Goal: Task Accomplishment & Management: Complete application form

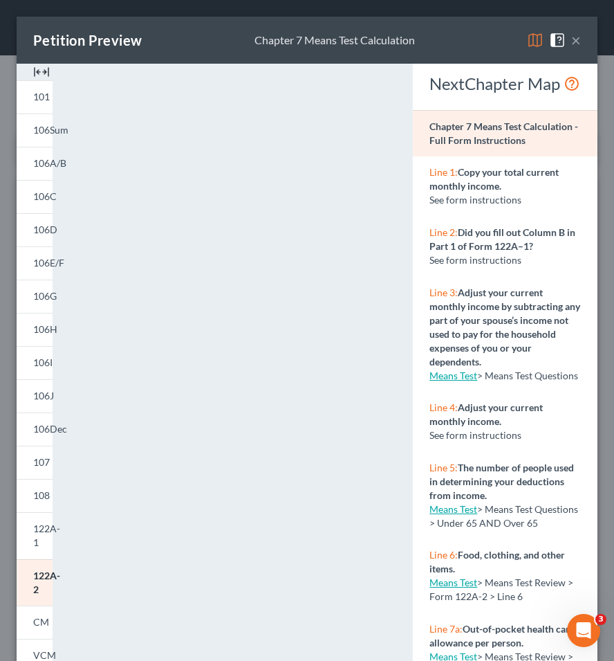
click at [573, 34] on button "×" at bounding box center [576, 40] width 10 height 17
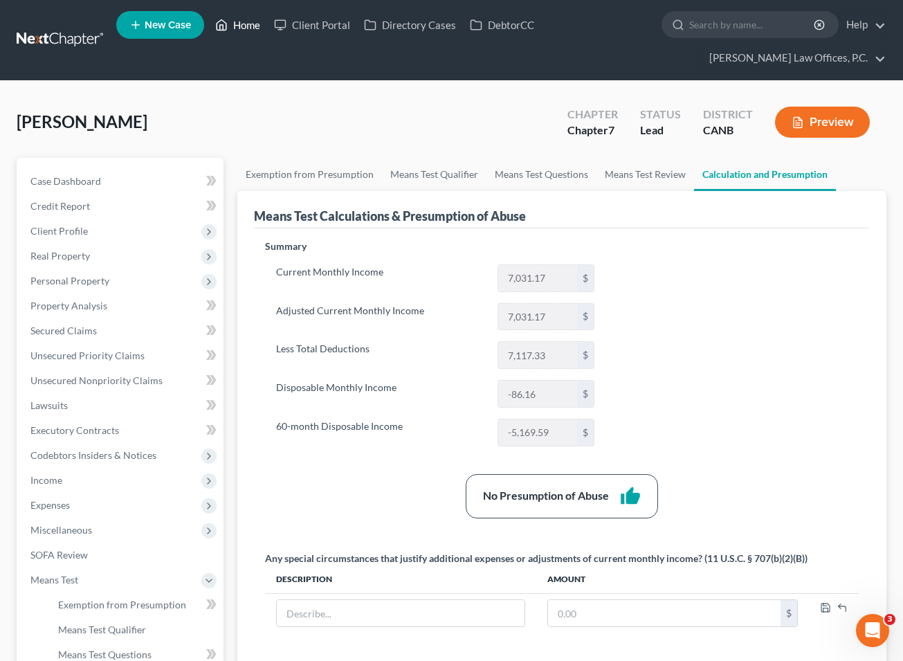
click at [230, 37] on link "Home" at bounding box center [237, 24] width 59 height 25
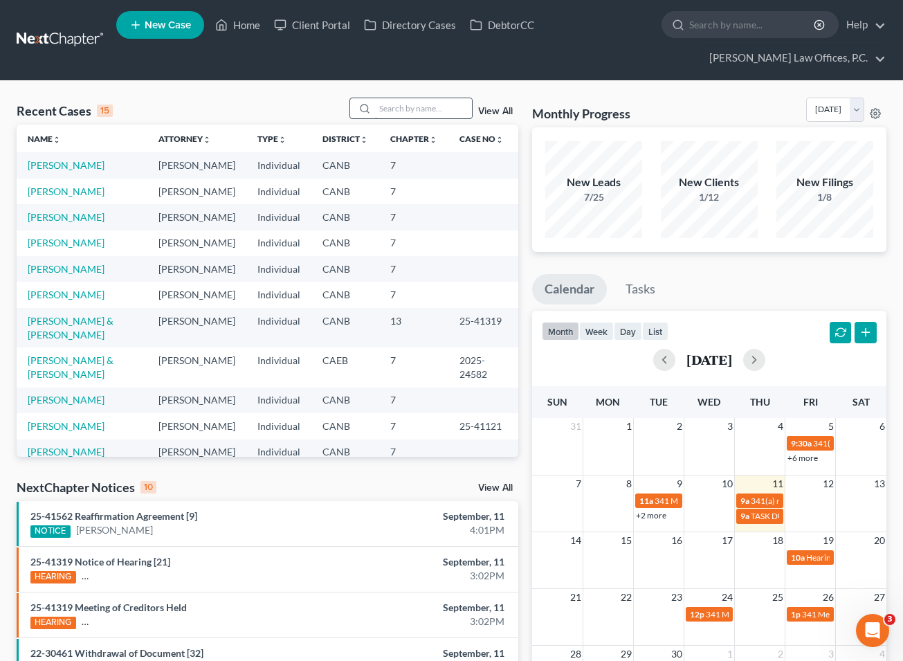
click at [385, 106] on input "search" at bounding box center [423, 108] width 97 height 20
click at [403, 115] on input "search" at bounding box center [423, 108] width 97 height 20
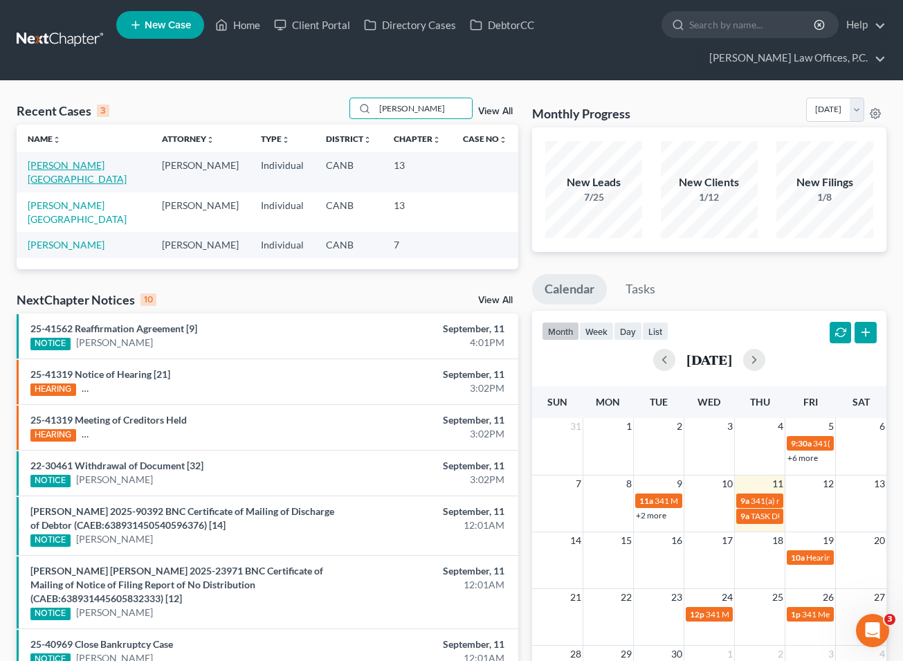
type input "[PERSON_NAME]"
click at [73, 163] on link "[PERSON_NAME][GEOGRAPHIC_DATA]" at bounding box center [77, 172] width 99 height 26
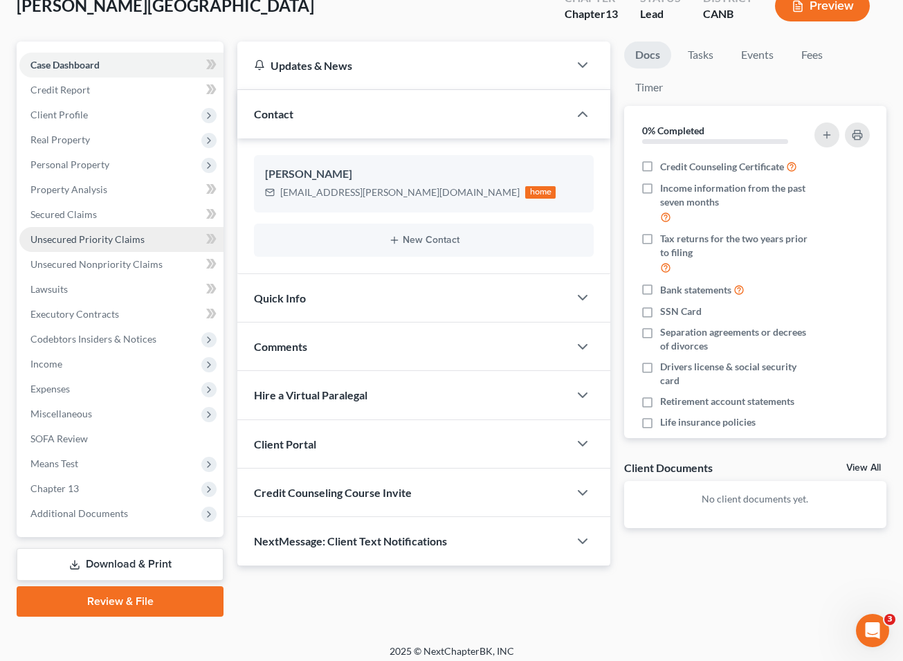
scroll to position [123, 0]
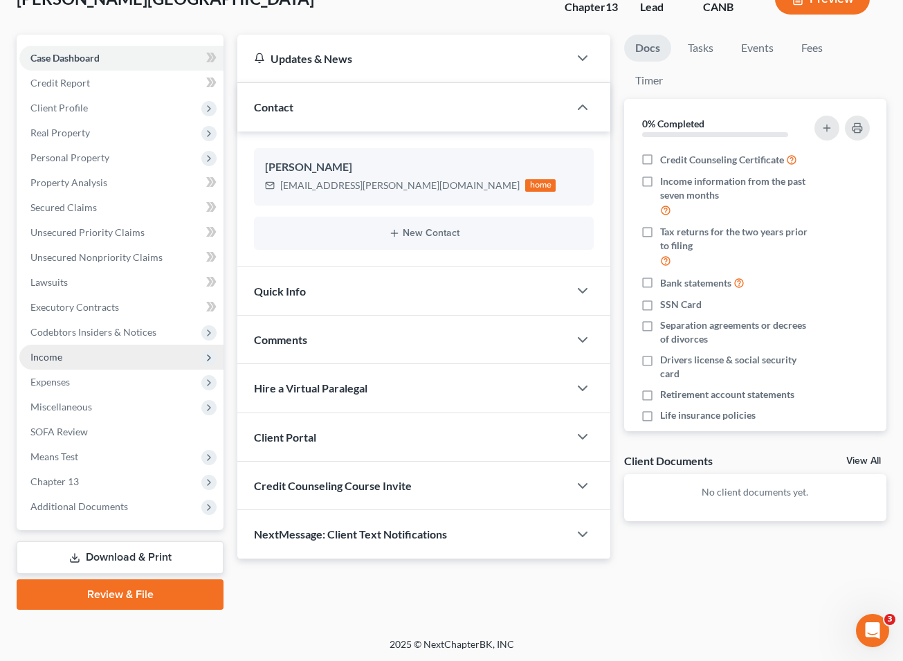
click at [133, 349] on span "Income" at bounding box center [121, 356] width 204 height 25
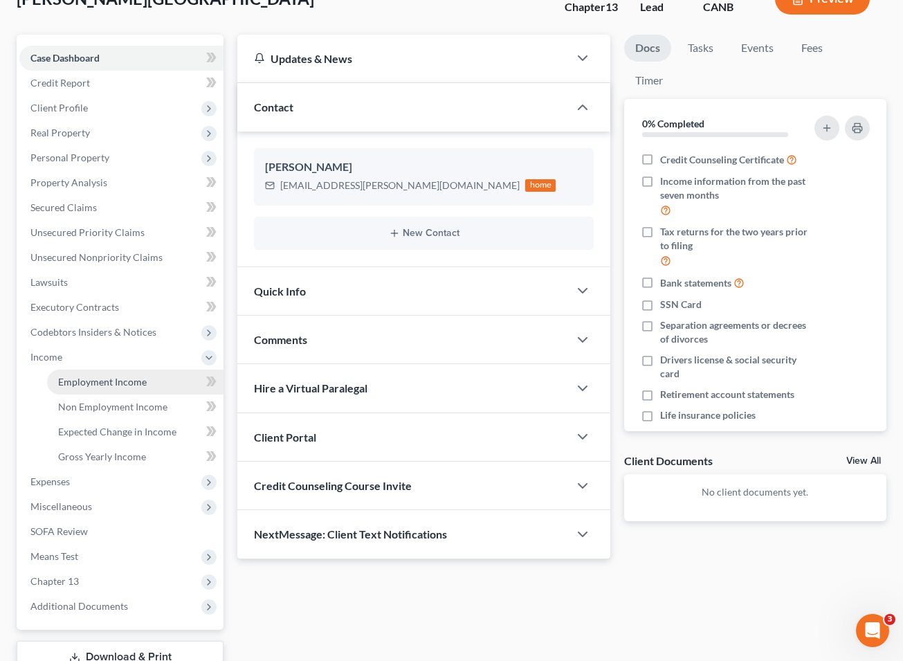
click at [129, 376] on span "Employment Income" at bounding box center [102, 382] width 89 height 12
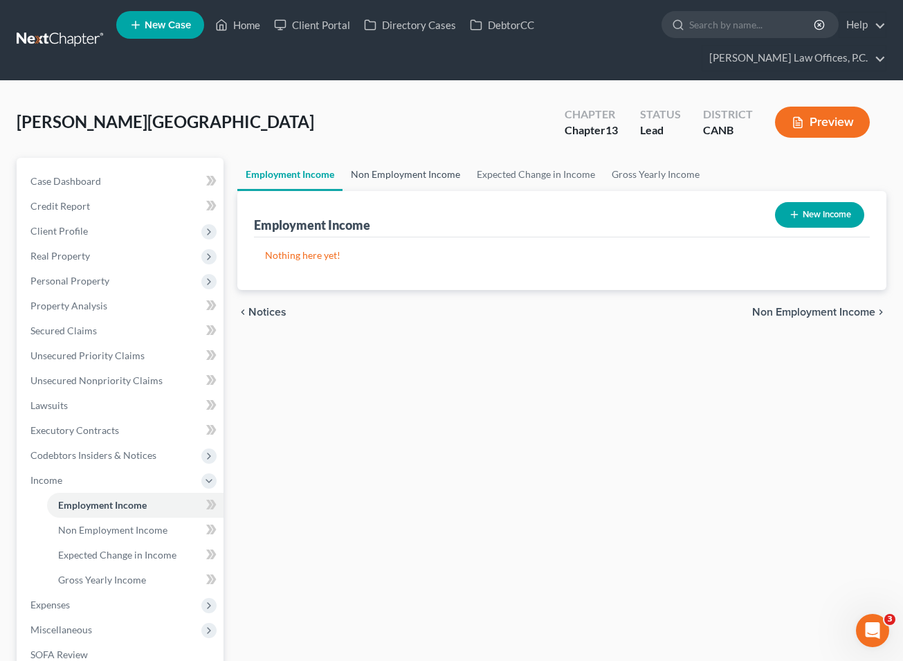
click at [362, 165] on link "Non Employment Income" at bounding box center [405, 174] width 126 height 33
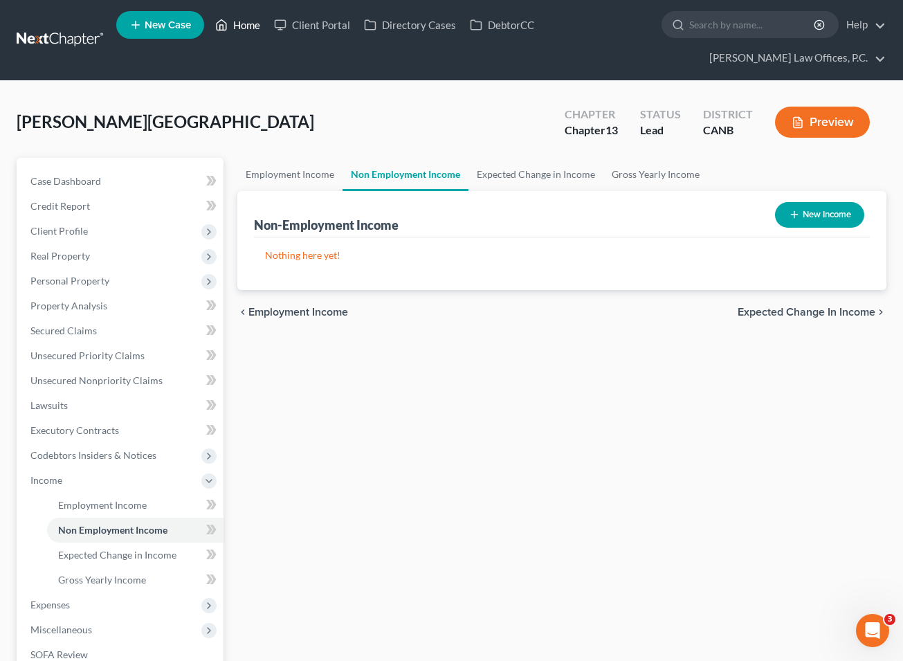
click at [236, 37] on link "Home" at bounding box center [237, 24] width 59 height 25
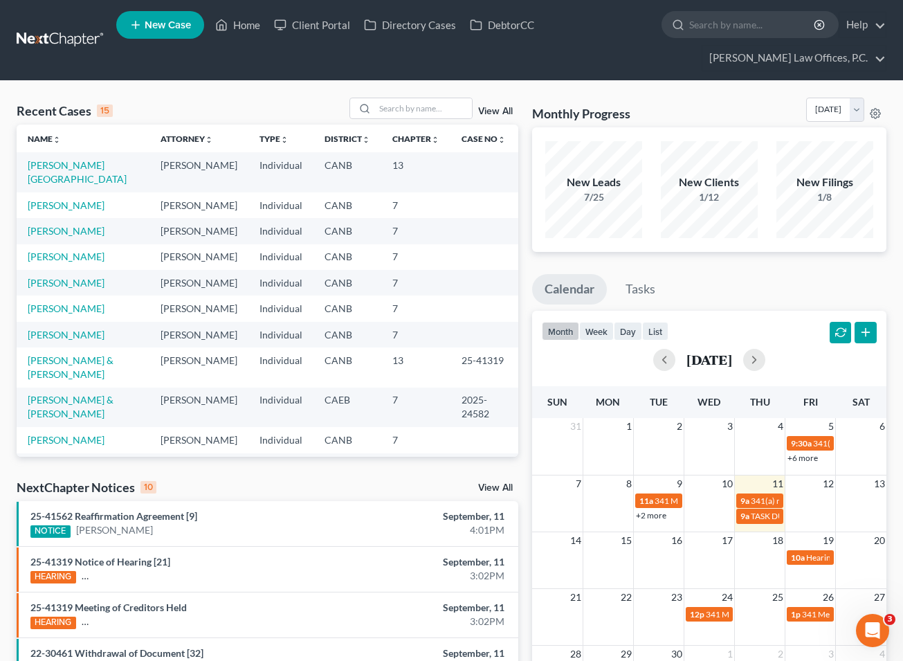
click at [492, 109] on link "View All" at bounding box center [495, 112] width 35 height 10
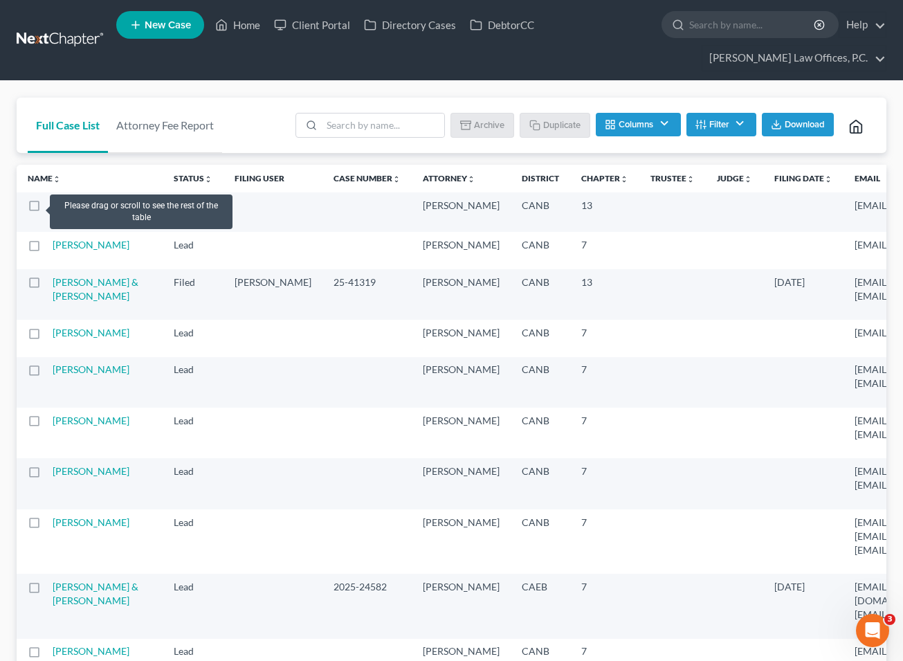
click at [47, 209] on label at bounding box center [47, 209] width 0 height 0
click at [53, 205] on input "checkbox" at bounding box center [57, 203] width 9 height 9
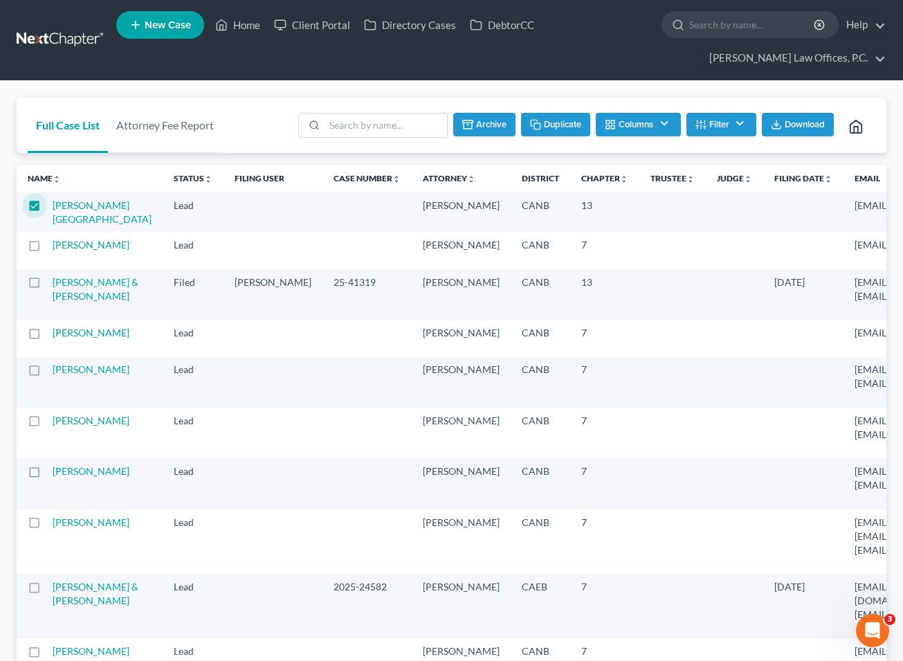
click at [487, 125] on button "Archive" at bounding box center [484, 125] width 62 height 24
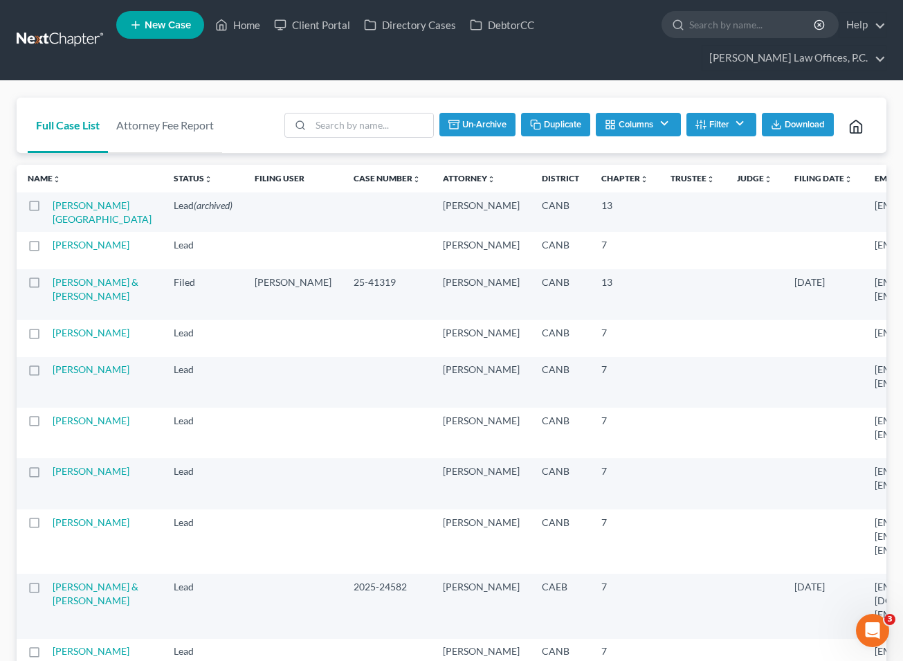
checkbox input "false"
click at [380, 120] on input "search" at bounding box center [383, 125] width 122 height 24
type input "[PERSON_NAME]"
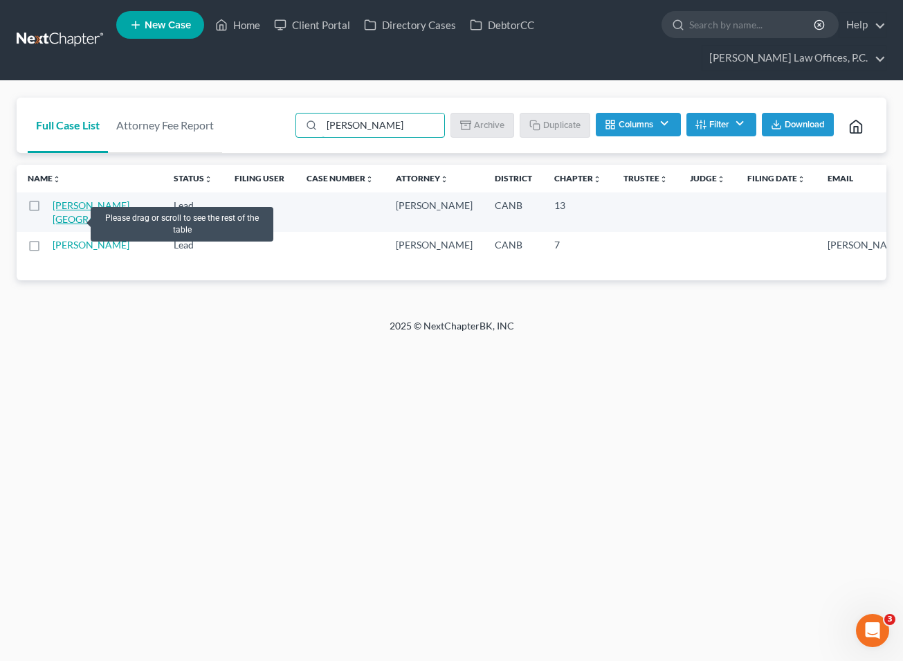
click at [72, 217] on link "[PERSON_NAME][GEOGRAPHIC_DATA]" at bounding box center [102, 212] width 99 height 26
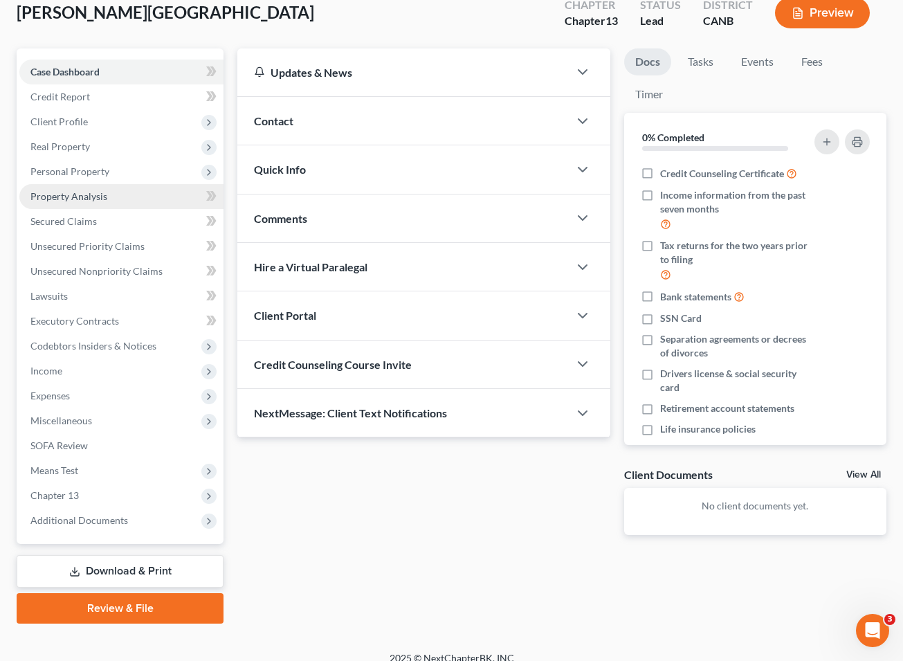
scroll to position [123, 0]
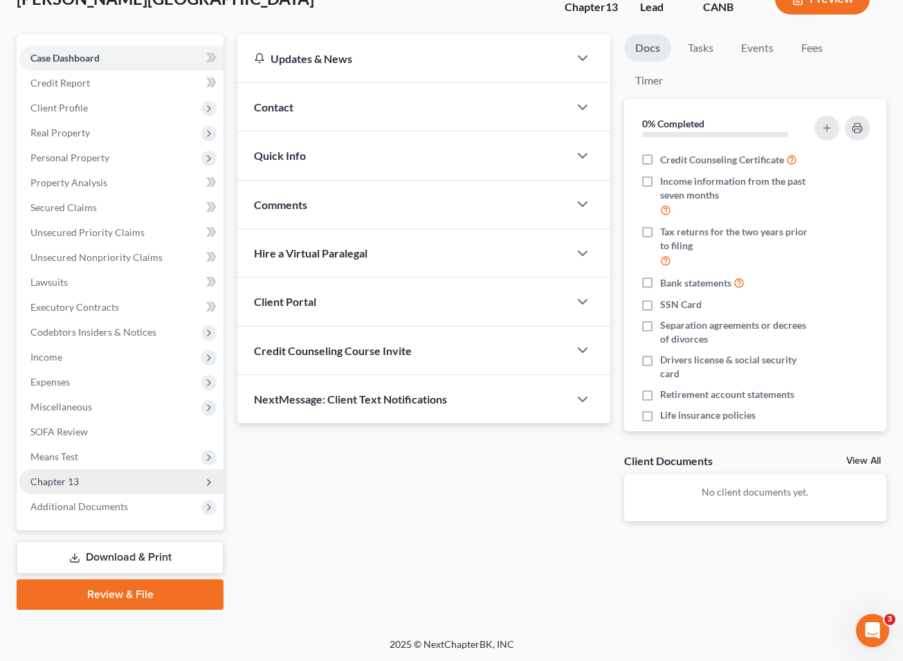
click at [148, 471] on span "Chapter 13" at bounding box center [121, 481] width 204 height 25
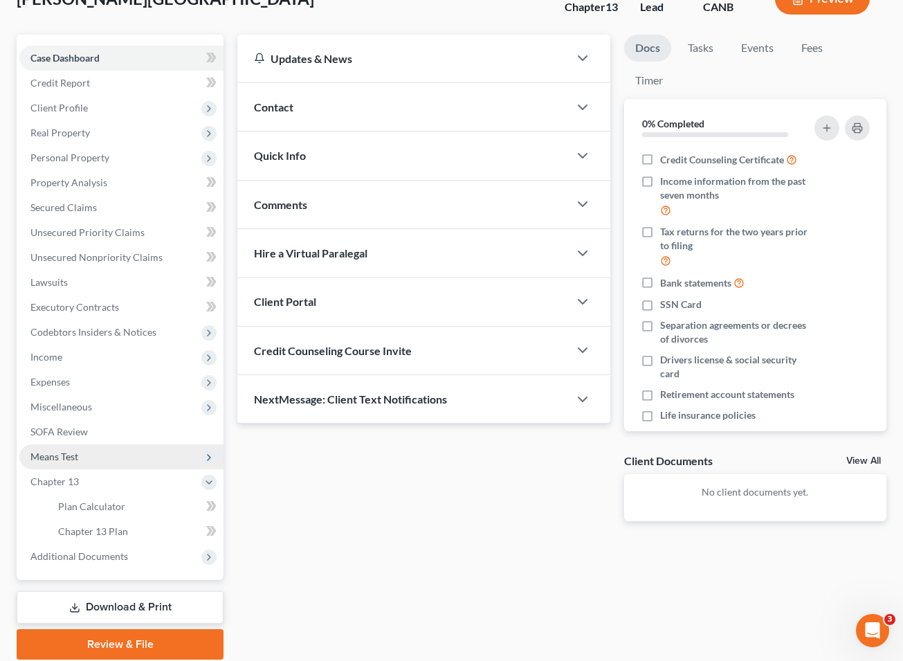
click at [151, 461] on span "Means Test" at bounding box center [121, 456] width 204 height 25
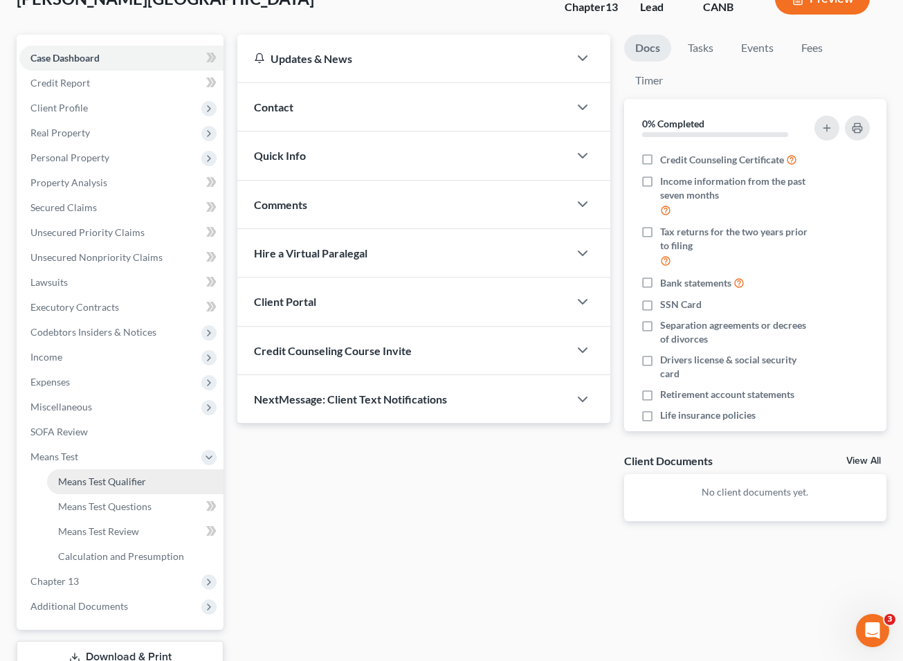
click at [141, 475] on span "Means Test Qualifier" at bounding box center [102, 481] width 88 height 12
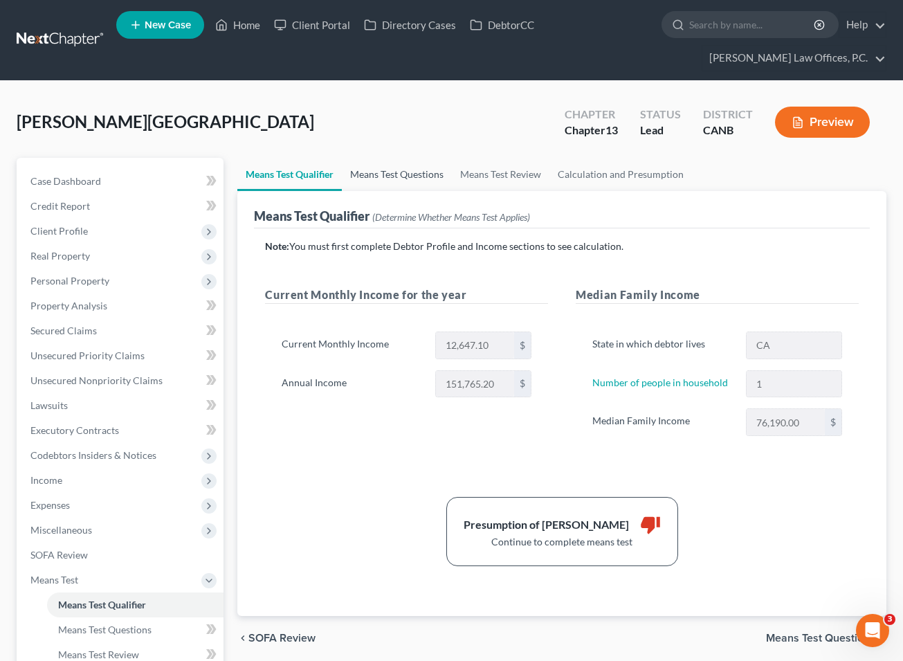
click at [416, 178] on link "Means Test Questions" at bounding box center [397, 174] width 110 height 33
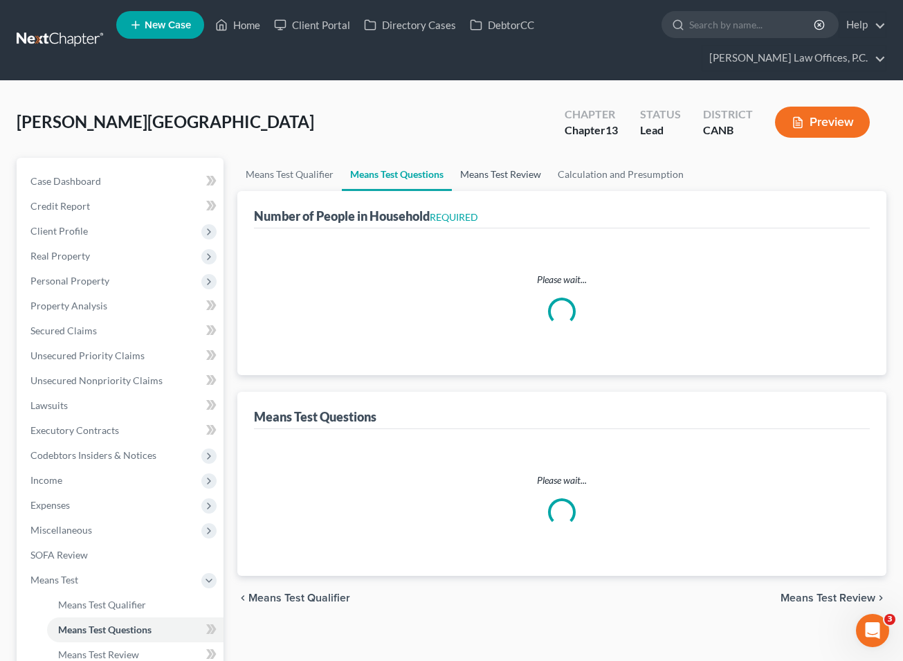
select select "1"
select select "14"
select select "1"
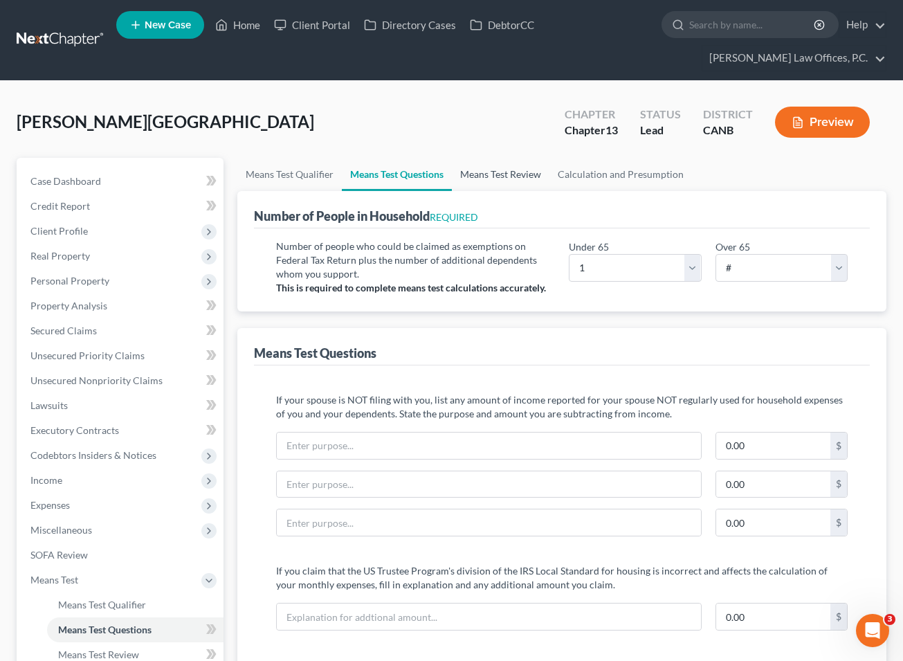
click at [500, 170] on link "Means Test Review" at bounding box center [501, 174] width 98 height 33
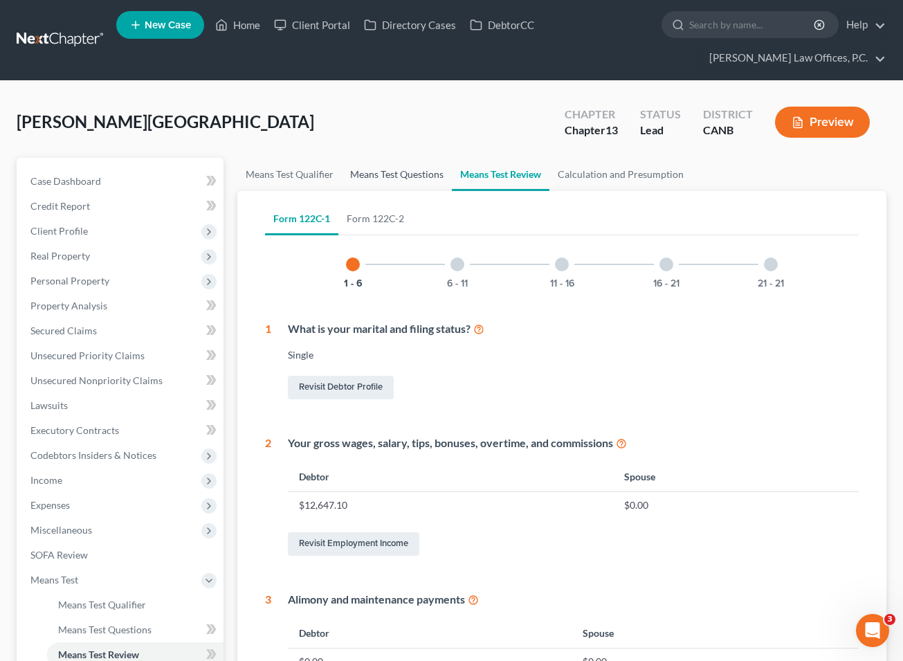
click at [414, 176] on link "Means Test Questions" at bounding box center [397, 174] width 110 height 33
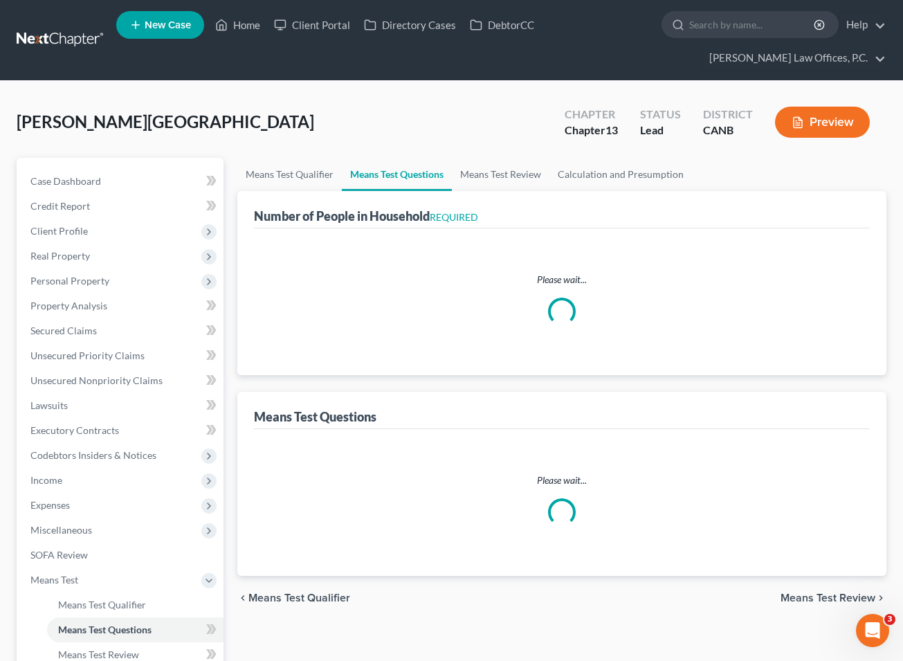
select select "1"
select select "14"
select select "1"
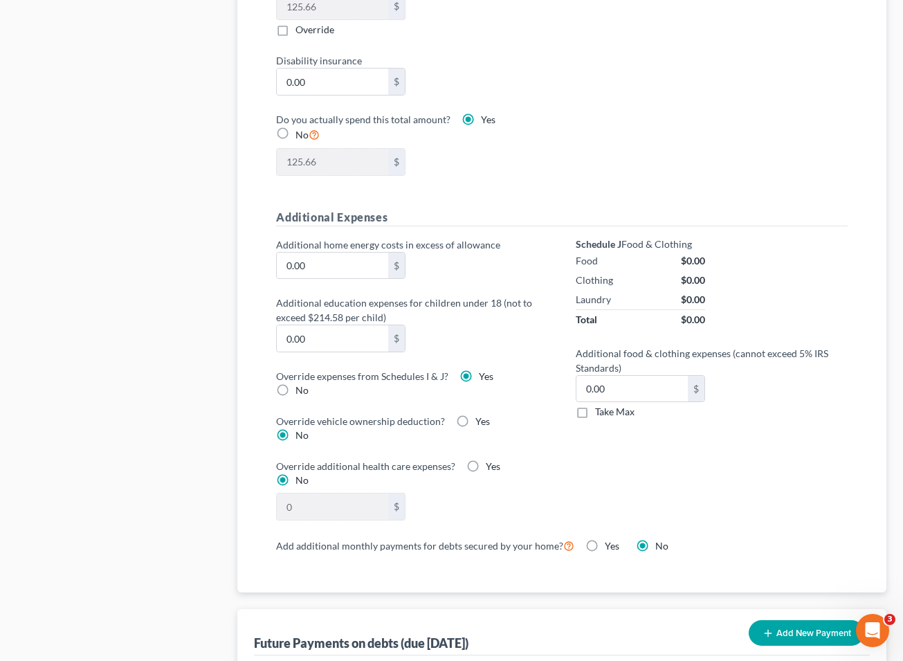
scroll to position [883, 0]
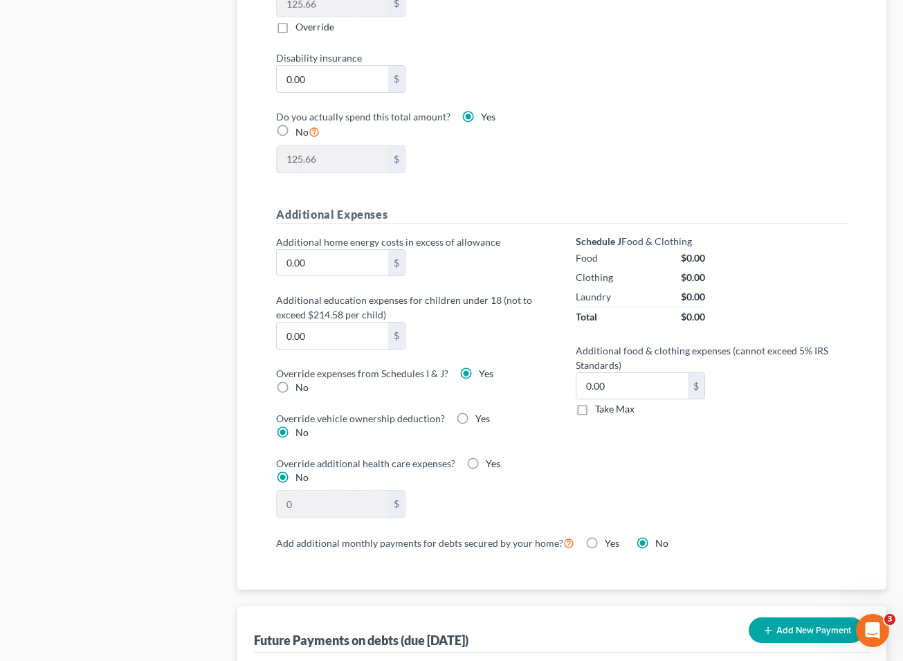
click at [295, 383] on label "No" at bounding box center [301, 387] width 13 height 14
click at [301, 383] on input "No" at bounding box center [305, 384] width 9 height 9
radio input "true"
click at [479, 369] on label "Yes" at bounding box center [486, 374] width 15 height 14
click at [484, 369] on input "Yes" at bounding box center [488, 371] width 9 height 9
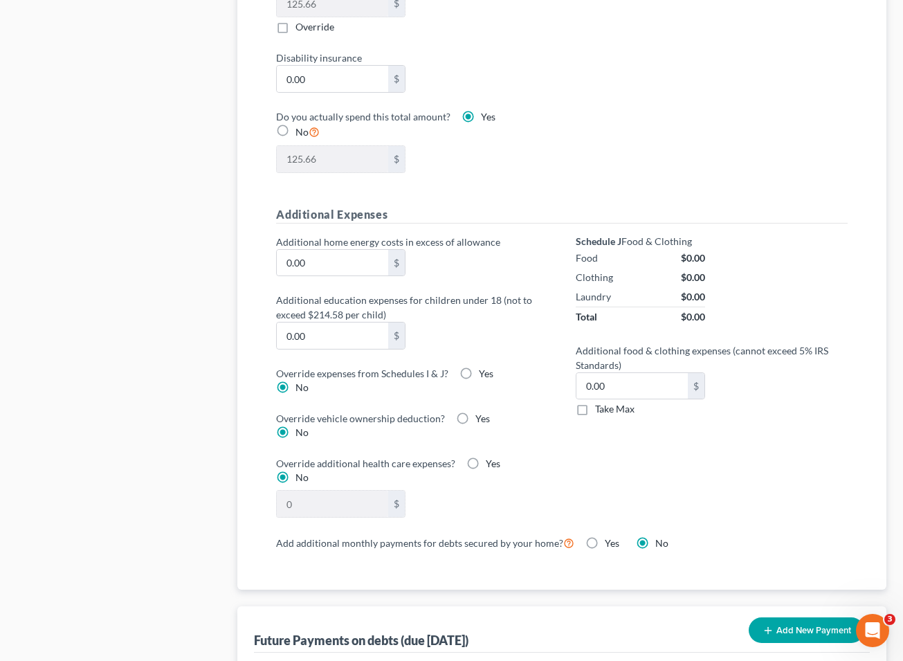
radio input "true"
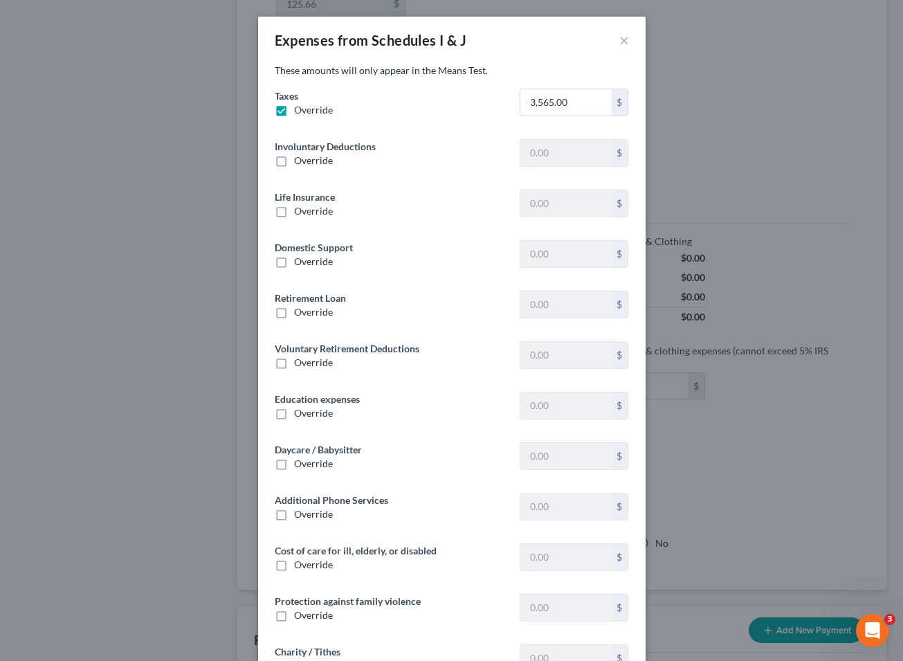
type input "688.50"
type input "2.00"
type input "0"
type input "108.33"
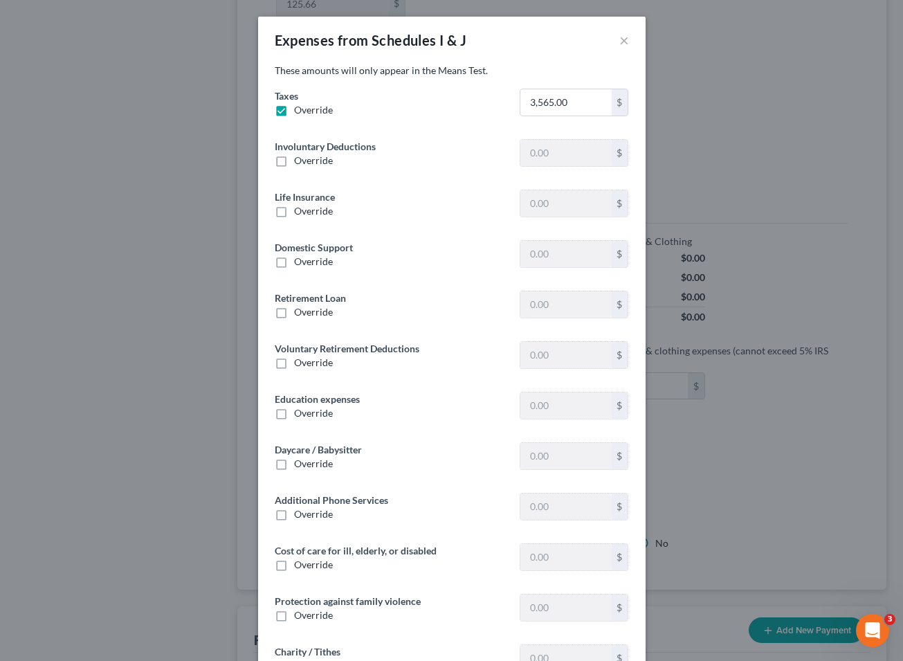
type input "0"
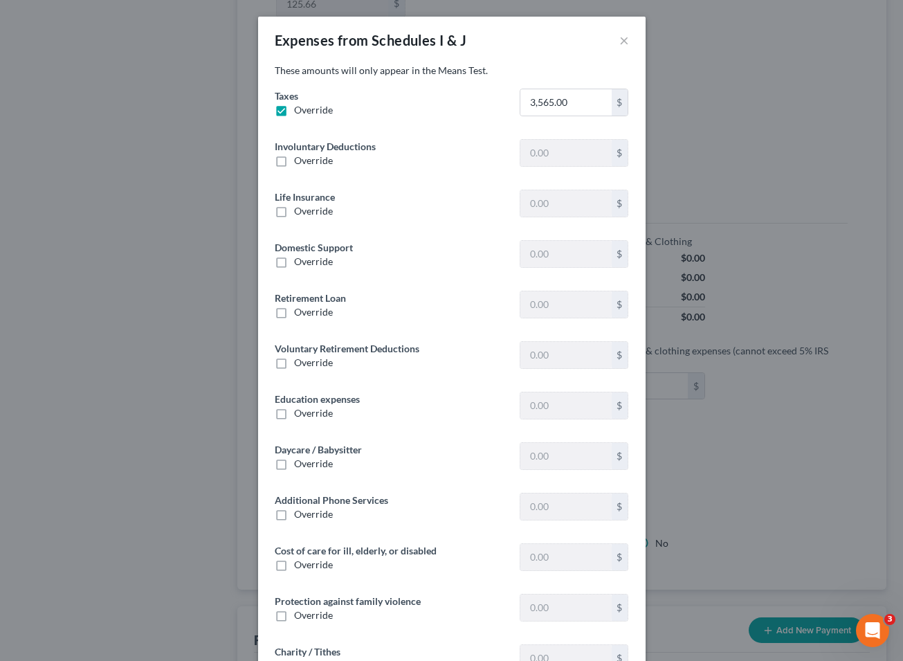
type input "0"
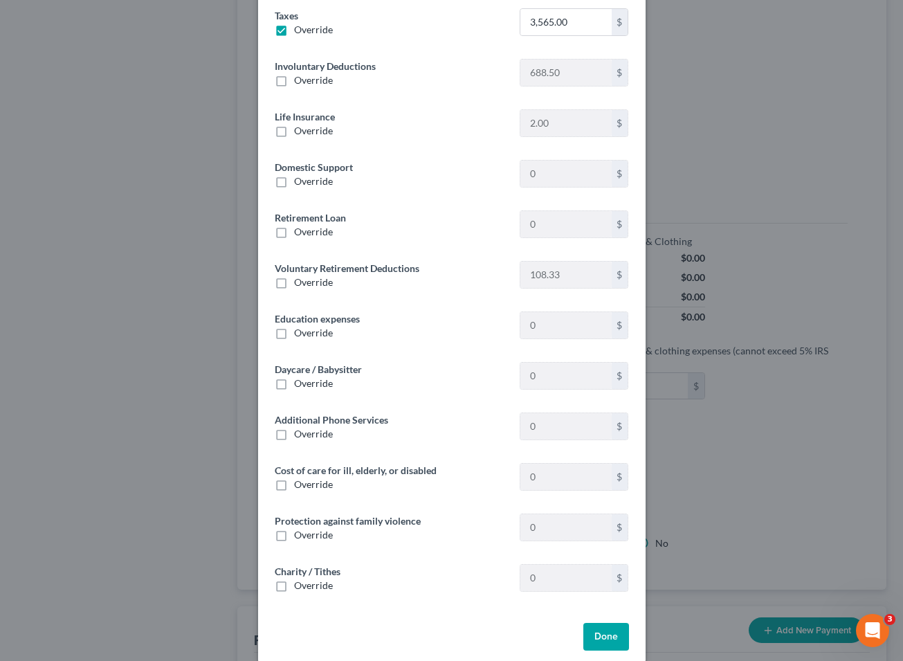
scroll to position [97, 0]
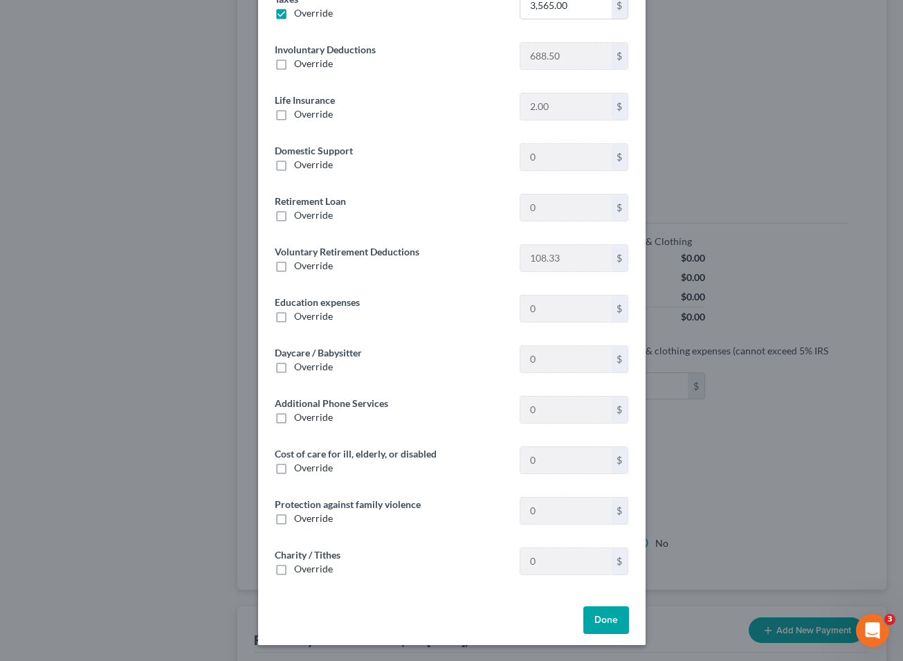
click at [282, 479] on div "Cost of care for ill, elderly, or disabled Override 0 $" at bounding box center [452, 465] width 368 height 39
click at [294, 463] on label "Override" at bounding box center [313, 468] width 39 height 14
click at [300, 463] on input "Override" at bounding box center [304, 465] width 9 height 9
checkbox input "true"
click at [550, 451] on input "text" at bounding box center [565, 460] width 91 height 26
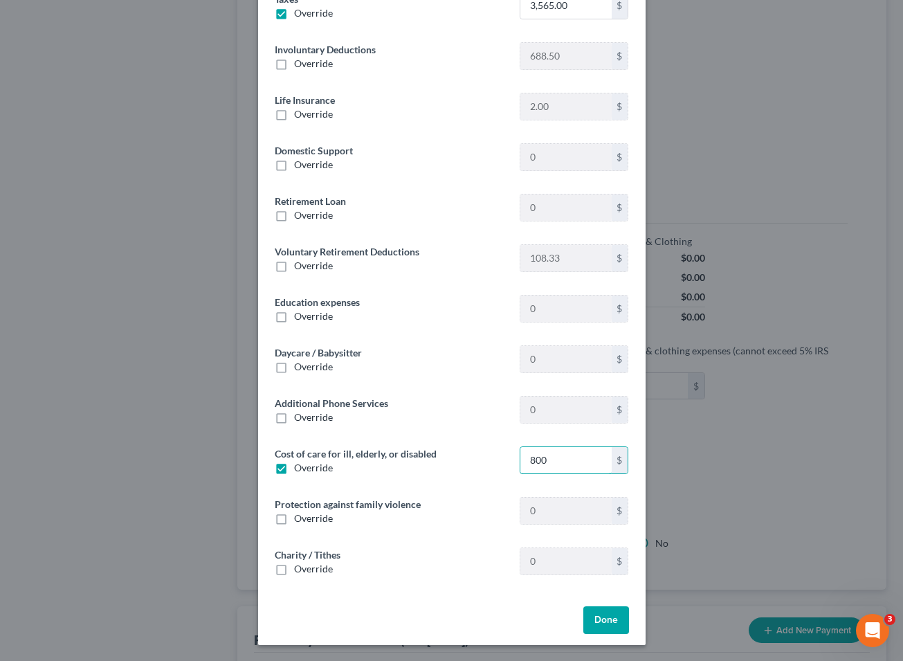
type input "800"
click at [614, 635] on div "Done" at bounding box center [451, 622] width 387 height 44
click at [614, 623] on button "Done" at bounding box center [606, 620] width 46 height 28
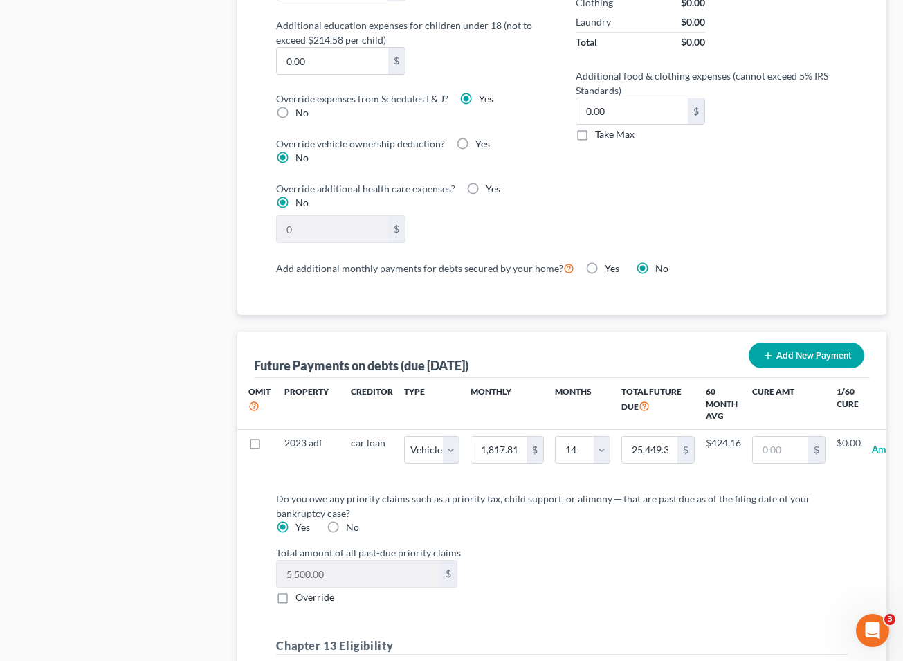
scroll to position [1409, 0]
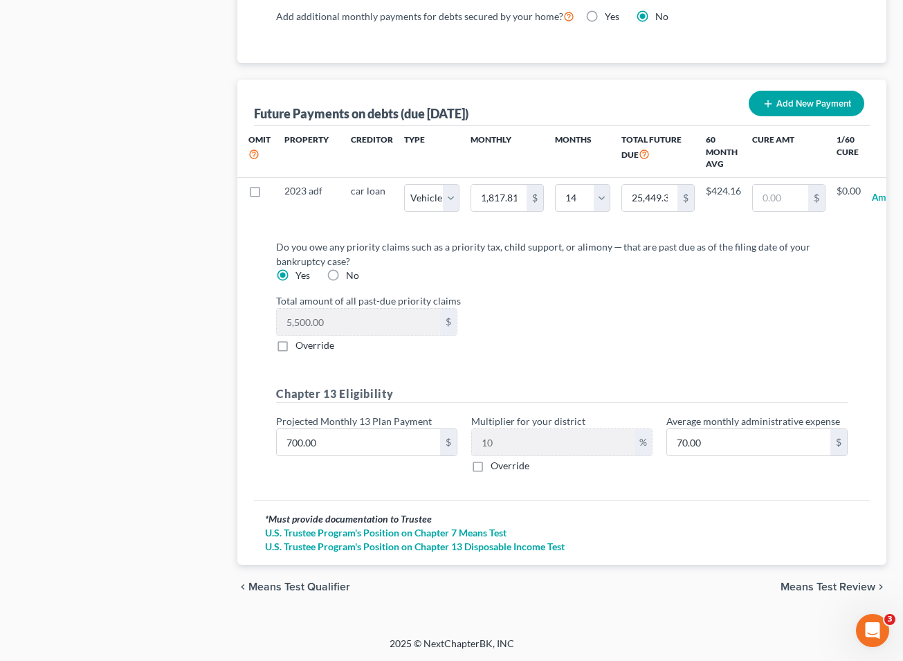
click at [614, 584] on span "Means Test Review" at bounding box center [827, 586] width 95 height 11
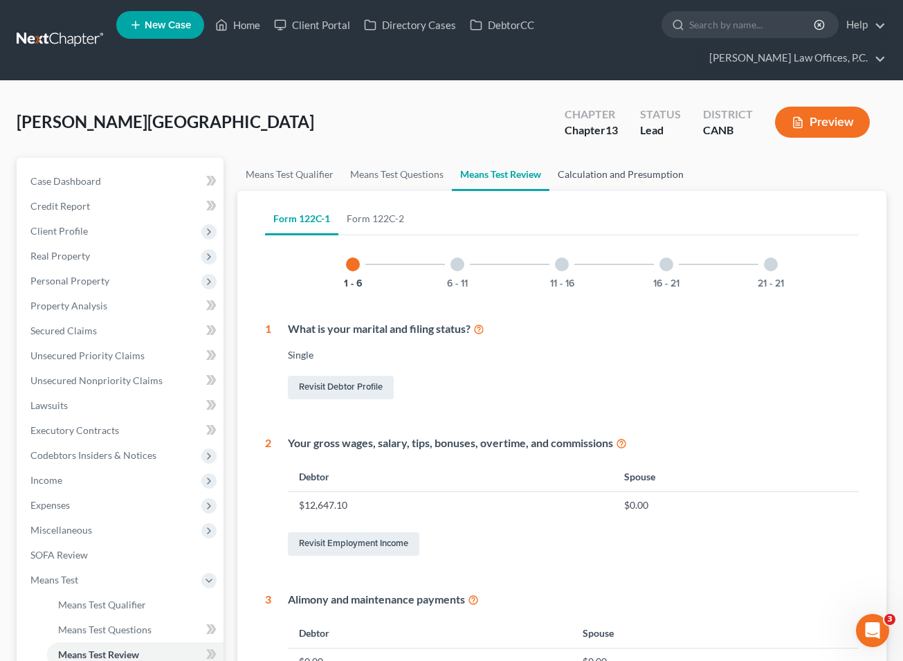
click at [591, 183] on link "Calculation and Presumption" at bounding box center [620, 174] width 142 height 33
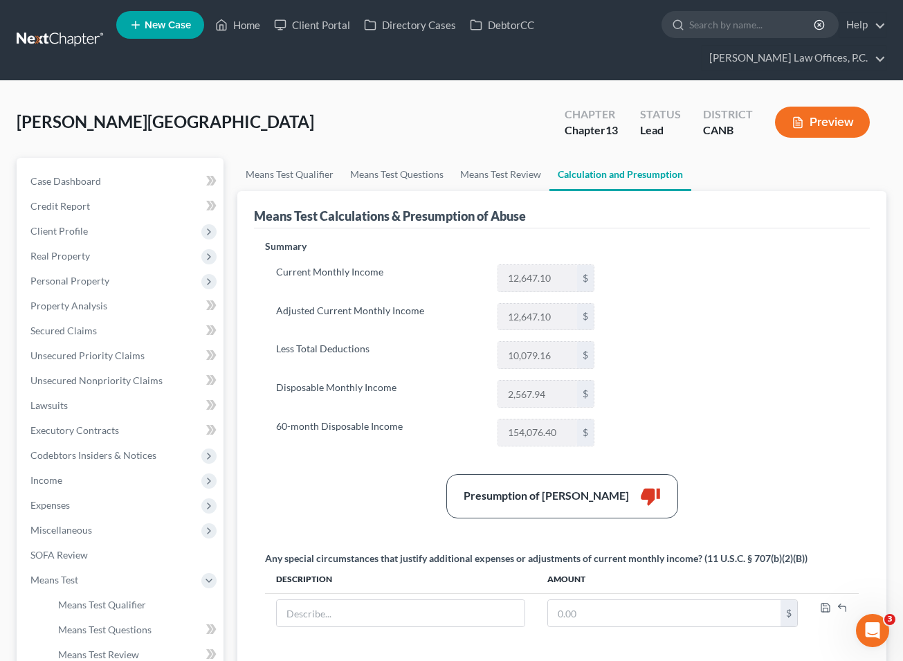
click at [614, 130] on button "Preview" at bounding box center [822, 122] width 95 height 31
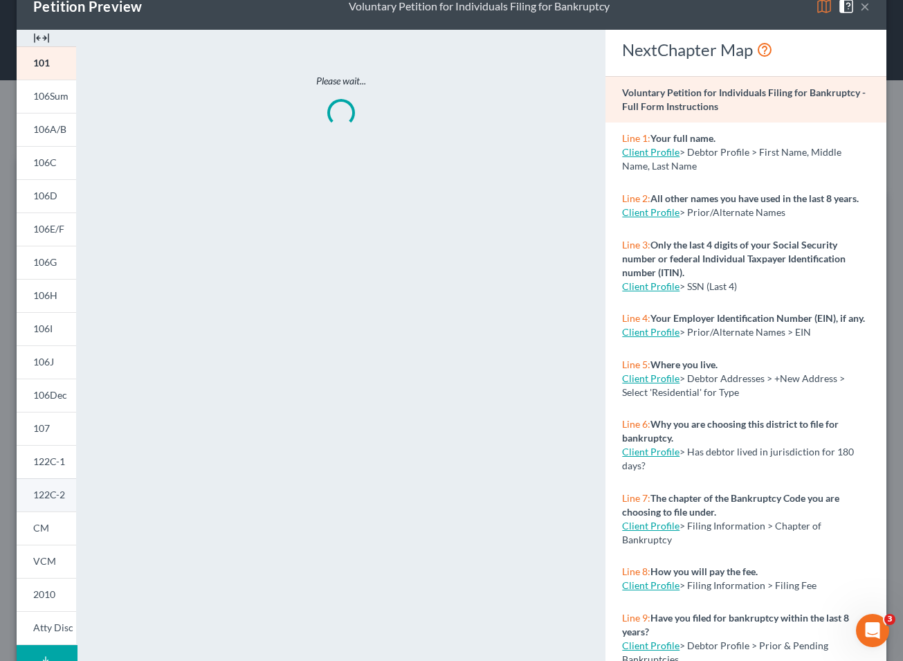
scroll to position [107, 0]
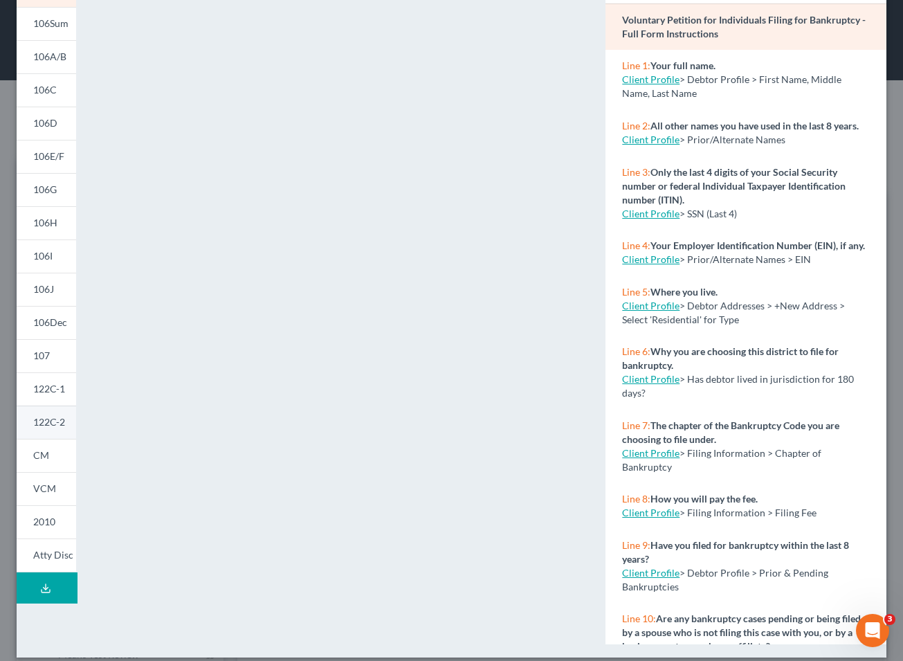
click at [54, 421] on span "122C-2" at bounding box center [49, 422] width 32 height 12
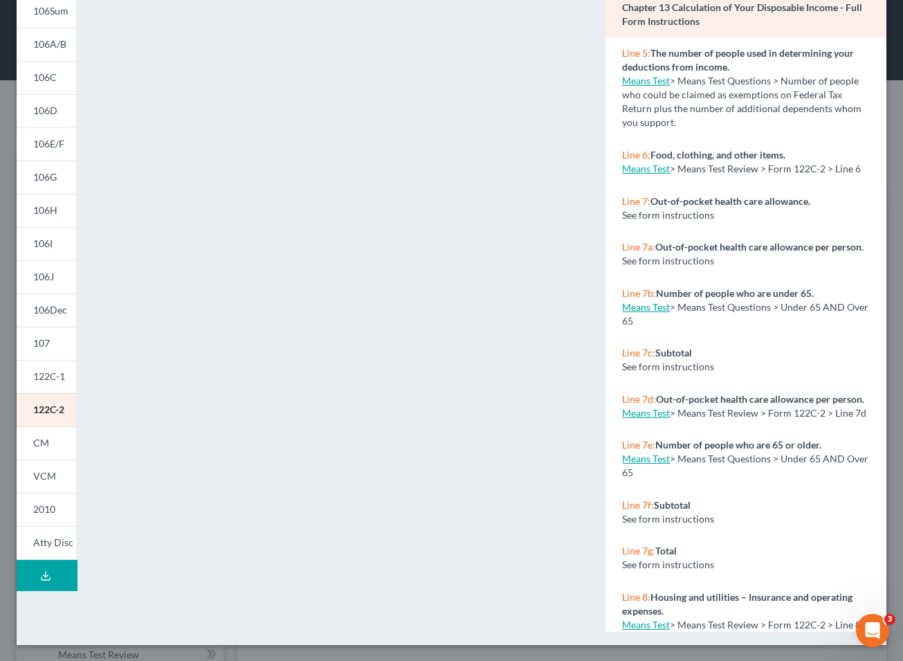
scroll to position [0, 0]
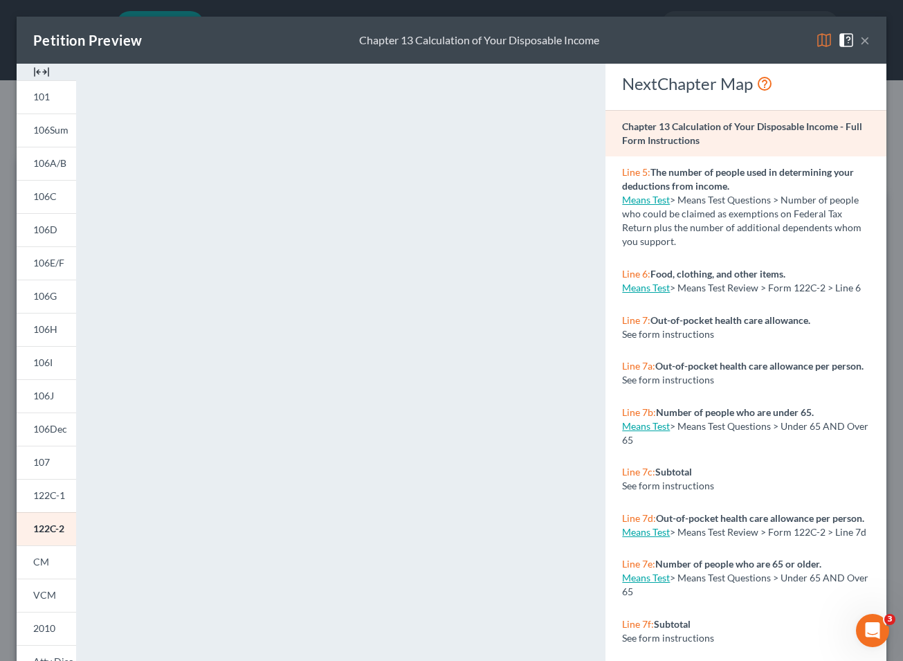
click at [614, 37] on button "×" at bounding box center [865, 40] width 10 height 17
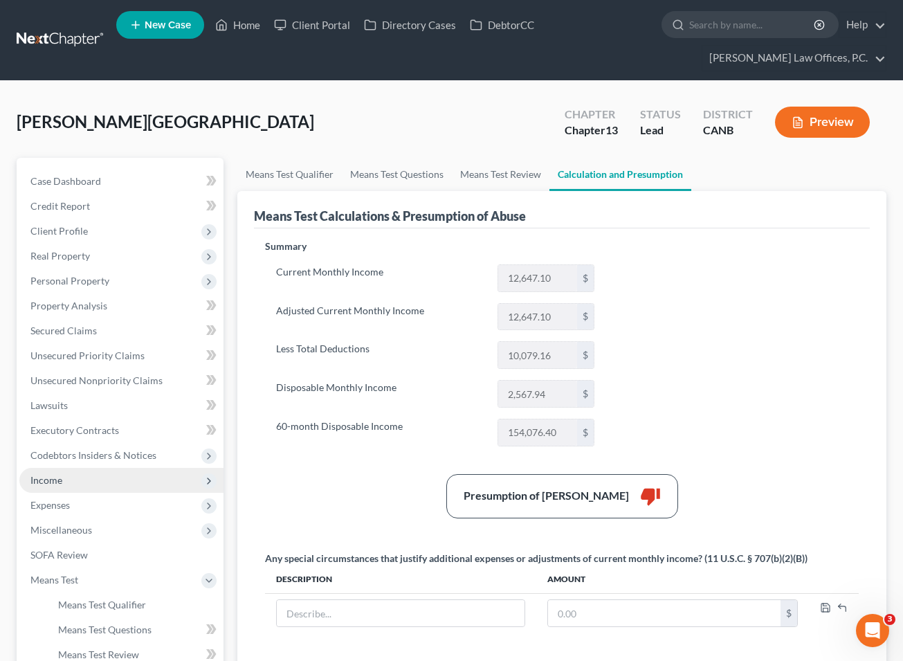
click at [102, 482] on span "Income" at bounding box center [121, 480] width 204 height 25
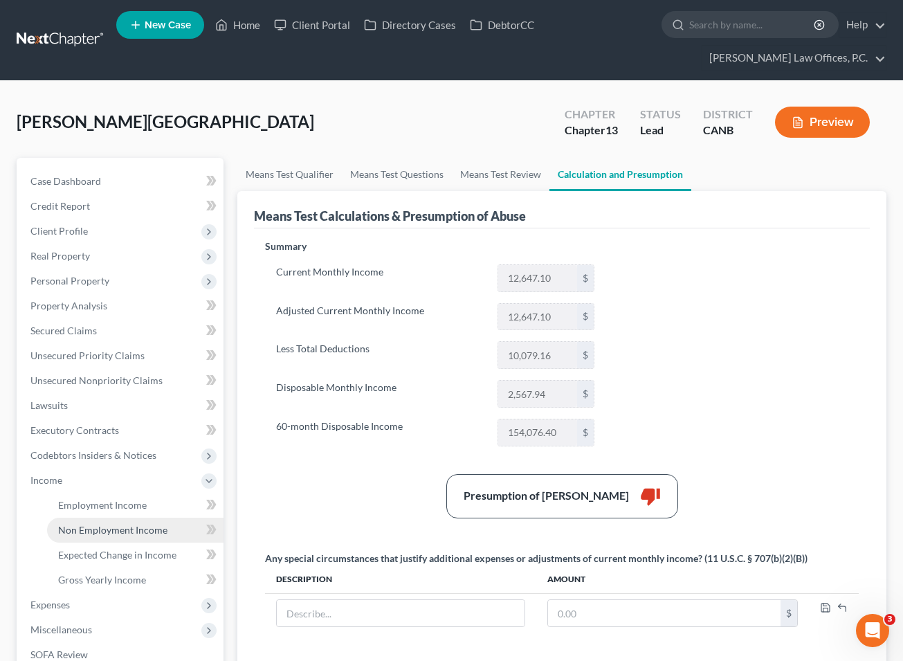
click at [122, 519] on link "Non Employment Income" at bounding box center [135, 529] width 176 height 25
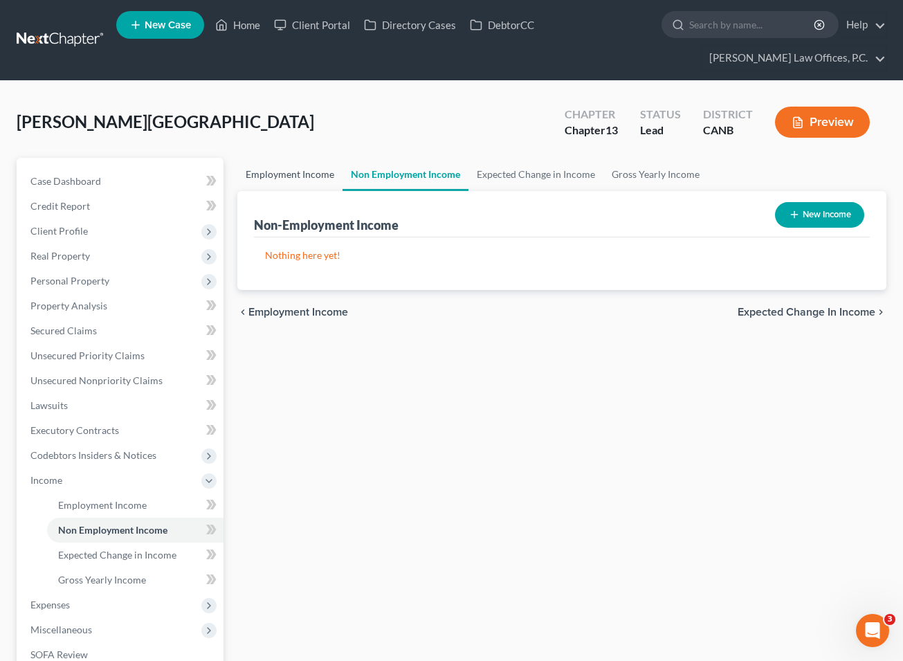
click at [304, 176] on link "Employment Income" at bounding box center [289, 174] width 105 height 33
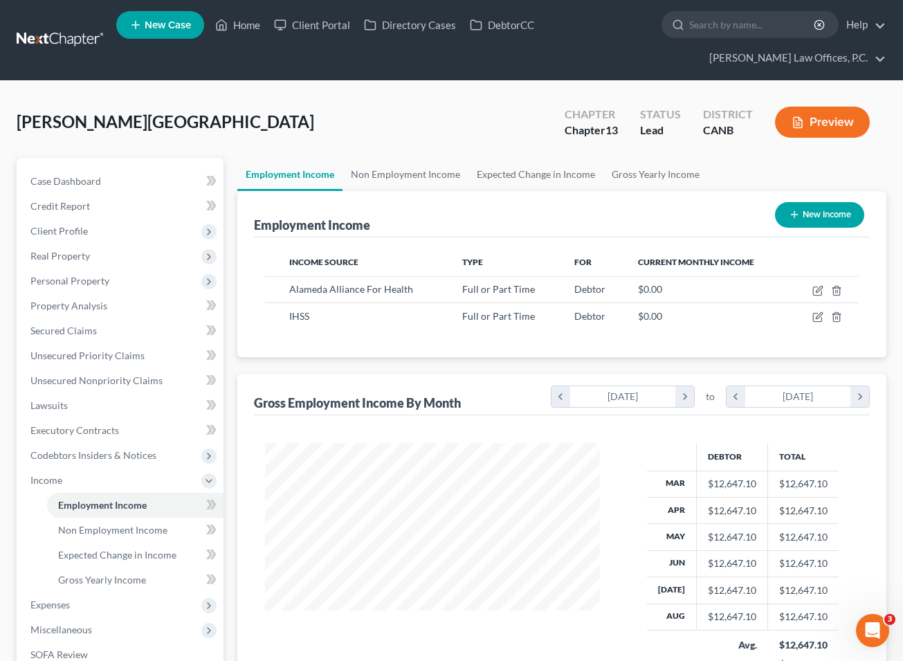
scroll to position [248, 362]
click at [614, 313] on icon "button" at bounding box center [817, 316] width 11 height 11
select select "0"
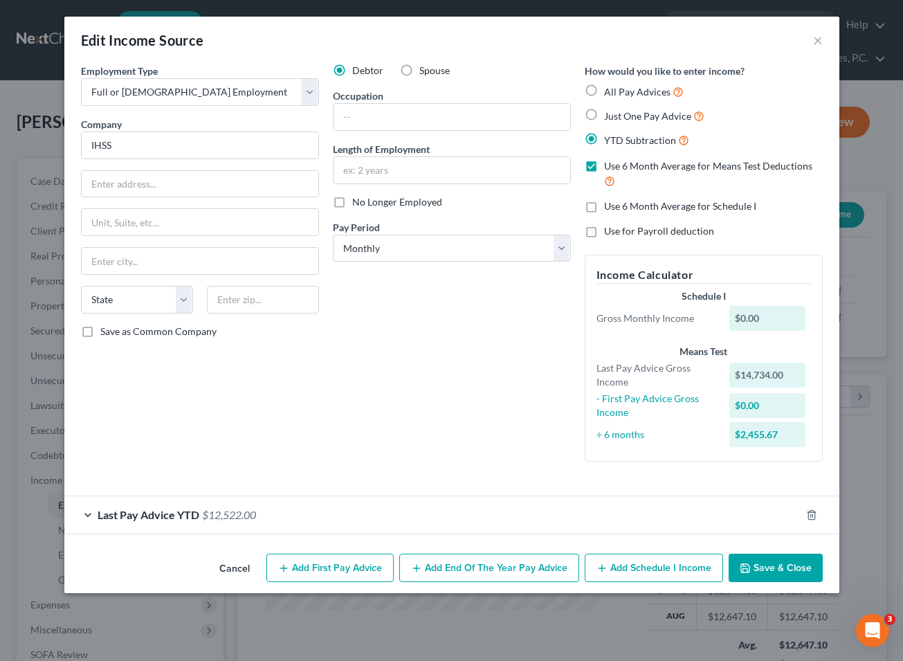
click at [448, 519] on div "Last Pay Advice YTD $12,522.00" at bounding box center [432, 514] width 736 height 37
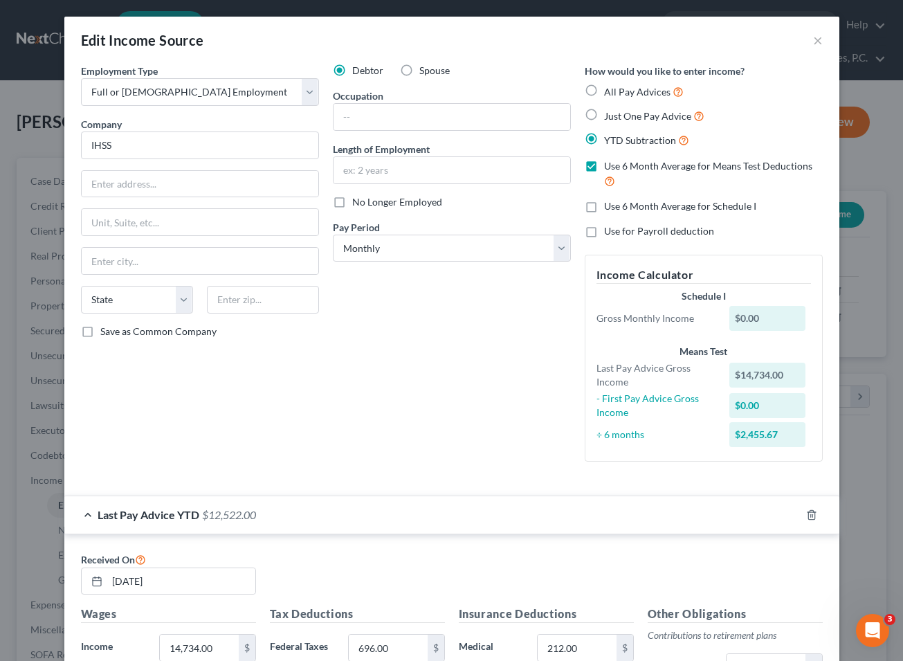
scroll to position [0, 0]
click at [614, 37] on button "×" at bounding box center [818, 40] width 10 height 17
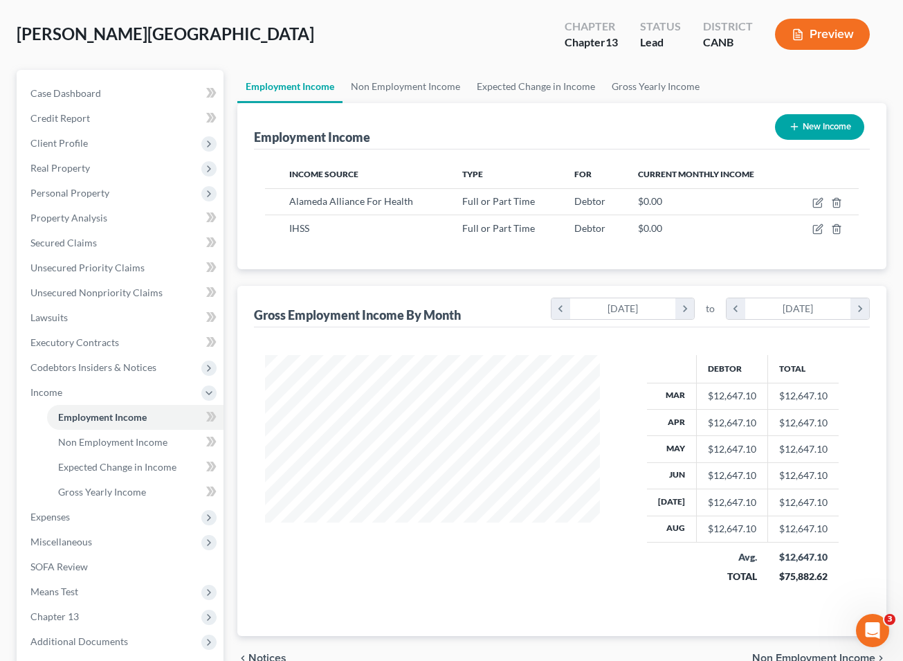
scroll to position [89, 0]
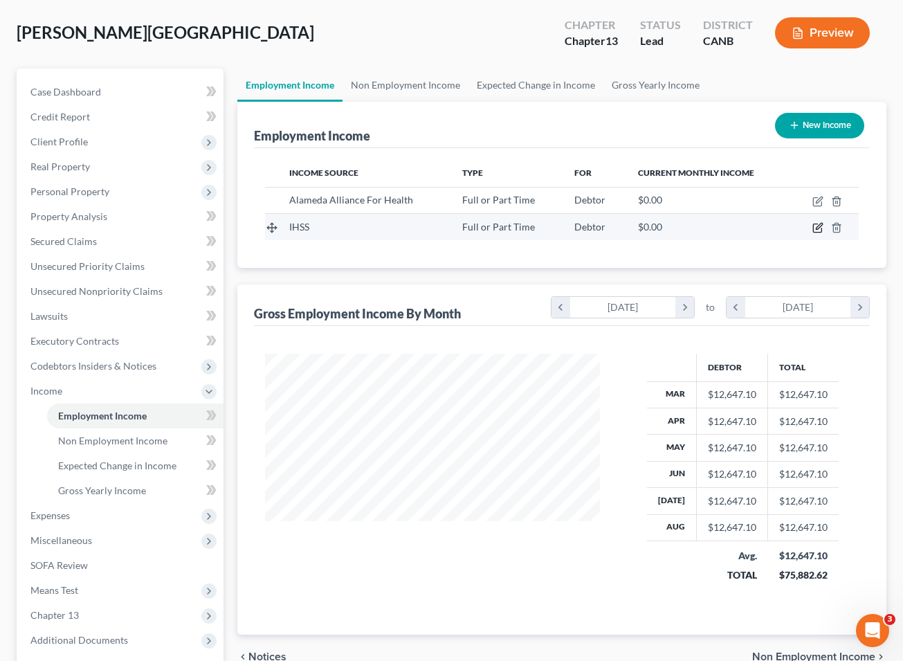
click at [614, 225] on icon "button" at bounding box center [819, 226] width 6 height 6
select select "0"
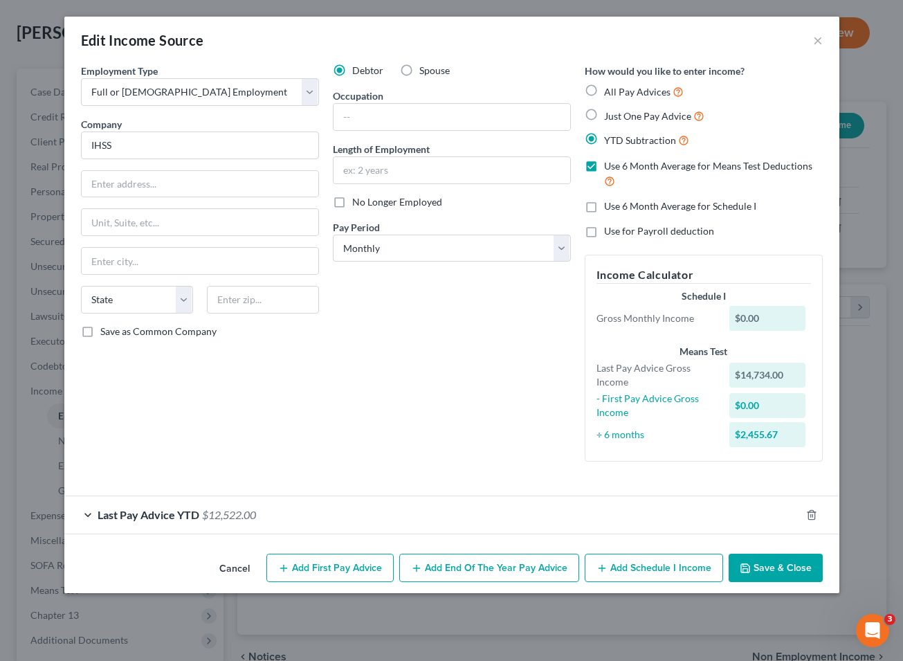
click at [604, 167] on label "Use 6 Month Average for Means Test Deductions" at bounding box center [713, 174] width 219 height 30
click at [609, 167] on input "Use 6 Month Average for Means Test Deductions" at bounding box center [613, 163] width 9 height 9
checkbox input "false"
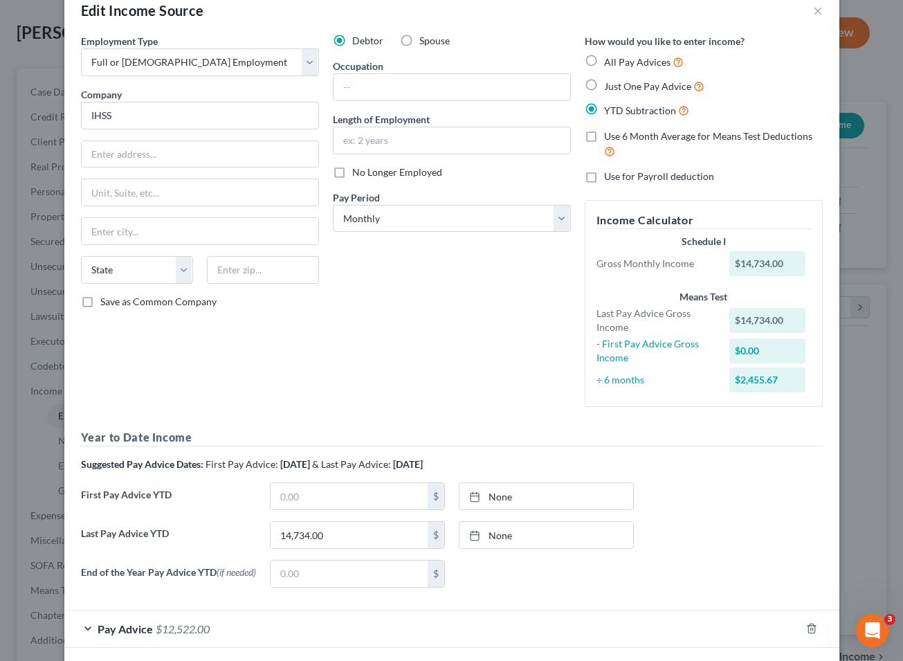
scroll to position [23, 0]
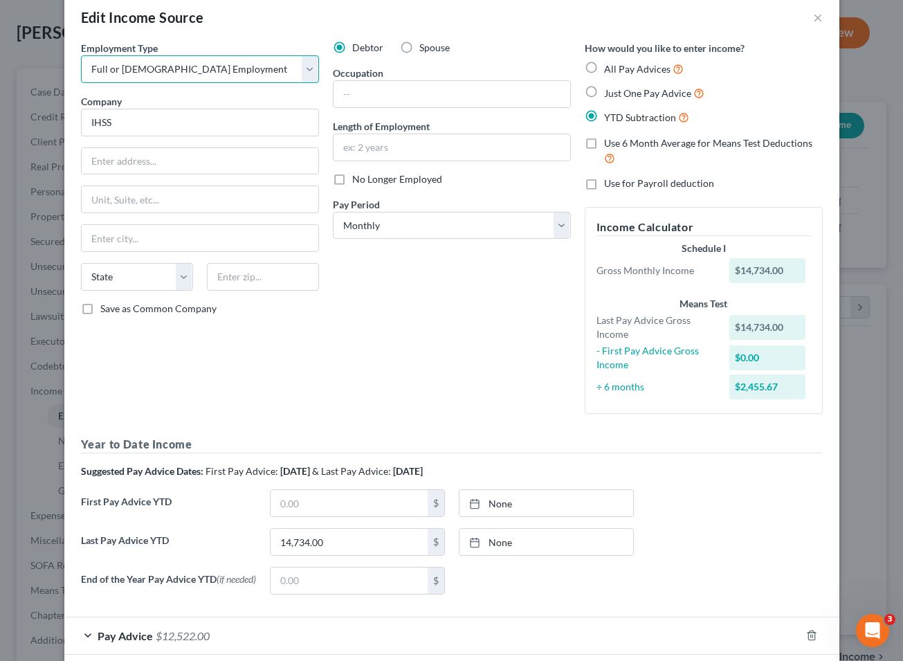
click at [304, 74] on select "Select Full or [DEMOGRAPHIC_DATA] Employment Self Employment" at bounding box center [200, 69] width 238 height 28
click at [614, 68] on span "All Pay Advices" at bounding box center [637, 69] width 66 height 12
click at [614, 68] on input "All Pay Advices" at bounding box center [613, 65] width 9 height 9
radio input "true"
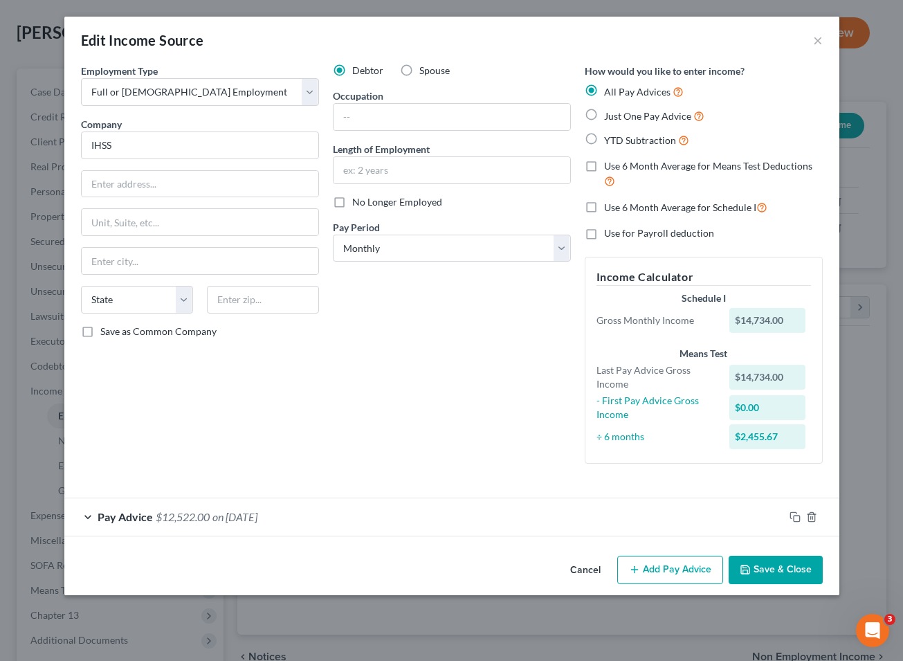
scroll to position [0, 0]
click at [460, 517] on div "Pay Advice $12,522.00 on [DATE]" at bounding box center [423, 516] width 719 height 37
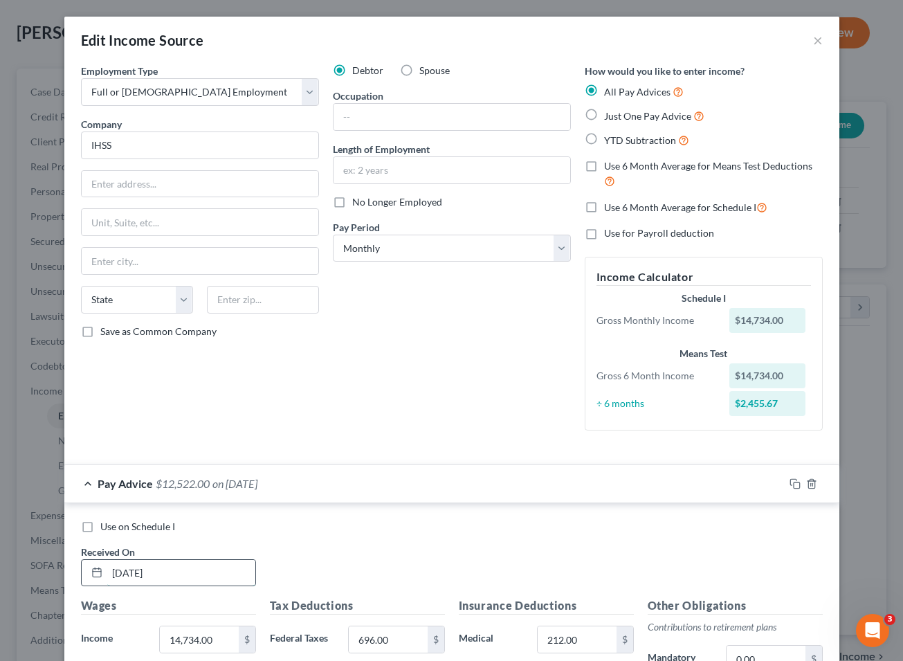
click at [234, 573] on input "[DATE]" at bounding box center [181, 573] width 148 height 26
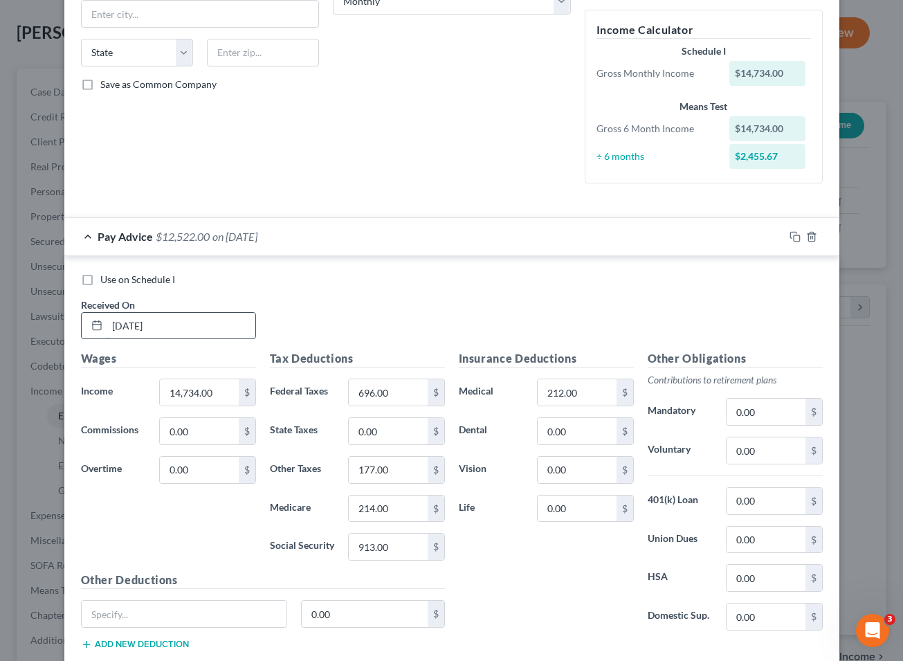
scroll to position [334, 0]
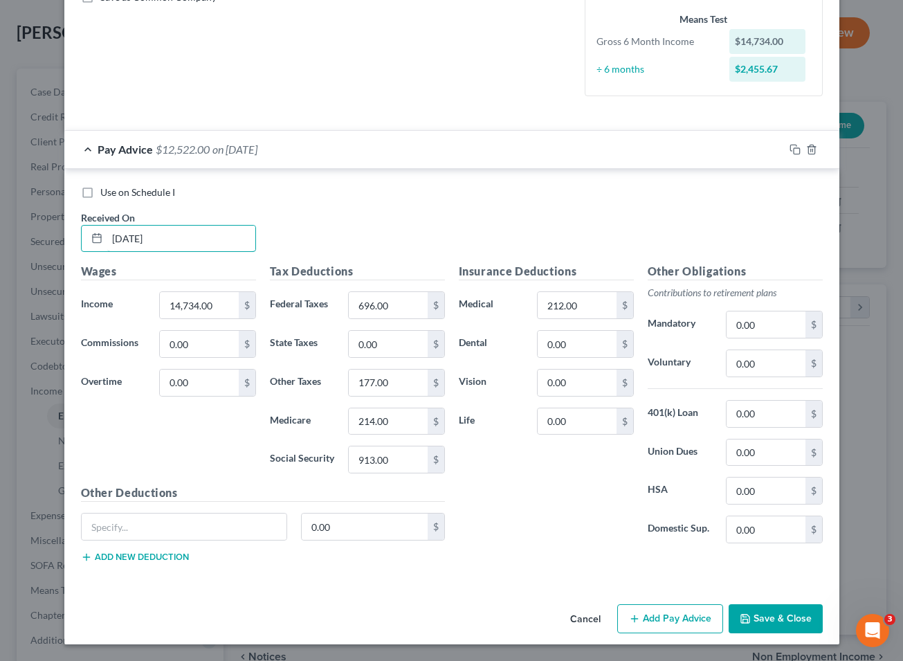
type input "[DATE]"
click at [614, 624] on button "Save & Close" at bounding box center [775, 618] width 94 height 29
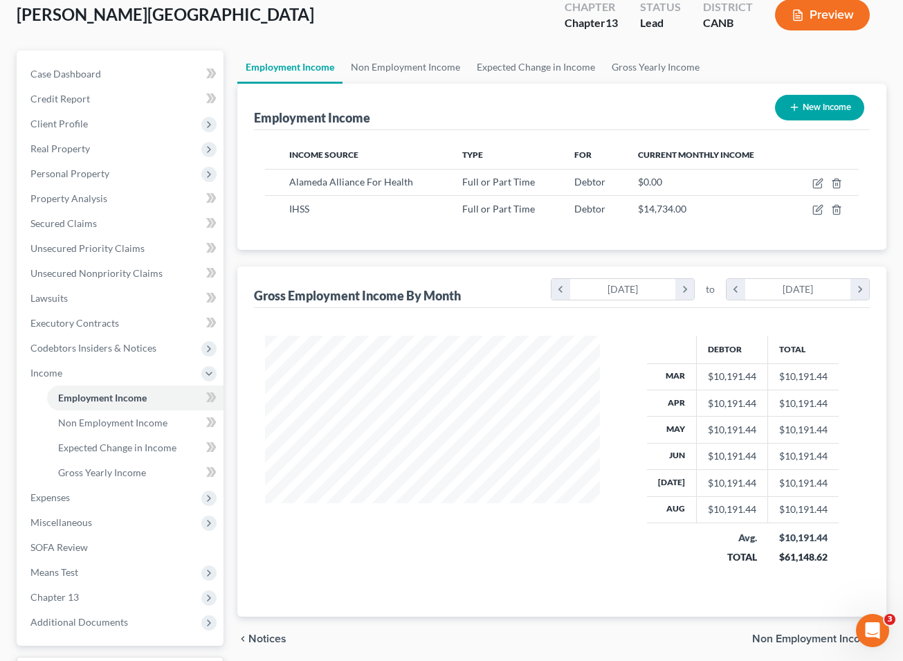
scroll to position [114, 0]
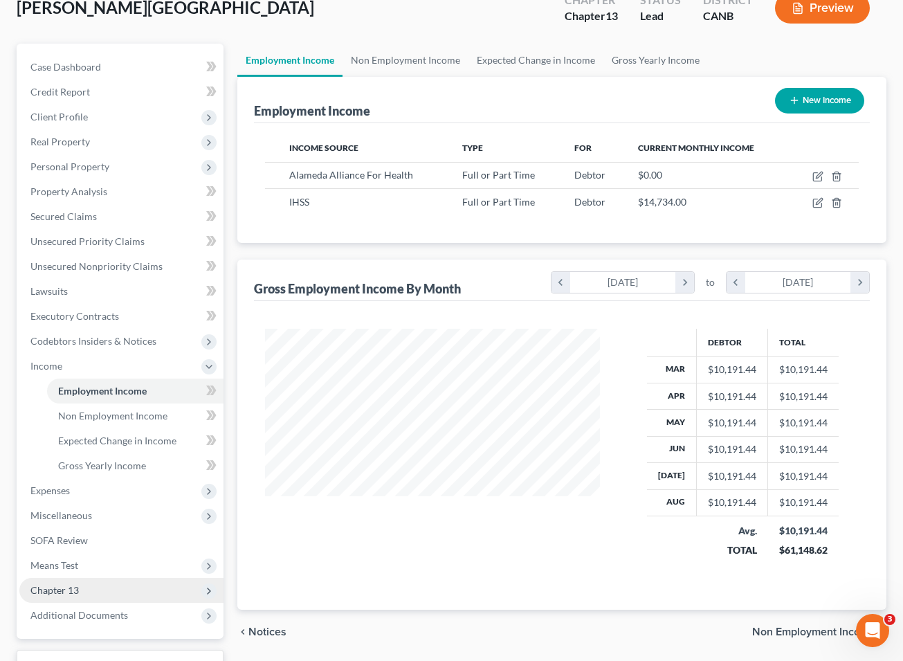
click at [145, 579] on span "Chapter 13" at bounding box center [121, 590] width 204 height 25
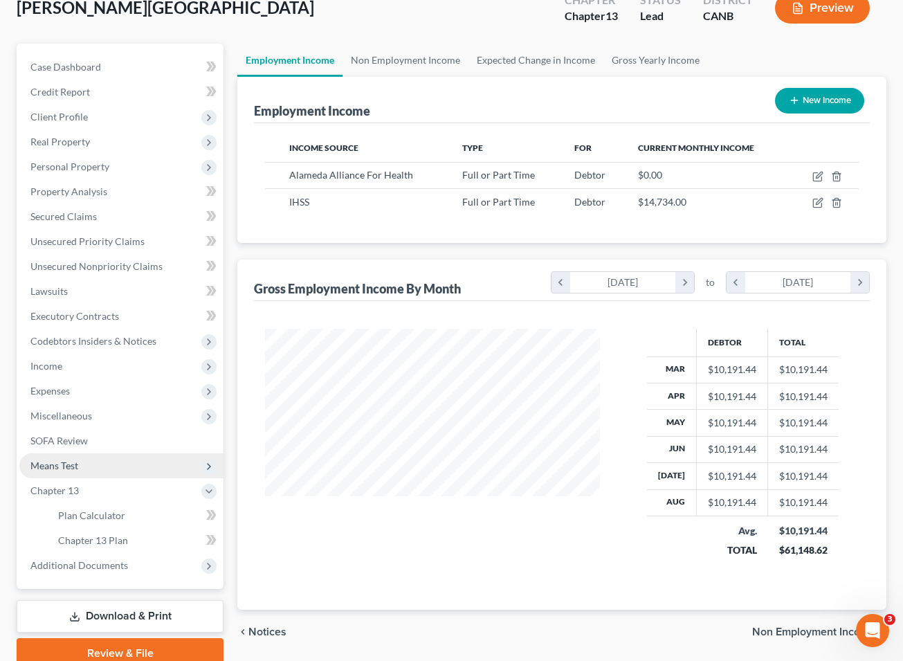
click at [80, 465] on span "Means Test" at bounding box center [121, 465] width 204 height 25
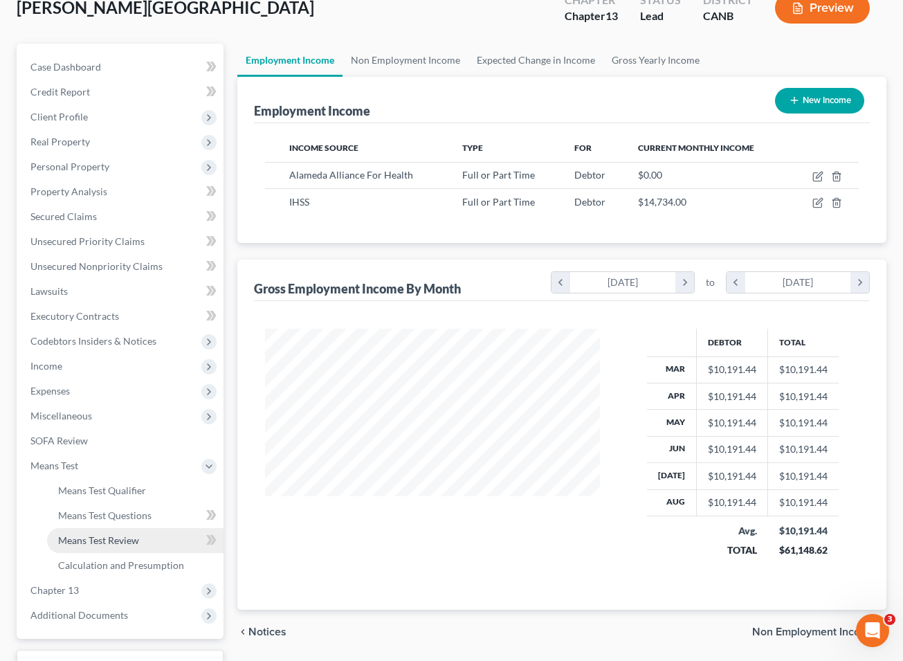
click at [108, 540] on span "Means Test Review" at bounding box center [98, 540] width 81 height 12
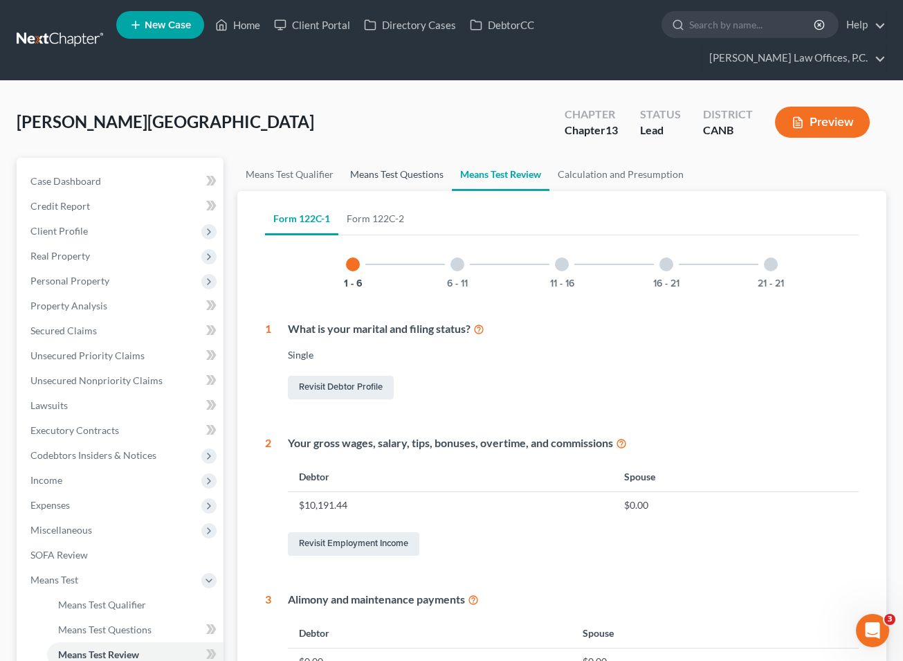
click at [404, 174] on link "Means Test Questions" at bounding box center [397, 174] width 110 height 33
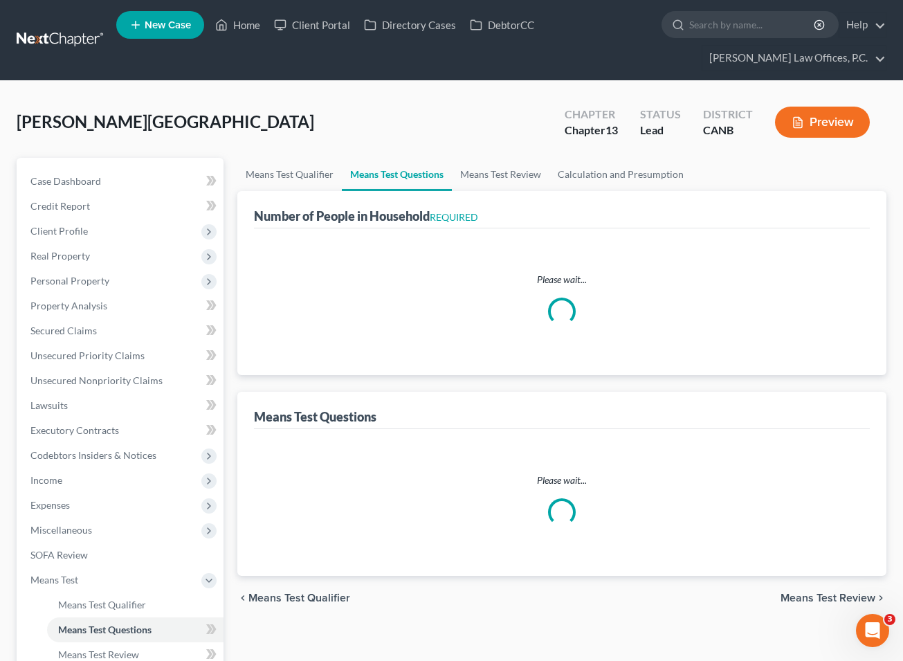
select select "1"
select select "14"
select select "1"
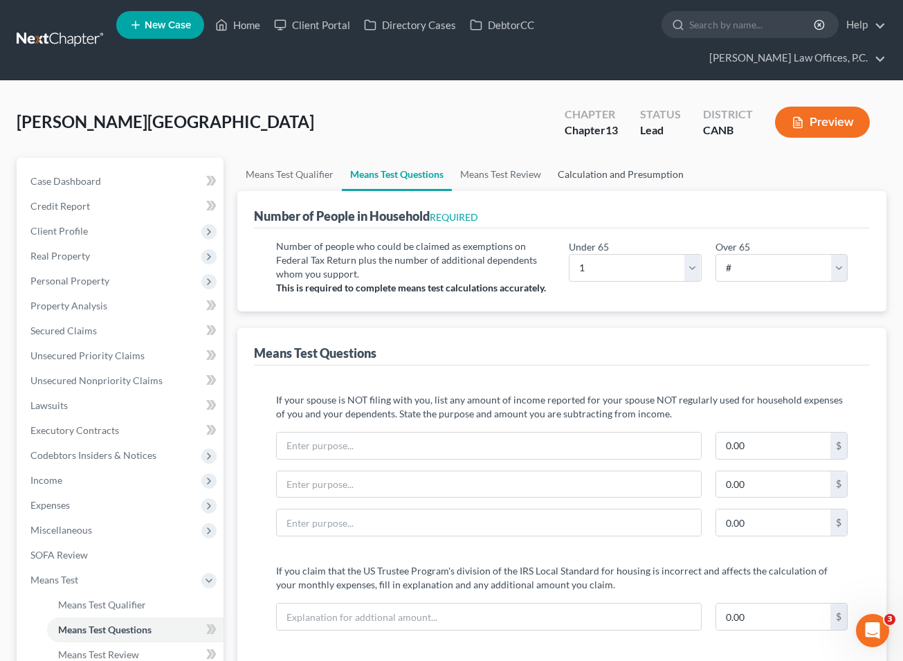
click at [589, 169] on link "Calculation and Presumption" at bounding box center [620, 174] width 142 height 33
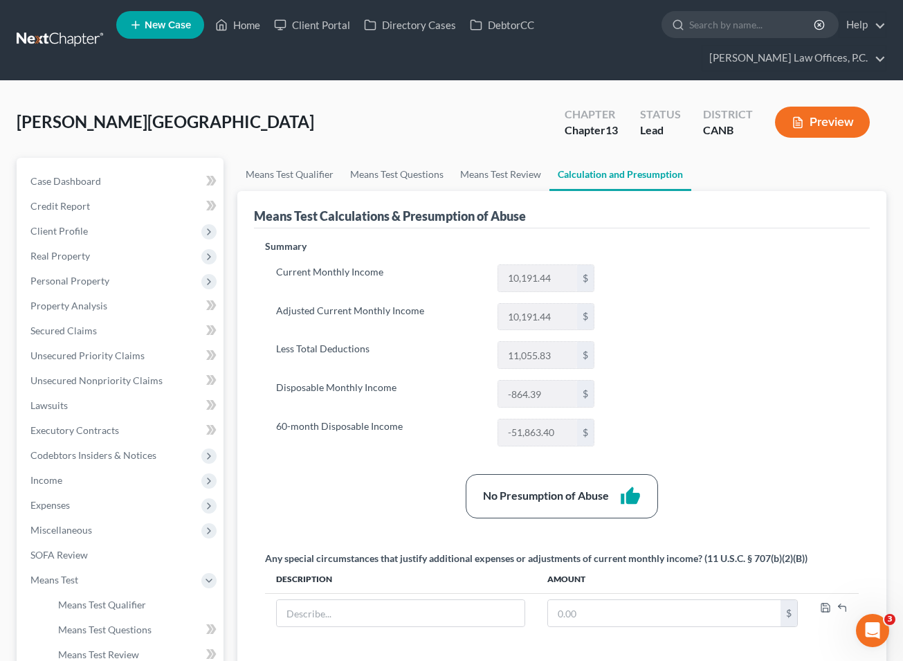
click at [614, 134] on button "Preview" at bounding box center [822, 122] width 95 height 31
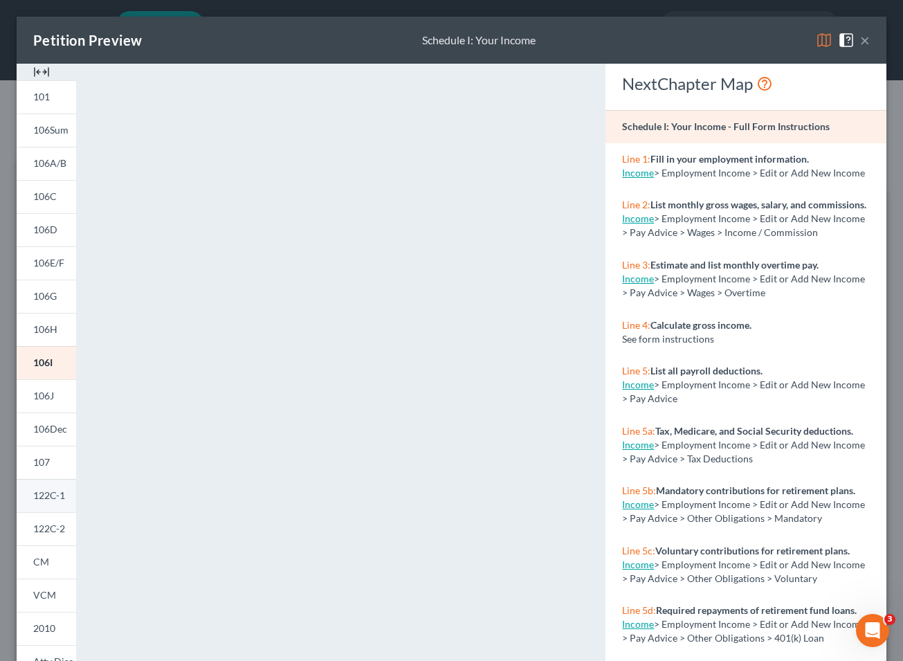
click at [56, 500] on span "122C-1" at bounding box center [49, 495] width 32 height 12
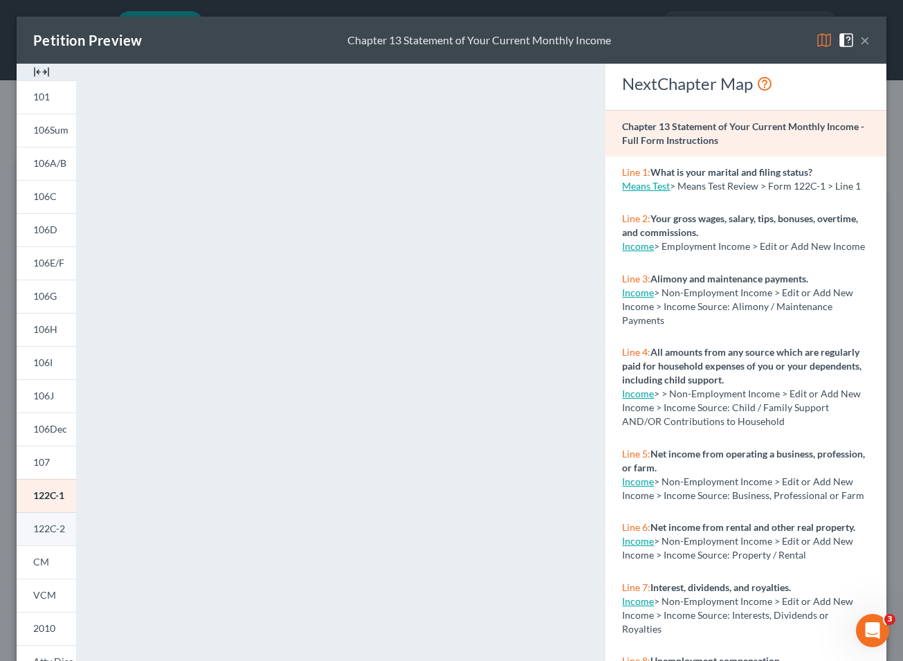
click at [57, 533] on span "122C-2" at bounding box center [49, 528] width 32 height 12
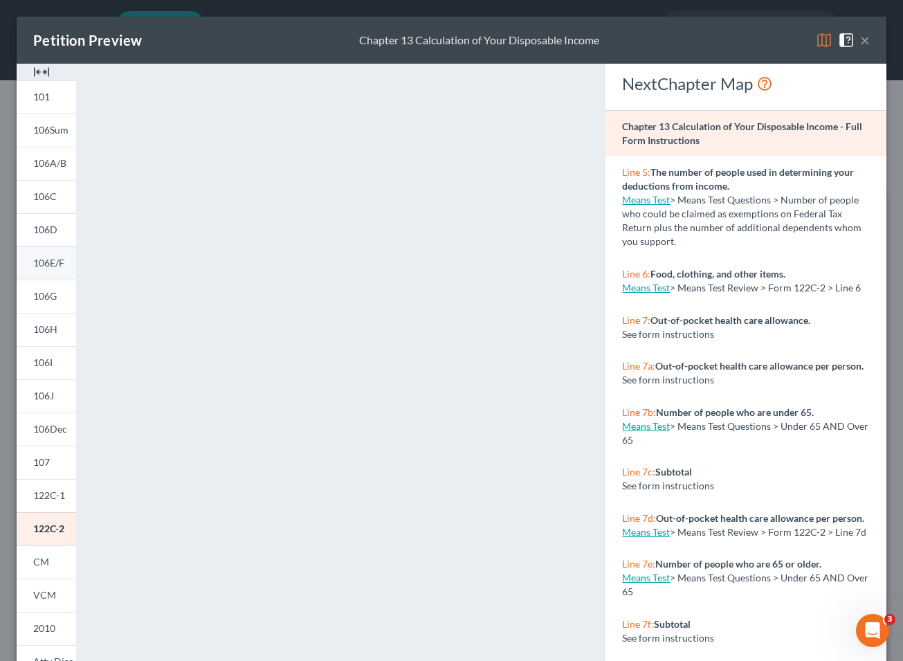
click at [39, 264] on span "106E/F" at bounding box center [48, 263] width 31 height 12
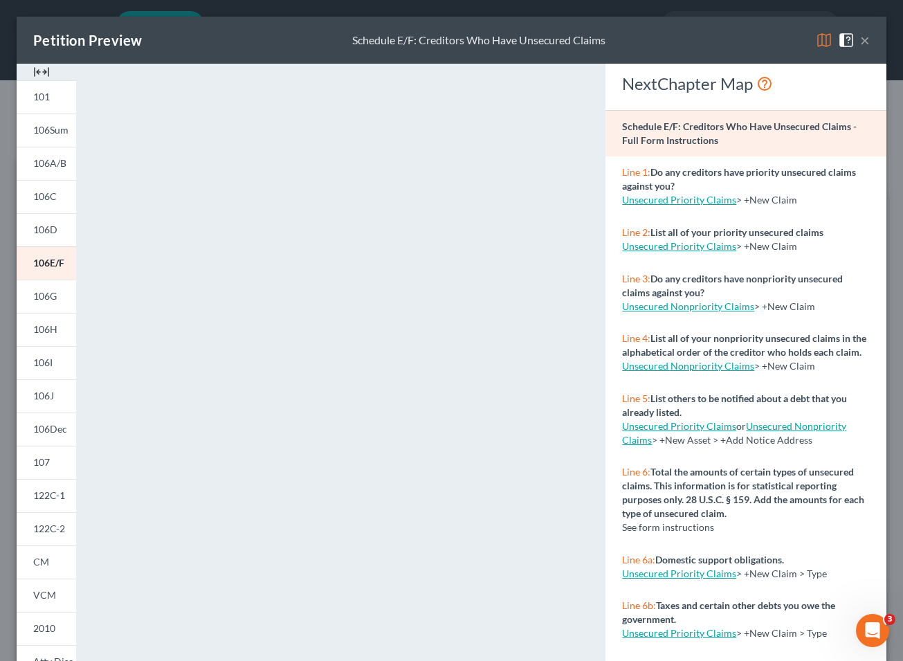
click at [614, 44] on button "×" at bounding box center [865, 40] width 10 height 17
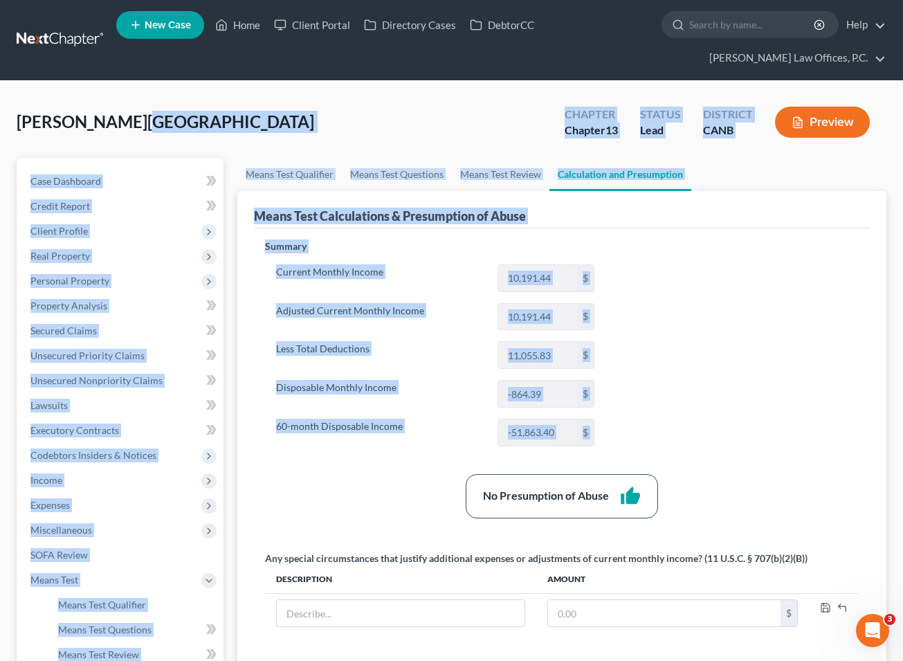
drag, startPoint x: 136, startPoint y: 122, endPoint x: 403, endPoint y: 495, distance: 457.6
click at [403, 495] on div "[PERSON_NAME][GEOGRAPHIC_DATA] Upgraded Chapter Chapter 13 Status Lead District…" at bounding box center [451, 494] width 869 height 792
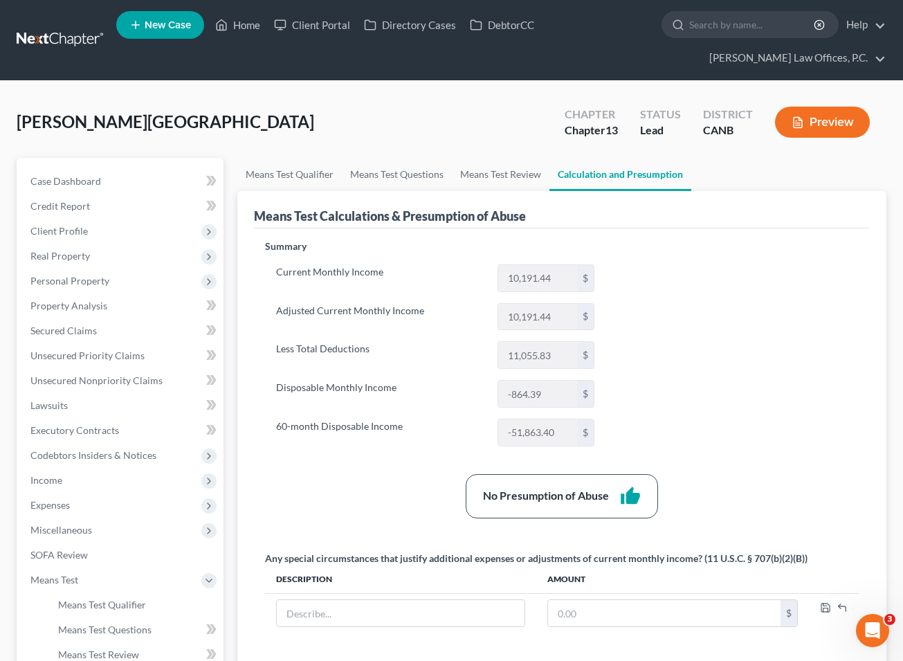
click at [403, 499] on div "No Presumption of Abuse thumb_up" at bounding box center [561, 496] width 607 height 44
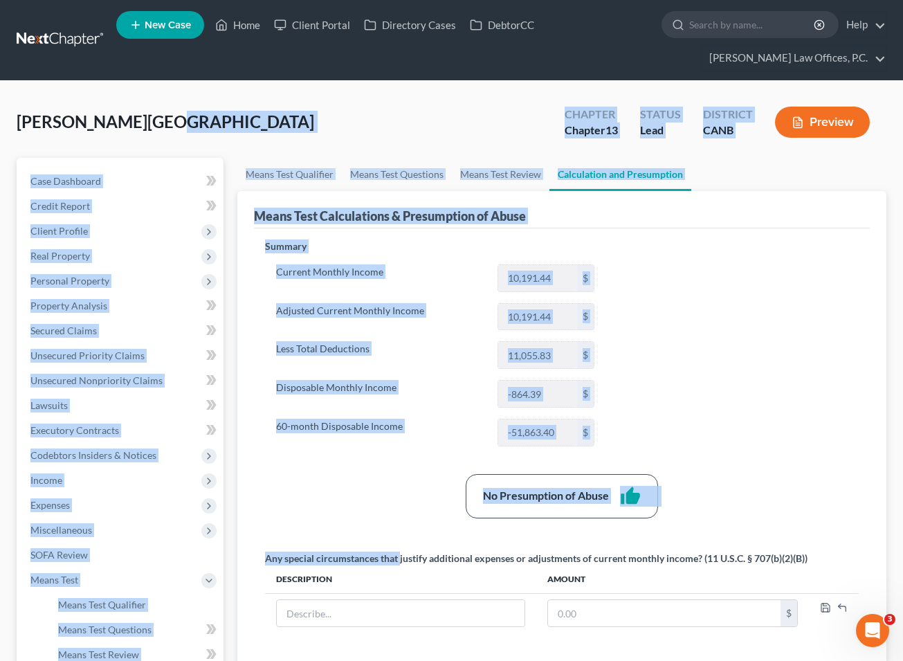
drag, startPoint x: 401, startPoint y: 560, endPoint x: 143, endPoint y: 146, distance: 488.1
click at [143, 146] on div "[PERSON_NAME][GEOGRAPHIC_DATA] Upgraded Chapter Chapter 13 Status Lead District…" at bounding box center [451, 494] width 869 height 792
drag, startPoint x: 45, startPoint y: 124, endPoint x: 360, endPoint y: 545, distance: 525.8
click at [359, 544] on div "[PERSON_NAME][GEOGRAPHIC_DATA] Upgraded Chapter Chapter 13 Status Lead District…" at bounding box center [451, 494] width 869 height 792
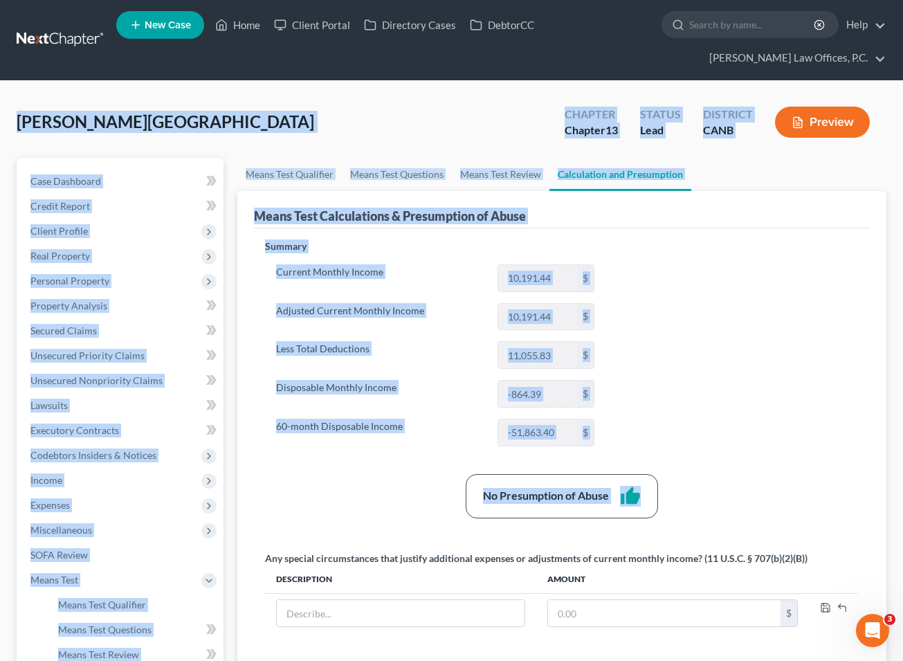
drag, startPoint x: 18, startPoint y: 120, endPoint x: 398, endPoint y: 538, distance: 564.6
click at [395, 537] on div "[PERSON_NAME][GEOGRAPHIC_DATA] Upgraded Chapter Chapter 13 Status Lead District…" at bounding box center [451, 494] width 869 height 792
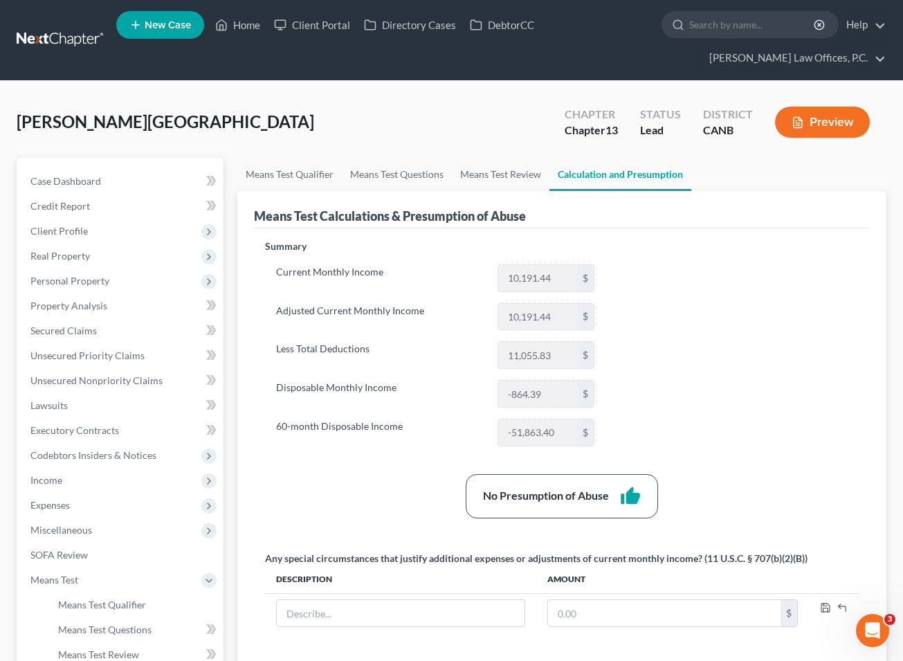
click at [402, 570] on th "Description" at bounding box center [400, 579] width 270 height 28
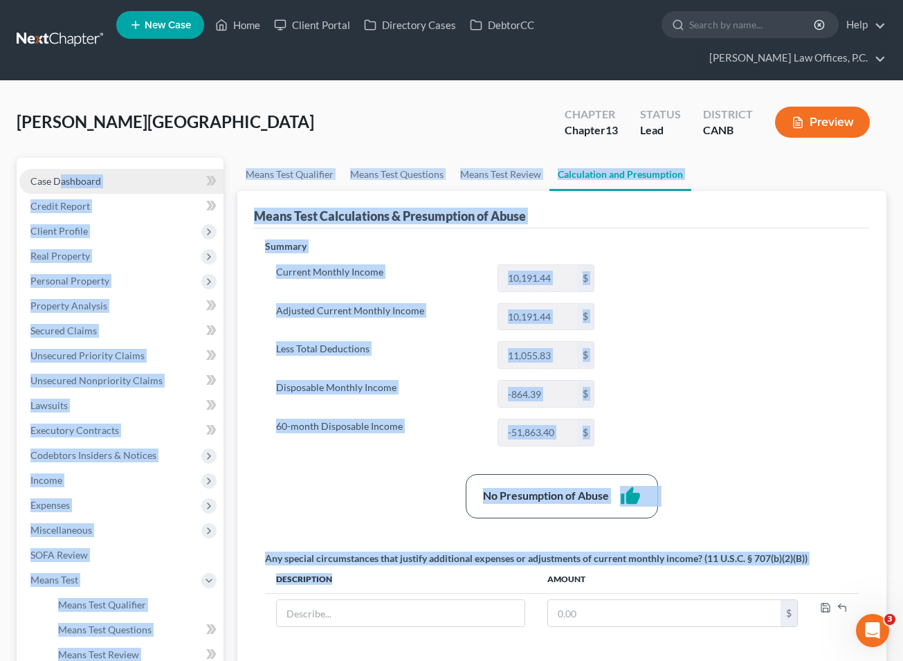
drag, startPoint x: 358, startPoint y: 575, endPoint x: 63, endPoint y: 181, distance: 492.8
click at [61, 184] on div "Petition Navigation Case Dashboard Payments Invoices Payments Payments Credit R…" at bounding box center [451, 518] width 883 height 721
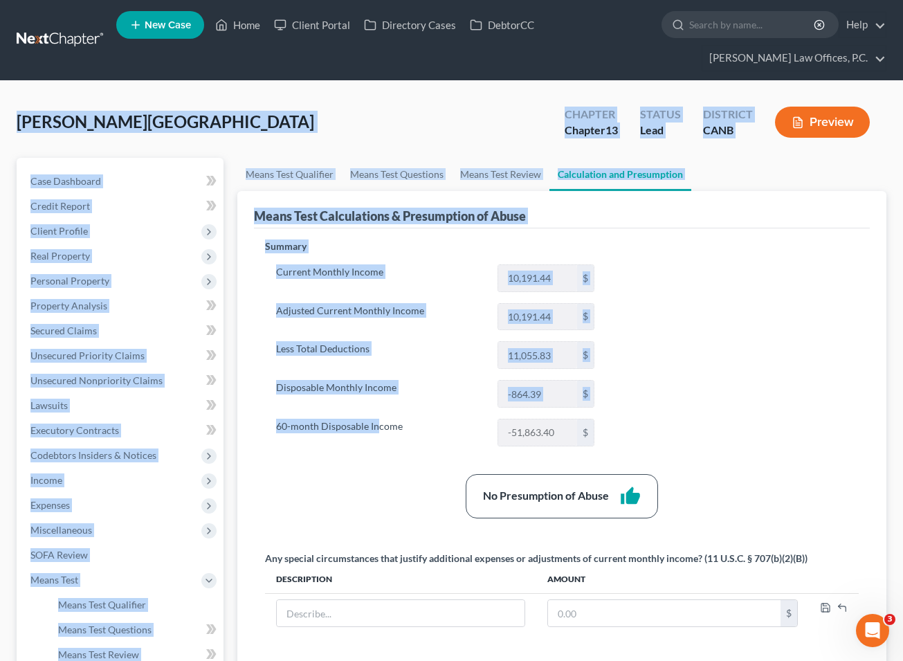
drag, startPoint x: 21, startPoint y: 118, endPoint x: 382, endPoint y: 436, distance: 480.3
click at [382, 436] on div "[PERSON_NAME][GEOGRAPHIC_DATA] Upgraded Chapter Chapter 13 Status Lead District…" at bounding box center [451, 494] width 869 height 792
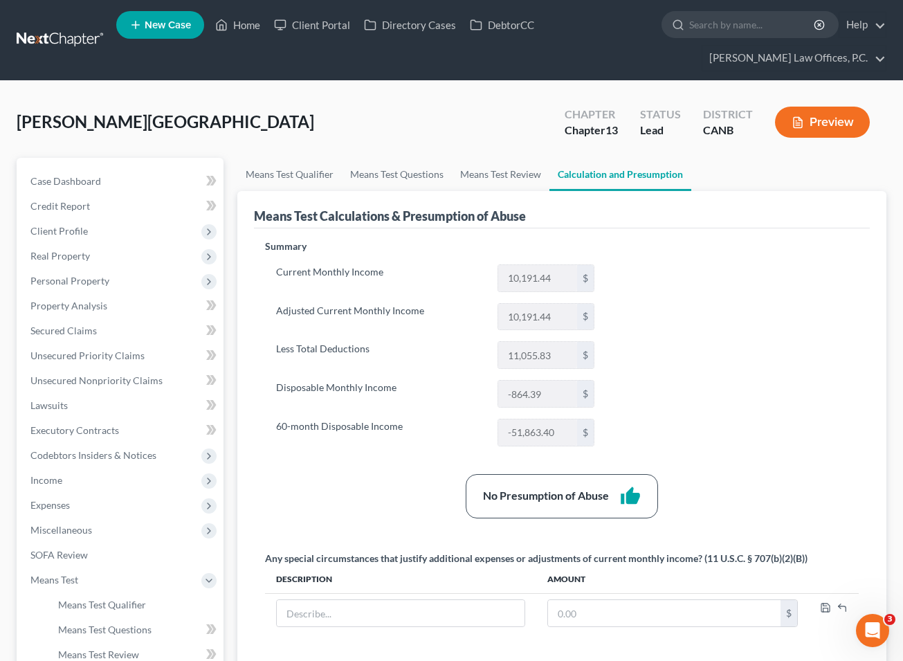
click at [351, 562] on div "Any special circumstances that justify additional expenses or adjustments of cu…" at bounding box center [536, 558] width 542 height 14
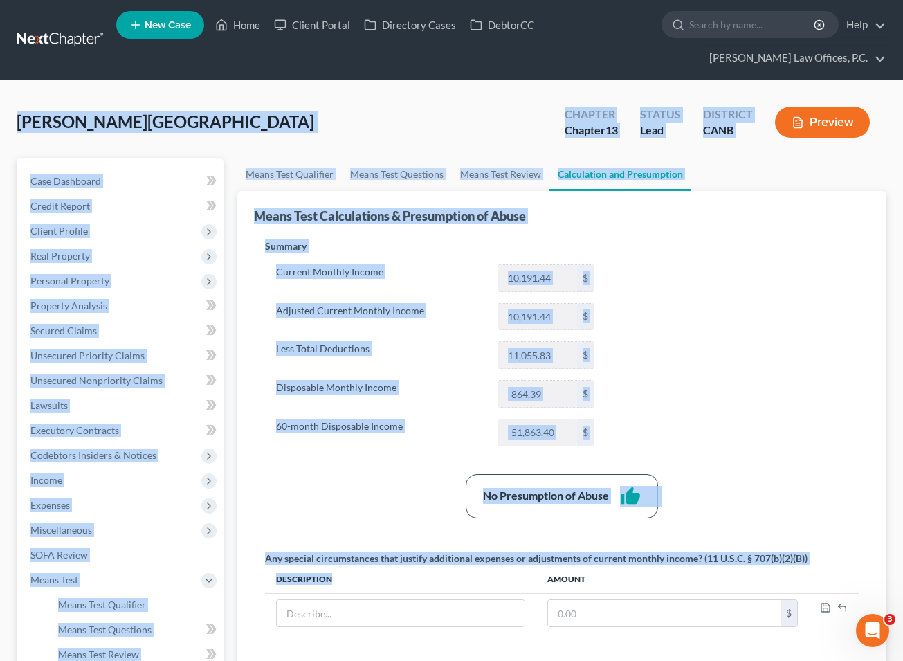
drag, startPoint x: 342, startPoint y: 578, endPoint x: 17, endPoint y: 116, distance: 564.6
click at [17, 116] on div "[PERSON_NAME][GEOGRAPHIC_DATA] Upgraded Chapter Chapter 13 Status Lead District…" at bounding box center [451, 494] width 869 height 792
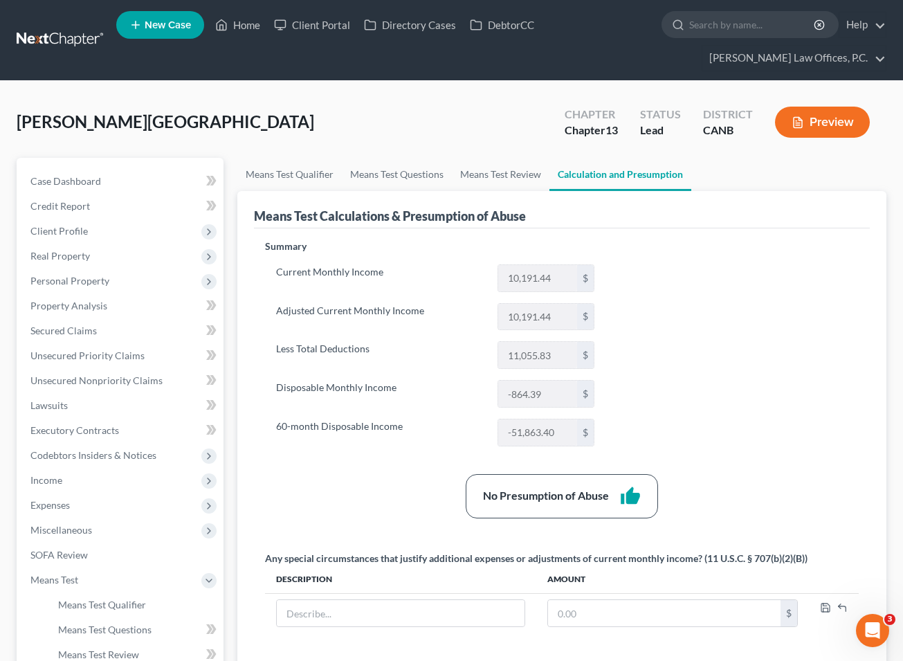
click at [32, 116] on span "[PERSON_NAME][GEOGRAPHIC_DATA]" at bounding box center [165, 121] width 297 height 20
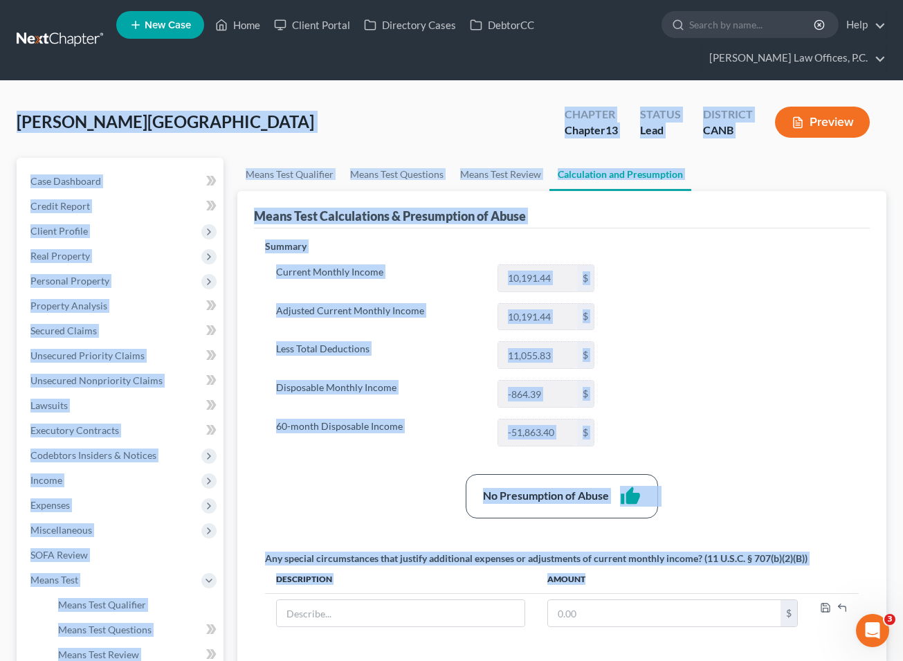
drag, startPoint x: 16, startPoint y: 118, endPoint x: 379, endPoint y: 632, distance: 629.3
click at [377, 631] on div "[PERSON_NAME][GEOGRAPHIC_DATA] Upgraded Chapter Chapter 13 Status Lead District…" at bounding box center [451, 494] width 869 height 792
click at [363, 570] on th "Description" at bounding box center [400, 579] width 270 height 28
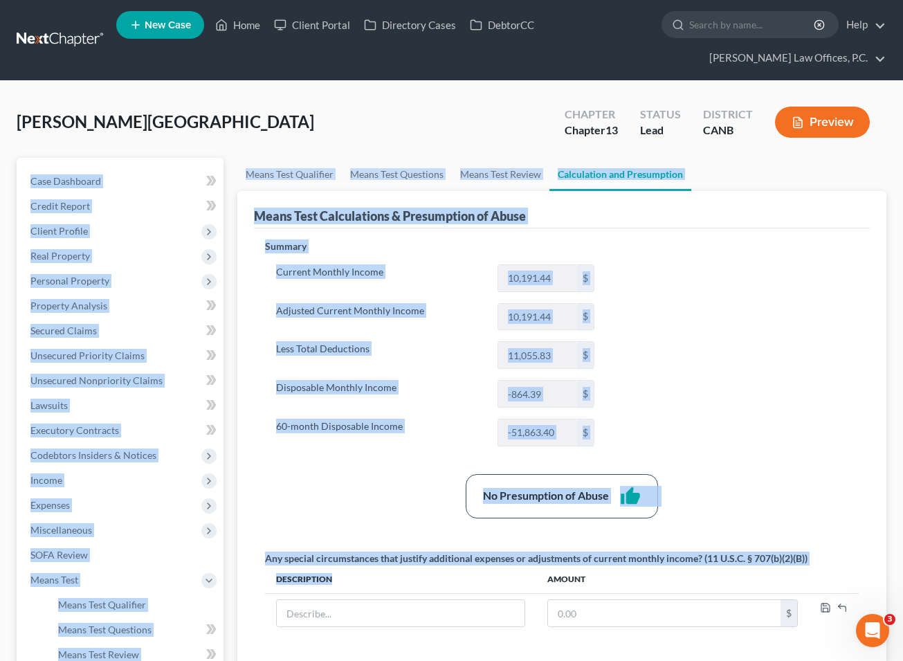
drag, startPoint x: 349, startPoint y: 576, endPoint x: 70, endPoint y: 154, distance: 505.7
click at [71, 155] on div "[PERSON_NAME][GEOGRAPHIC_DATA] Upgraded Chapter Chapter 13 Status Lead District…" at bounding box center [451, 494] width 869 height 792
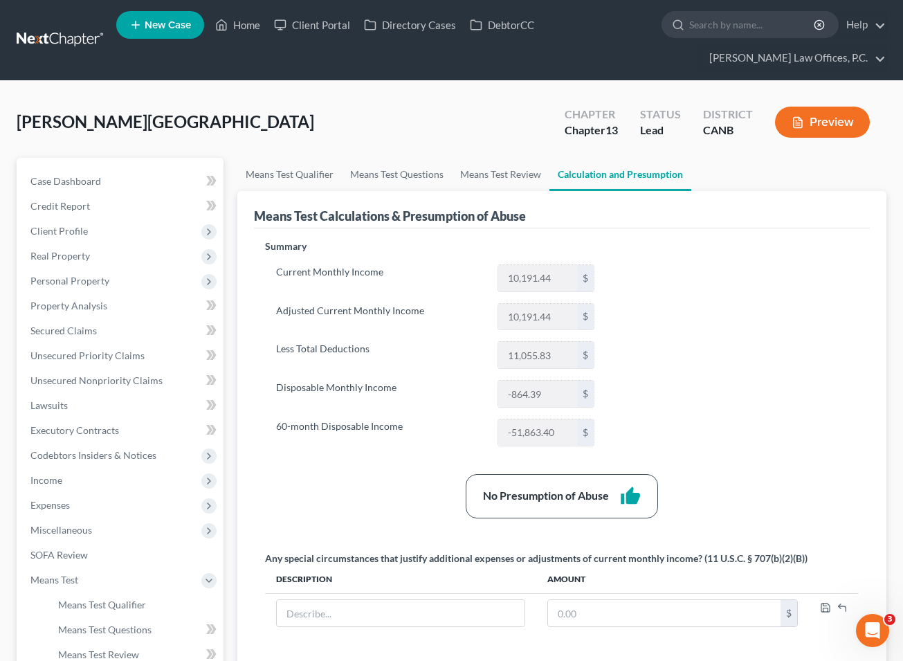
click at [28, 132] on div "[PERSON_NAME][GEOGRAPHIC_DATA] Upgraded" at bounding box center [165, 122] width 297 height 22
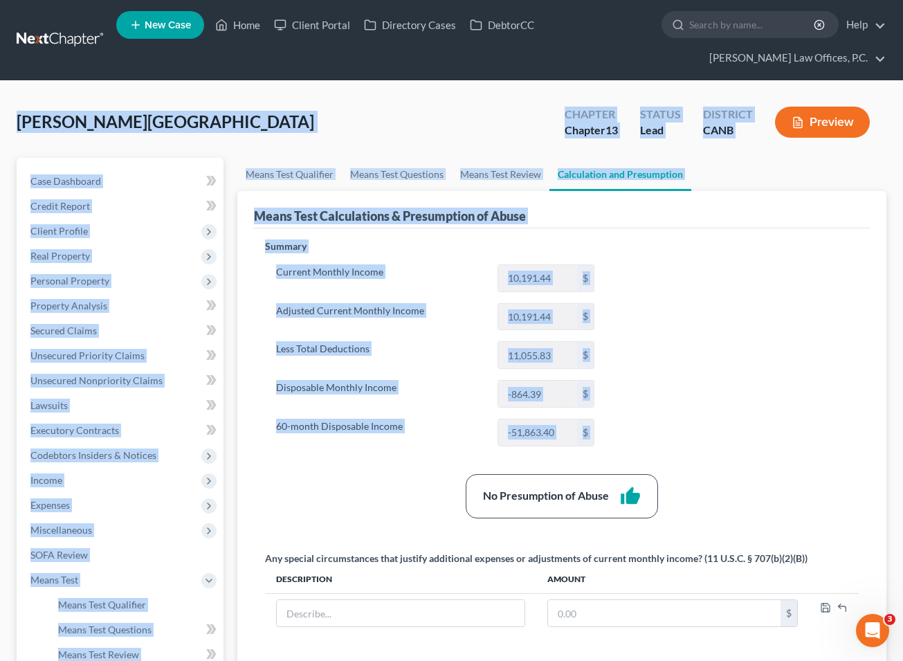
drag, startPoint x: 20, startPoint y: 122, endPoint x: 436, endPoint y: 542, distance: 590.4
click at [430, 540] on div "[PERSON_NAME][GEOGRAPHIC_DATA] Upgraded Chapter Chapter 13 Status Lead District…" at bounding box center [451, 494] width 869 height 792
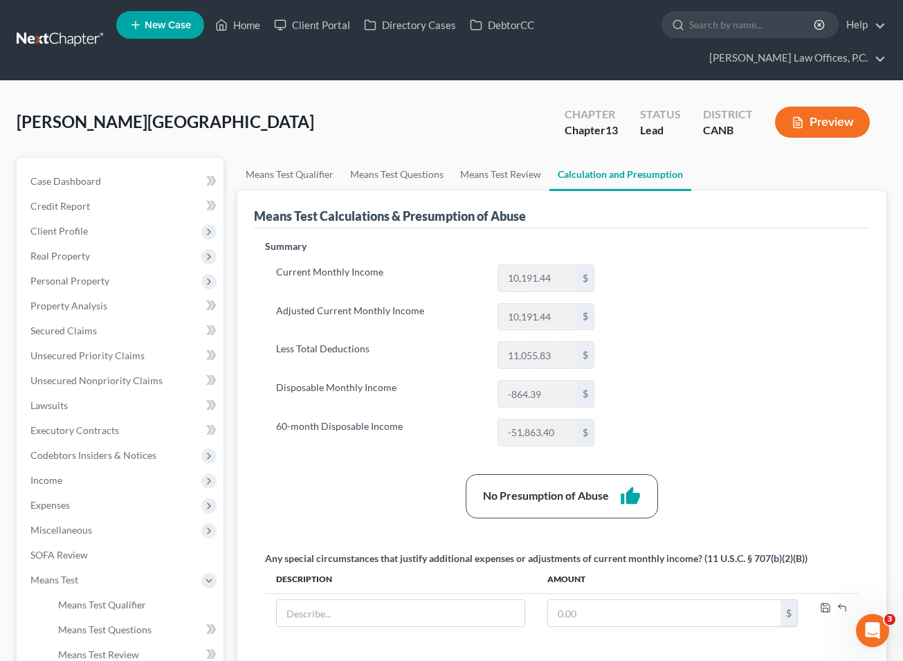
click at [412, 565] on th "Description" at bounding box center [400, 579] width 270 height 28
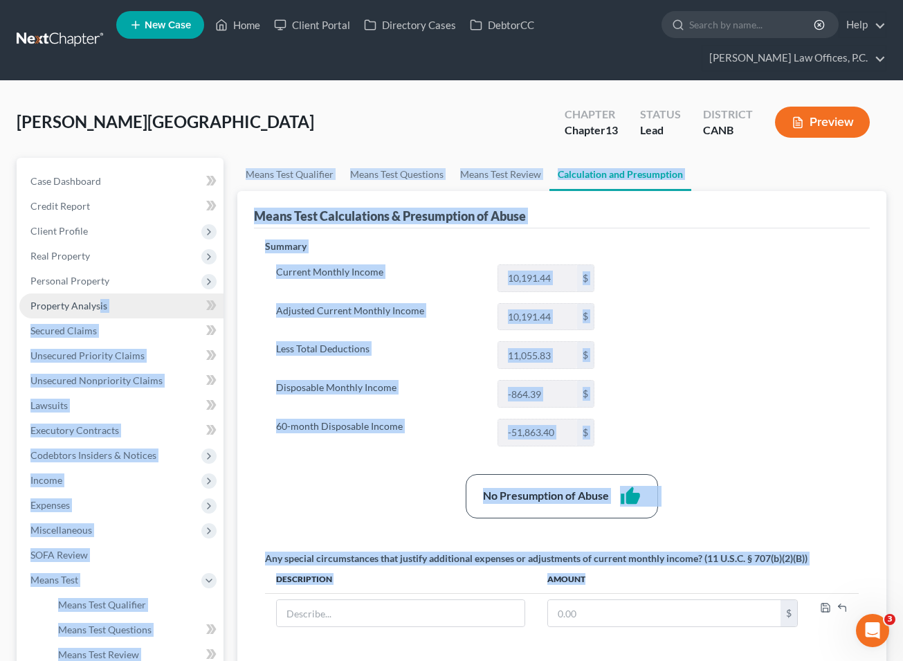
drag, startPoint x: 624, startPoint y: 582, endPoint x: 96, endPoint y: 309, distance: 594.0
click at [96, 309] on div "Petition Navigation Case Dashboard Payments Invoices Payments Payments Credit R…" at bounding box center [451, 518] width 883 height 721
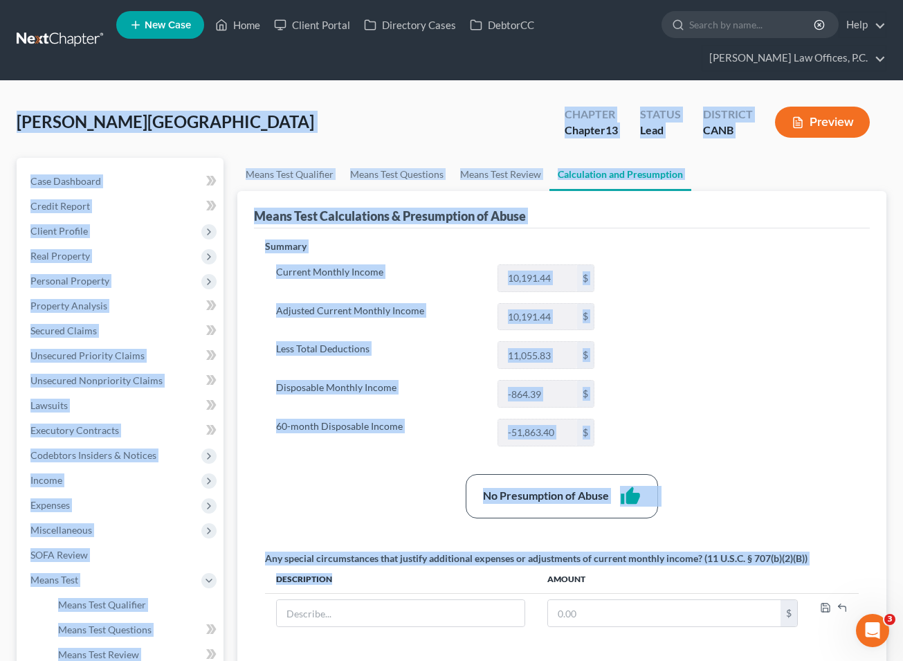
drag, startPoint x: 21, startPoint y: 124, endPoint x: 421, endPoint y: 545, distance: 581.2
click at [452, 574] on div "[PERSON_NAME][GEOGRAPHIC_DATA] Upgraded Chapter Chapter 13 Status Lead District…" at bounding box center [451, 494] width 869 height 792
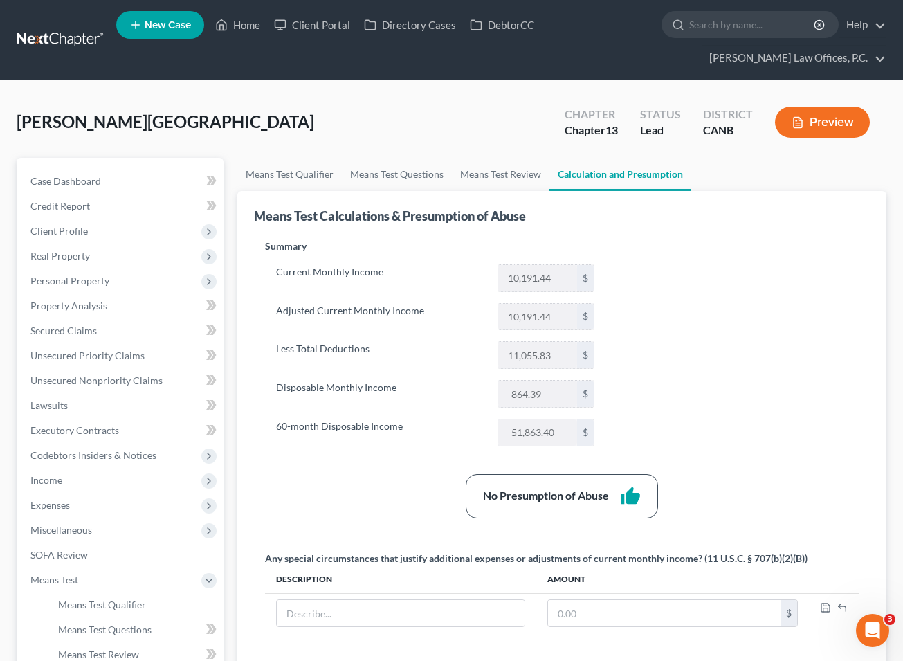
click at [602, 584] on th "Amount" at bounding box center [672, 579] width 273 height 28
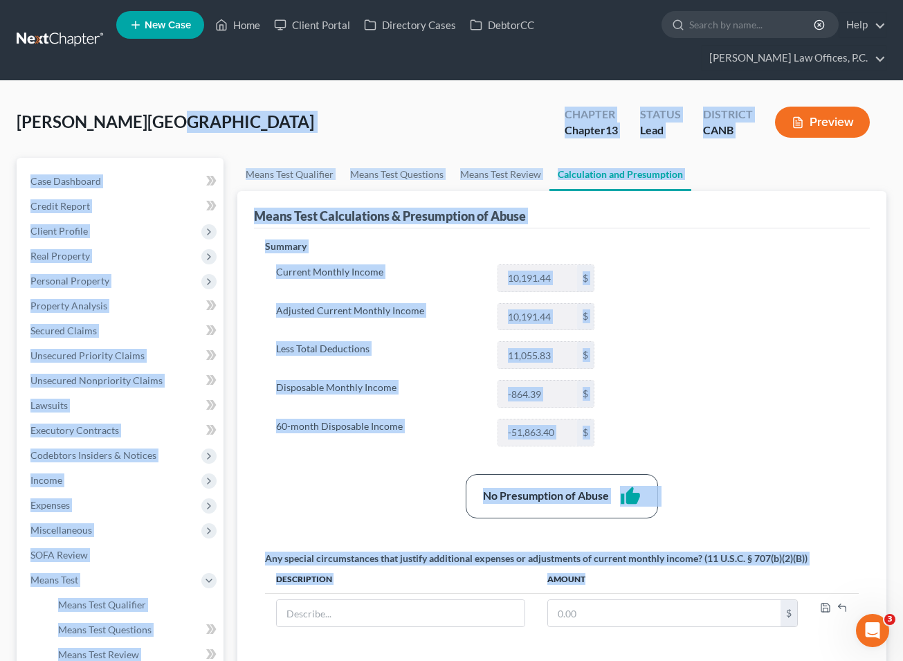
drag, startPoint x: 599, startPoint y: 575, endPoint x: 16, endPoint y: 151, distance: 721.4
click at [17, 151] on div "[PERSON_NAME][GEOGRAPHIC_DATA] Upgraded Chapter Chapter 13 Status Lead District…" at bounding box center [451, 494] width 869 height 792
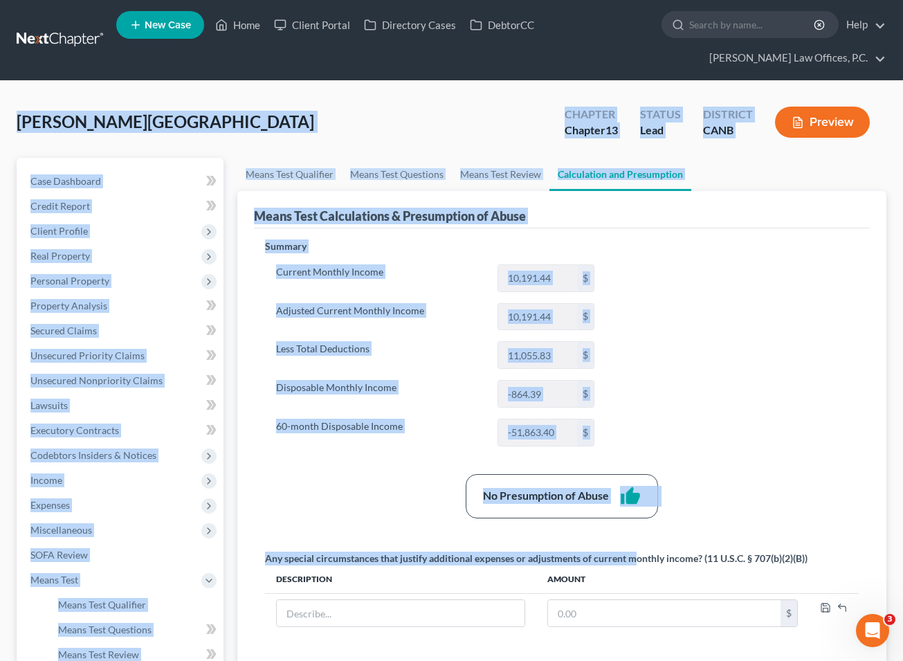
drag, startPoint x: 20, startPoint y: 118, endPoint x: 636, endPoint y: 571, distance: 764.4
click at [614, 569] on div "[PERSON_NAME][GEOGRAPHIC_DATA] Upgraded Chapter Chapter 13 Status Lead District…" at bounding box center [451, 494] width 869 height 792
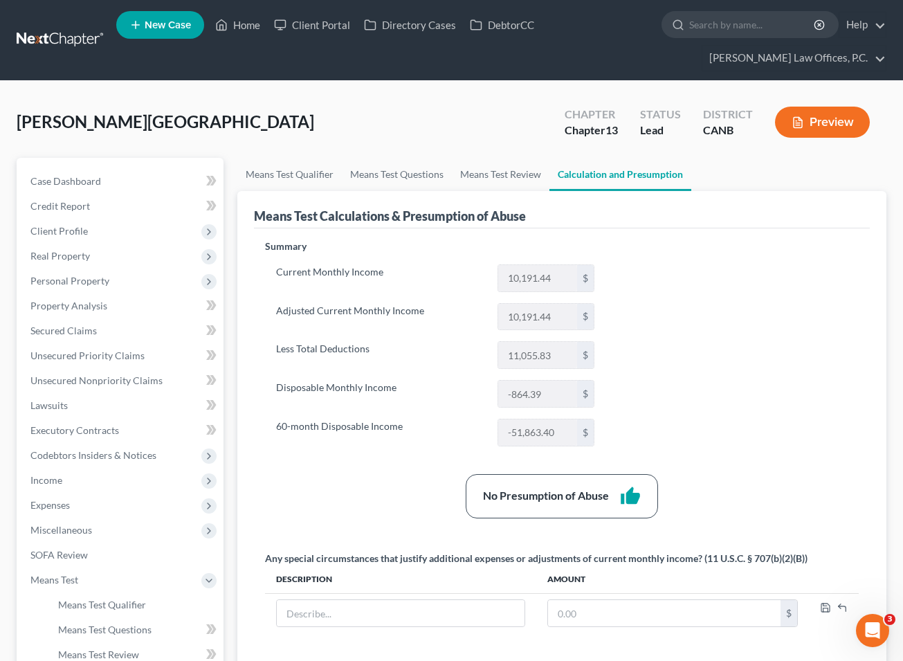
click at [614, 577] on th "Amount" at bounding box center [672, 579] width 273 height 28
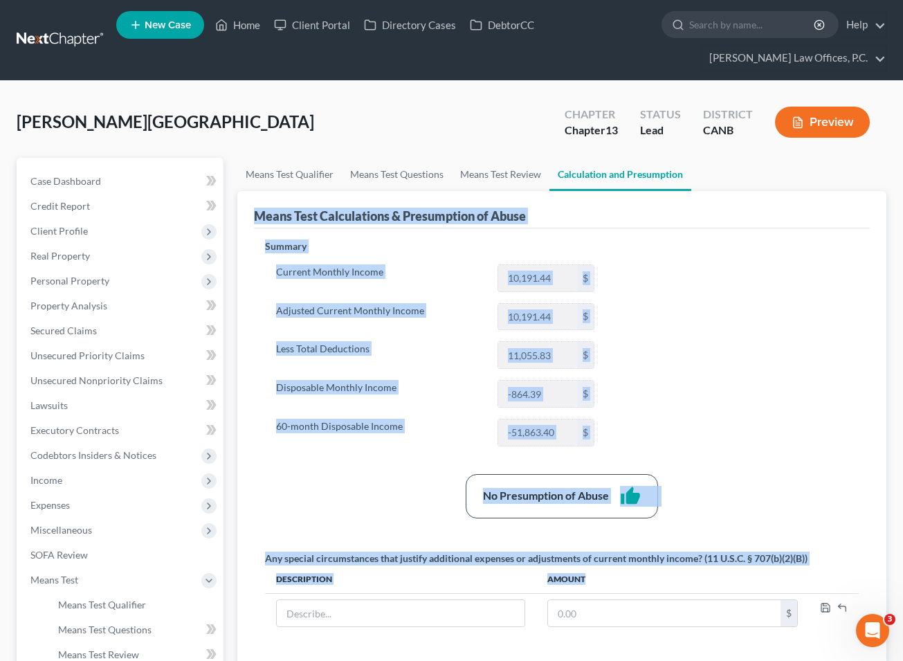
drag, startPoint x: 625, startPoint y: 577, endPoint x: 261, endPoint y: 196, distance: 526.4
click at [261, 196] on div "Means Test Calculations & Presumption of Abuse Summary Current Monthly Income 1…" at bounding box center [561, 513] width 649 height 644
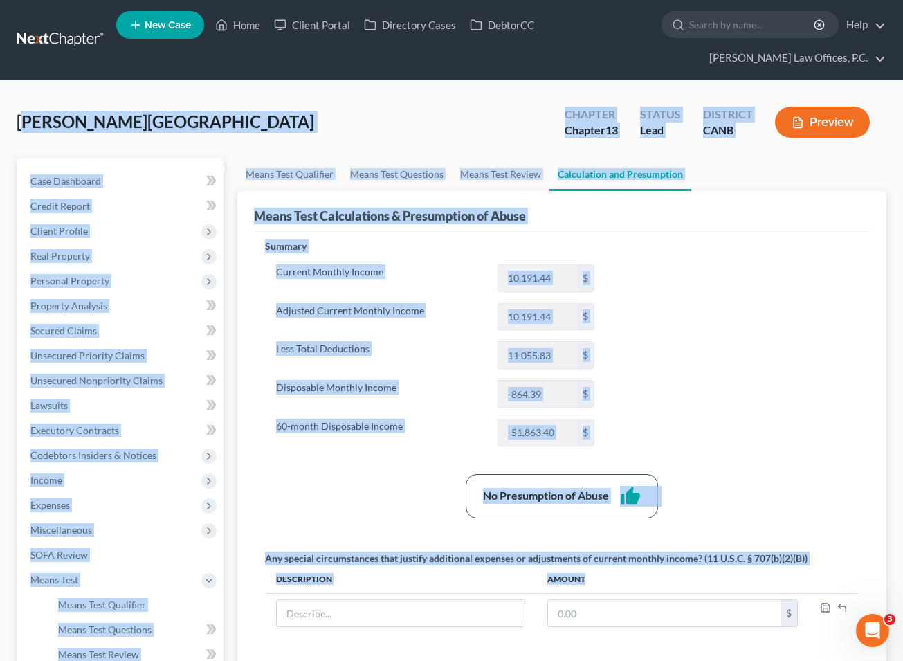
drag, startPoint x: 28, startPoint y: 117, endPoint x: 735, endPoint y: 586, distance: 847.7
click at [614, 586] on div "[PERSON_NAME][GEOGRAPHIC_DATA] Upgraded Chapter Chapter 13 Status Lead District…" at bounding box center [451, 494] width 869 height 792
click at [614, 586] on th "Amount" at bounding box center [672, 579] width 273 height 28
drag, startPoint x: 615, startPoint y: 576, endPoint x: 13, endPoint y: 104, distance: 764.6
click at [13, 104] on div "[PERSON_NAME][GEOGRAPHIC_DATA] Upgraded Chapter Chapter 13 Status Lead District…" at bounding box center [451, 493] width 903 height 825
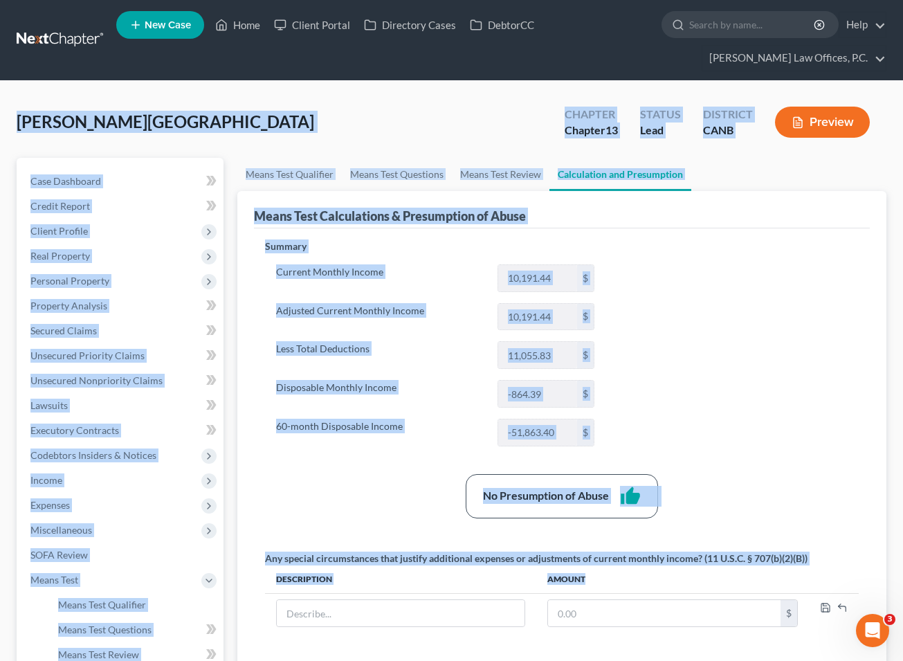
click at [13, 104] on div "[PERSON_NAME][GEOGRAPHIC_DATA] Upgraded Chapter Chapter 13 Status Lead District…" at bounding box center [451, 493] width 903 height 825
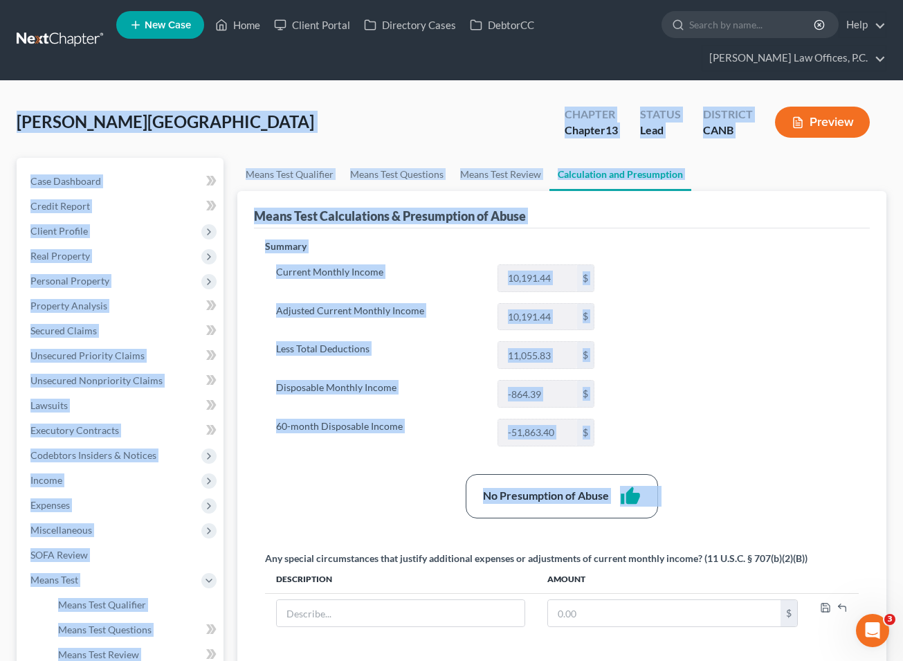
drag, startPoint x: 21, startPoint y: 120, endPoint x: 578, endPoint y: 540, distance: 697.4
click at [578, 540] on div "[PERSON_NAME][GEOGRAPHIC_DATA] Upgraded Chapter Chapter 13 Status Lead District…" at bounding box center [451, 494] width 869 height 792
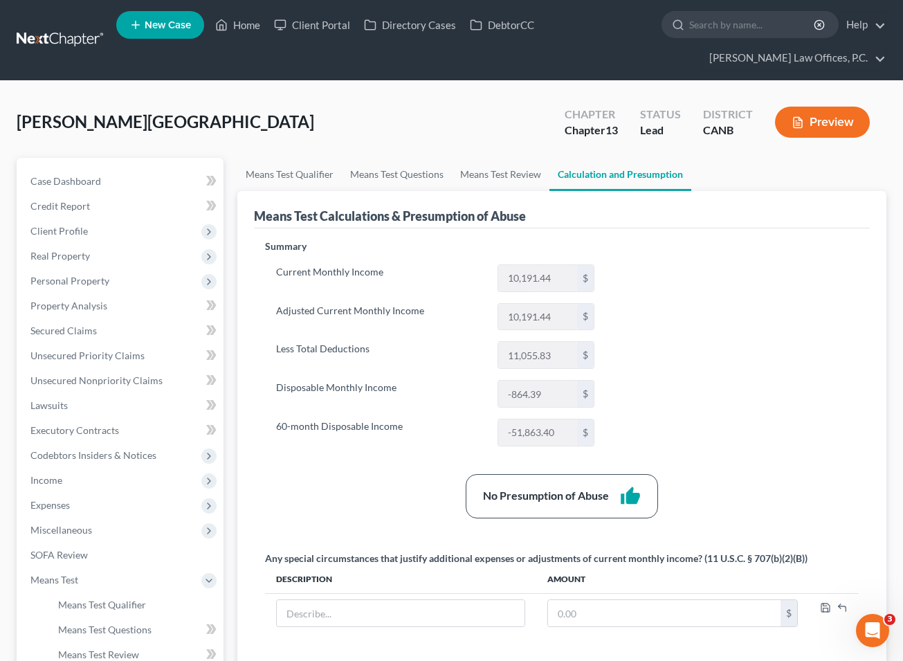
click at [600, 581] on th "Amount" at bounding box center [672, 579] width 273 height 28
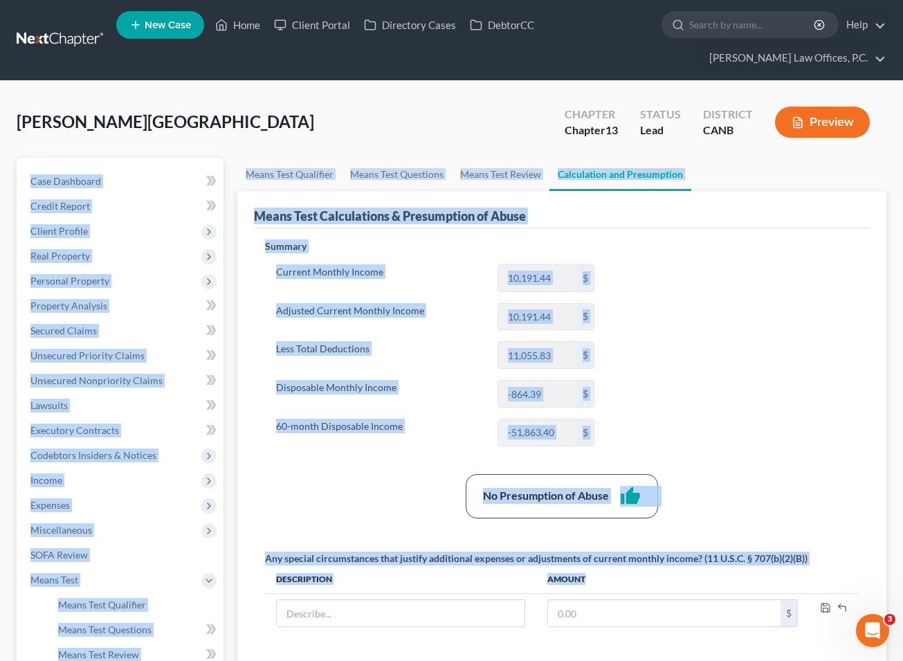
drag, startPoint x: 600, startPoint y: 581, endPoint x: 26, endPoint y: 157, distance: 713.7
click at [27, 159] on div "Petition Navigation Case Dashboard Payments Invoices Payments Payments Credit R…" at bounding box center [451, 518] width 883 height 721
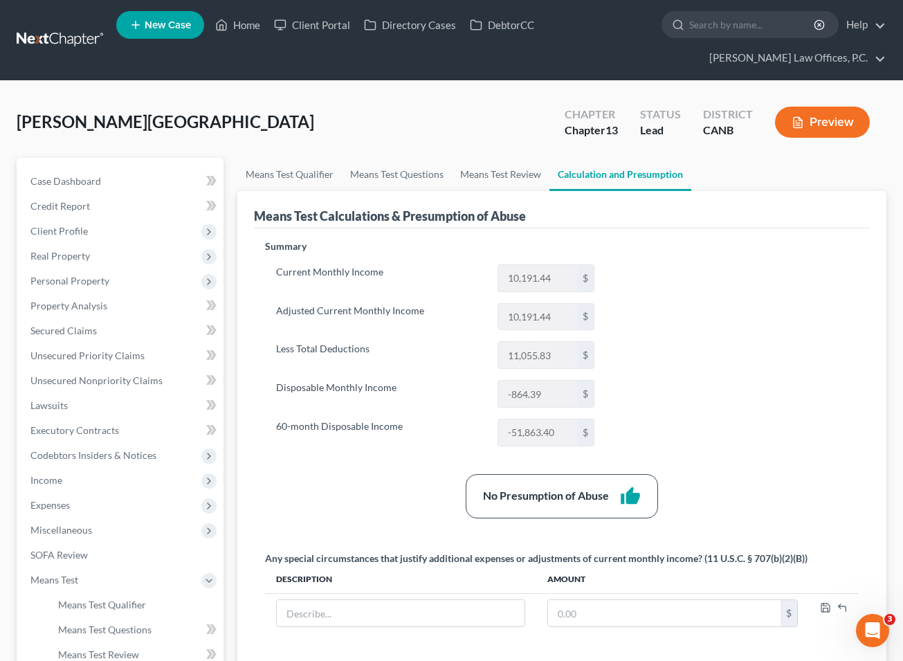
click at [12, 112] on div "[PERSON_NAME][GEOGRAPHIC_DATA] Upgraded Chapter Chapter 13 Status Lead District…" at bounding box center [451, 493] width 903 height 825
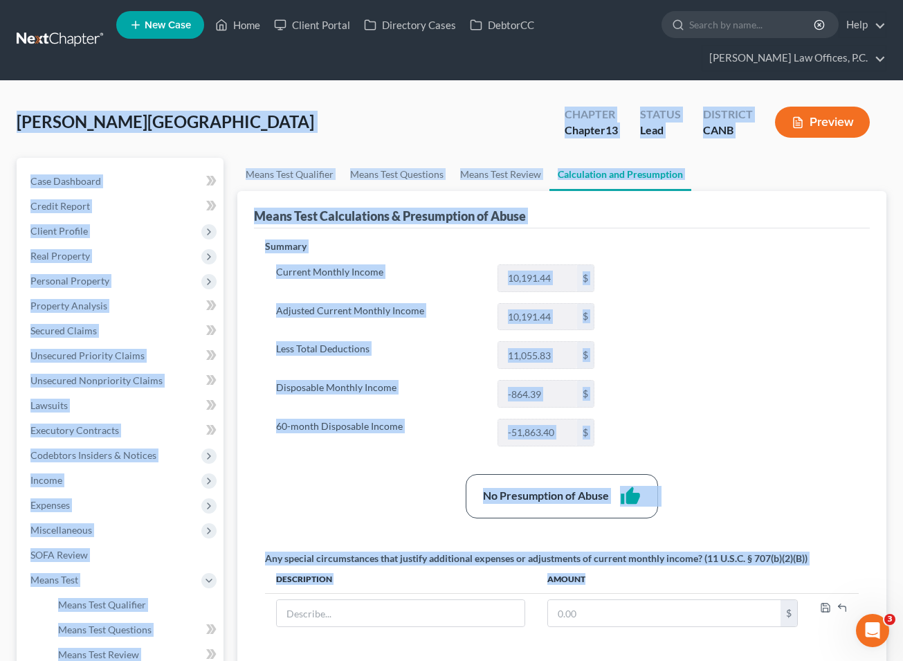
drag, startPoint x: 18, startPoint y: 119, endPoint x: 631, endPoint y: 582, distance: 767.9
click at [614, 582] on div "[PERSON_NAME][GEOGRAPHIC_DATA] Upgraded Chapter Chapter 13 Status Lead District…" at bounding box center [451, 494] width 869 height 792
click at [136, 474] on span "Income" at bounding box center [121, 480] width 204 height 25
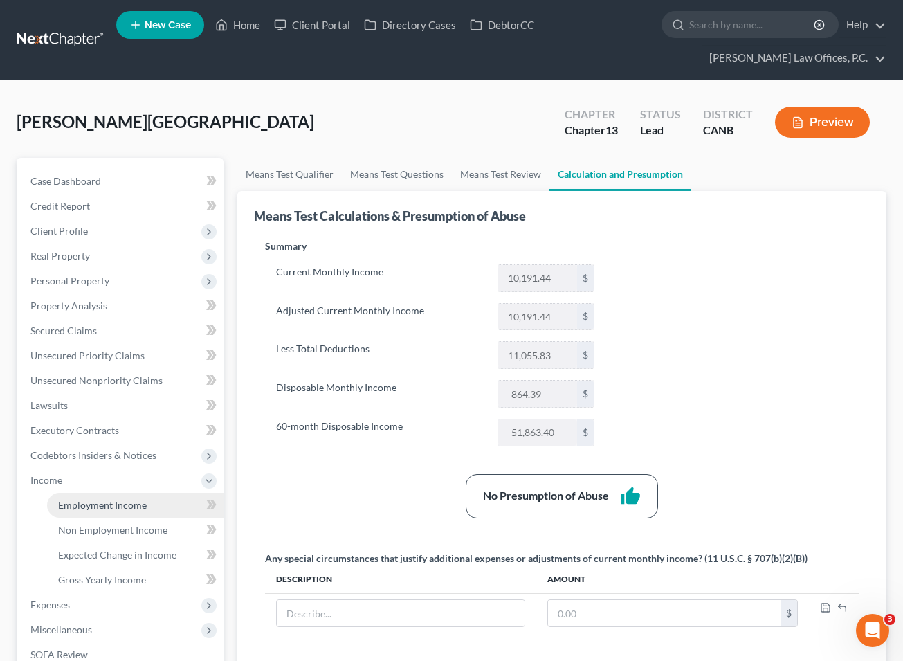
click at [145, 500] on link "Employment Income" at bounding box center [135, 504] width 176 height 25
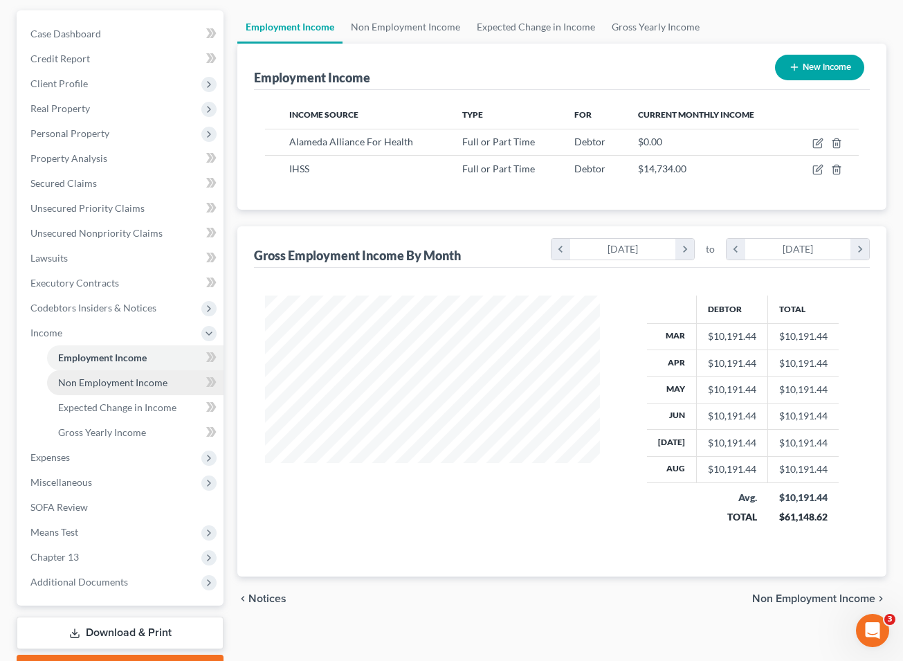
scroll to position [223, 0]
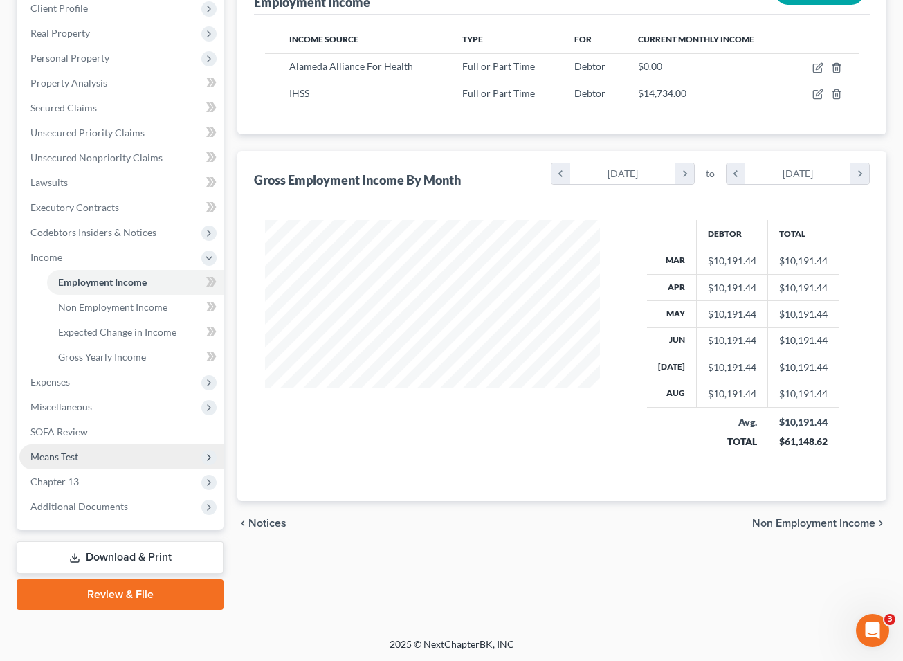
click at [104, 453] on span "Means Test" at bounding box center [121, 456] width 204 height 25
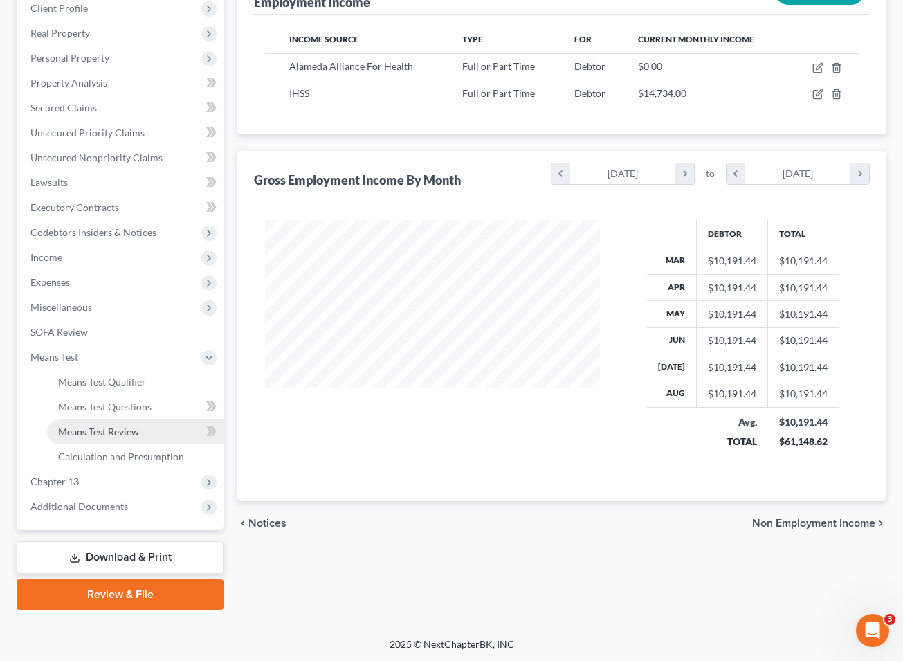
click at [141, 430] on link "Means Test Review" at bounding box center [135, 431] width 176 height 25
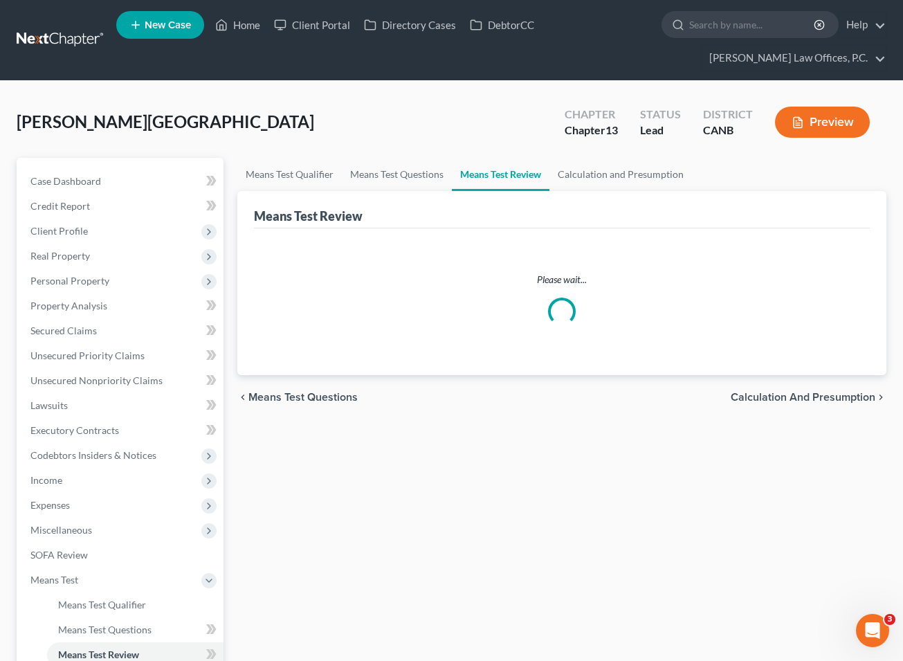
click at [614, 120] on button "Preview" at bounding box center [822, 122] width 95 height 31
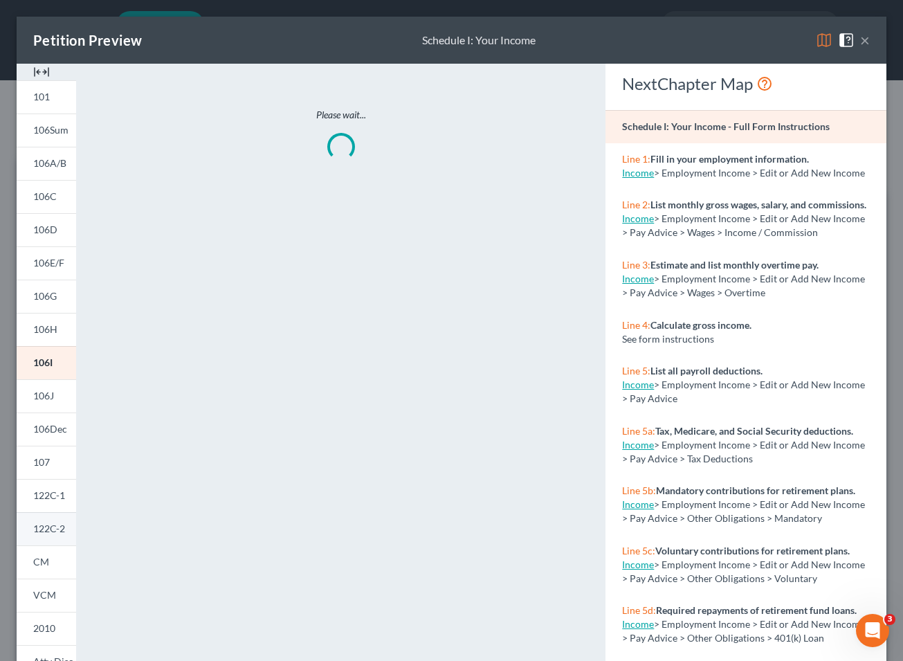
click at [38, 538] on link "122C-2" at bounding box center [46, 528] width 59 height 33
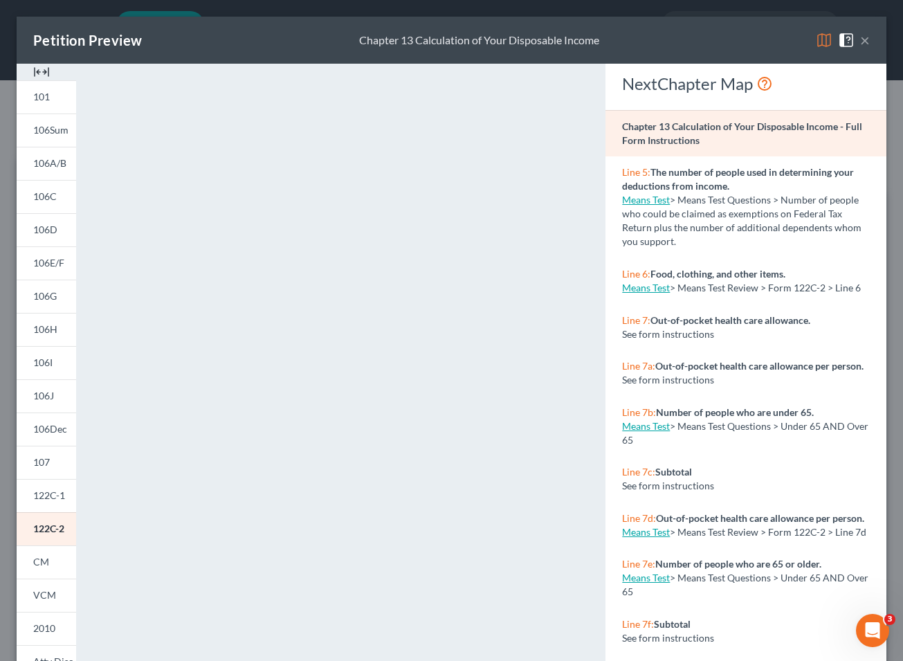
click at [614, 41] on button "×" at bounding box center [865, 40] width 10 height 17
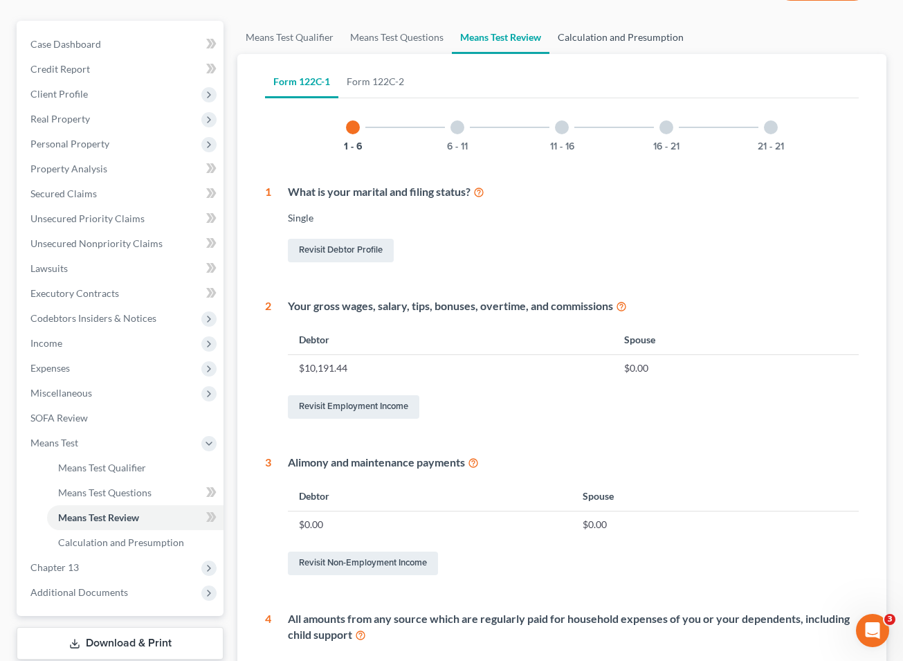
click at [614, 30] on link "Calculation and Presumption" at bounding box center [620, 37] width 142 height 33
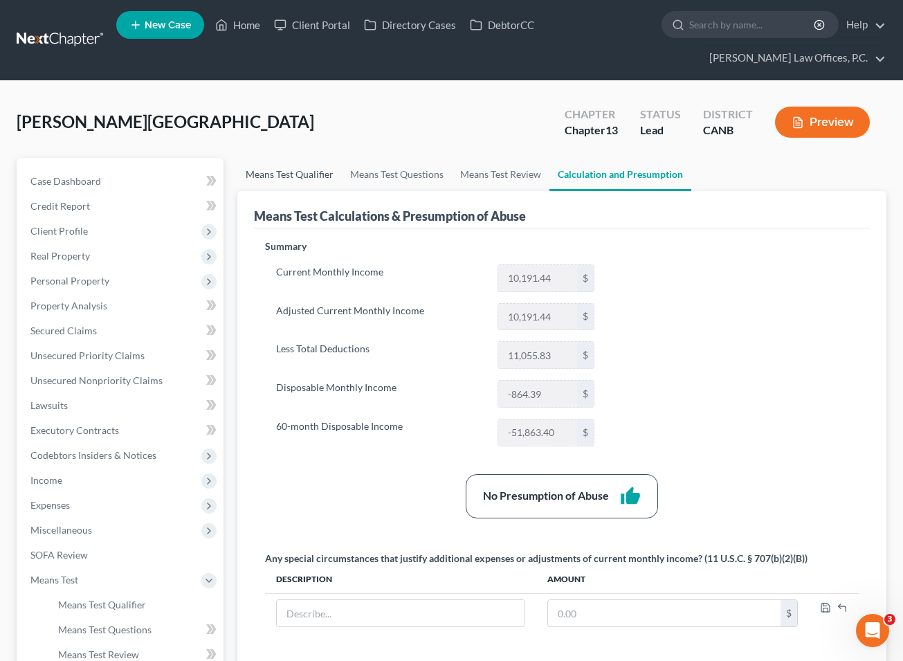
click at [309, 178] on link "Means Test Qualifier" at bounding box center [289, 174] width 104 height 33
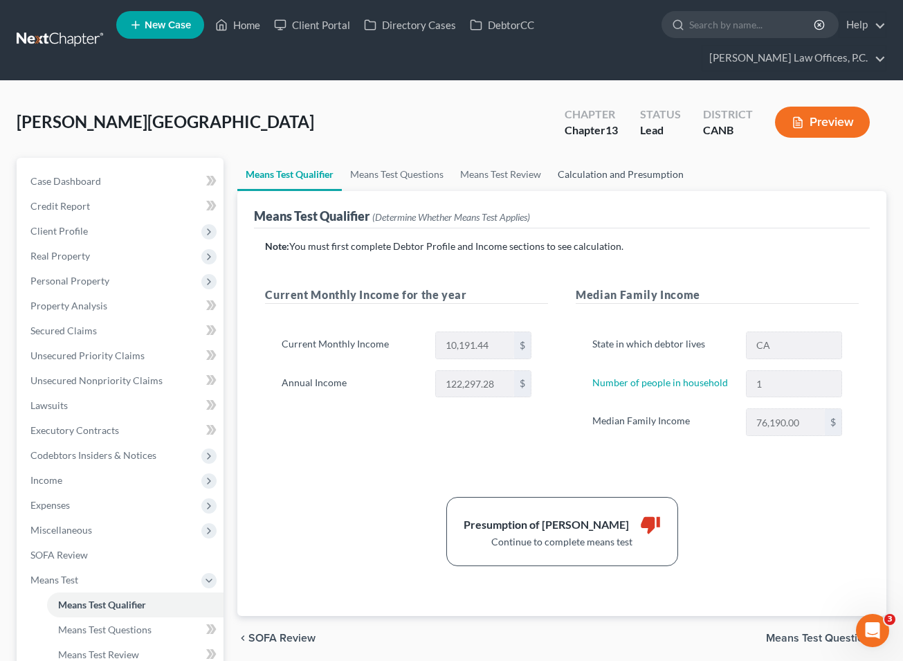
click at [604, 176] on link "Calculation and Presumption" at bounding box center [620, 174] width 142 height 33
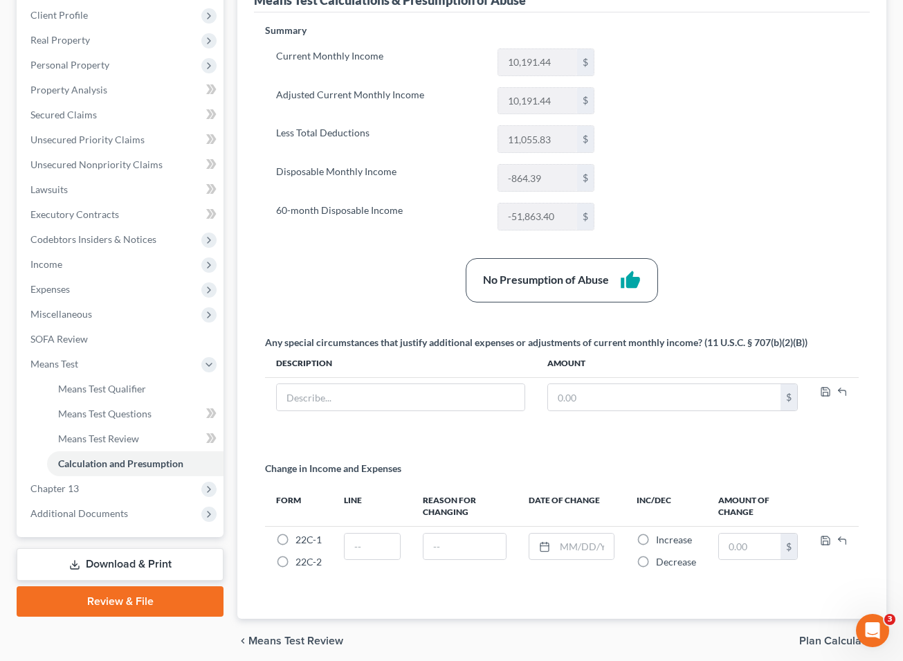
scroll to position [235, 0]
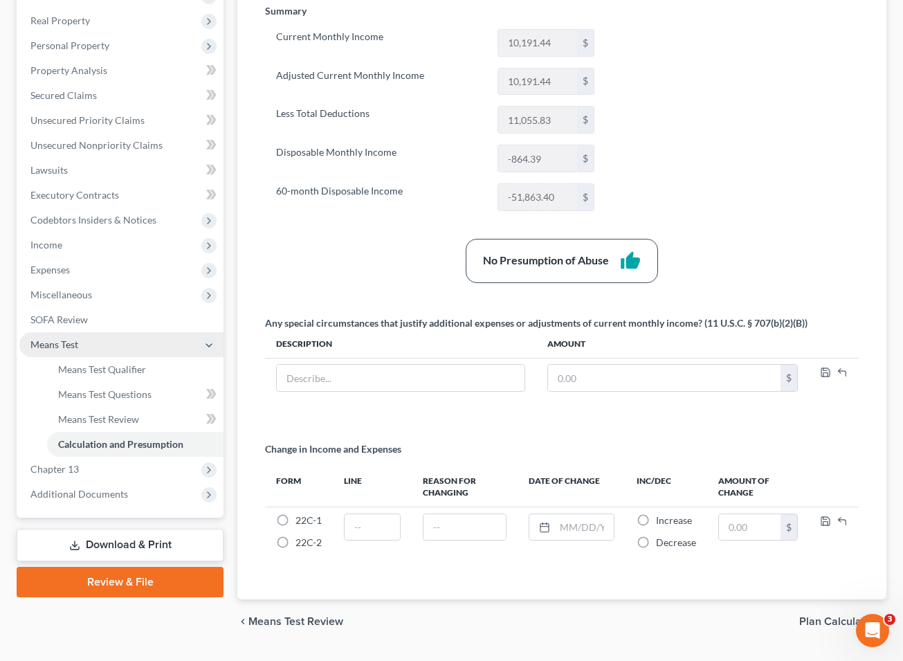
click at [90, 349] on span "Means Test" at bounding box center [121, 344] width 204 height 25
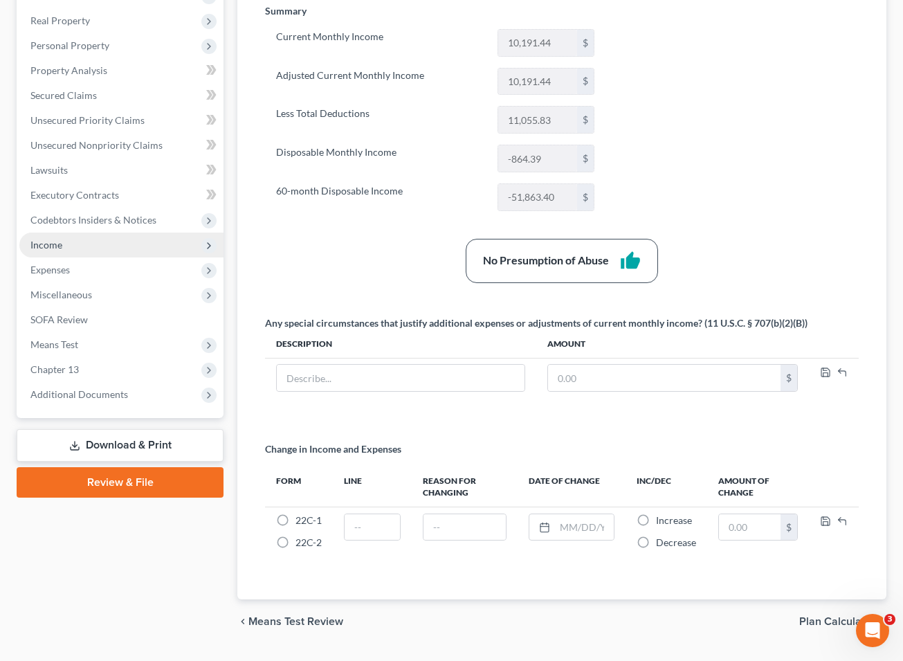
click at [100, 252] on span "Income" at bounding box center [121, 244] width 204 height 25
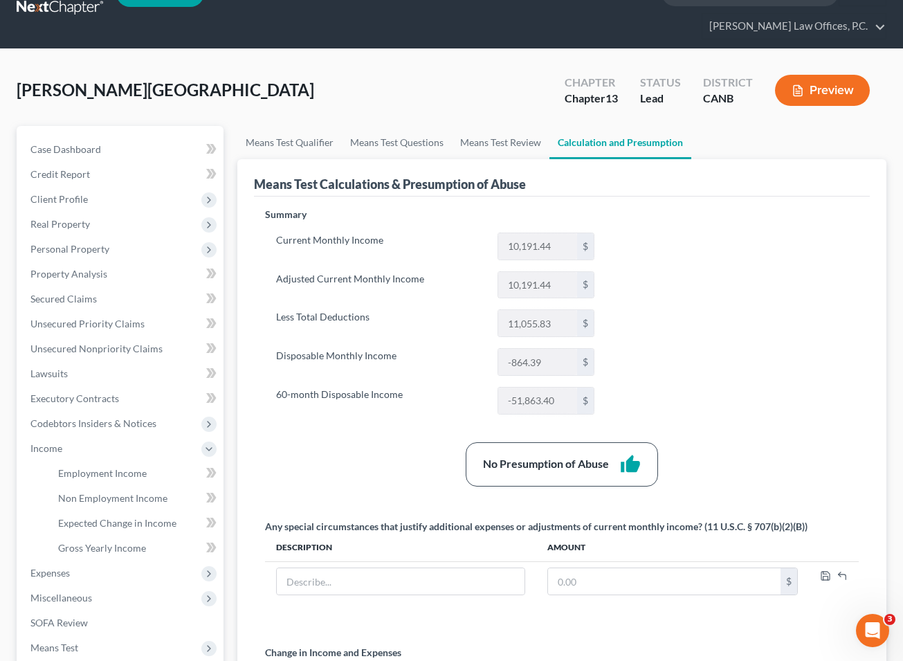
scroll to position [0, 0]
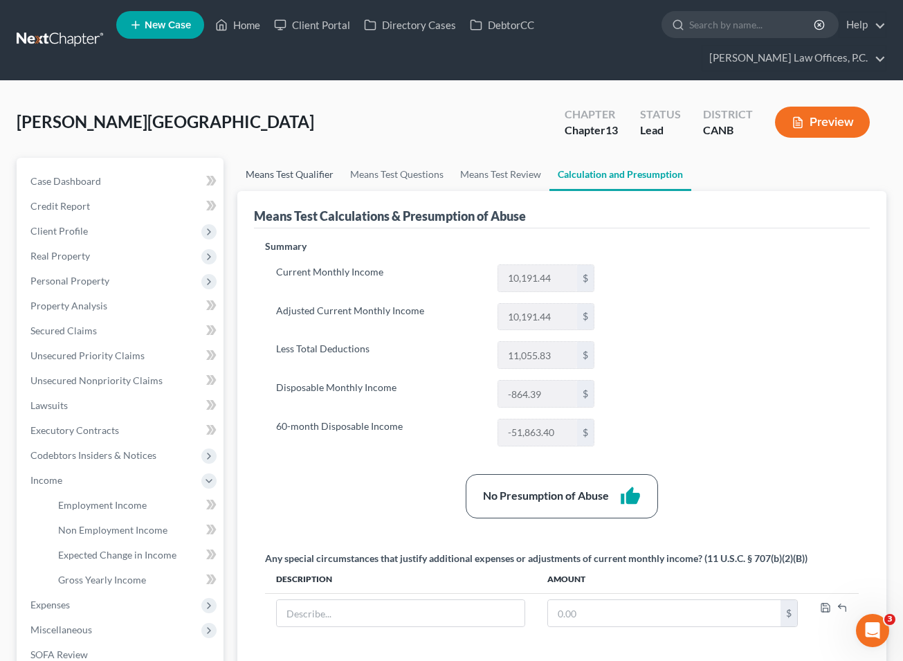
click at [291, 180] on link "Means Test Qualifier" at bounding box center [289, 174] width 104 height 33
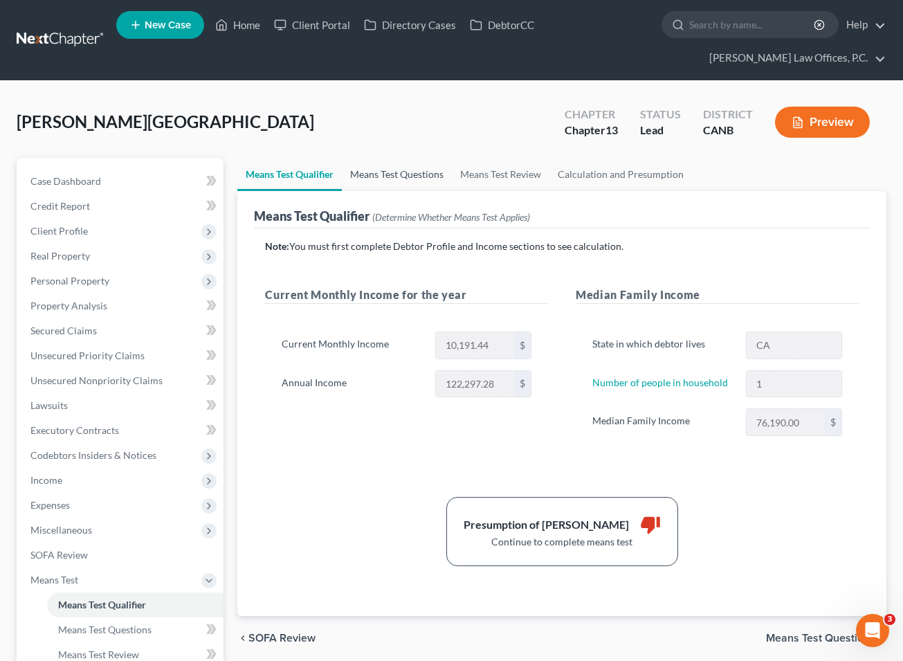
click at [387, 167] on link "Means Test Questions" at bounding box center [397, 174] width 110 height 33
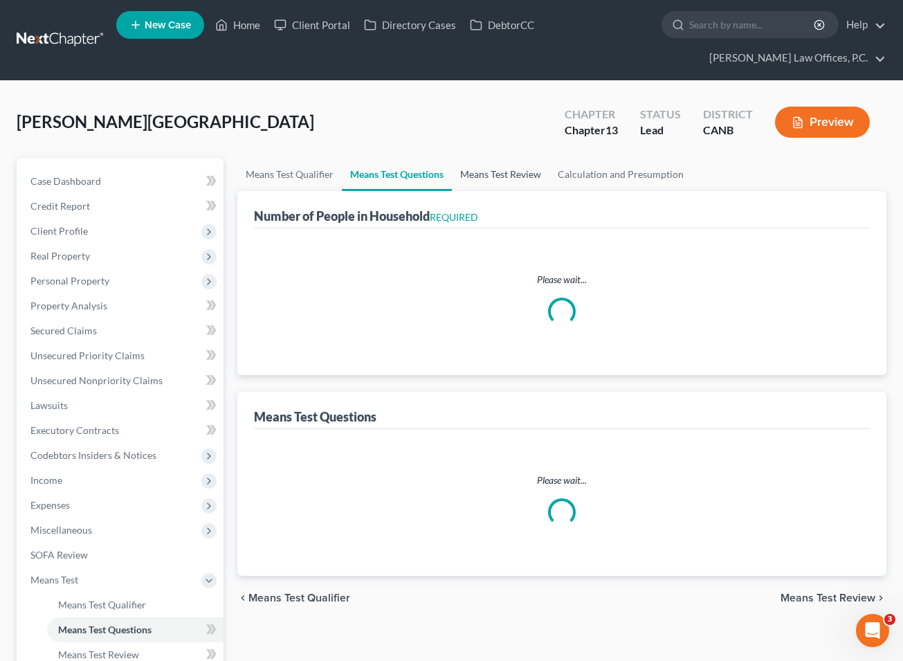
click at [463, 164] on link "Means Test Review" at bounding box center [501, 174] width 98 height 33
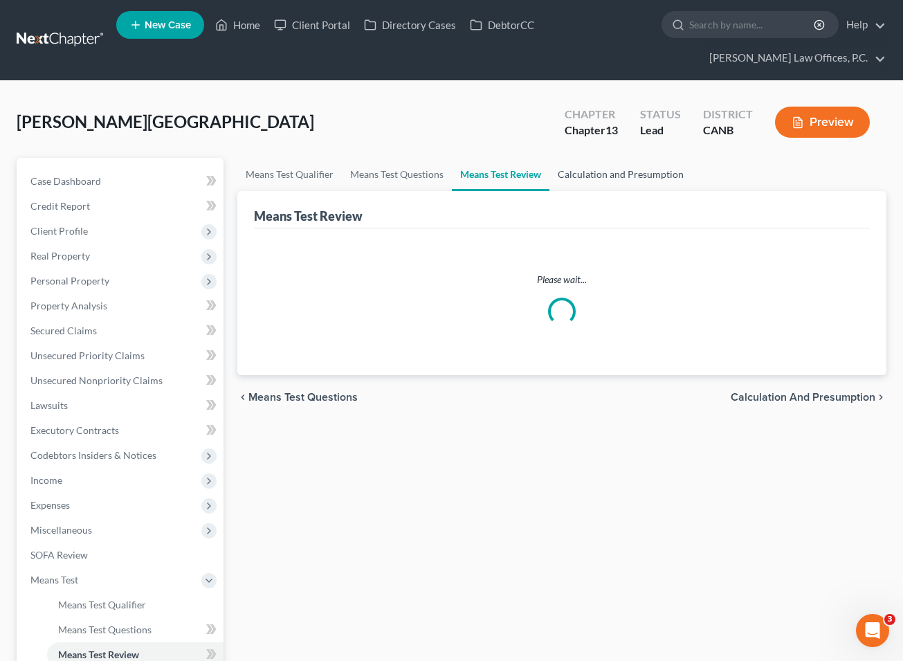
click at [576, 175] on link "Calculation and Presumption" at bounding box center [620, 174] width 142 height 33
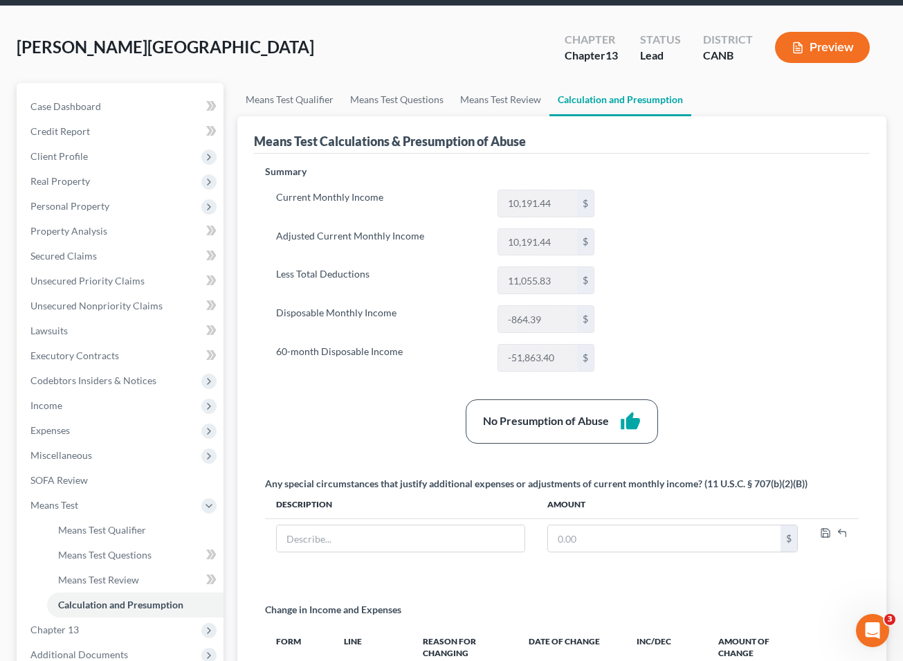
scroll to position [132, 0]
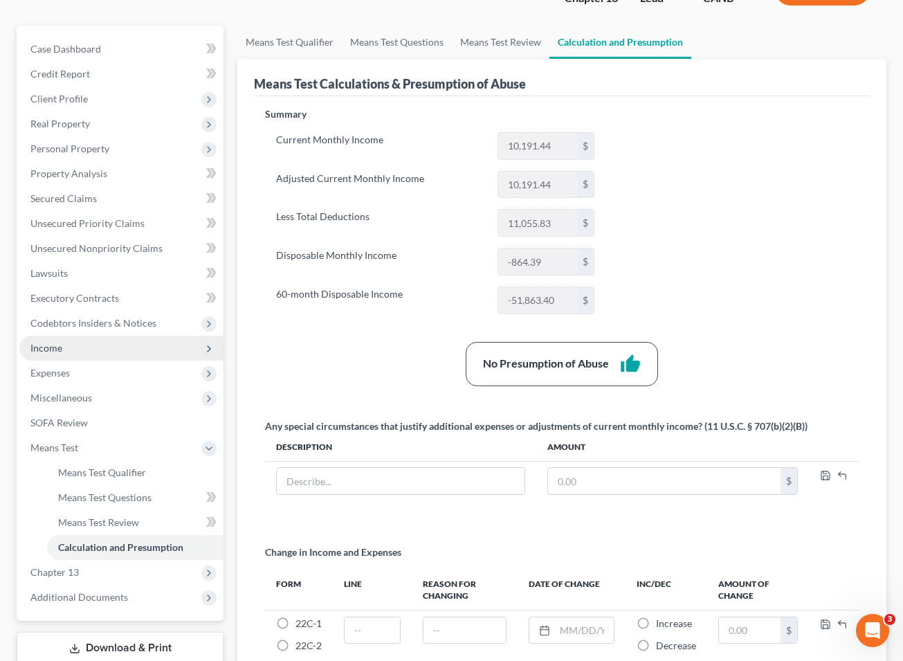
click at [91, 348] on span "Income" at bounding box center [121, 347] width 204 height 25
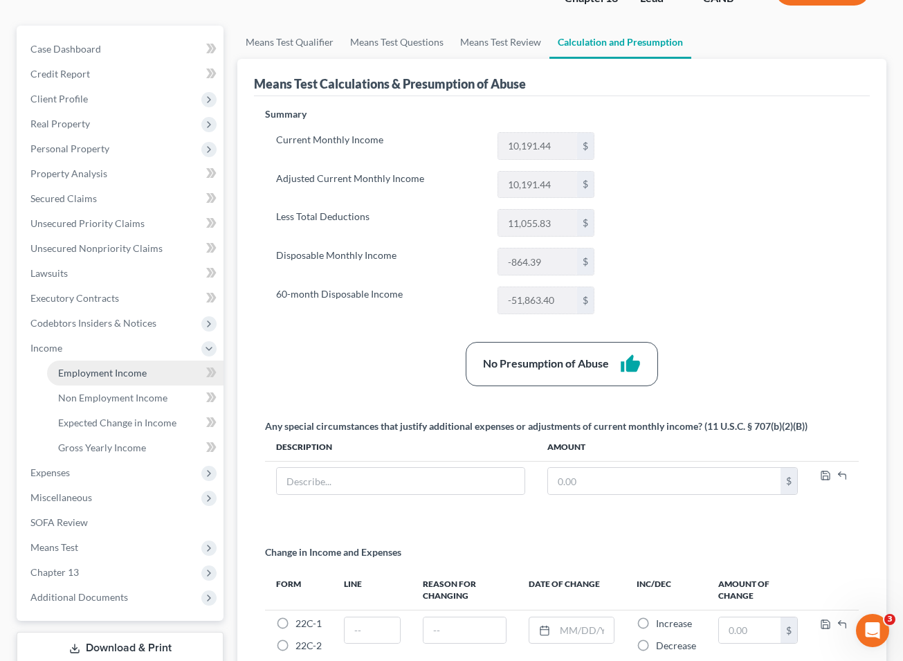
click at [118, 372] on span "Employment Income" at bounding box center [102, 373] width 89 height 12
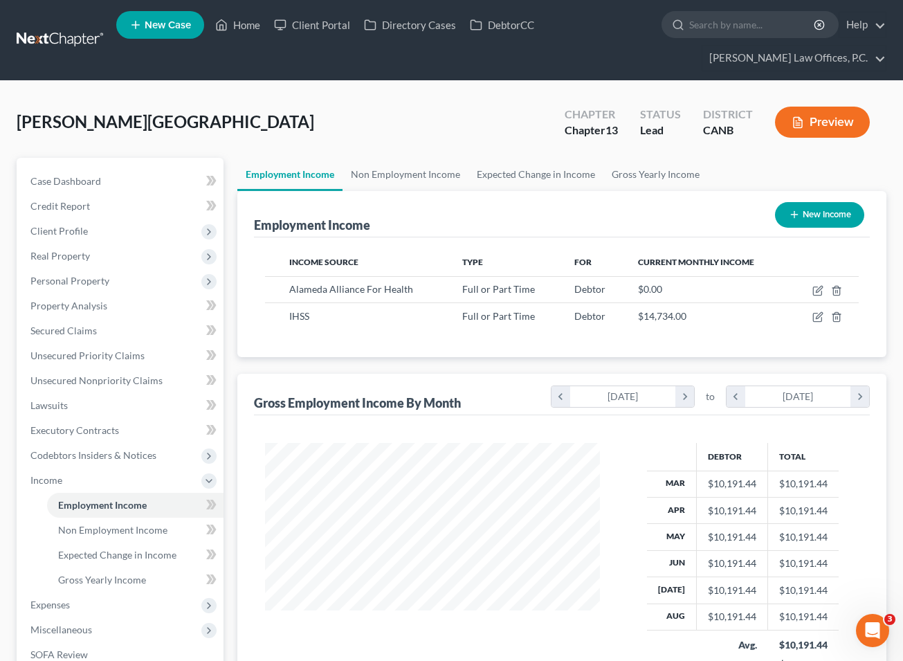
scroll to position [248, 362]
click at [614, 314] on icon "button" at bounding box center [817, 316] width 11 height 11
select select "0"
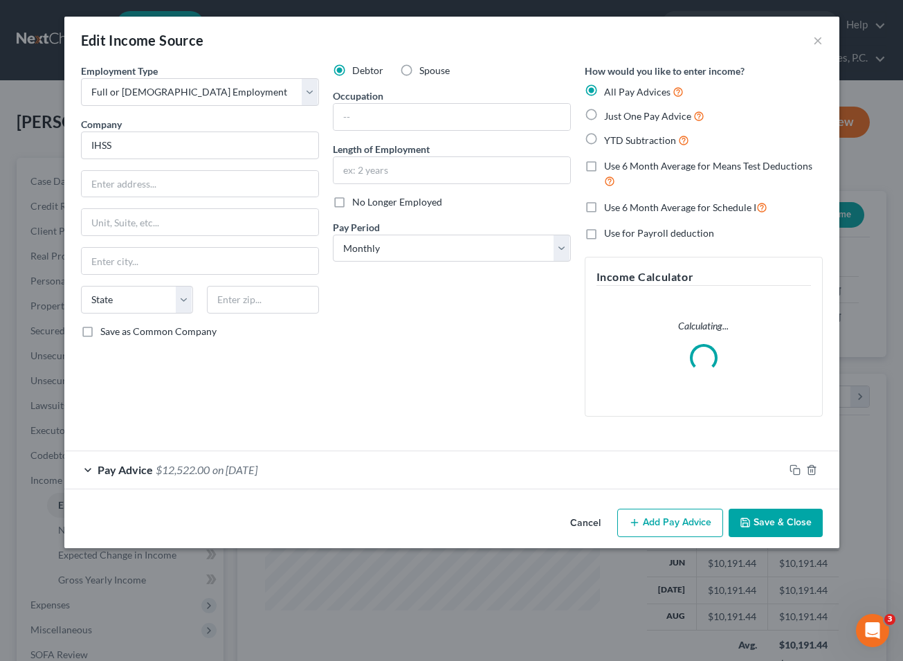
click at [614, 116] on span "Just One Pay Advice" at bounding box center [647, 116] width 87 height 12
click at [614, 116] on input "Just One Pay Advice" at bounding box center [613, 112] width 9 height 9
radio input "true"
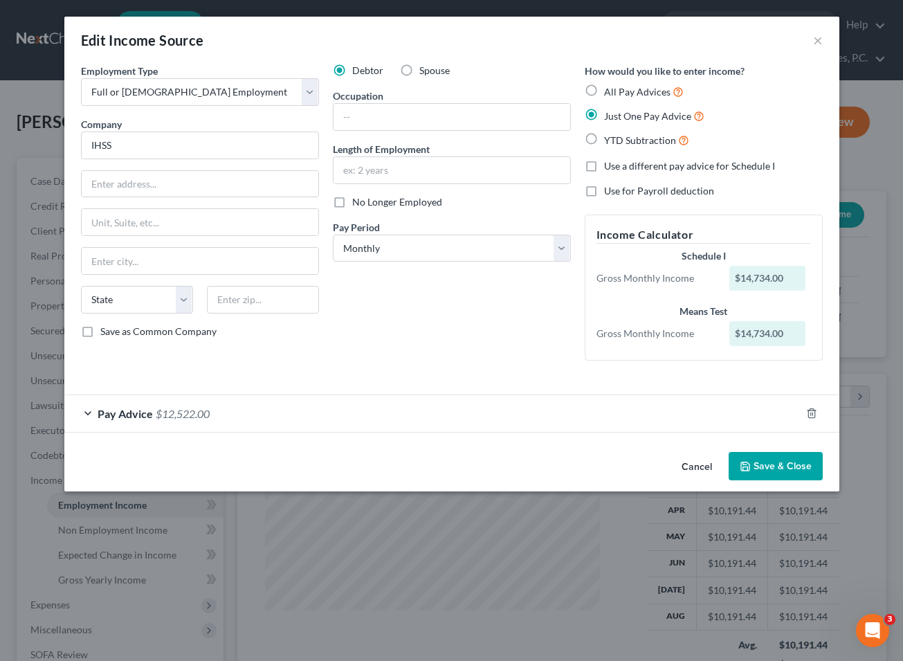
click at [513, 420] on div "Pay Advice $12,522.00" at bounding box center [432, 413] width 736 height 37
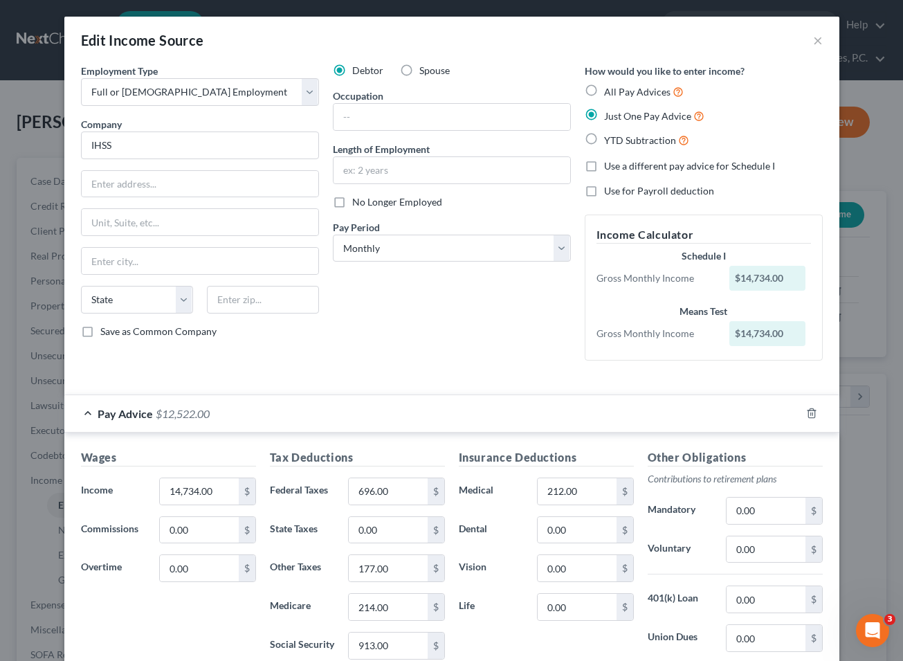
click at [513, 420] on div "Pay Advice $12,522.00" at bounding box center [432, 413] width 736 height 37
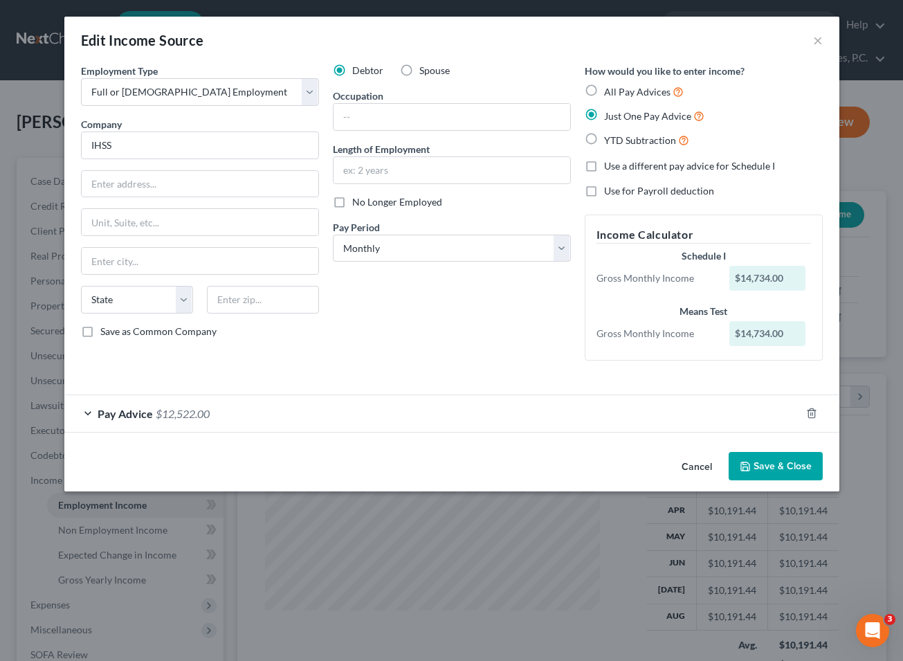
click at [604, 138] on span "YTD Subtraction" at bounding box center [640, 140] width 72 height 12
click at [609, 138] on input "YTD Subtraction" at bounding box center [613, 136] width 9 height 9
radio input "true"
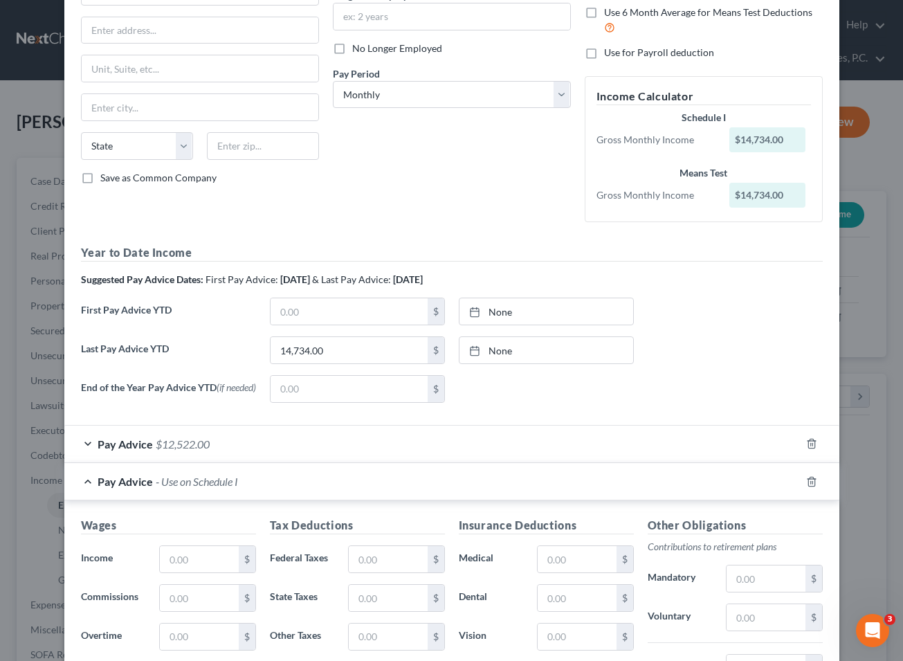
scroll to position [0, 0]
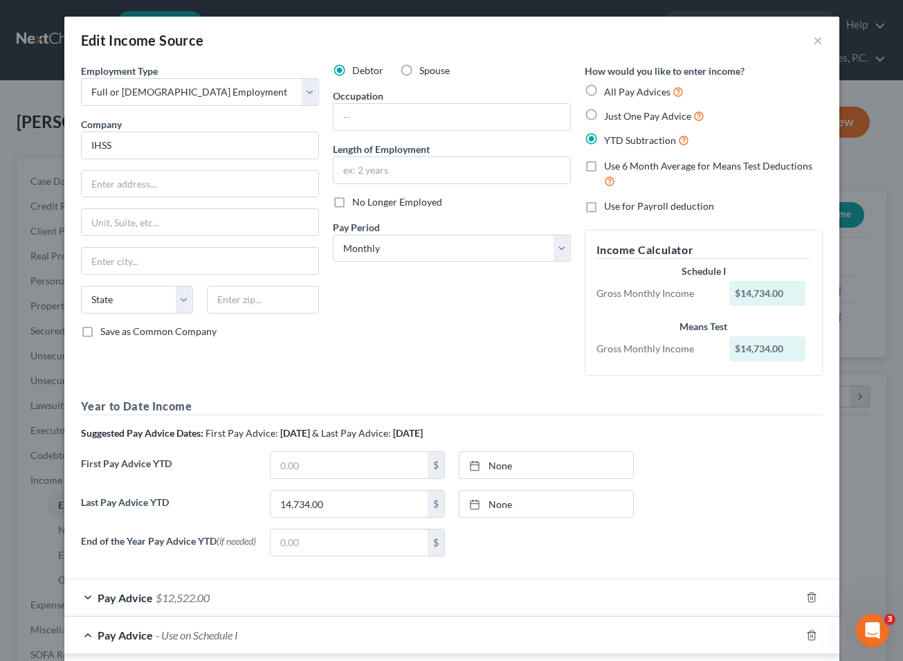
click at [601, 116] on div "Just One Pay Advice" at bounding box center [703, 116] width 238 height 16
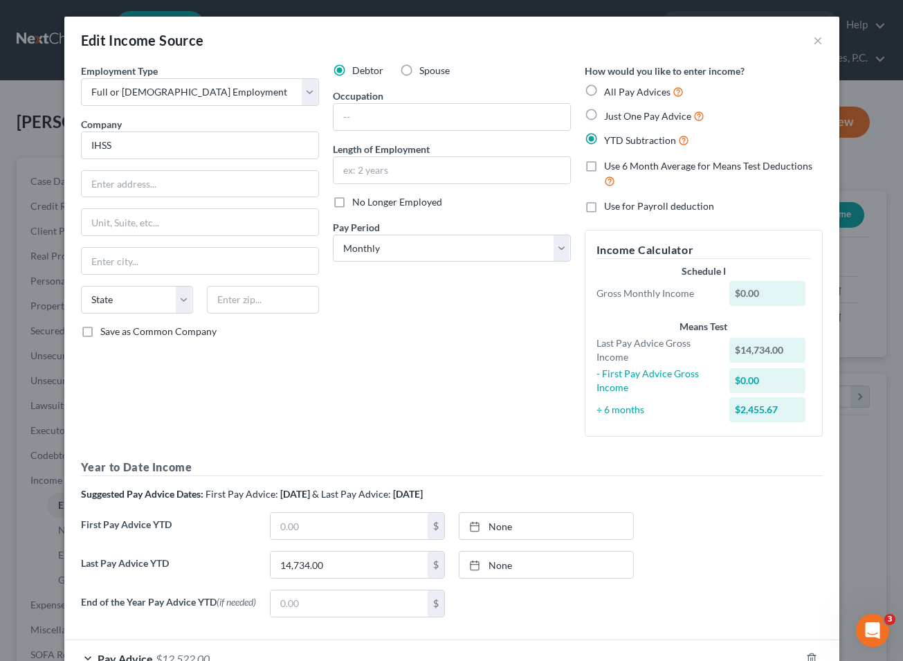
click at [607, 115] on span "Just One Pay Advice" at bounding box center [647, 116] width 87 height 12
click at [609, 115] on input "Just One Pay Advice" at bounding box center [613, 112] width 9 height 9
radio input "true"
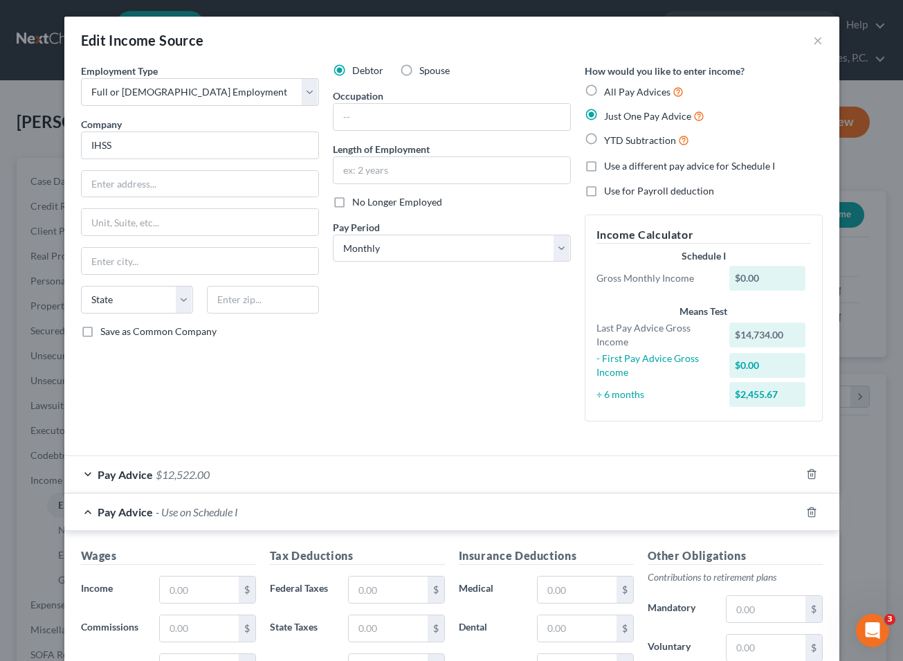
click at [604, 109] on label "Just One Pay Advice" at bounding box center [654, 116] width 100 height 16
click at [609, 109] on input "Just One Pay Advice" at bounding box center [613, 112] width 9 height 9
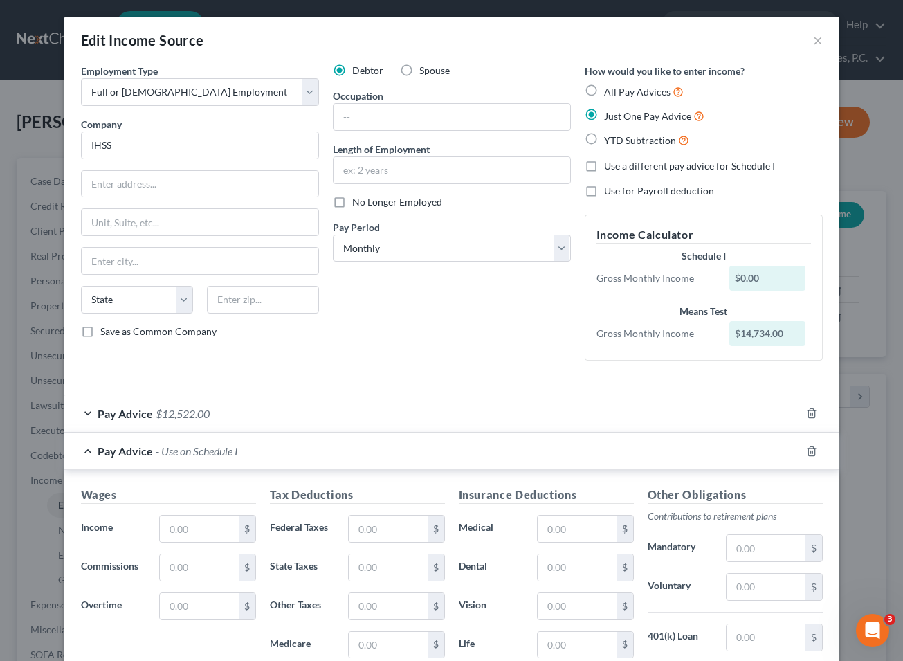
click at [604, 140] on label "YTD Subtraction" at bounding box center [646, 140] width 85 height 16
click at [609, 140] on input "YTD Subtraction" at bounding box center [613, 136] width 9 height 9
radio input "true"
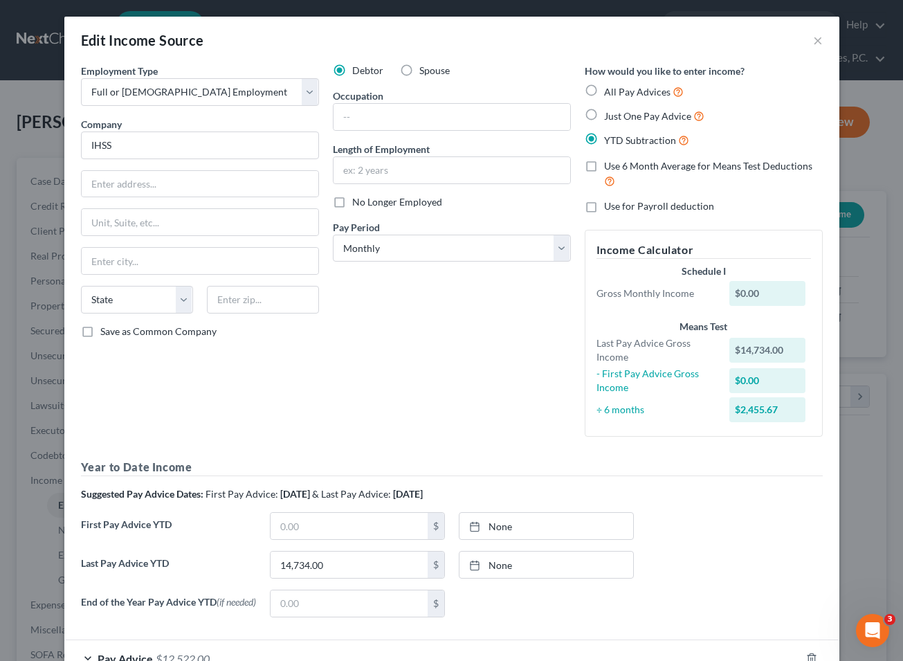
click at [604, 163] on label "Use 6 Month Average for Means Test Deductions" at bounding box center [713, 174] width 219 height 30
click at [609, 163] on input "Use 6 Month Average for Means Test Deductions" at bounding box center [613, 163] width 9 height 9
checkbox input "true"
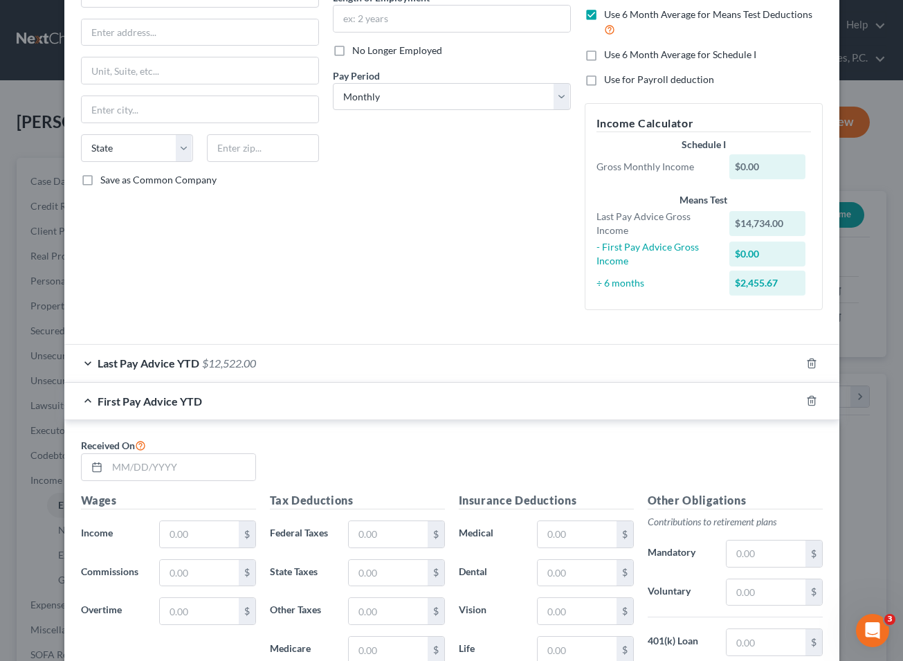
scroll to position [266, 0]
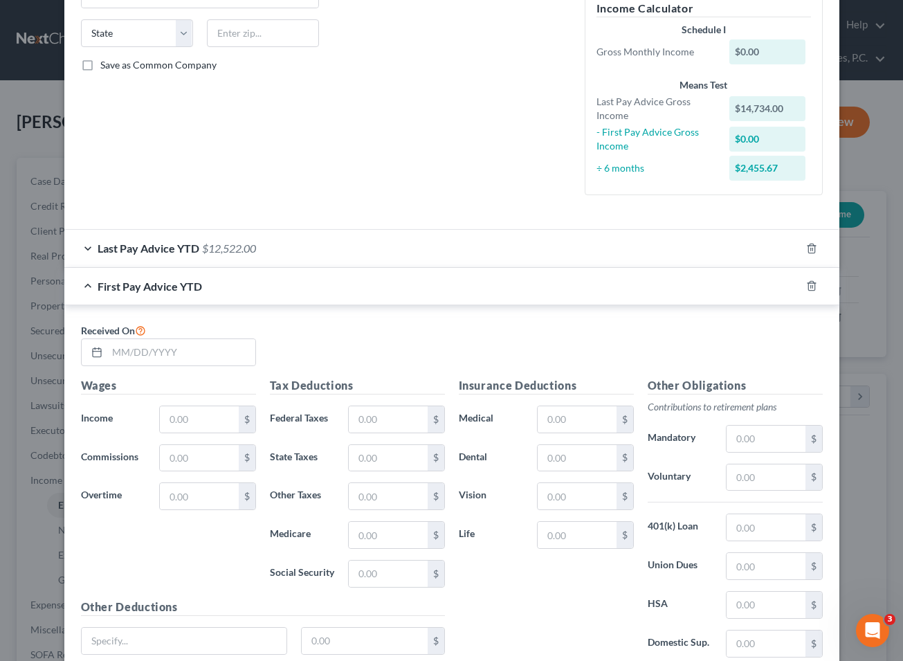
click at [614, 249] on div "Last Pay Advice YTD $12,522.00" at bounding box center [432, 248] width 736 height 37
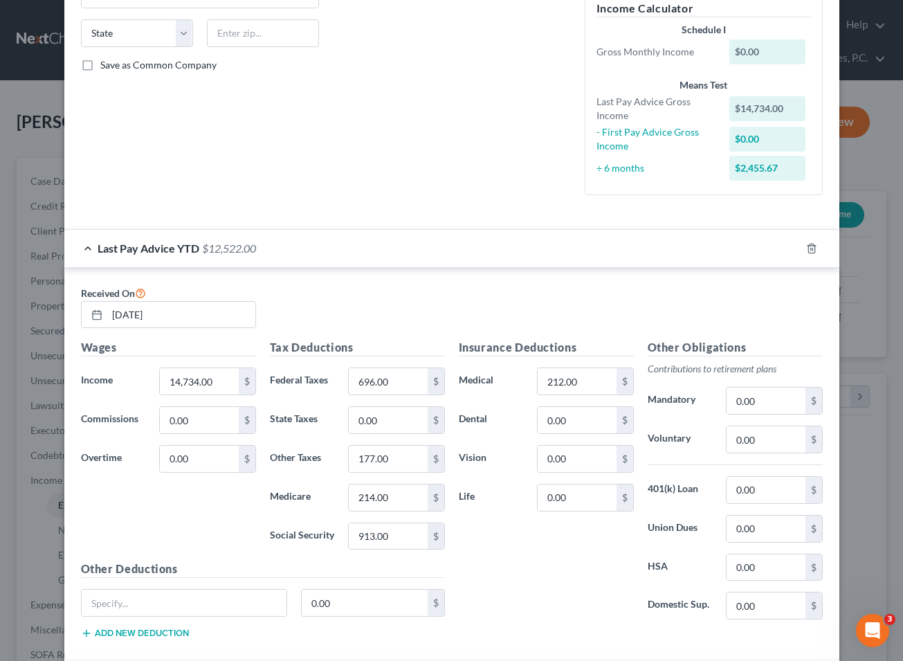
click at [614, 249] on div "Last Pay Advice YTD $12,522.00" at bounding box center [432, 248] width 736 height 37
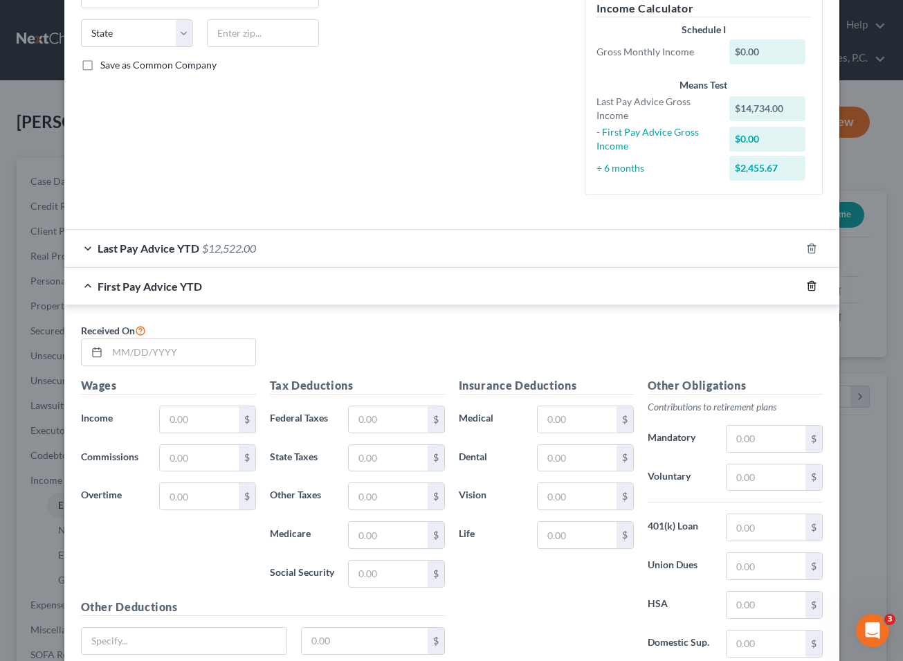
click at [614, 289] on icon "button" at bounding box center [811, 285] width 11 height 11
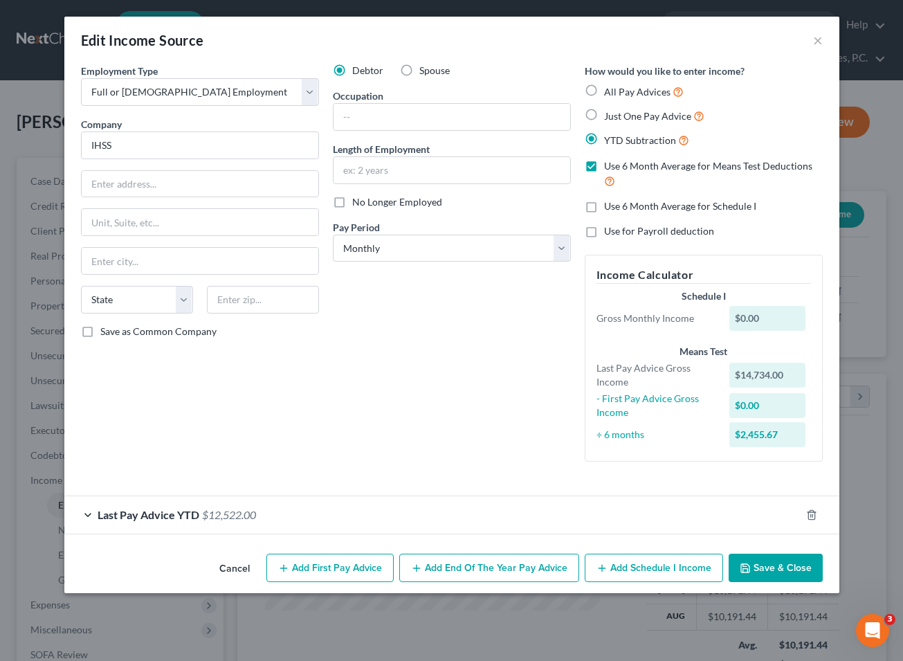
scroll to position [0, 0]
click at [614, 569] on button "Save & Close" at bounding box center [775, 567] width 94 height 29
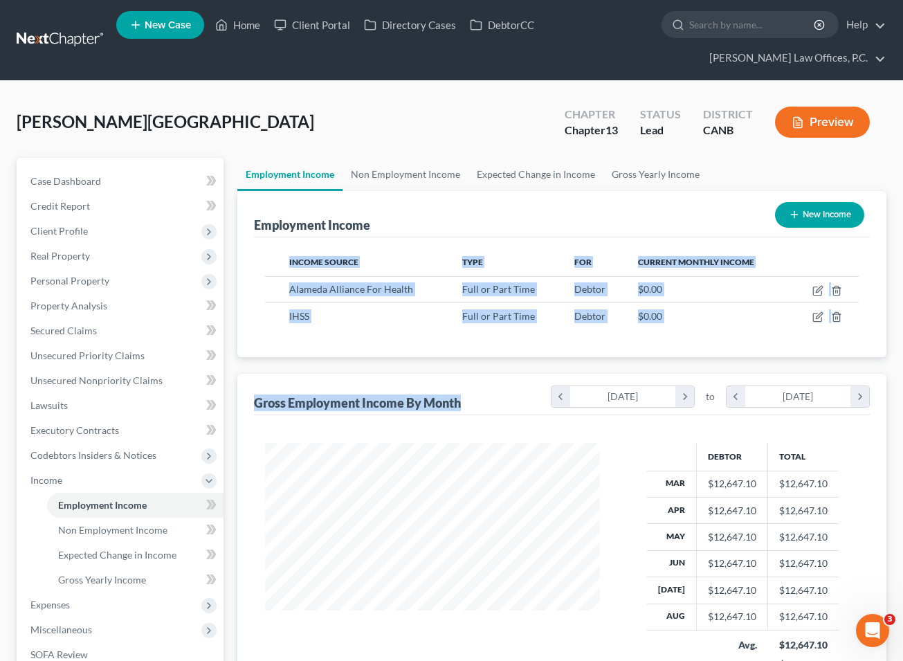
drag, startPoint x: 467, startPoint y: 228, endPoint x: 495, endPoint y: 404, distance: 177.9
click at [495, 404] on div "Employment Income New Income Income Source Type For Current Monthly Income Alam…" at bounding box center [561, 457] width 649 height 533
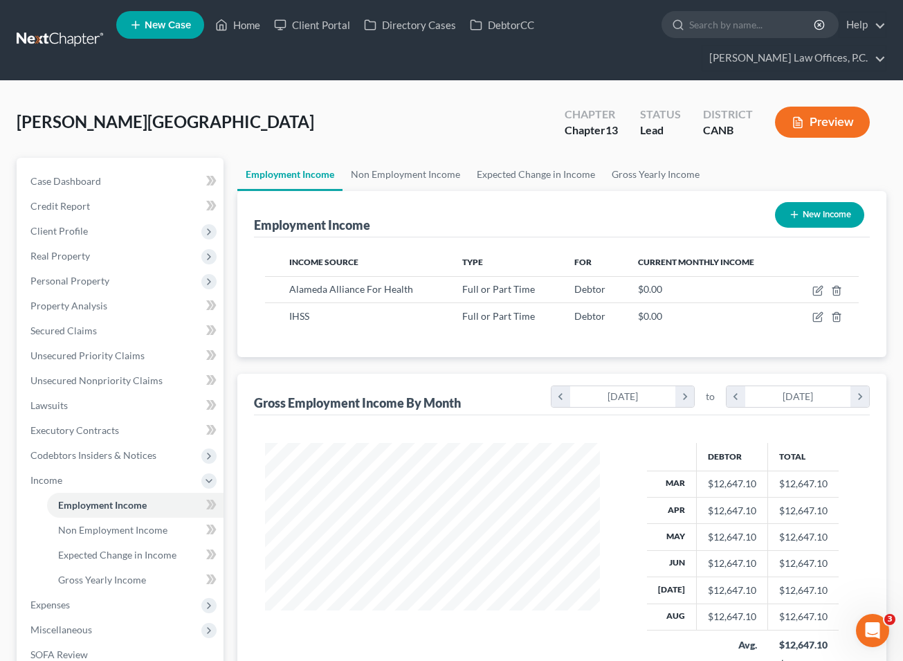
click at [463, 350] on div "Income Source Type For Current Monthly Income Alameda Alliance For Health Full …" at bounding box center [562, 297] width 616 height 120
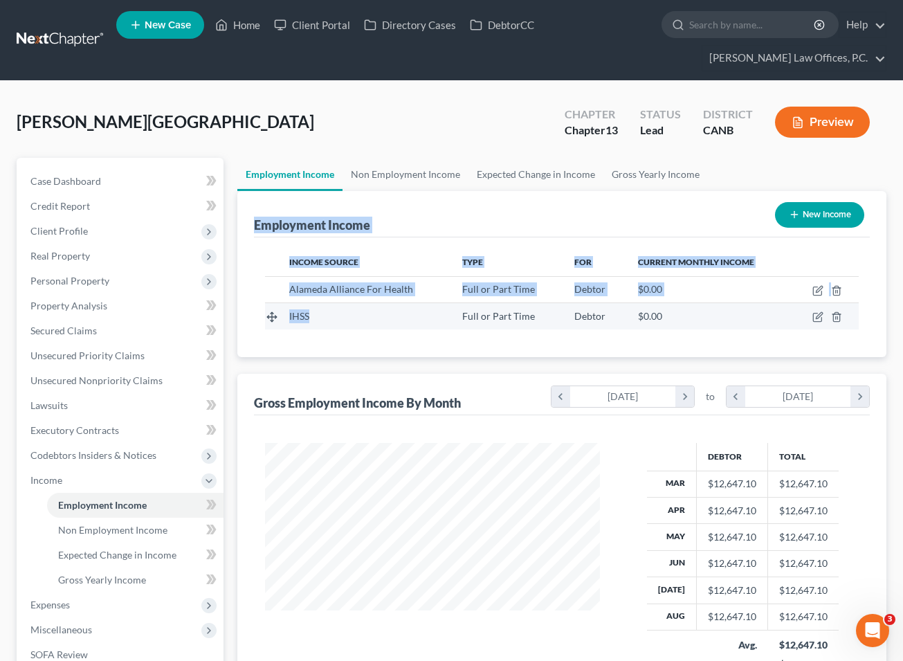
drag, startPoint x: 255, startPoint y: 215, endPoint x: 434, endPoint y: 320, distance: 207.4
click at [434, 320] on div "Employment Income New Income Income Source Type For Current Monthly Income Alam…" at bounding box center [561, 274] width 649 height 166
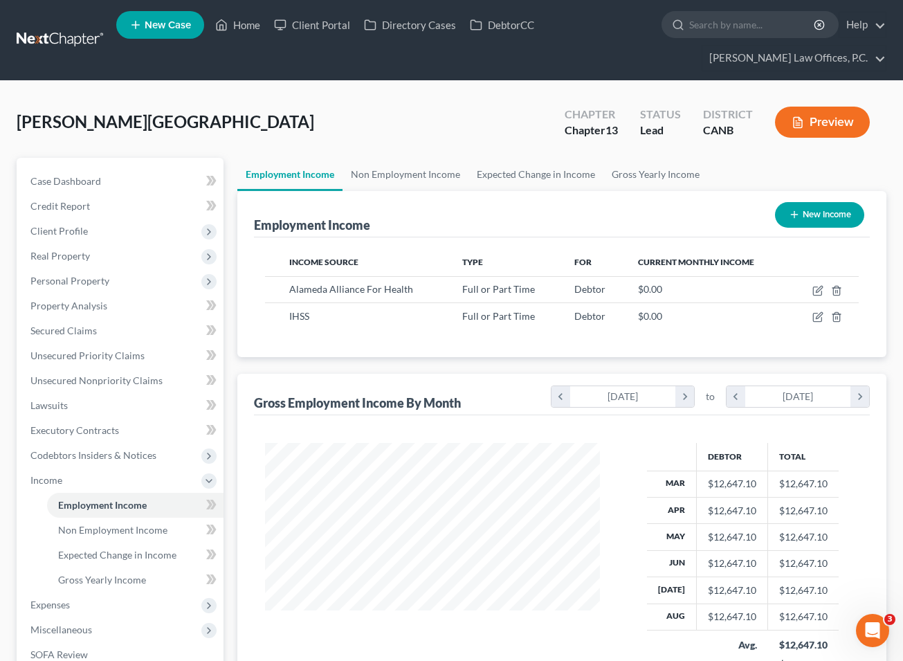
click at [416, 341] on div "Income Source Type For Current Monthly Income Alameda Alliance For Health Full …" at bounding box center [562, 297] width 616 height 120
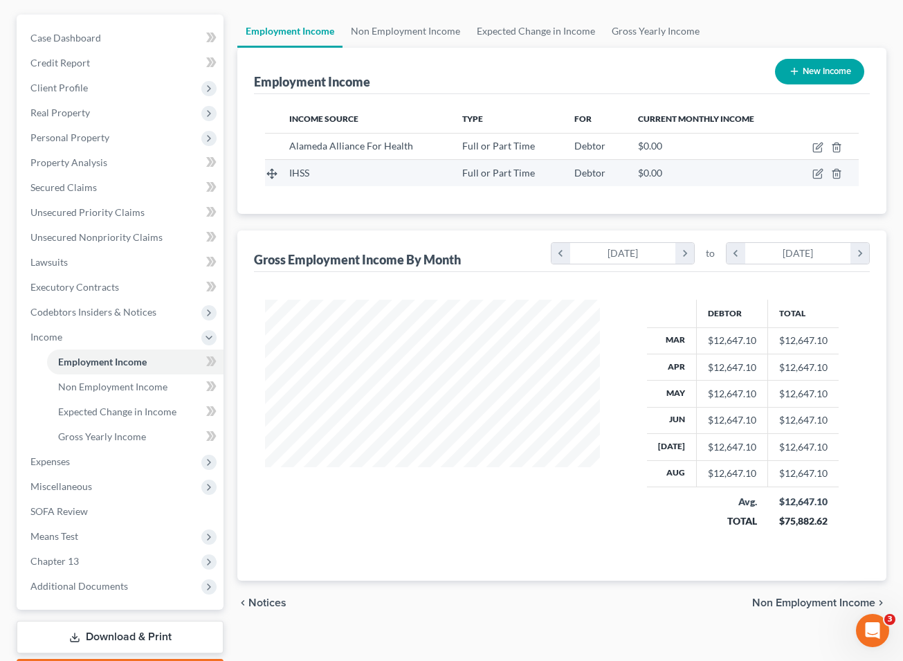
scroll to position [223, 0]
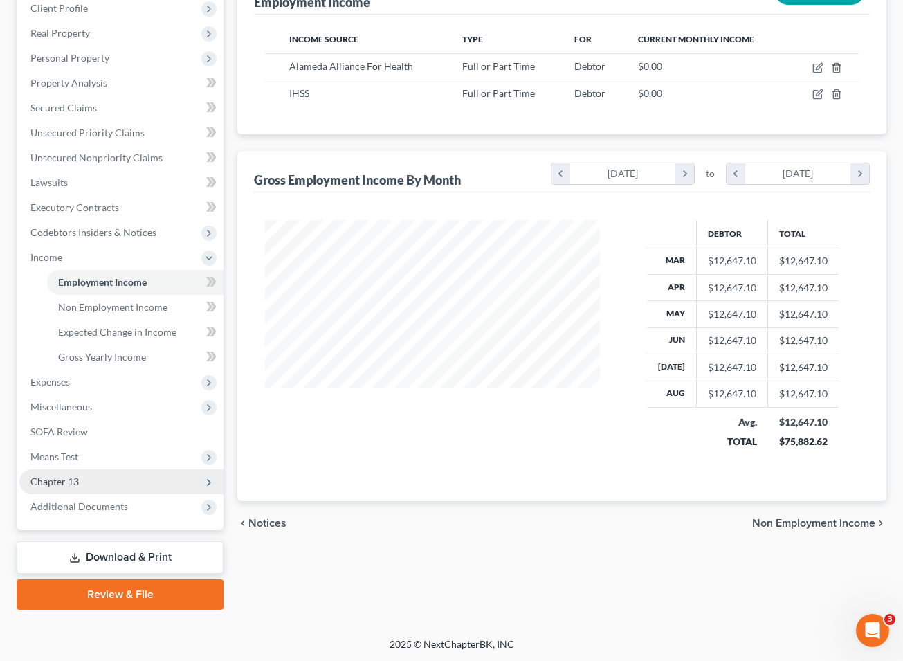
click at [142, 476] on span "Chapter 13" at bounding box center [121, 481] width 204 height 25
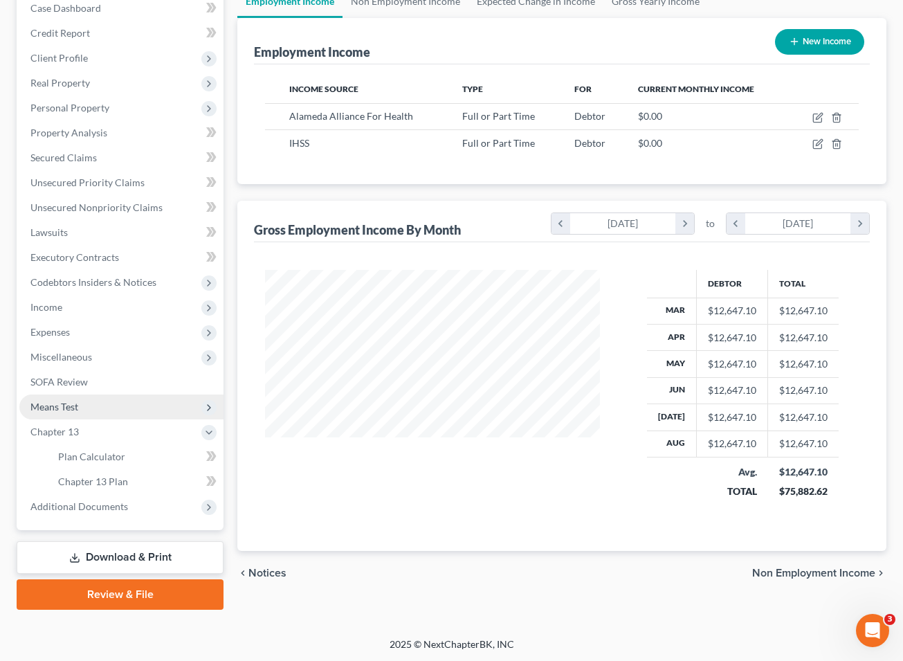
click at [113, 394] on span "Means Test" at bounding box center [121, 406] width 204 height 25
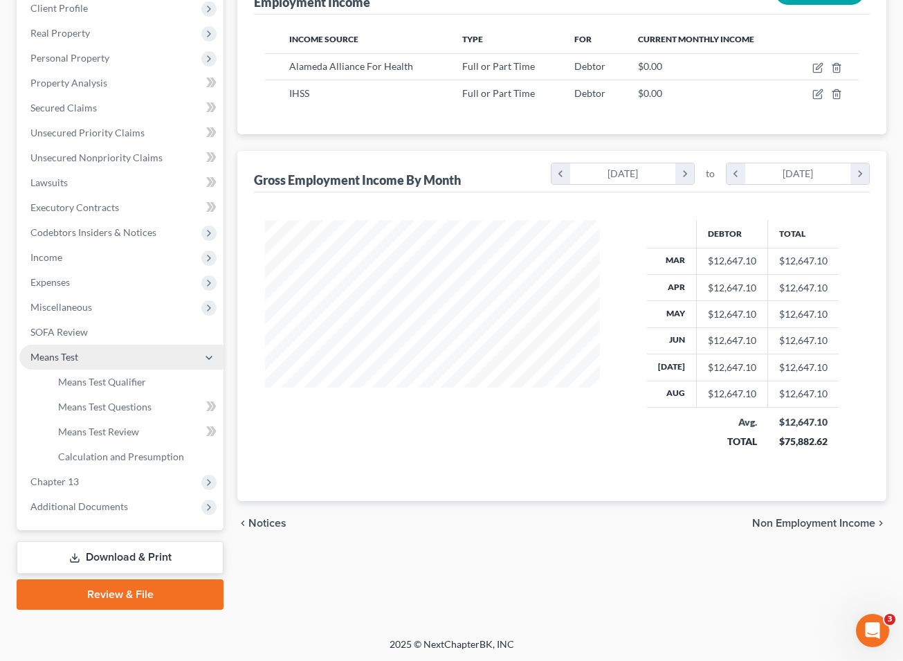
click at [124, 354] on span "Means Test" at bounding box center [121, 356] width 204 height 25
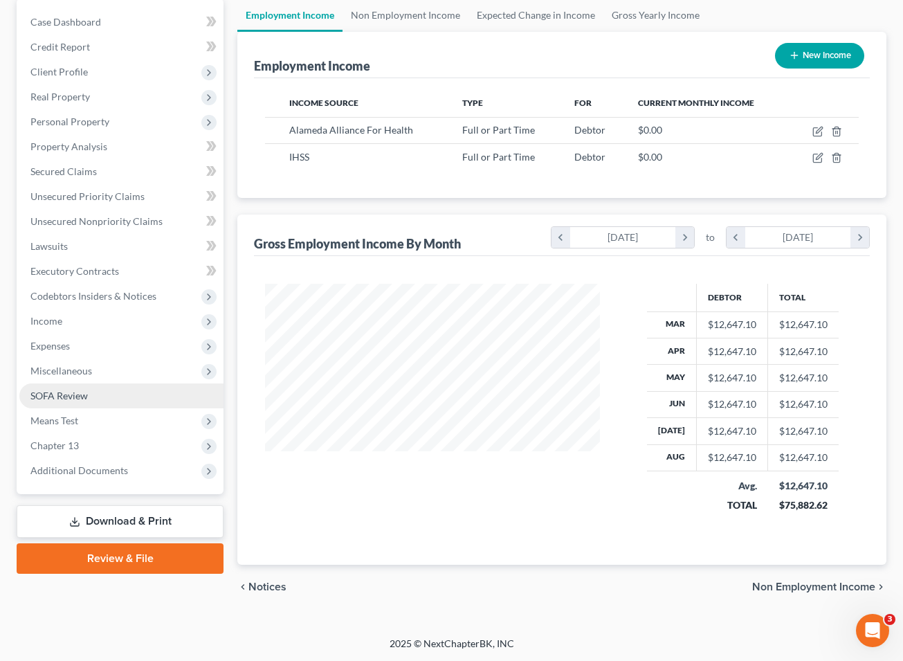
click at [117, 384] on link "SOFA Review" at bounding box center [121, 395] width 204 height 25
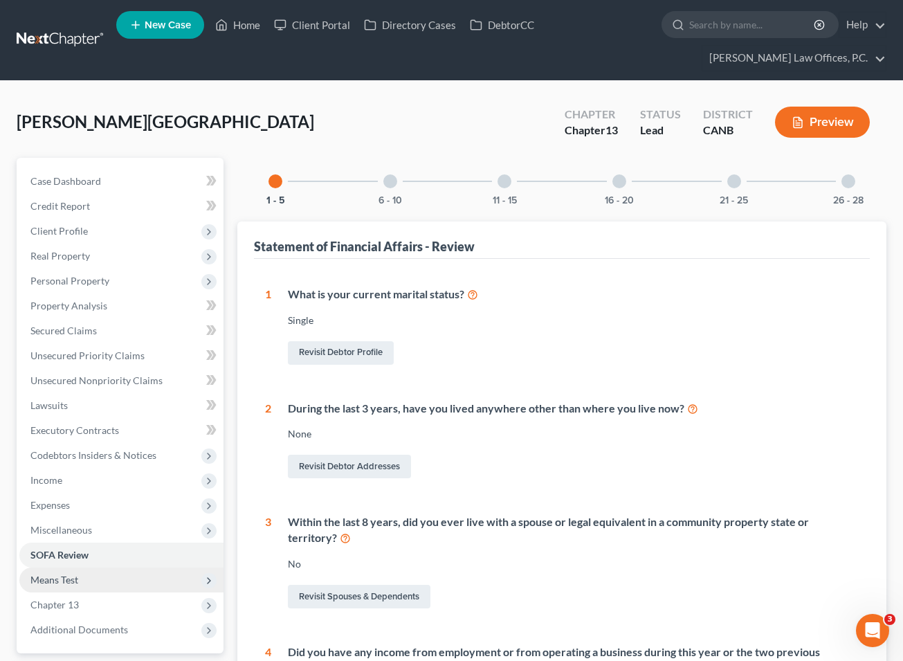
click at [98, 586] on span "Means Test" at bounding box center [121, 579] width 204 height 25
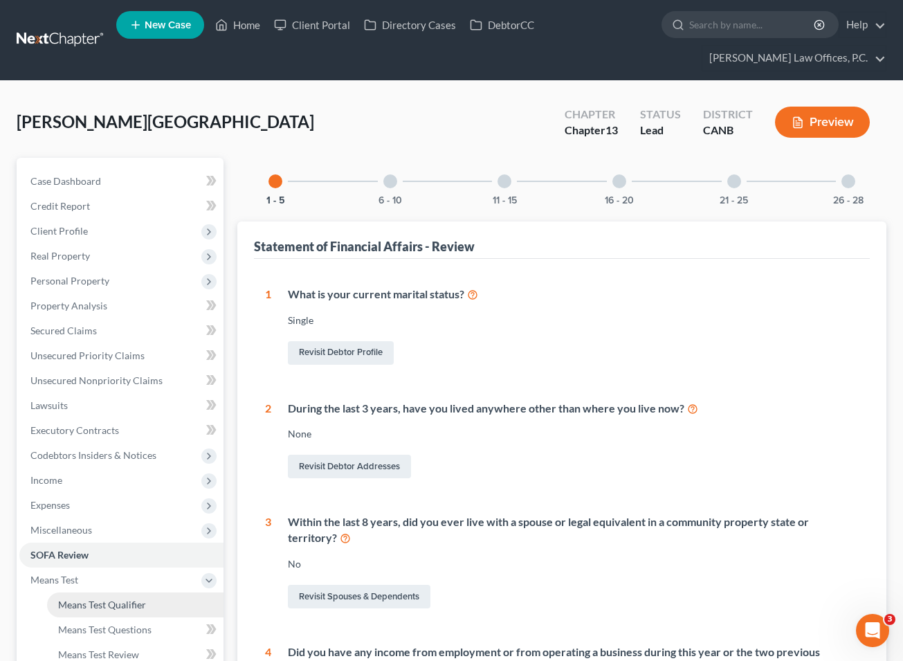
click at [89, 605] on span "Means Test Qualifier" at bounding box center [102, 604] width 88 height 12
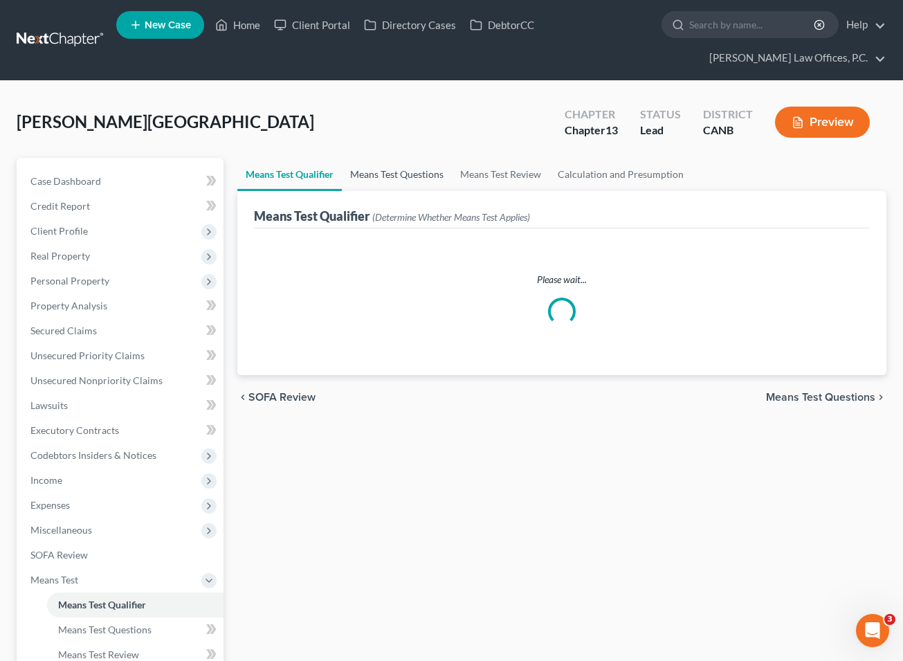
click at [377, 175] on link "Means Test Questions" at bounding box center [397, 174] width 110 height 33
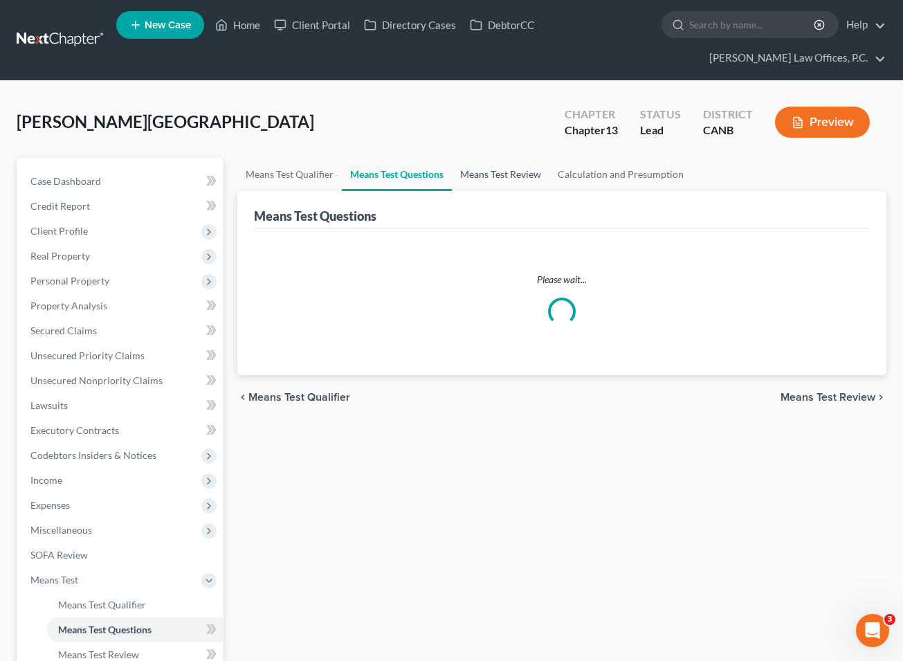
click at [504, 174] on link "Means Test Review" at bounding box center [501, 174] width 98 height 33
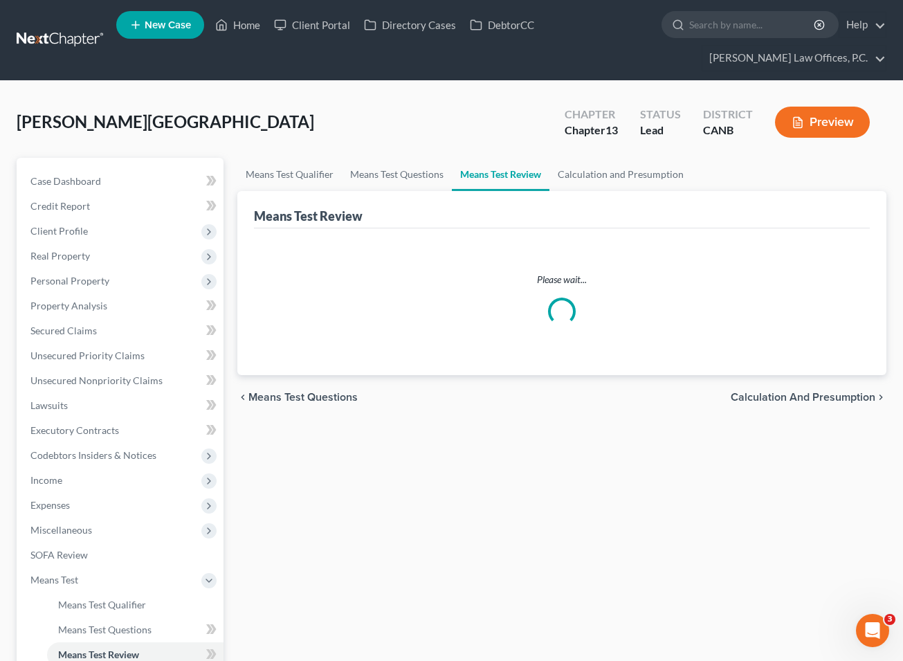
click at [82, 165] on div "Case Dashboard Payments Invoices Payments Payments Credit Report Client Profile…" at bounding box center [120, 455] width 207 height 595
click at [93, 194] on link "Credit Report" at bounding box center [121, 206] width 204 height 25
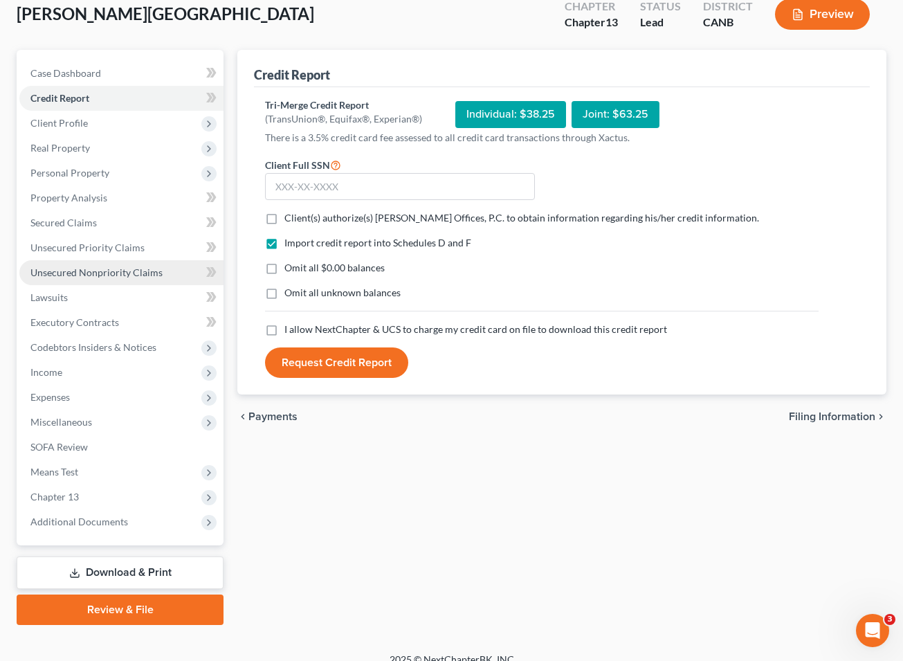
scroll to position [123, 0]
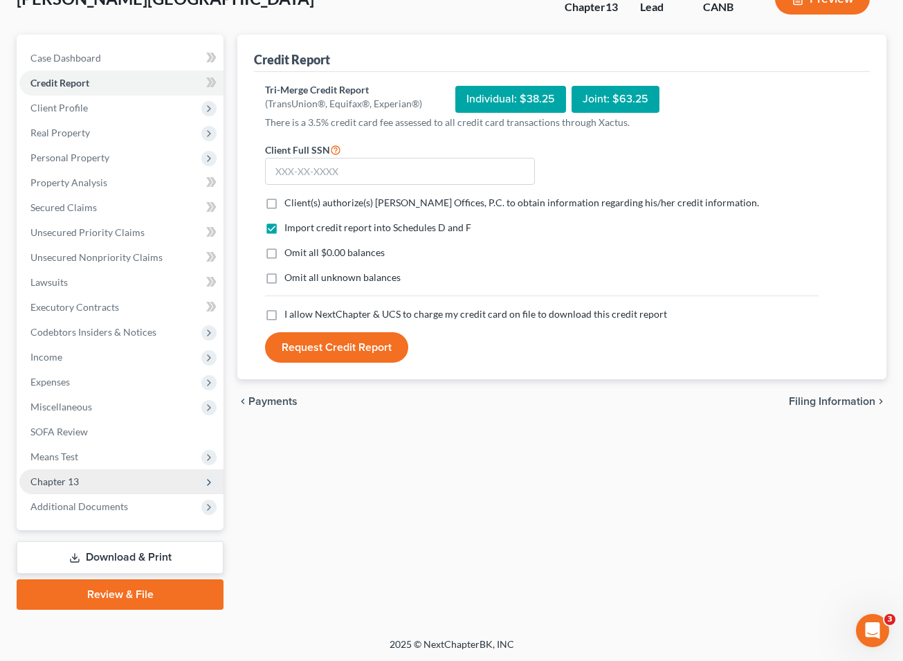
click at [117, 469] on span "Chapter 13" at bounding box center [121, 481] width 204 height 25
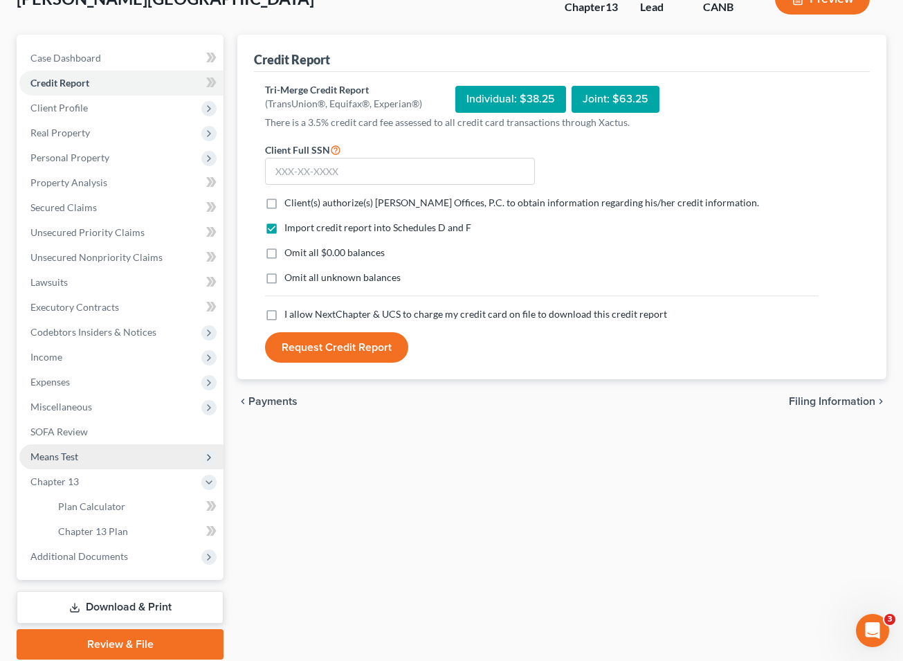
click at [101, 453] on span "Means Test" at bounding box center [121, 456] width 204 height 25
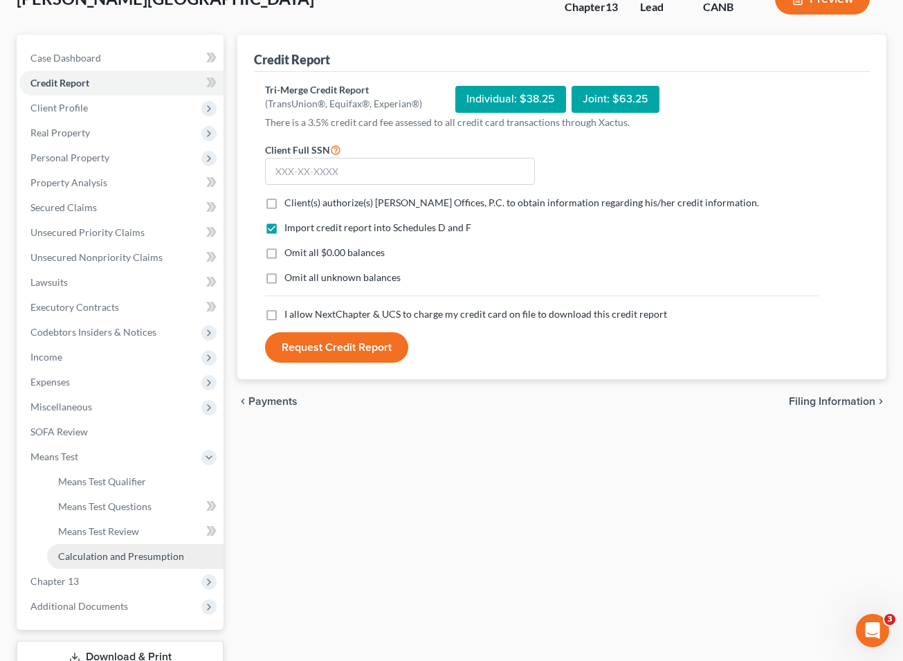
click at [127, 559] on span "Calculation and Presumption" at bounding box center [121, 556] width 126 height 12
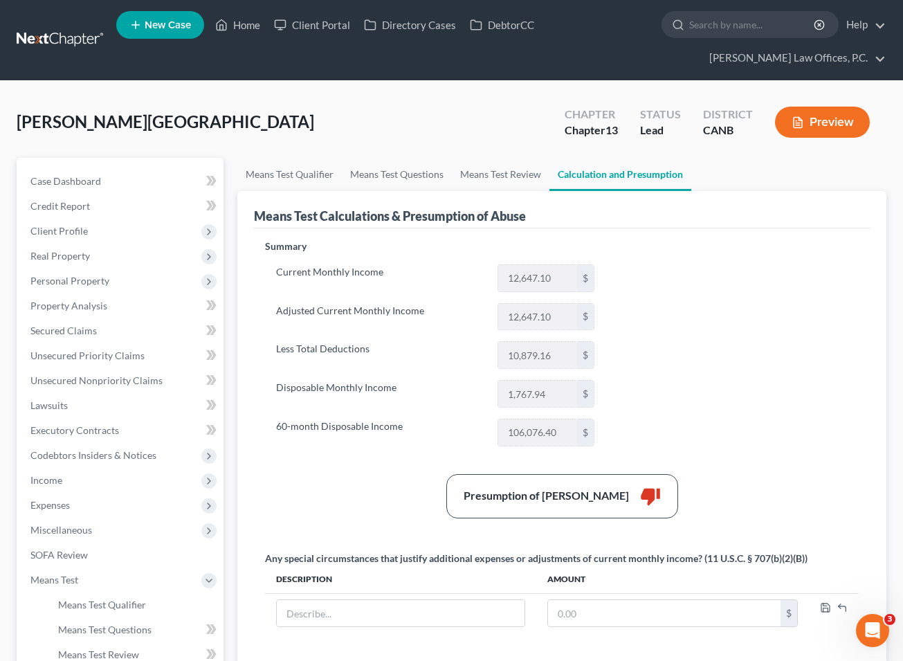
click at [614, 127] on button "Preview" at bounding box center [822, 122] width 95 height 31
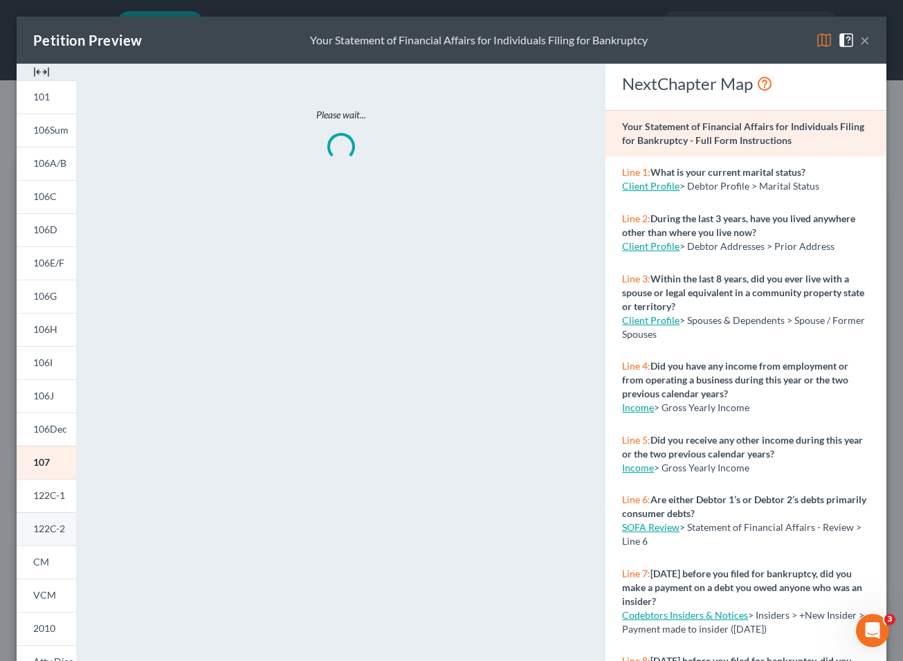
click at [68, 533] on link "122C-2" at bounding box center [46, 528] width 59 height 33
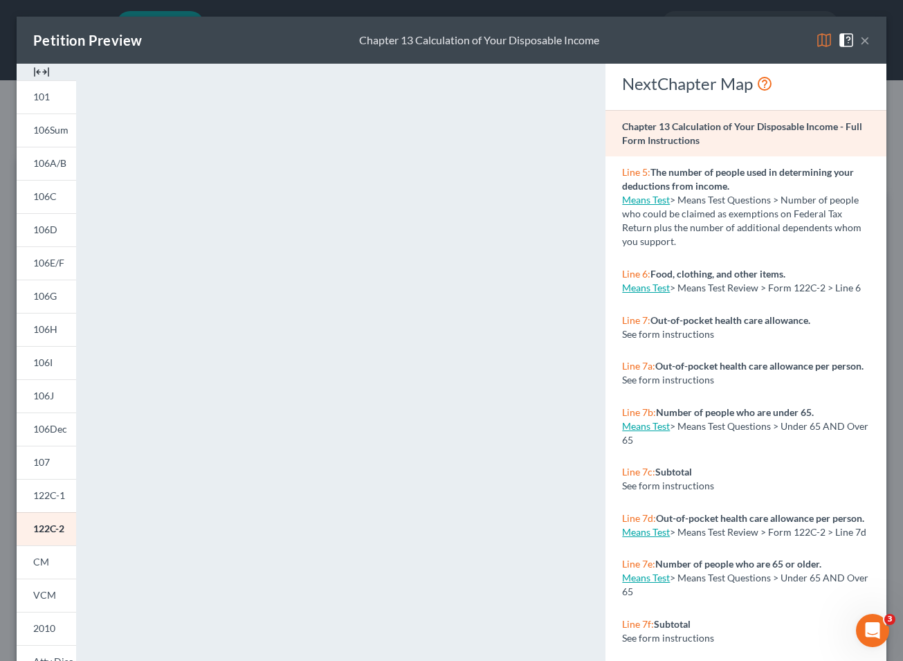
click at [614, 37] on div "Petition Preview Chapter 13 Calculation of Your Disposable Income ×" at bounding box center [451, 40] width 869 height 47
click at [614, 38] on button "×" at bounding box center [865, 40] width 10 height 17
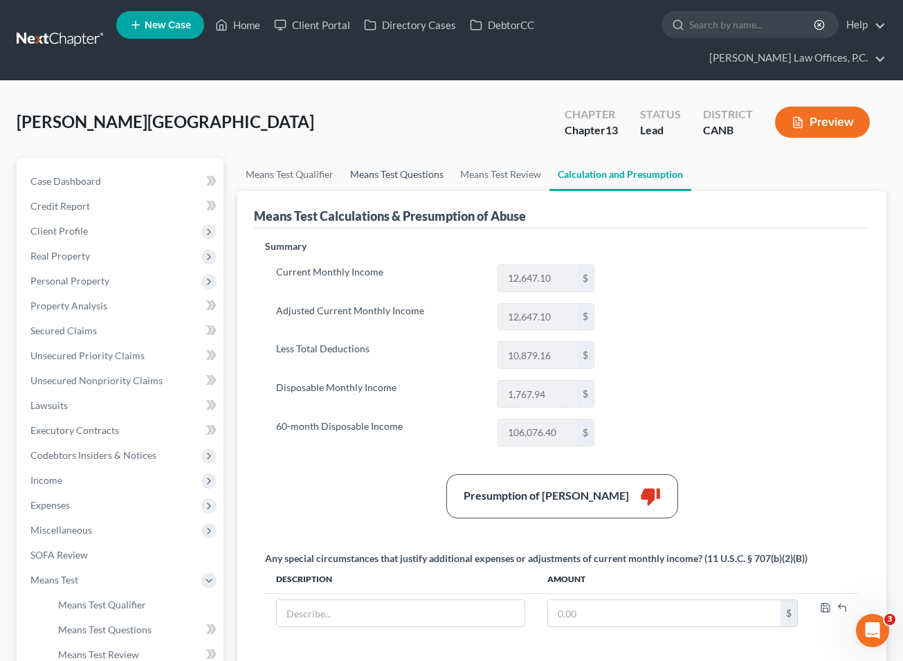
click at [369, 177] on link "Means Test Questions" at bounding box center [397, 174] width 110 height 33
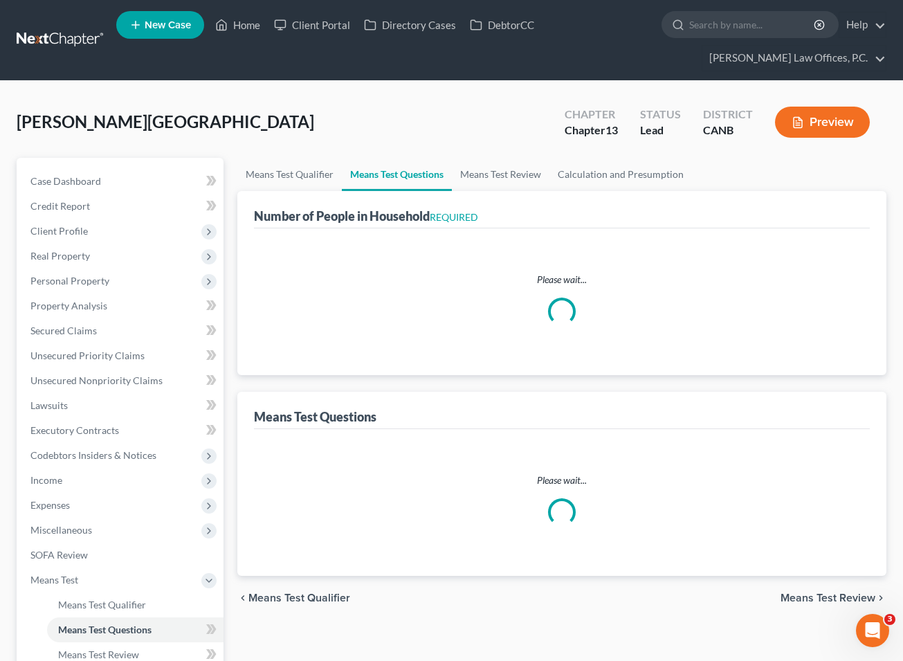
select select "1"
select select "14"
select select "1"
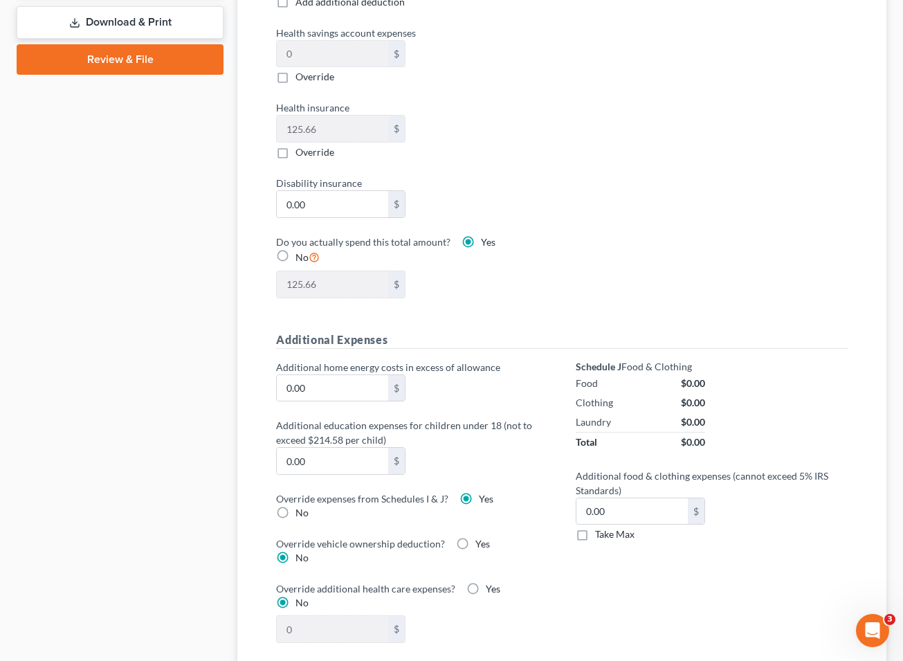
scroll to position [800, 0]
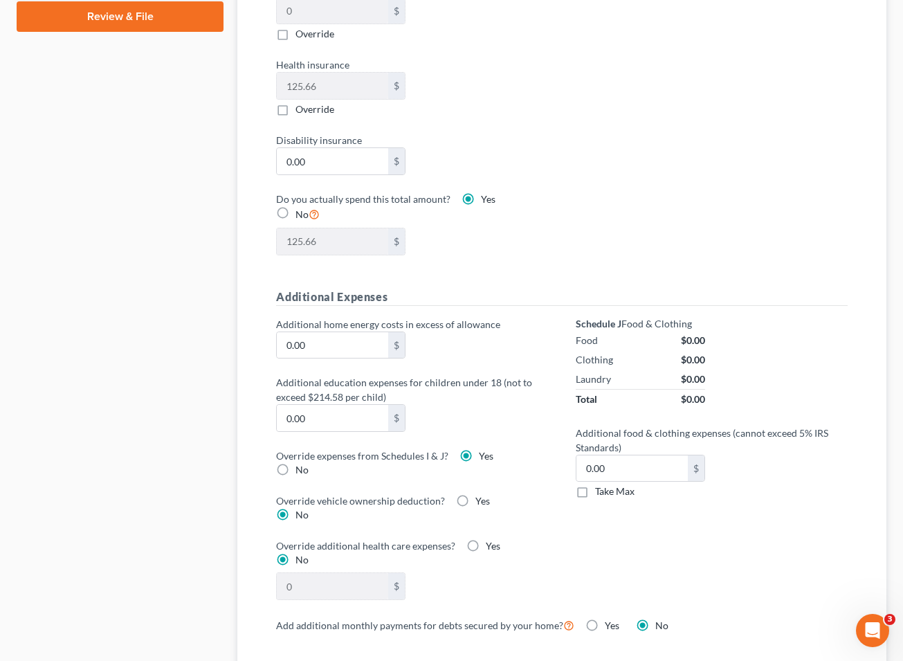
click at [295, 468] on span "No" at bounding box center [301, 469] width 13 height 12
click at [301, 468] on input "No" at bounding box center [305, 467] width 9 height 9
radio input "true"
click at [479, 454] on label "Yes" at bounding box center [486, 456] width 15 height 14
click at [484, 454] on input "Yes" at bounding box center [488, 453] width 9 height 9
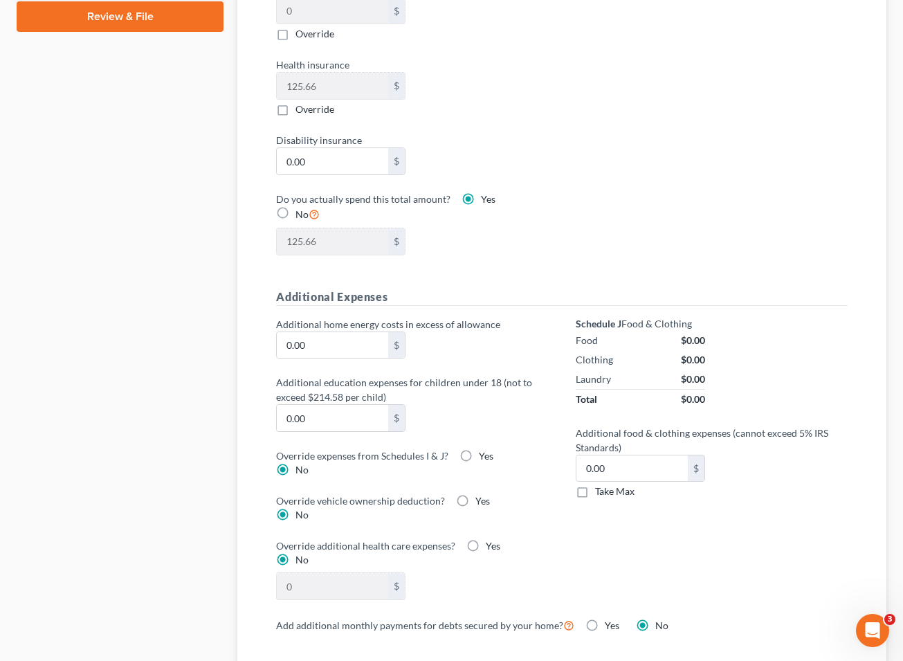
radio input "true"
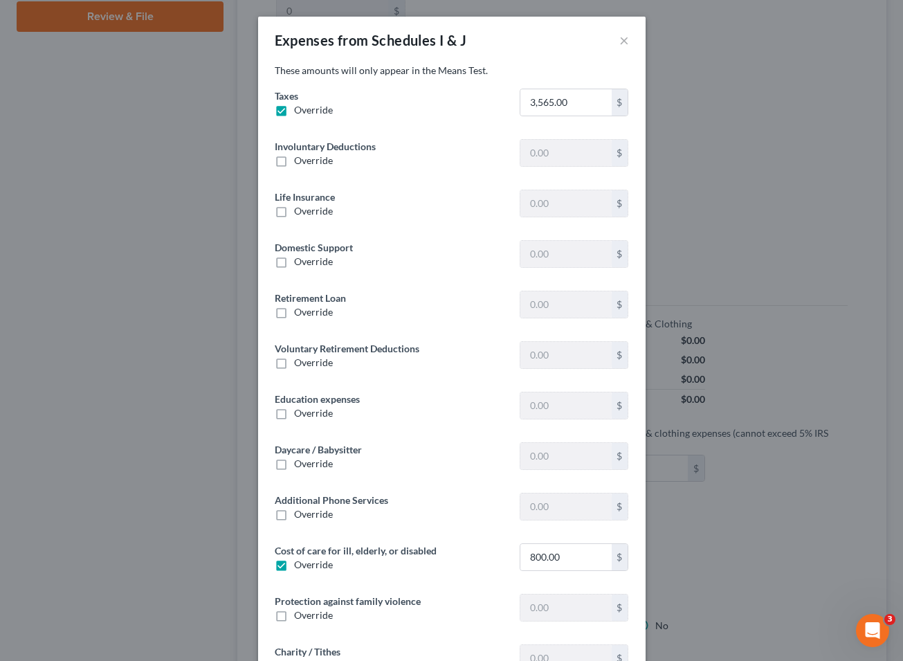
type input "688.50"
type input "2.00"
type input "0"
type input "108.33"
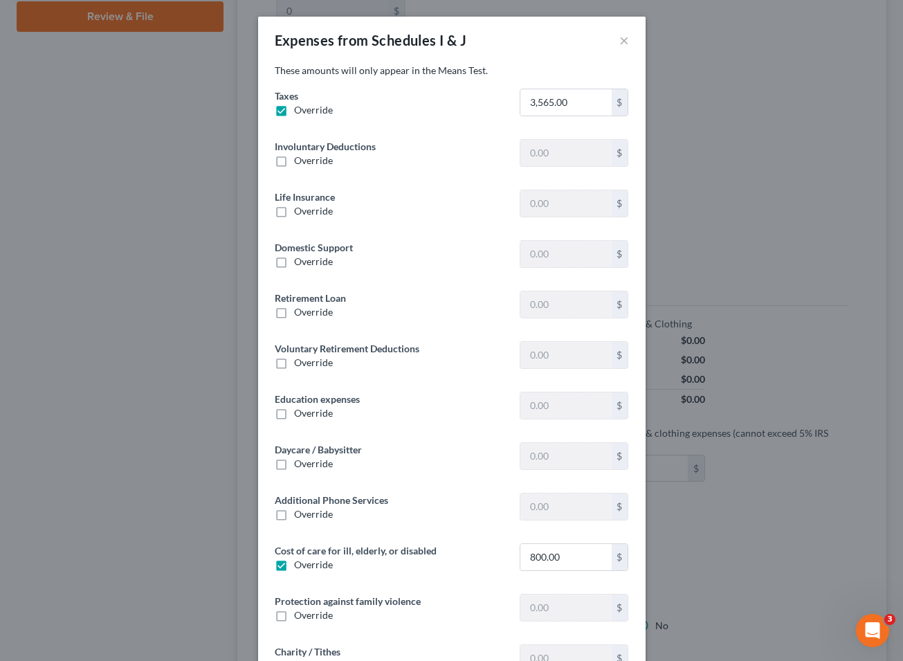
type input "0"
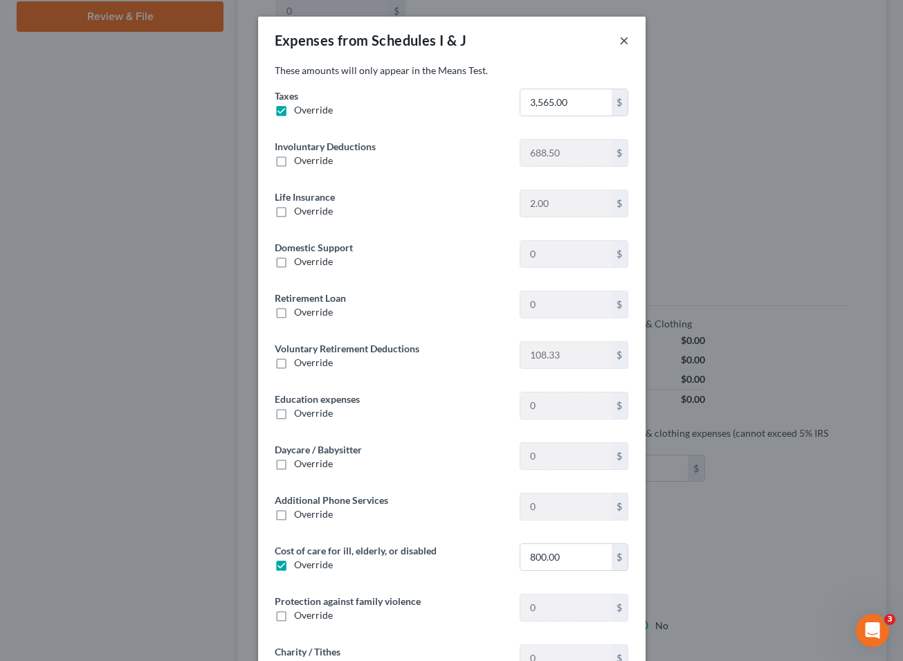
click at [614, 42] on button "×" at bounding box center [624, 40] width 10 height 17
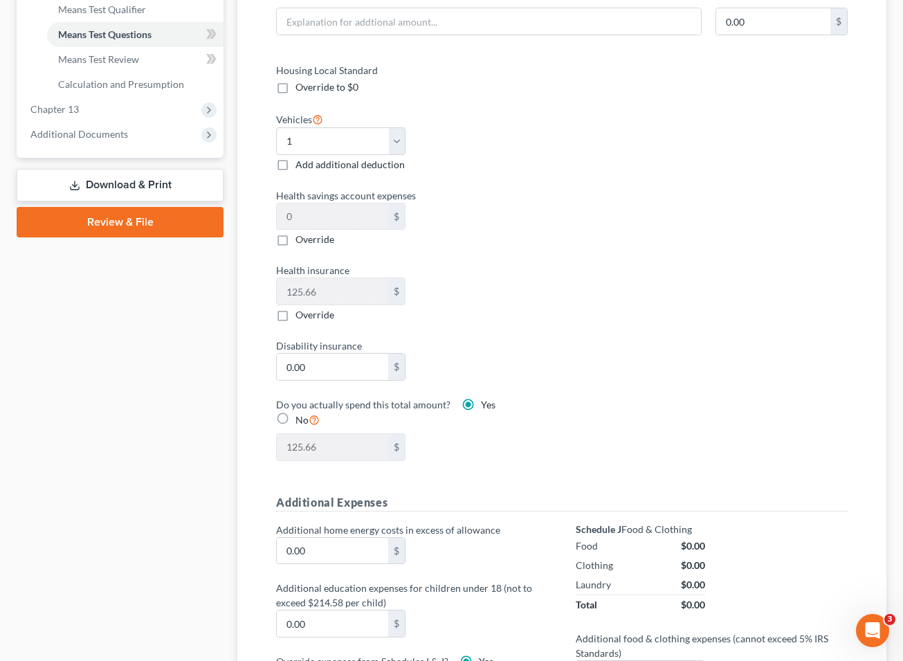
scroll to position [0, 0]
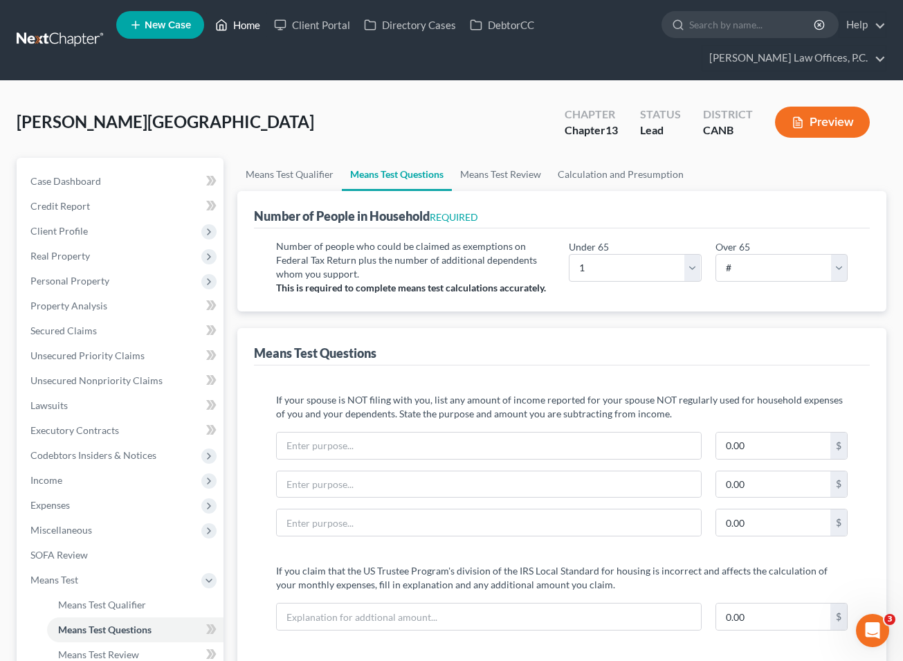
click at [236, 29] on link "Home" at bounding box center [237, 24] width 59 height 25
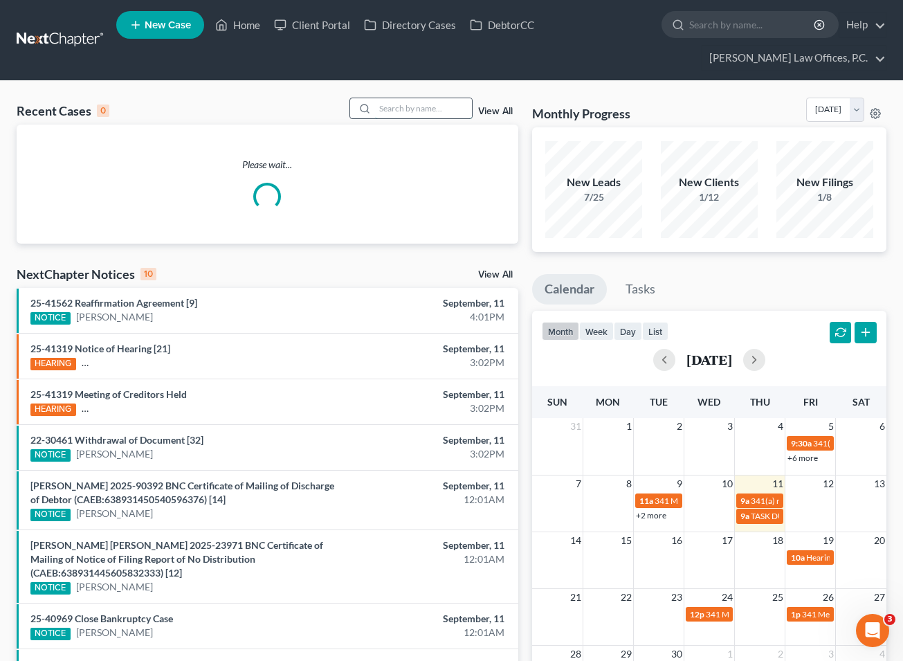
click at [396, 107] on input "search" at bounding box center [423, 108] width 97 height 20
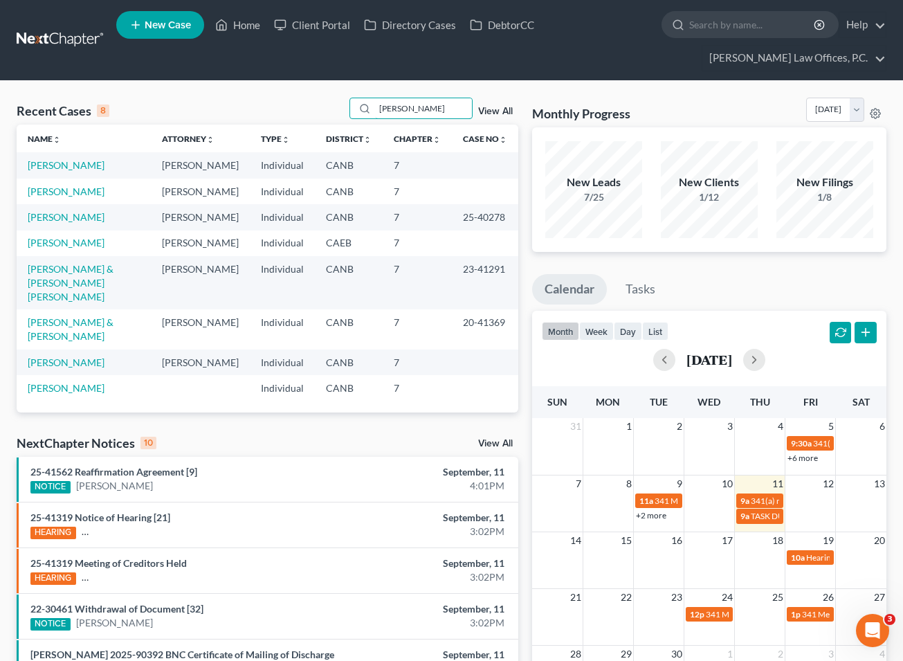
scroll to position [9, 0]
type input "[PERSON_NAME]"
click at [492, 111] on link "View All" at bounding box center [495, 112] width 35 height 10
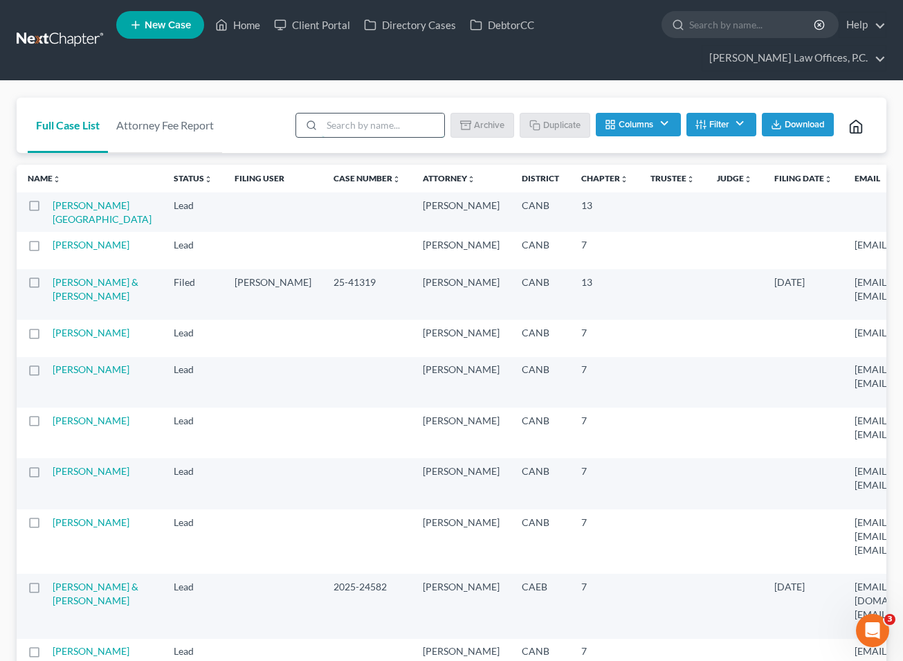
click at [363, 135] on input "search" at bounding box center [383, 125] width 122 height 24
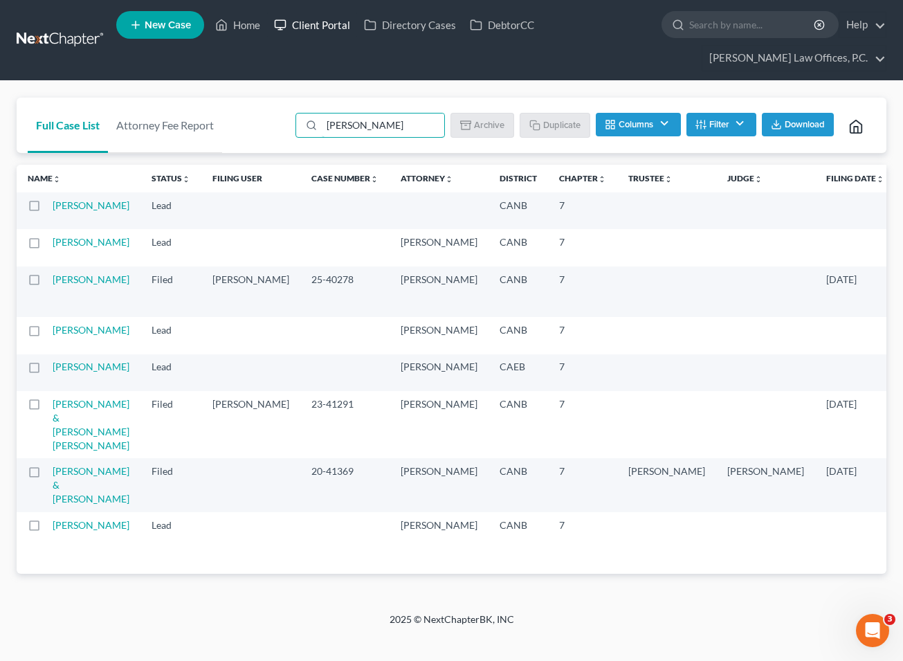
type input "[PERSON_NAME]"
click at [333, 28] on link "Client Portal" at bounding box center [312, 24] width 90 height 25
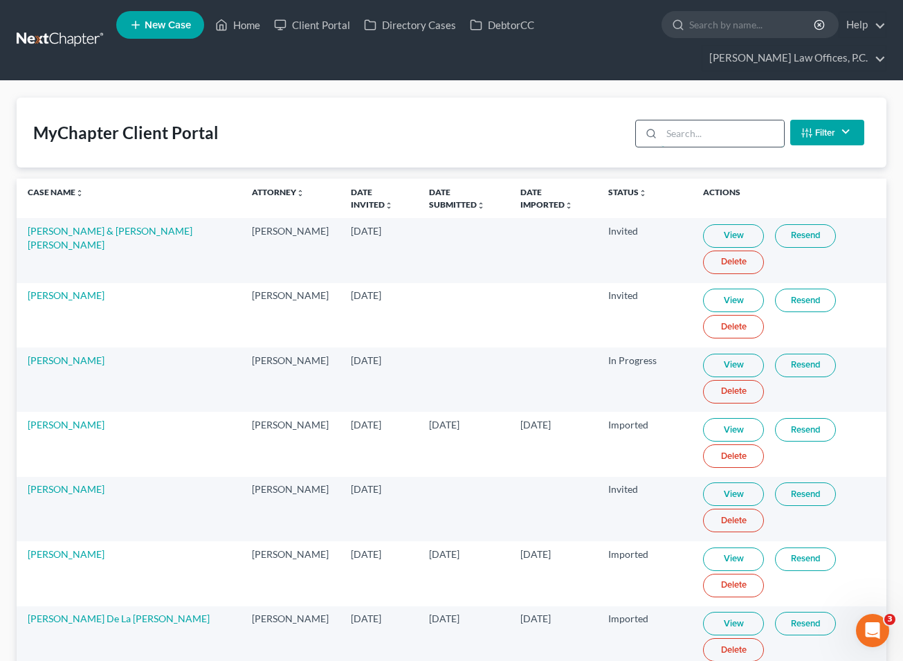
click at [614, 140] on input "search" at bounding box center [722, 133] width 122 height 26
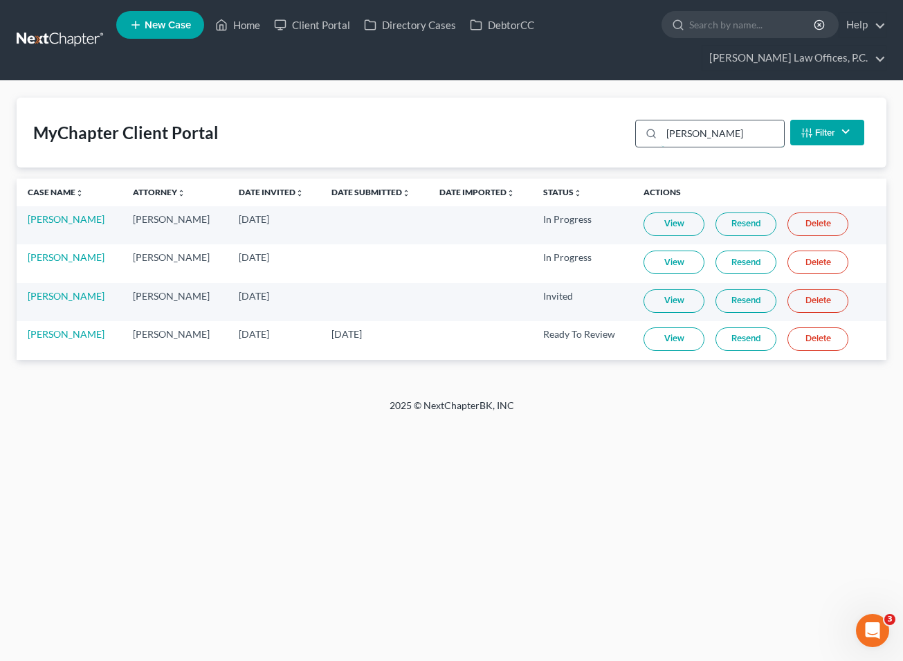
click at [614, 132] on input "[PERSON_NAME]" at bounding box center [722, 133] width 122 height 26
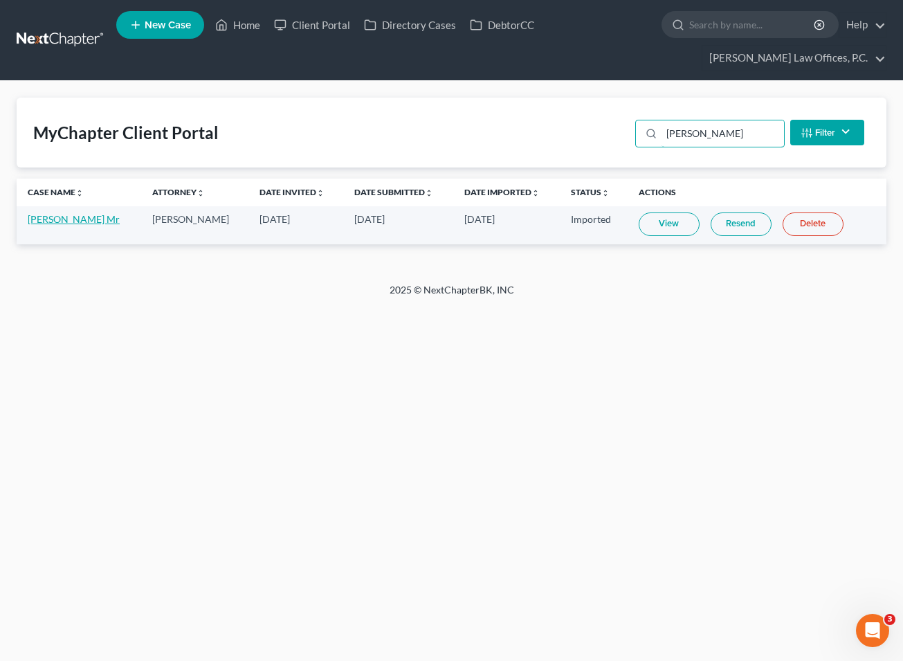
type input "[PERSON_NAME]"
click at [77, 213] on link "[PERSON_NAME] Mr" at bounding box center [74, 219] width 92 height 12
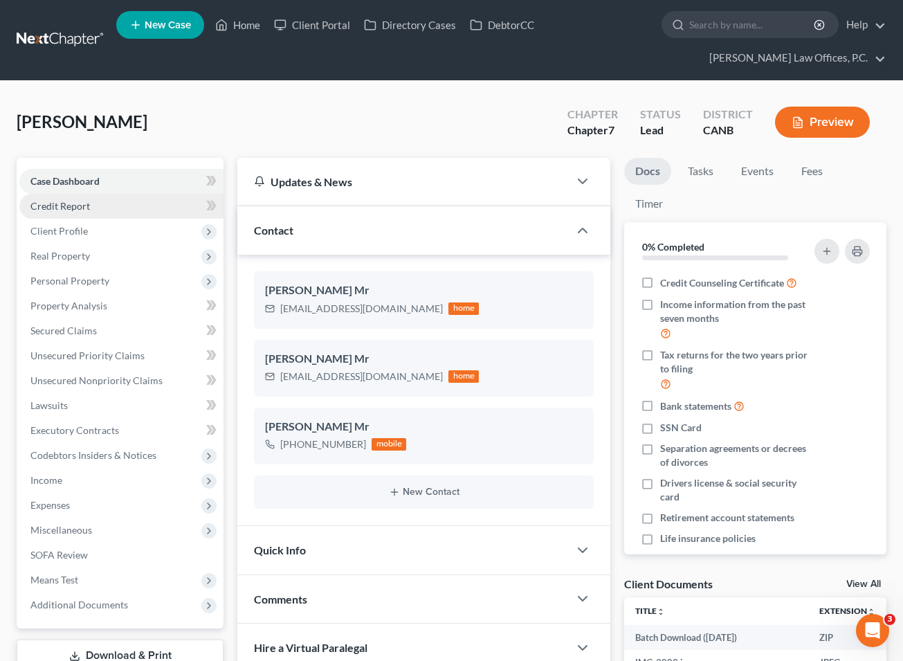
click at [93, 206] on link "Credit Report" at bounding box center [121, 206] width 204 height 25
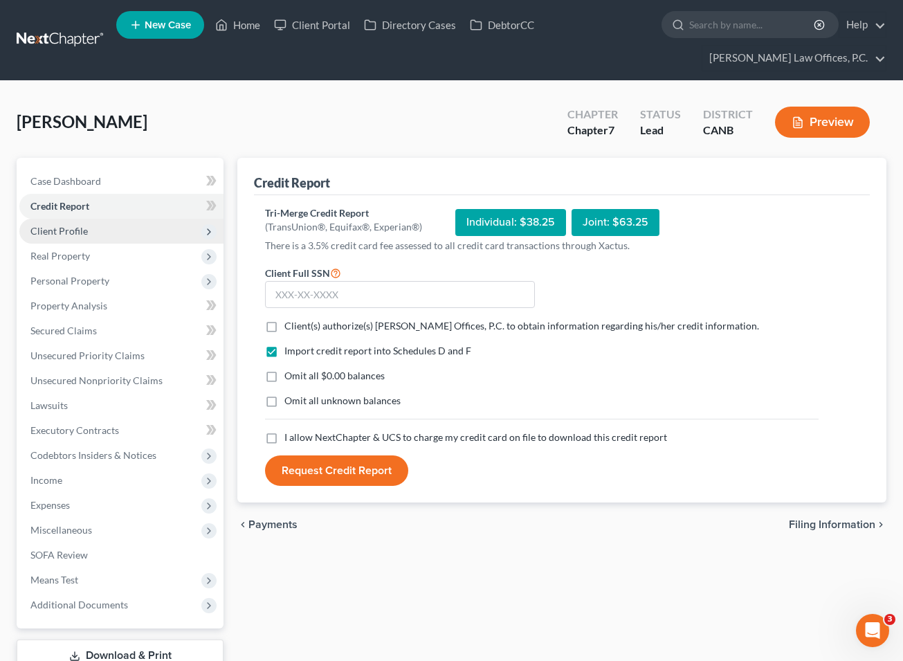
click at [147, 225] on span "Client Profile" at bounding box center [121, 231] width 204 height 25
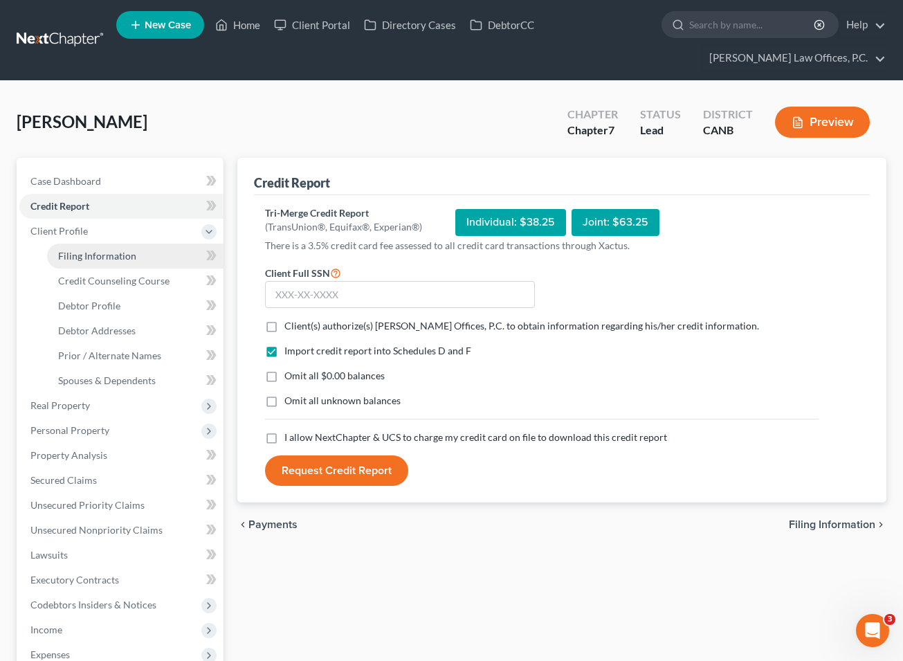
click at [144, 261] on link "Filing Information" at bounding box center [135, 255] width 176 height 25
select select "1"
select select "0"
select select "9"
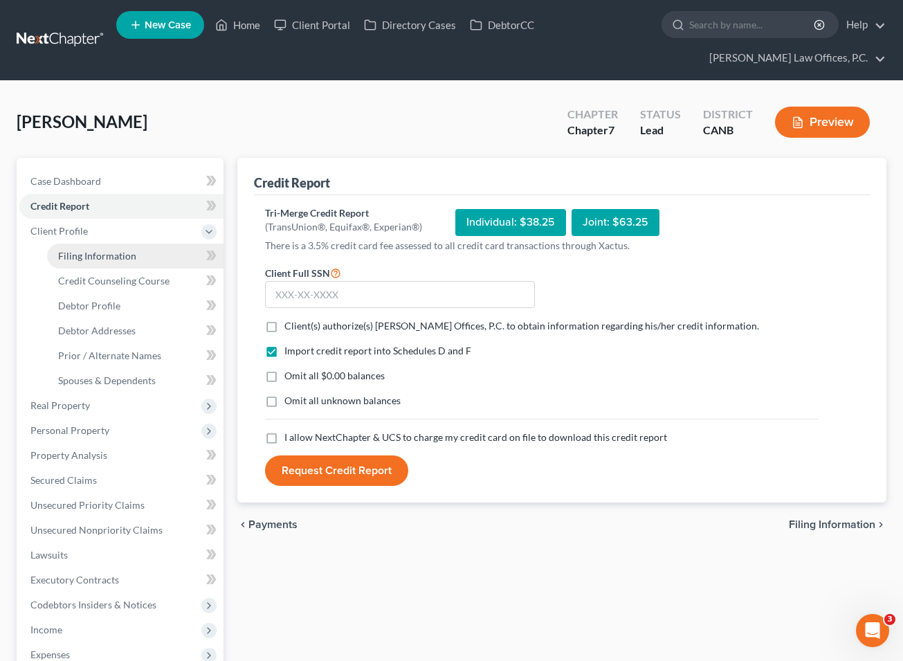
select select "0"
select select "4"
select select "0"
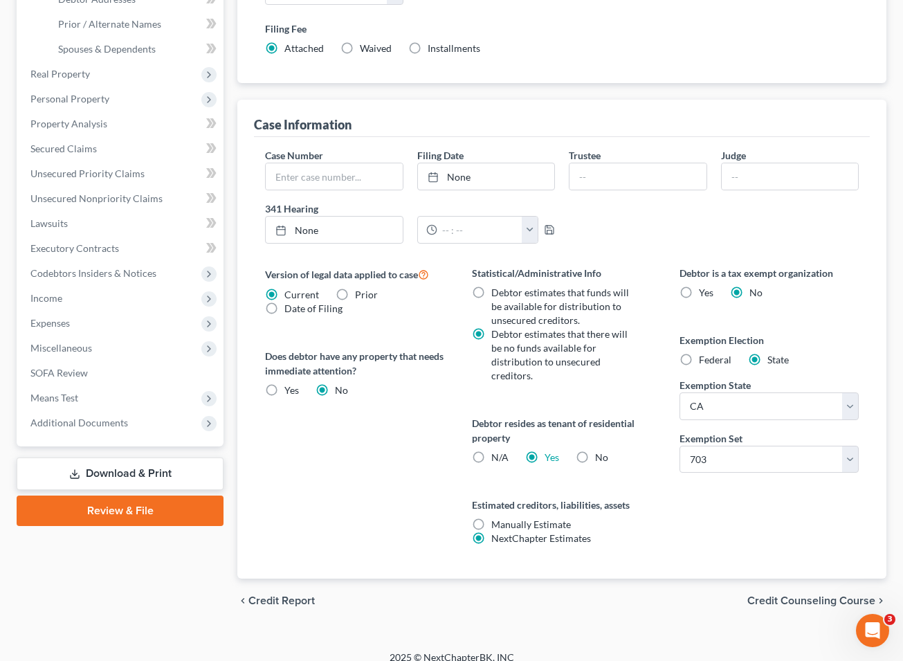
scroll to position [345, 0]
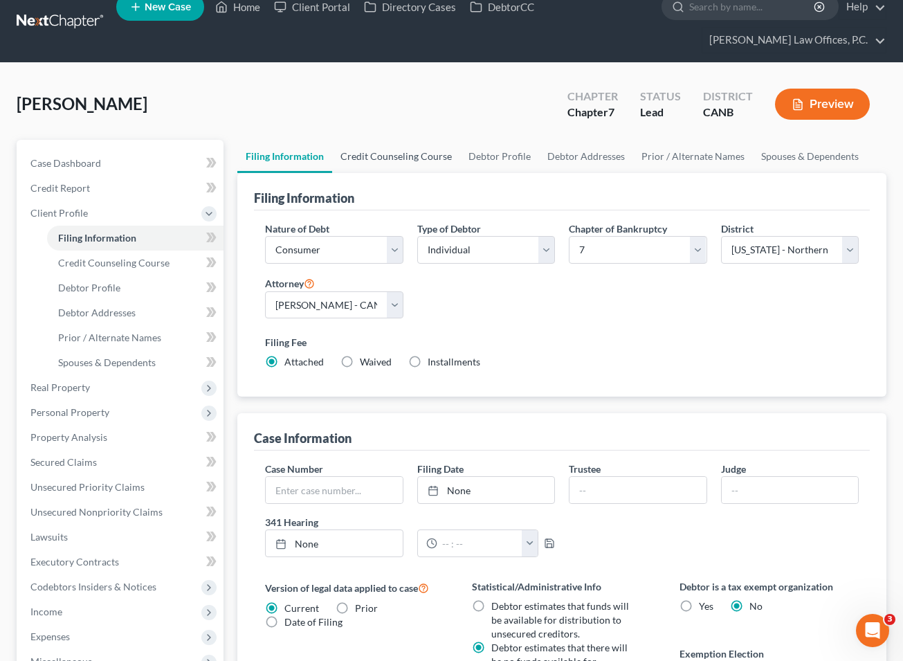
click at [424, 159] on link "Credit Counseling Course" at bounding box center [396, 156] width 128 height 33
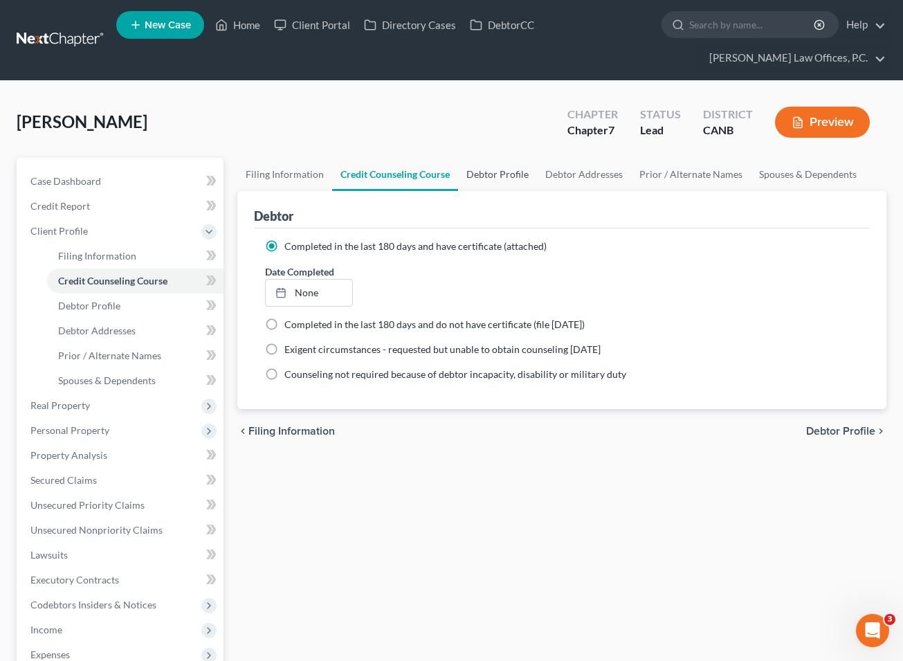
click at [459, 175] on link "Debtor Profile" at bounding box center [497, 174] width 79 height 33
select select "0"
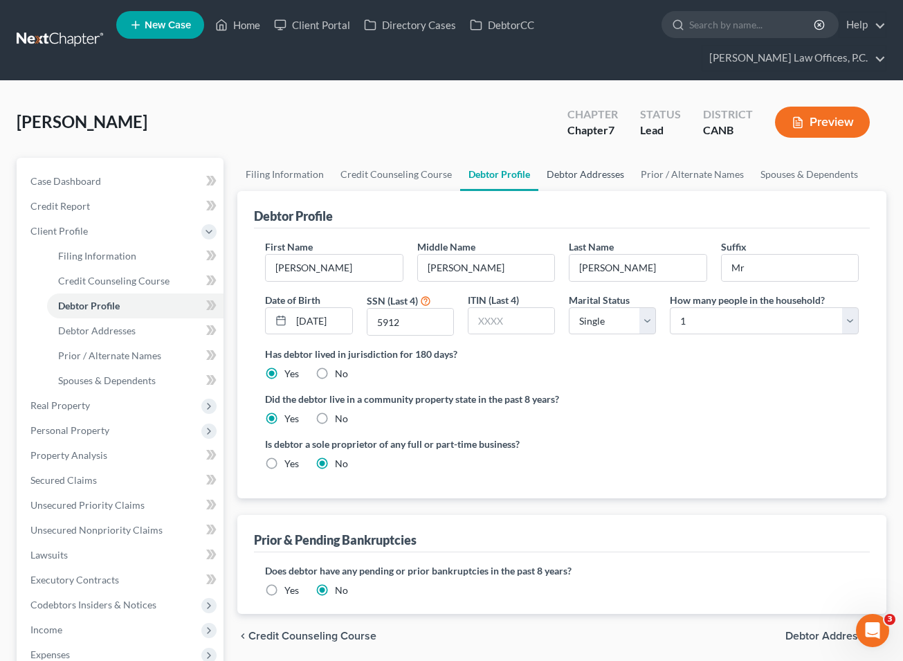
click at [572, 172] on link "Debtor Addresses" at bounding box center [585, 174] width 94 height 33
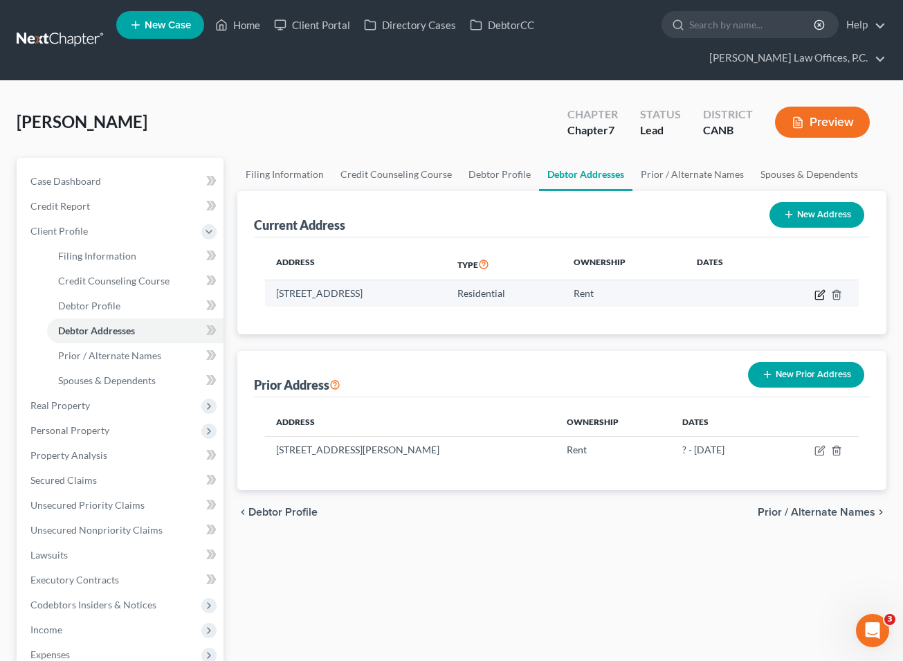
click at [614, 298] on icon "button" at bounding box center [819, 295] width 8 height 8
select select "4"
select select "0"
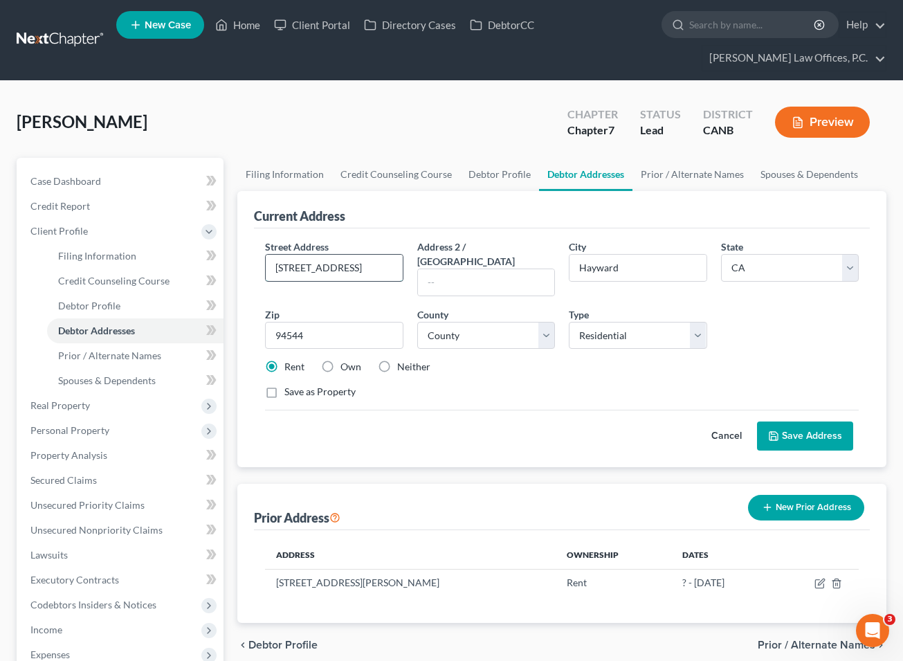
click at [338, 266] on input "[STREET_ADDRESS]" at bounding box center [334, 268] width 136 height 26
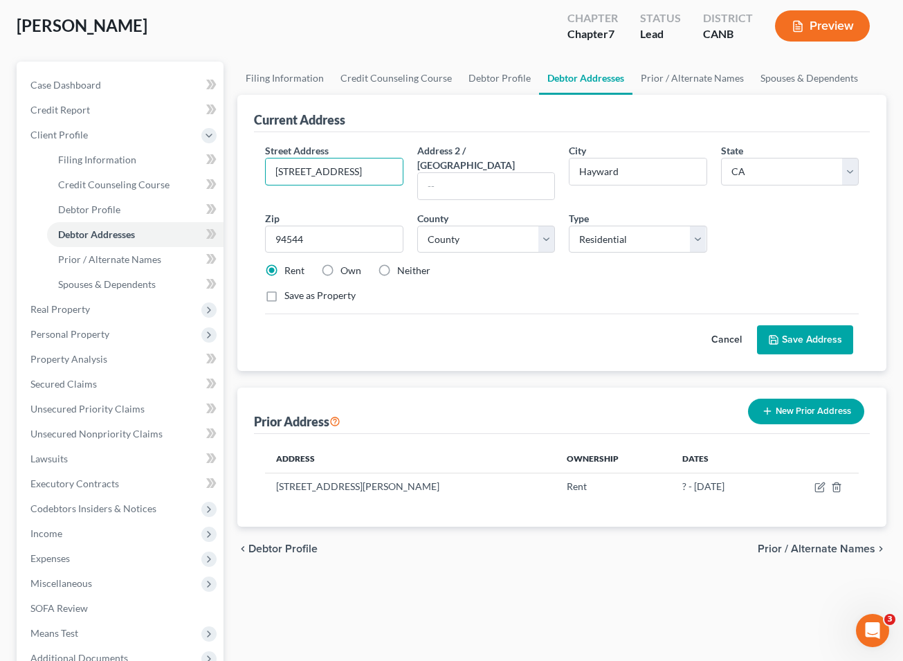
scroll to position [94, 0]
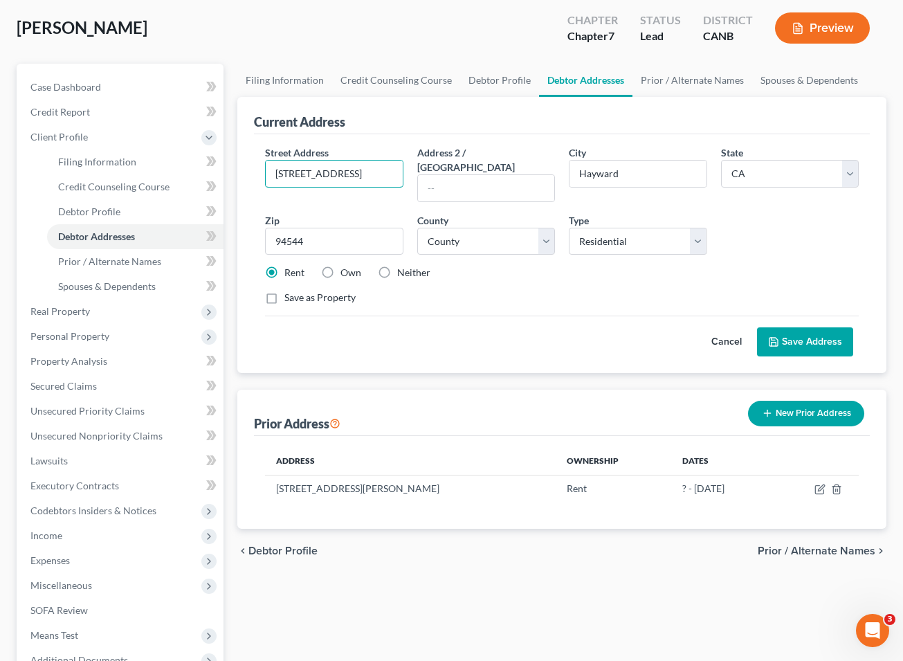
type input "[STREET_ADDRESS]"
click at [614, 327] on button "Save Address" at bounding box center [805, 341] width 96 height 29
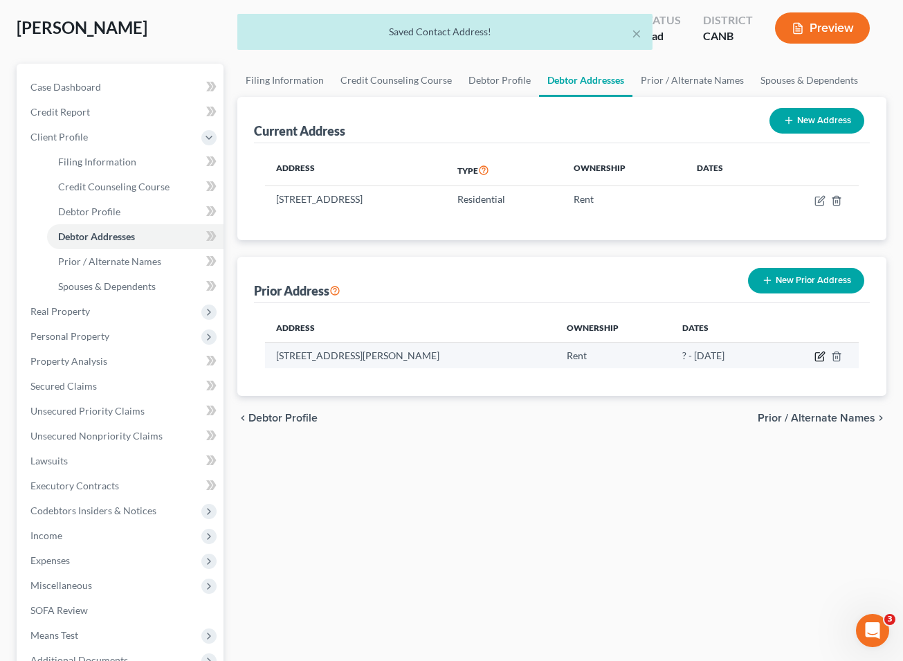
click at [614, 354] on icon "button" at bounding box center [819, 356] width 11 height 11
select select "21"
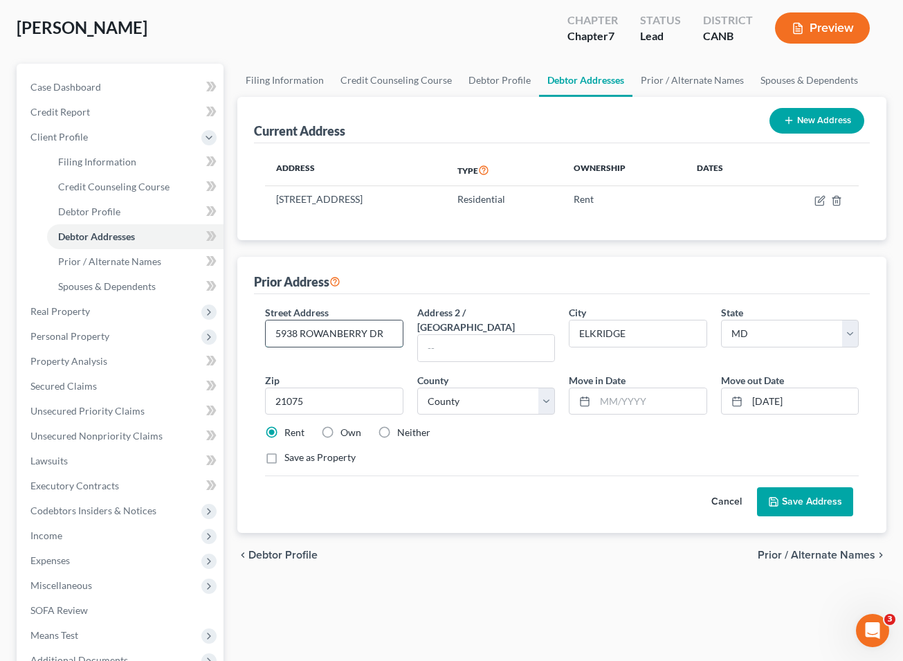
click at [307, 333] on input "5938 ROWANBERRY DR" at bounding box center [334, 333] width 136 height 26
click at [369, 338] on input "5938 Rowanberry OWANBERRY DR" at bounding box center [334, 333] width 136 height 26
click at [369, 330] on input "[STREET_ADDRESS]" at bounding box center [334, 333] width 136 height 26
type input "[STREET_ADDRESS]"
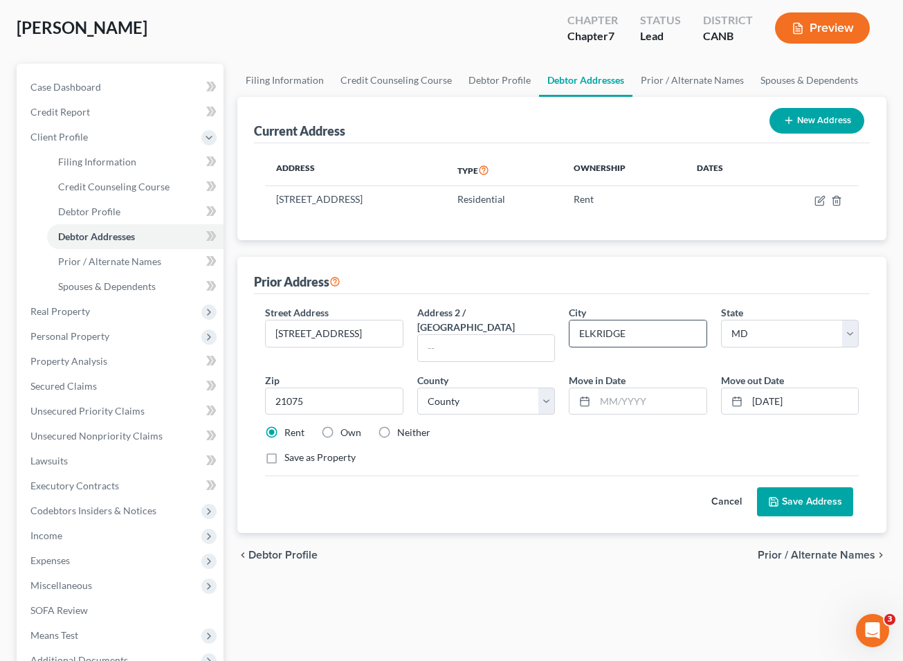
click at [614, 333] on input "ELKRIDGE" at bounding box center [637, 333] width 136 height 26
type input "Elkridge"
click at [614, 487] on button "Save Address" at bounding box center [805, 501] width 96 height 29
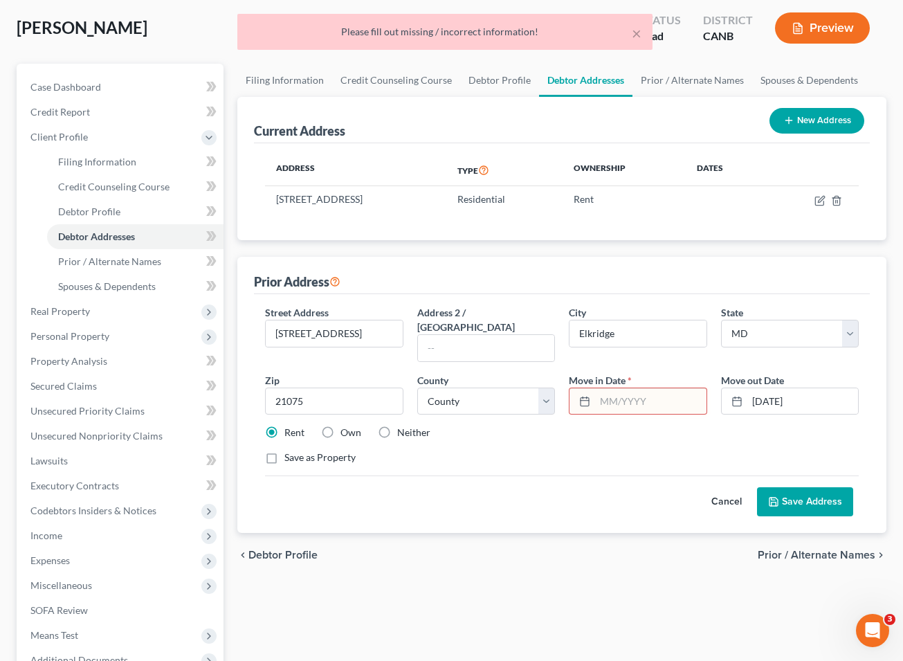
click at [614, 389] on input "text" at bounding box center [650, 401] width 111 height 26
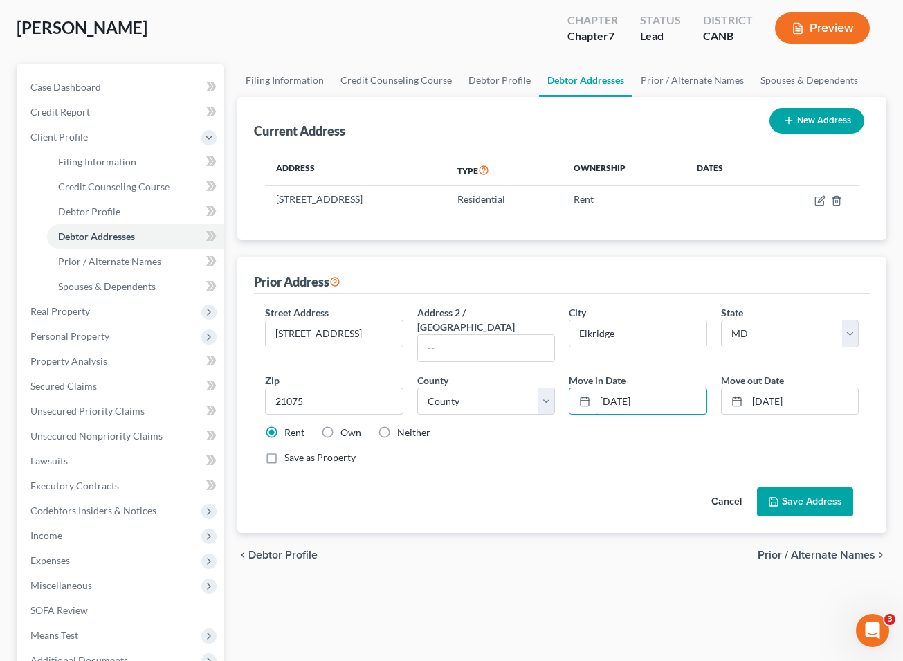
type input "[DATE]"
click at [614, 494] on button "Save Address" at bounding box center [805, 501] width 96 height 29
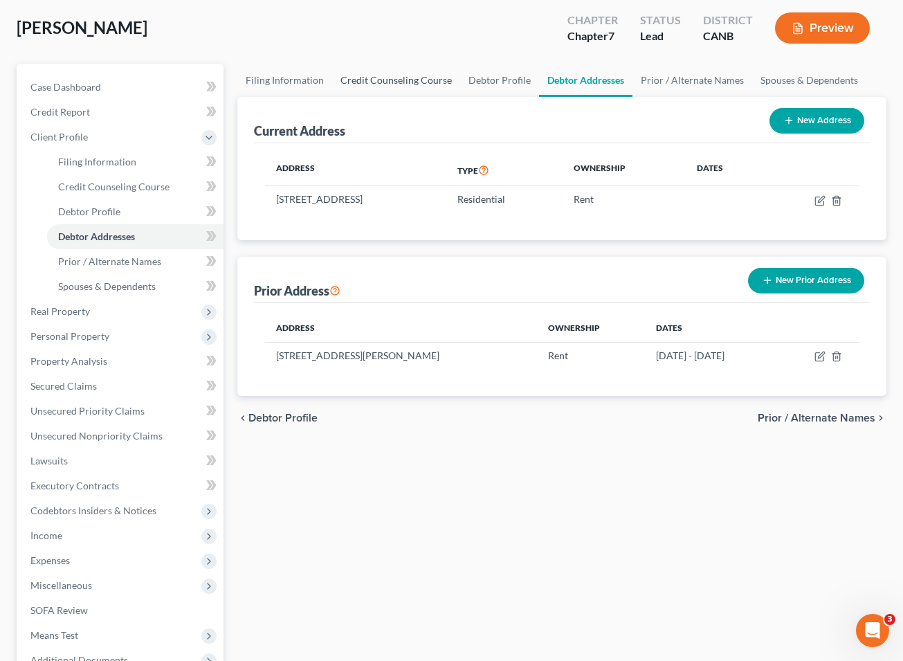
click at [386, 82] on link "Credit Counseling Course" at bounding box center [396, 80] width 128 height 33
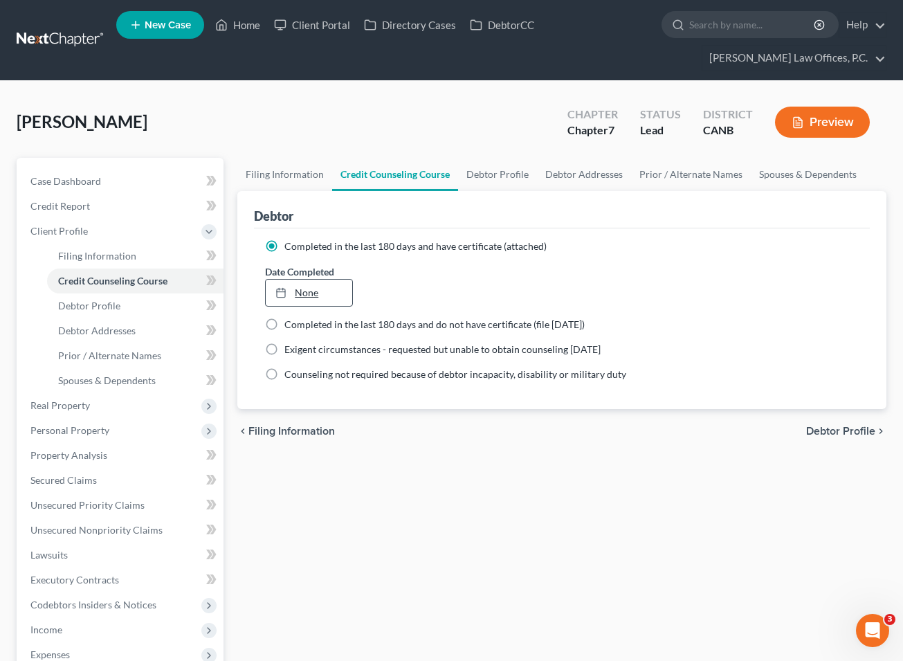
click at [318, 302] on link "None" at bounding box center [309, 292] width 86 height 26
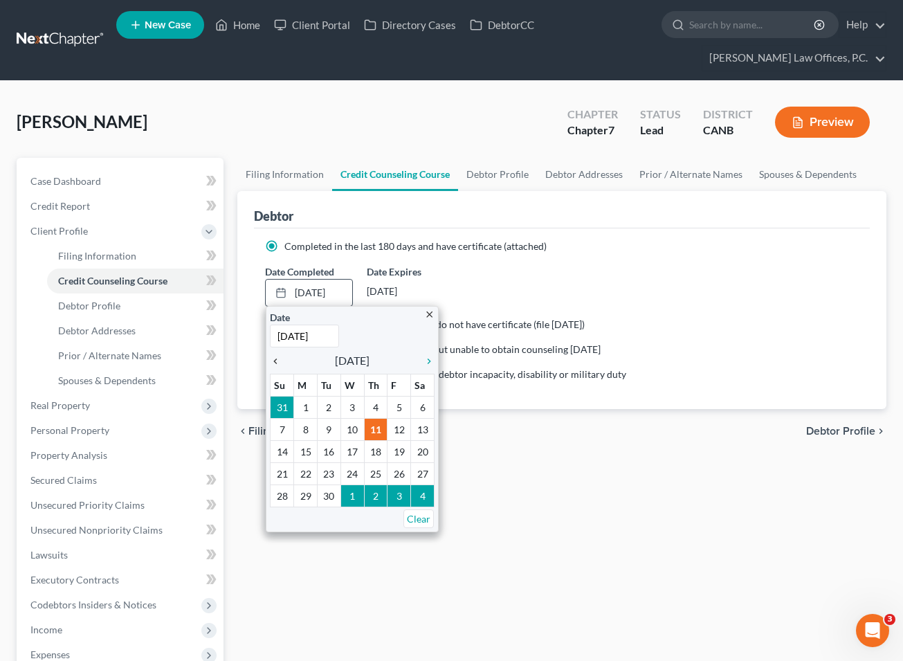
click at [270, 358] on icon "chevron_left" at bounding box center [279, 361] width 18 height 11
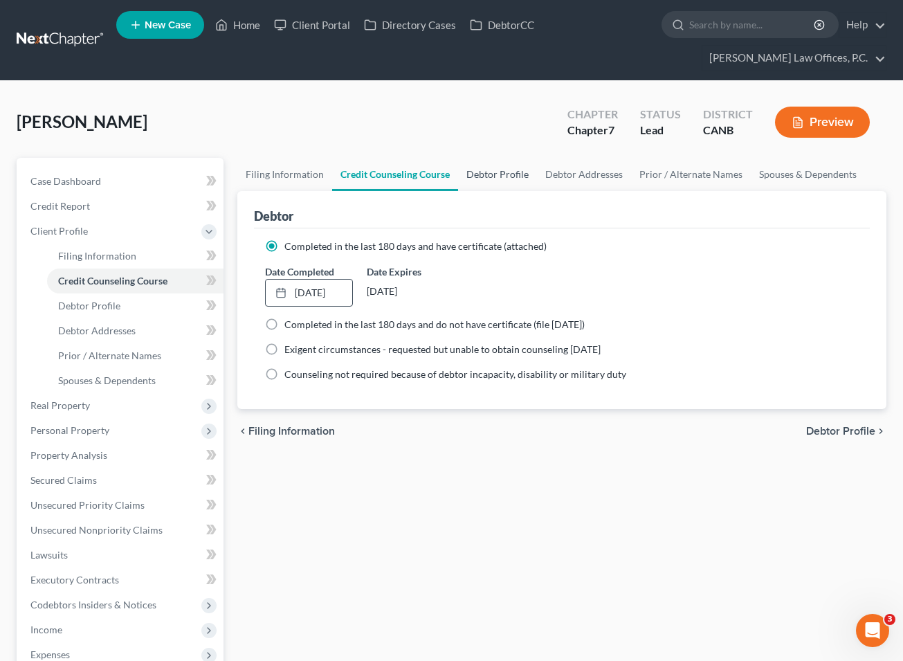
click at [497, 176] on link "Debtor Profile" at bounding box center [497, 174] width 79 height 33
select select "0"
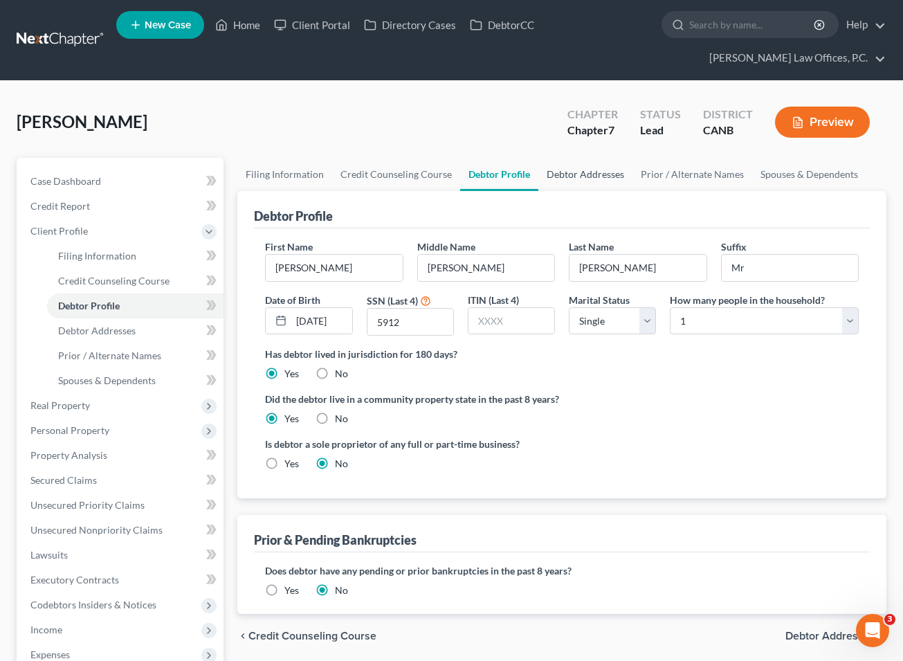
click at [591, 184] on link "Debtor Addresses" at bounding box center [585, 174] width 94 height 33
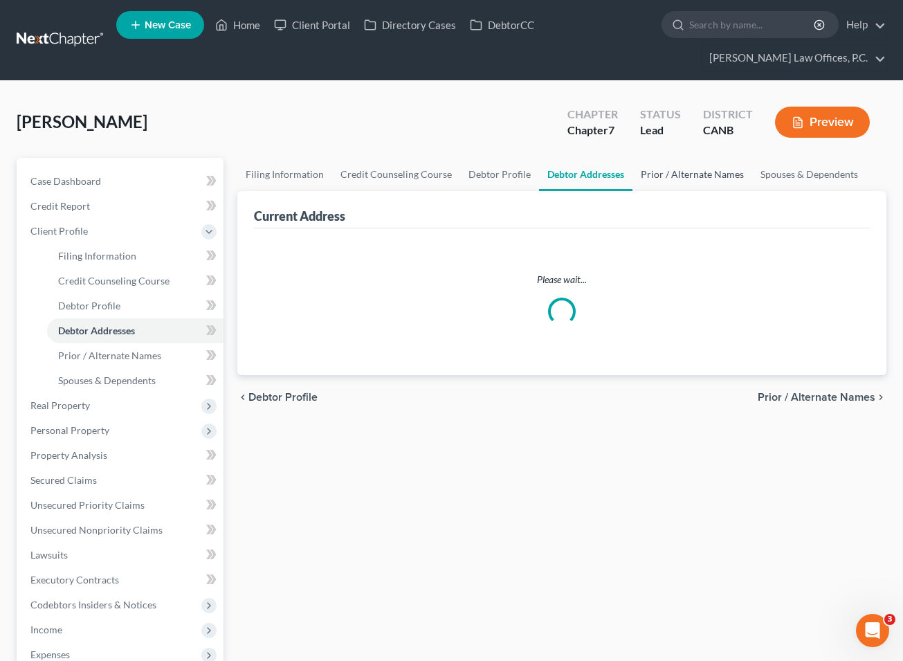
click at [614, 173] on link "Prior / Alternate Names" at bounding box center [692, 174] width 120 height 33
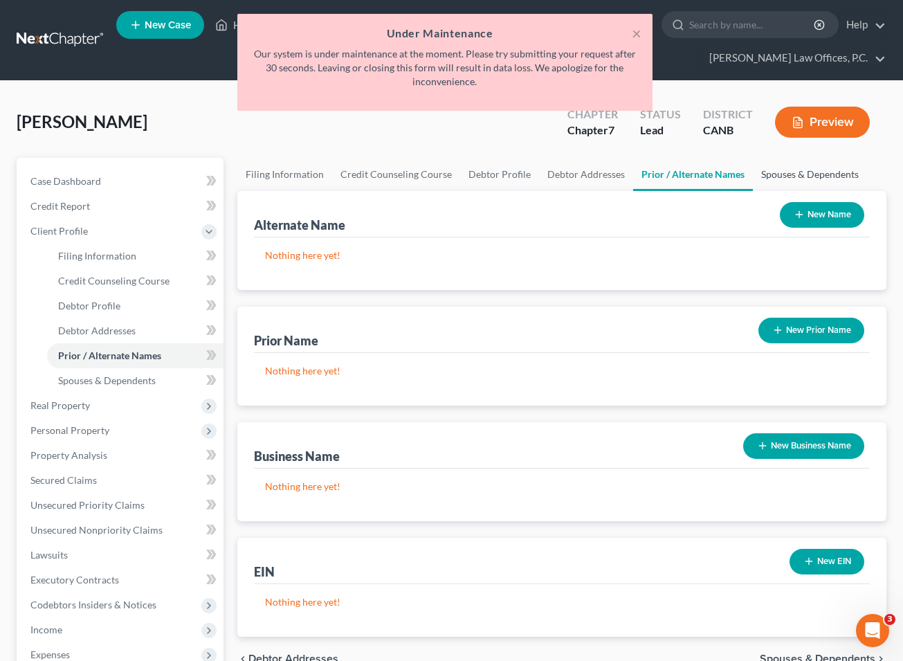
click at [614, 173] on link "Spouses & Dependents" at bounding box center [810, 174] width 114 height 33
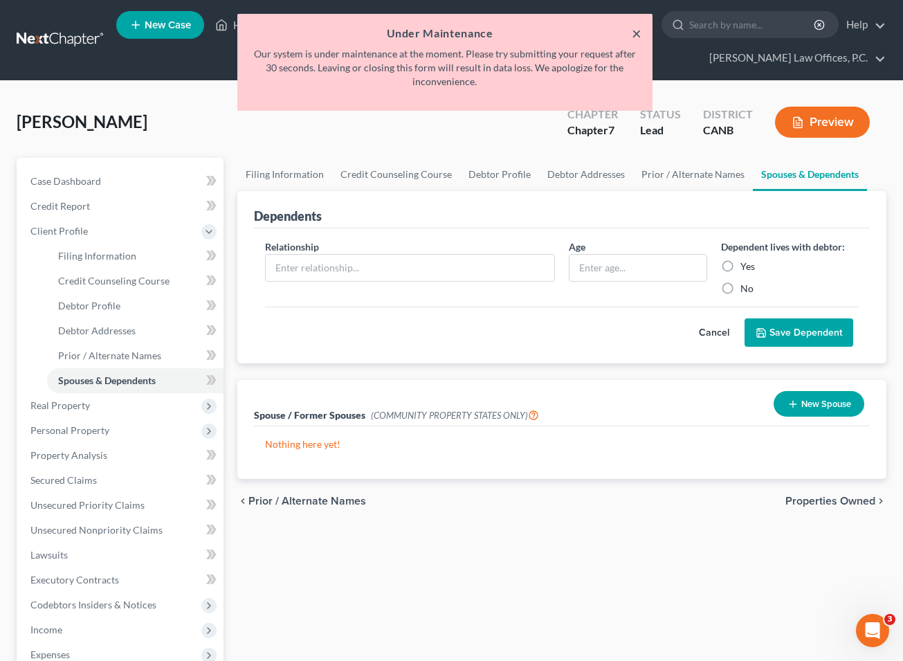
click at [614, 32] on button "×" at bounding box center [637, 33] width 10 height 17
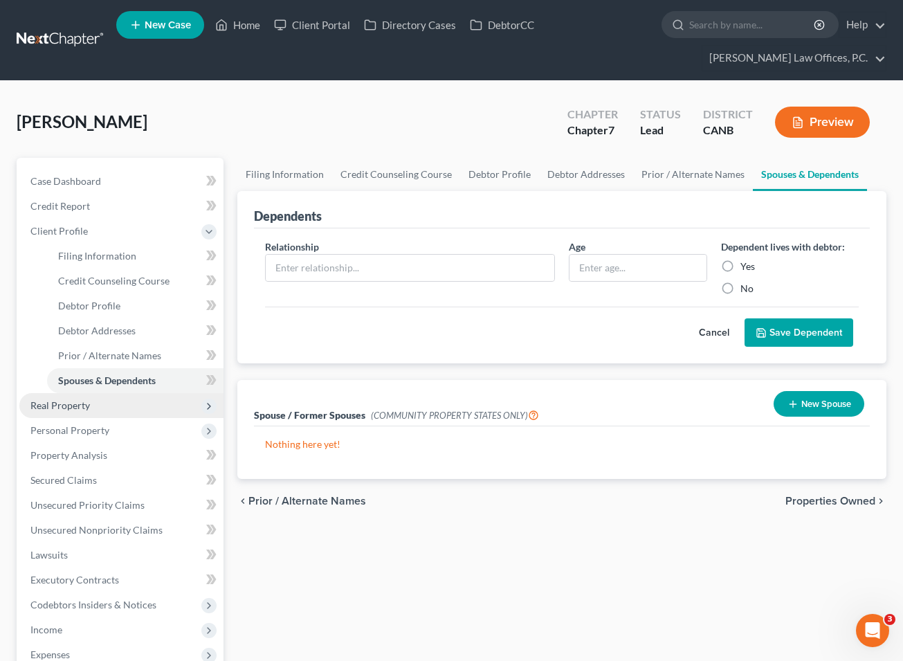
click at [137, 412] on span "Real Property" at bounding box center [121, 405] width 204 height 25
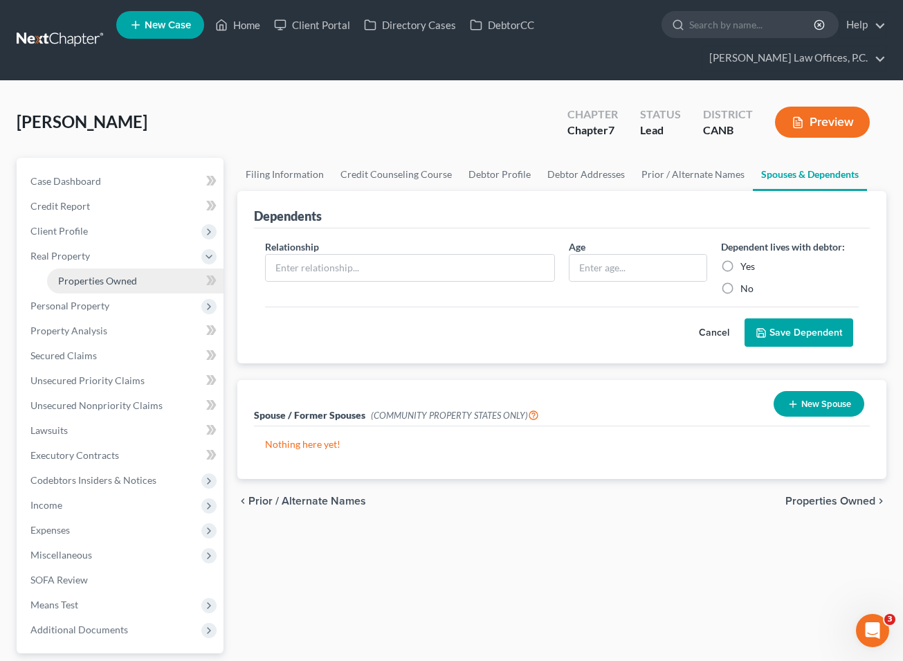
click at [112, 291] on link "Properties Owned" at bounding box center [135, 280] width 176 height 25
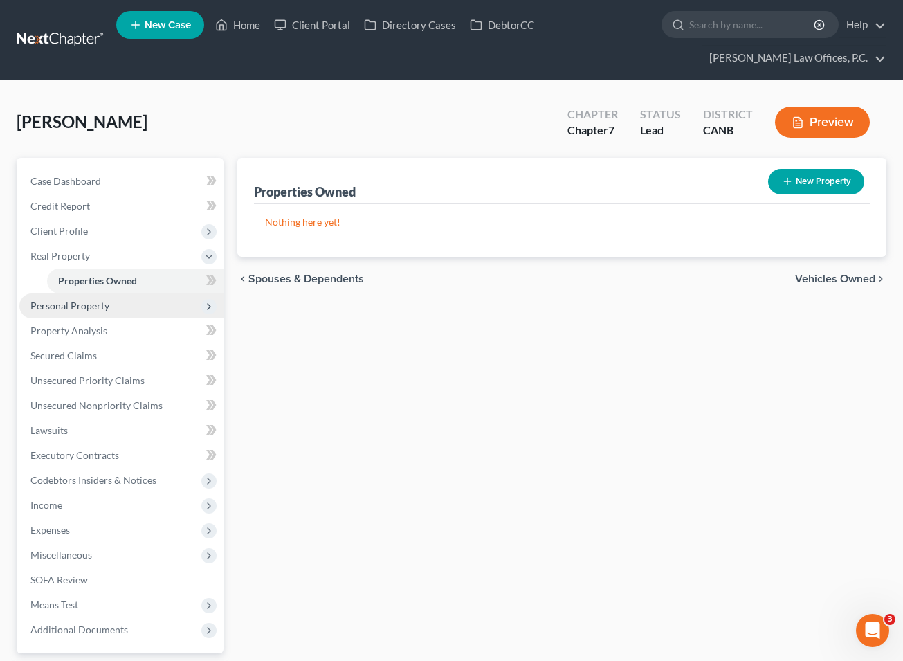
click at [111, 315] on span "Personal Property" at bounding box center [121, 305] width 204 height 25
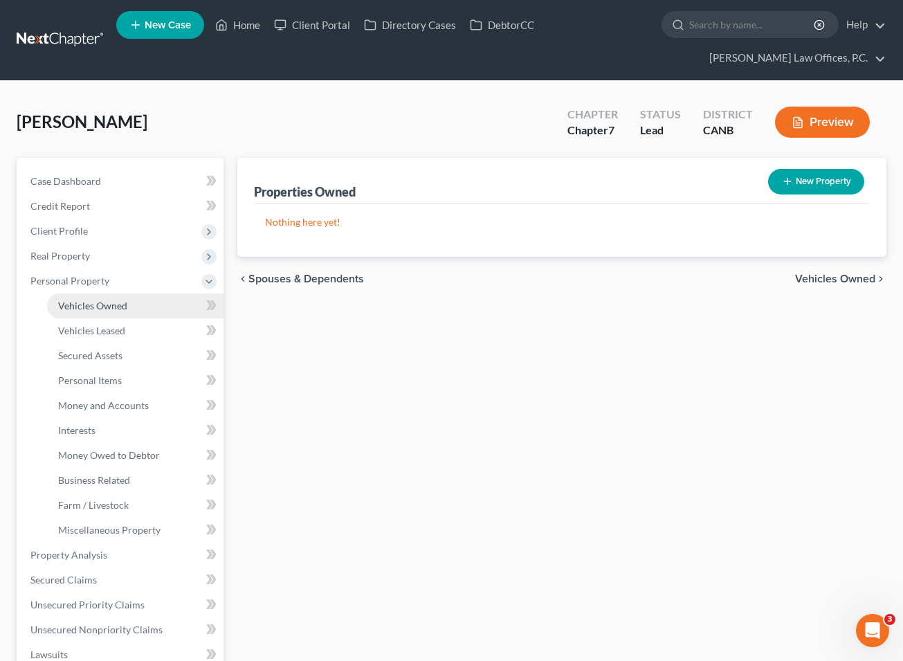
click at [109, 313] on link "Vehicles Owned" at bounding box center [135, 305] width 176 height 25
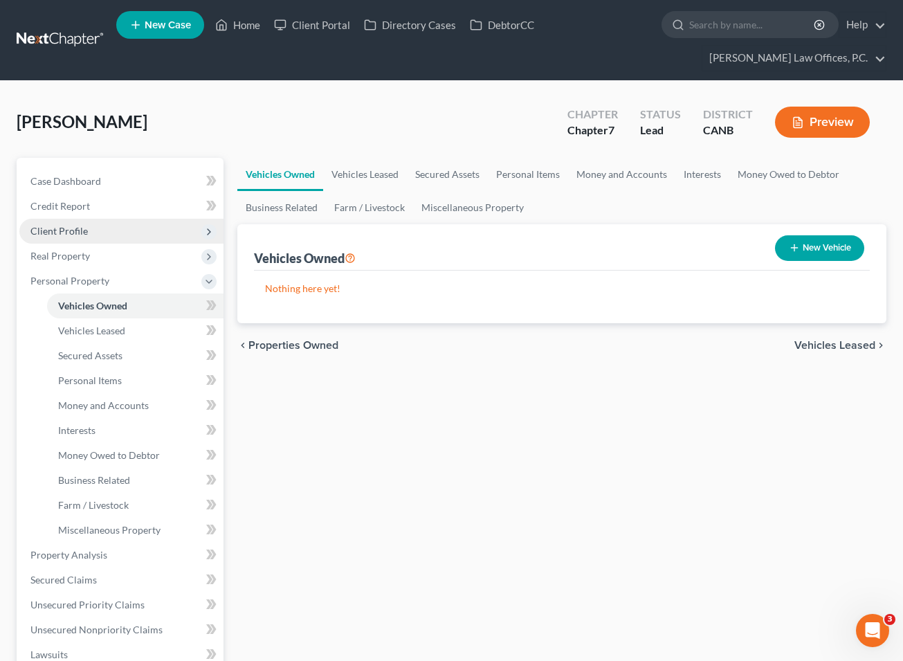
click at [125, 234] on span "Client Profile" at bounding box center [121, 231] width 204 height 25
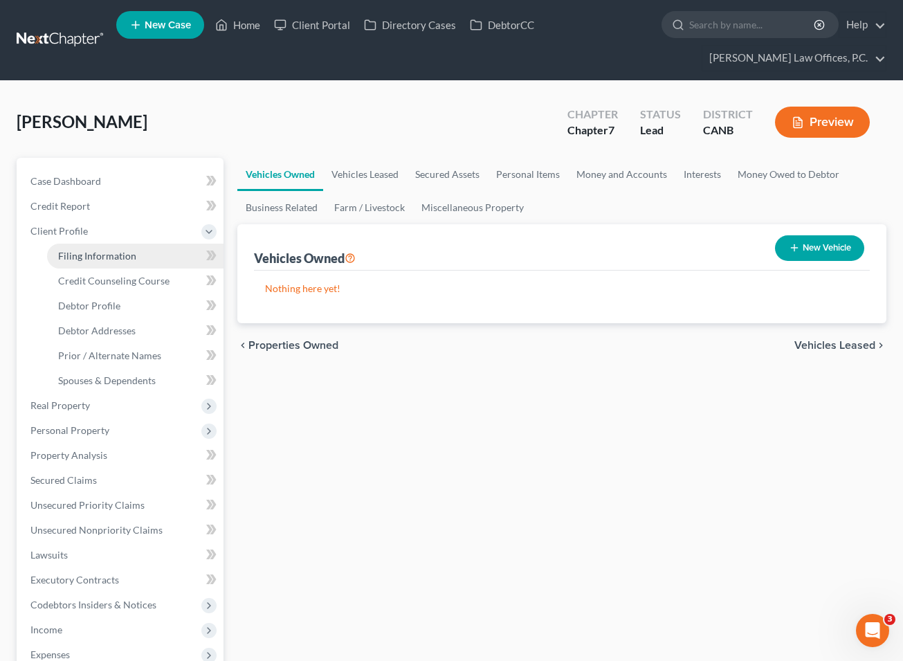
click at [134, 261] on link "Filing Information" at bounding box center [135, 255] width 176 height 25
select select "1"
select select "0"
select select "9"
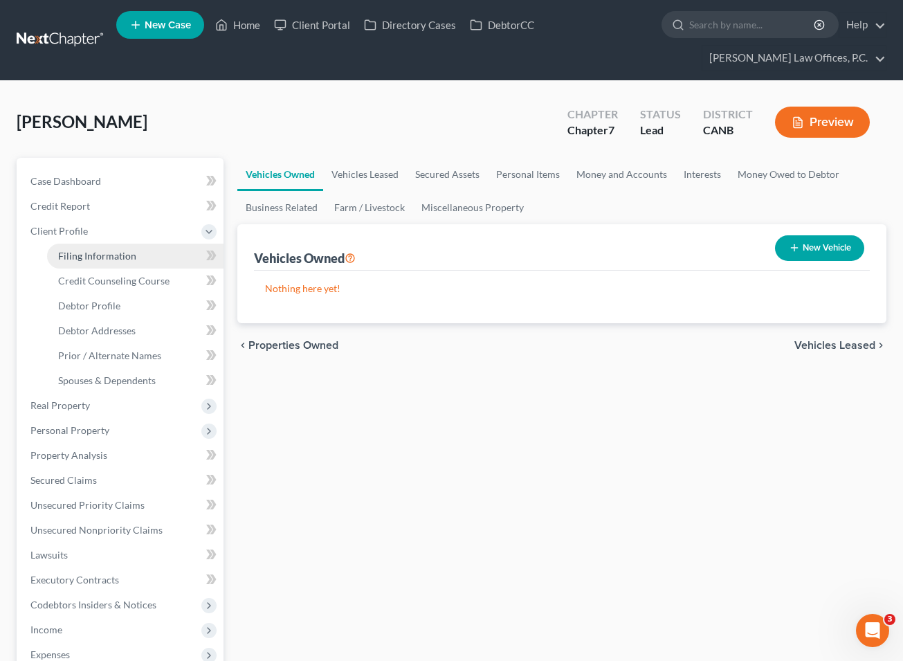
select select "0"
select select "4"
select select "0"
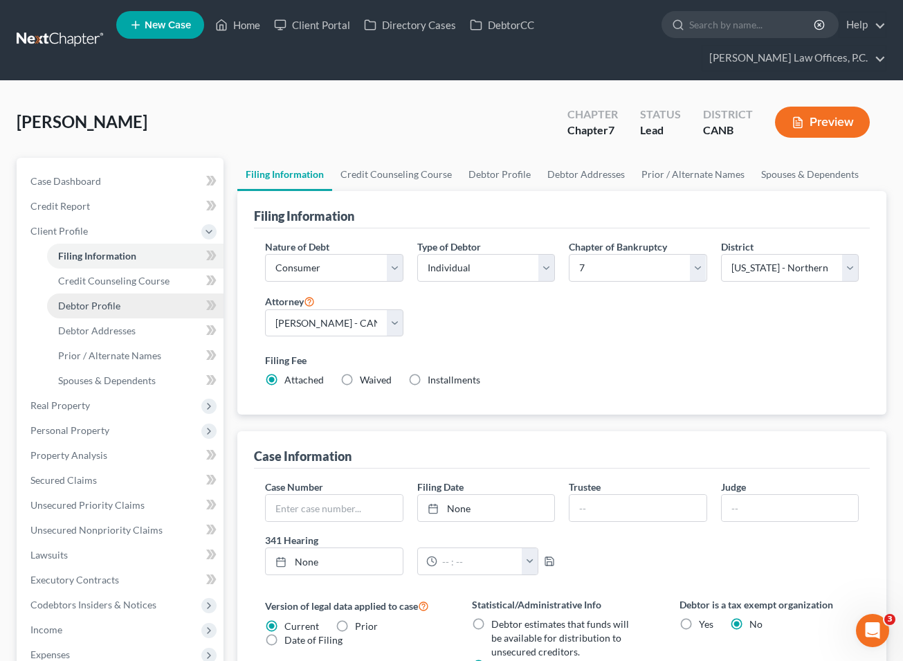
click at [140, 305] on link "Debtor Profile" at bounding box center [135, 305] width 176 height 25
select select "0"
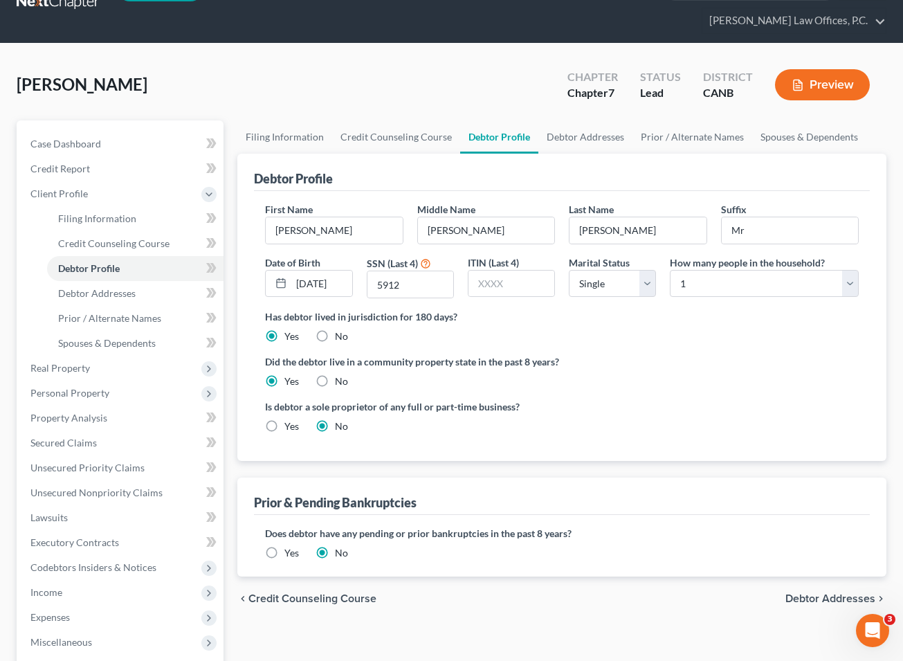
scroll to position [56, 0]
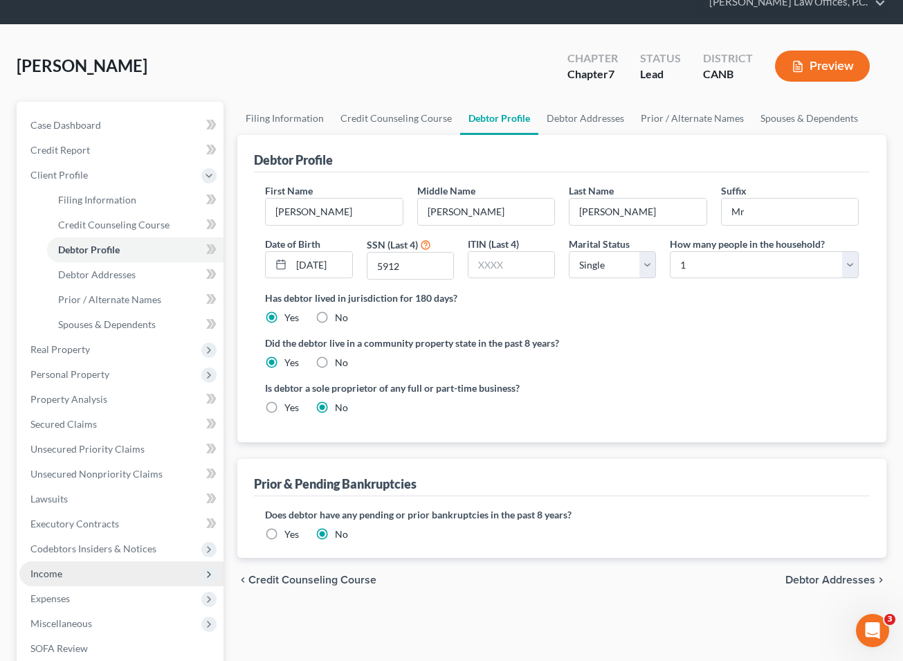
click at [130, 575] on span "Income" at bounding box center [121, 573] width 204 height 25
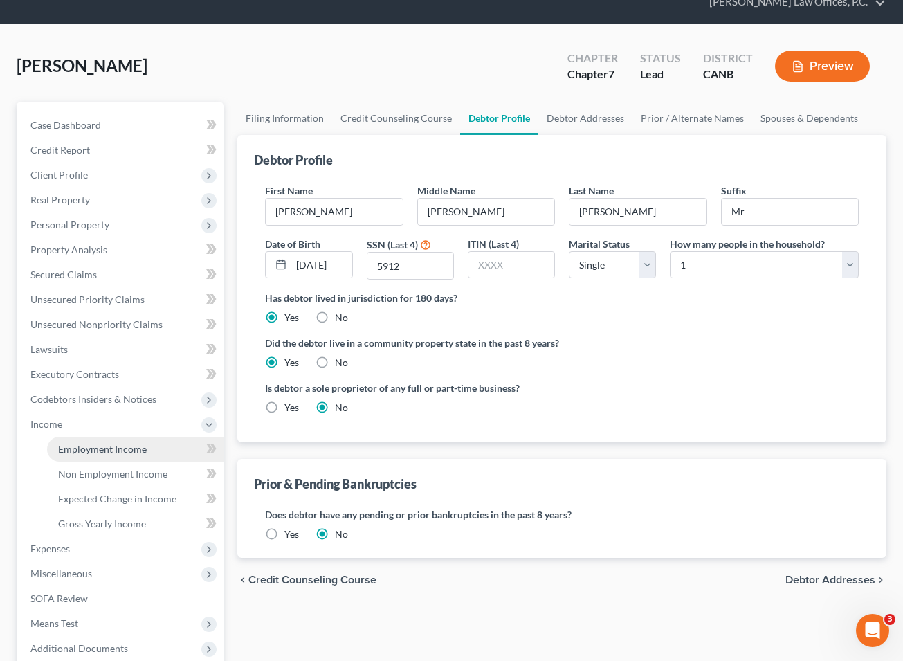
click at [142, 446] on span "Employment Income" at bounding box center [102, 449] width 89 height 12
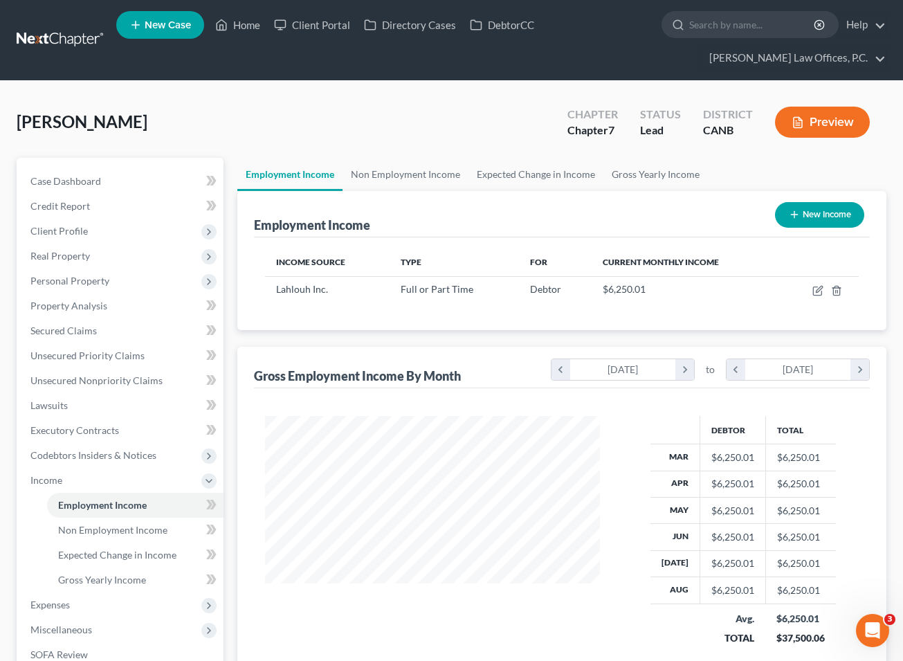
scroll to position [248, 362]
click at [614, 288] on icon "button" at bounding box center [817, 290] width 11 height 11
select select "0"
select select "4"
select select "2"
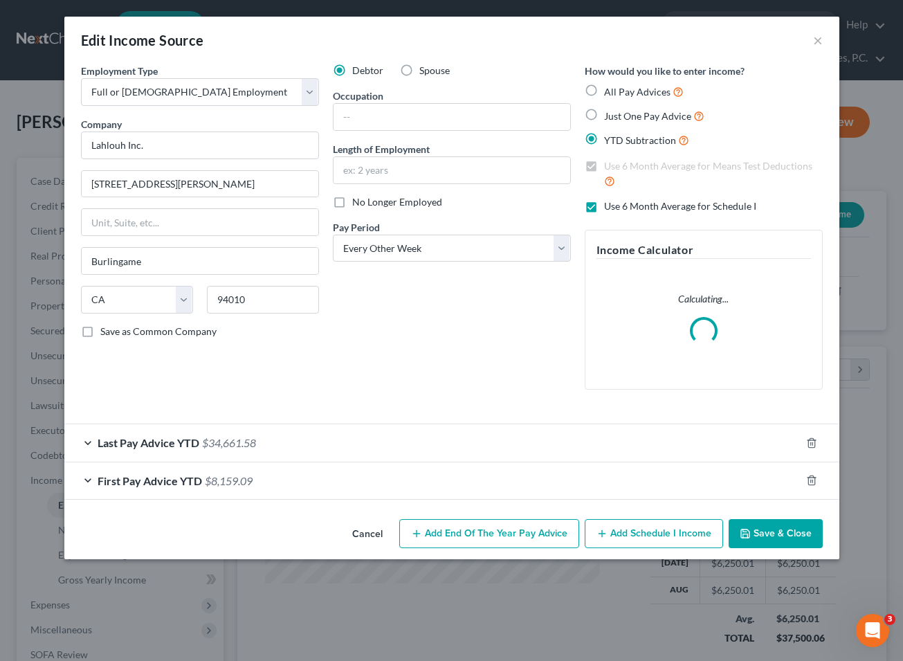
click at [375, 434] on div "Last Pay Advice YTD $34,661.58" at bounding box center [432, 442] width 736 height 37
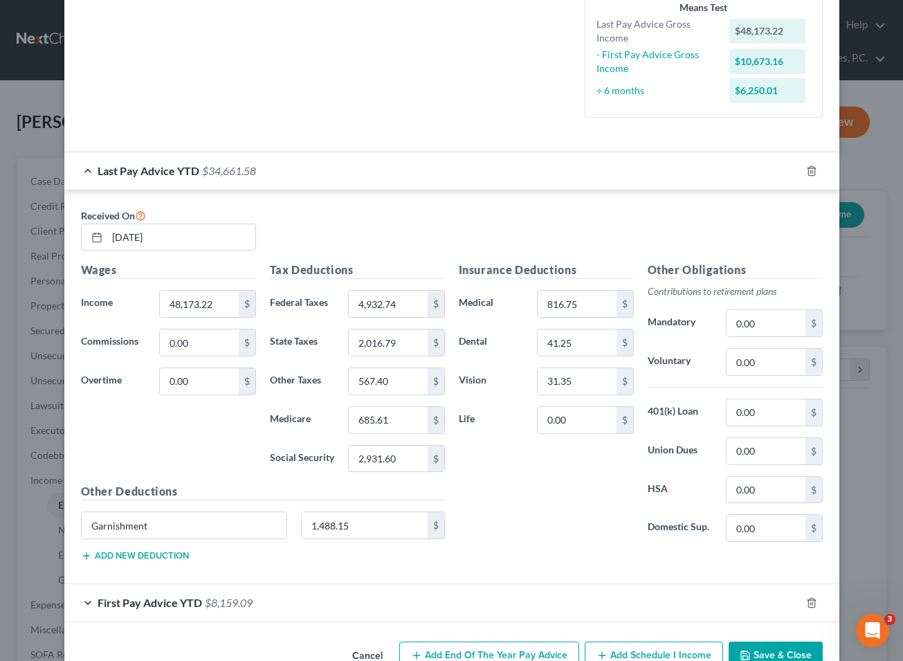
scroll to position [383, 0]
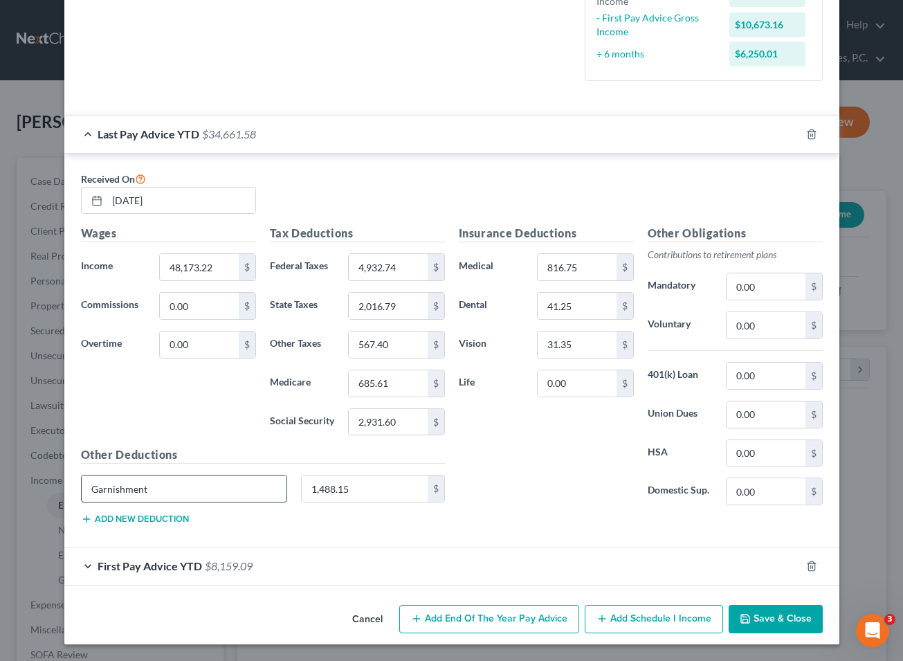
click at [247, 498] on input "Garnishment" at bounding box center [184, 488] width 205 height 26
click at [415, 569] on div "First Pay Advice YTD $8,159.09" at bounding box center [432, 565] width 736 height 37
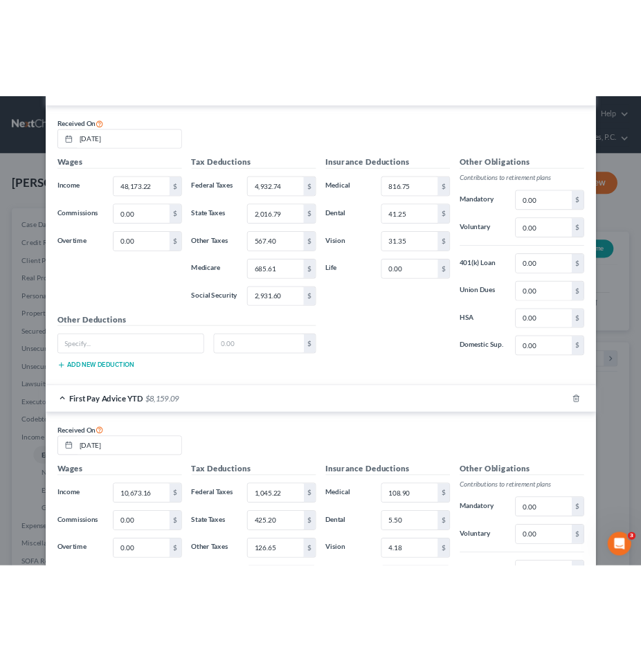
scroll to position [777, 0]
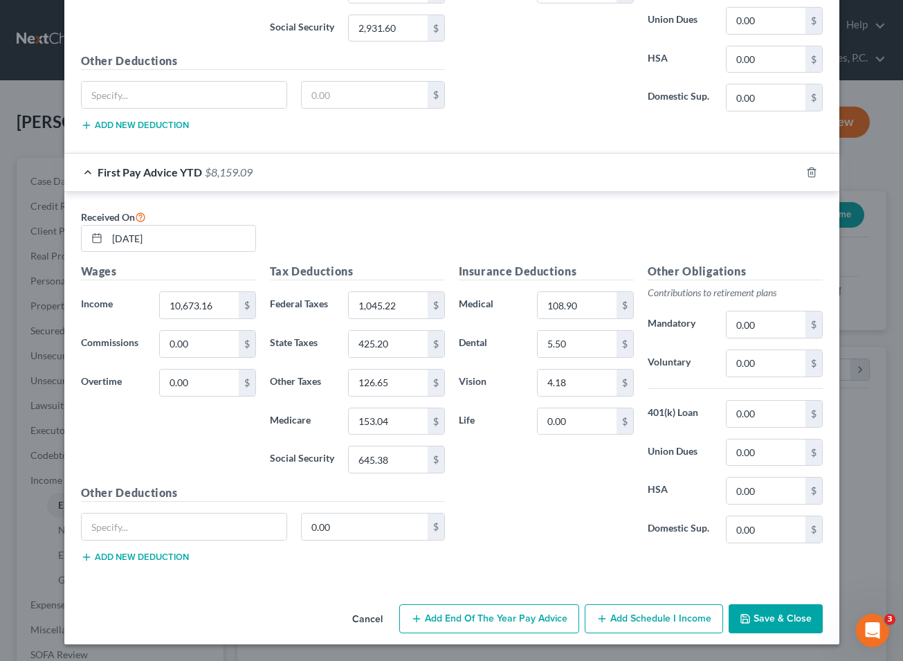
click at [614, 619] on button "Save & Close" at bounding box center [775, 618] width 94 height 29
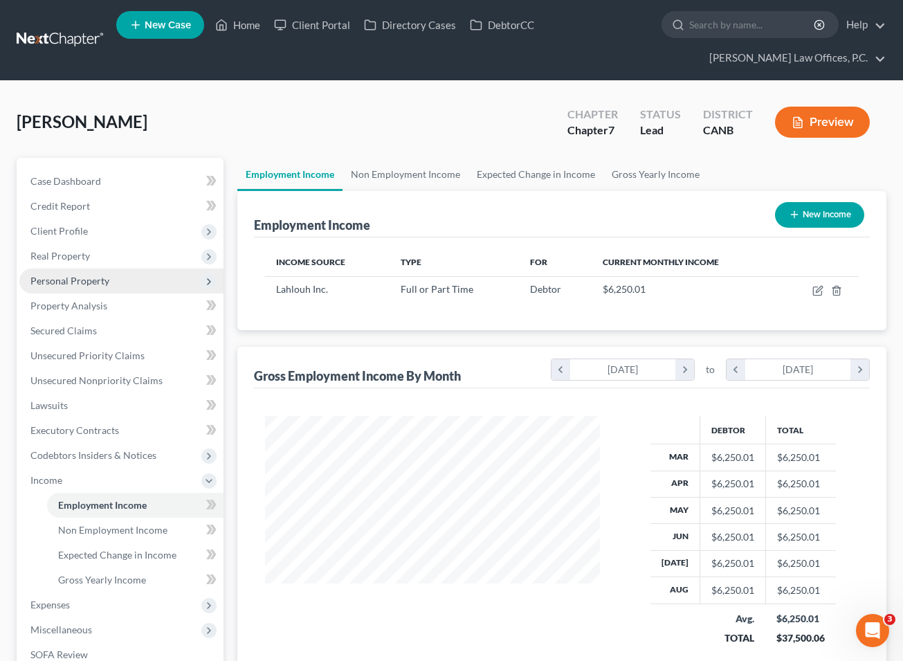
click at [149, 274] on span "Personal Property" at bounding box center [121, 280] width 204 height 25
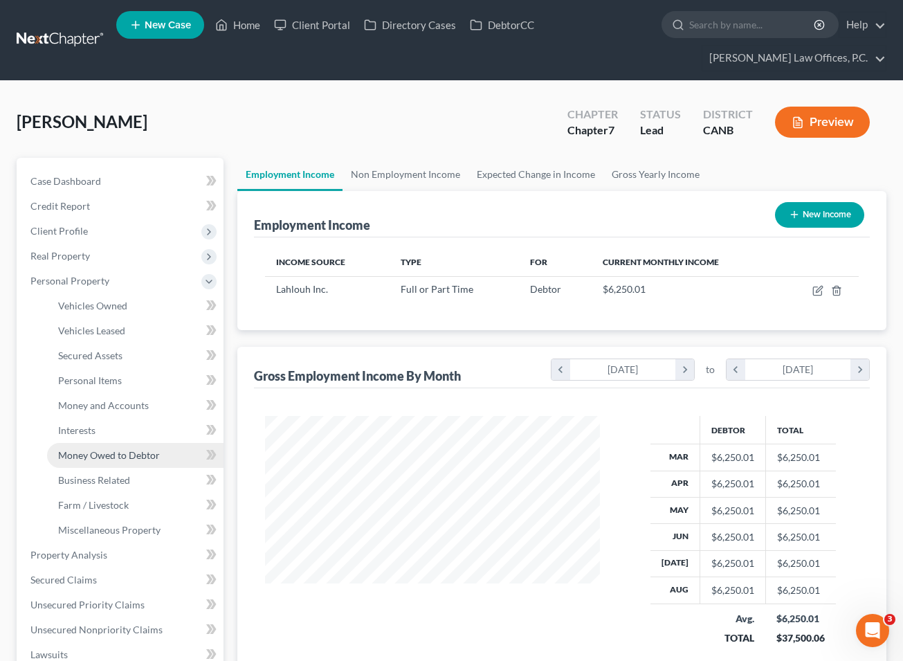
click at [124, 443] on link "Money Owed to Debtor" at bounding box center [135, 455] width 176 height 25
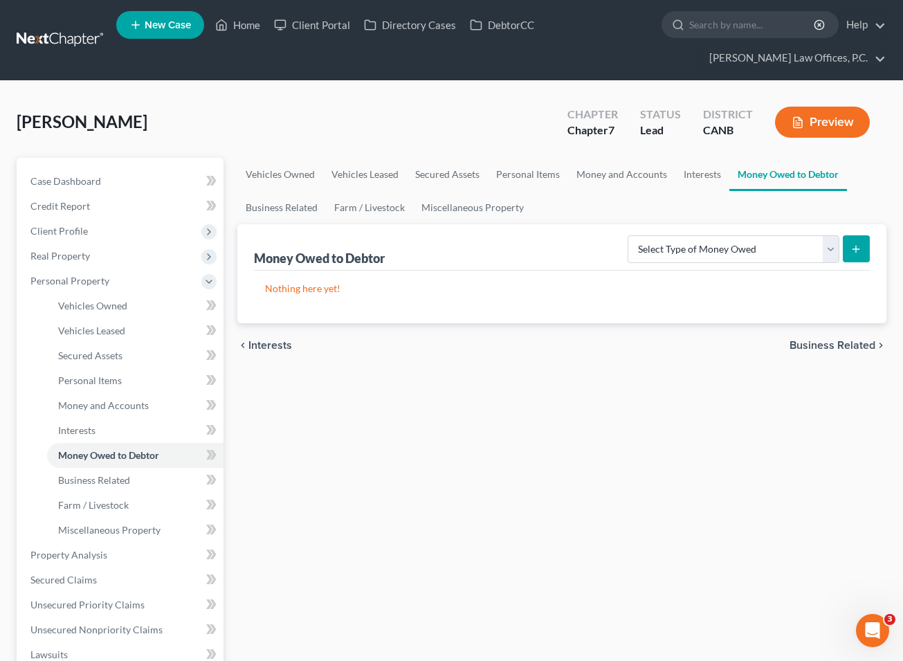
click at [614, 266] on div "Money Owed to Debtor Select Type of Money Owed Accounts Receivable Alimony Chil…" at bounding box center [562, 247] width 616 height 46
click at [614, 256] on select "Select Type of Money Owed Accounts Receivable Alimony Child Support Claims Agai…" at bounding box center [733, 249] width 212 height 28
select select "other_contingent_and_unliquidated_claims"
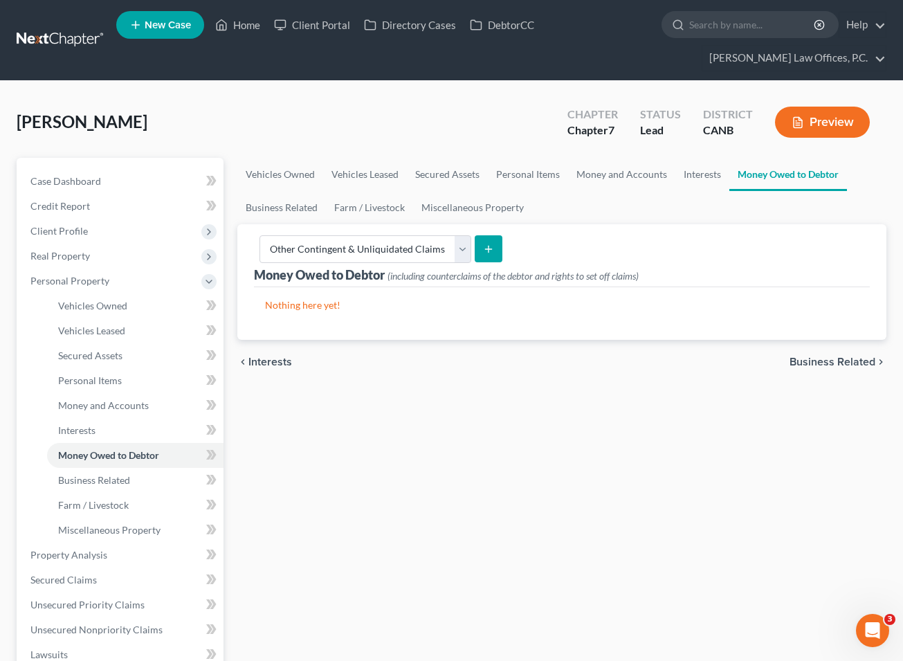
click at [483, 252] on icon "submit" at bounding box center [488, 248] width 11 height 11
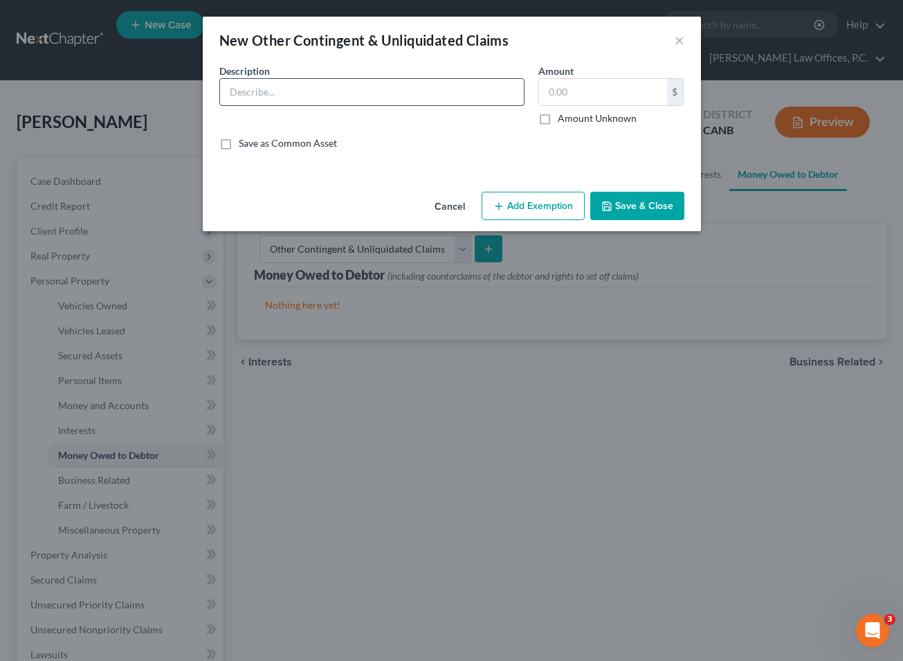
click at [288, 89] on input "text" at bounding box center [372, 92] width 304 height 26
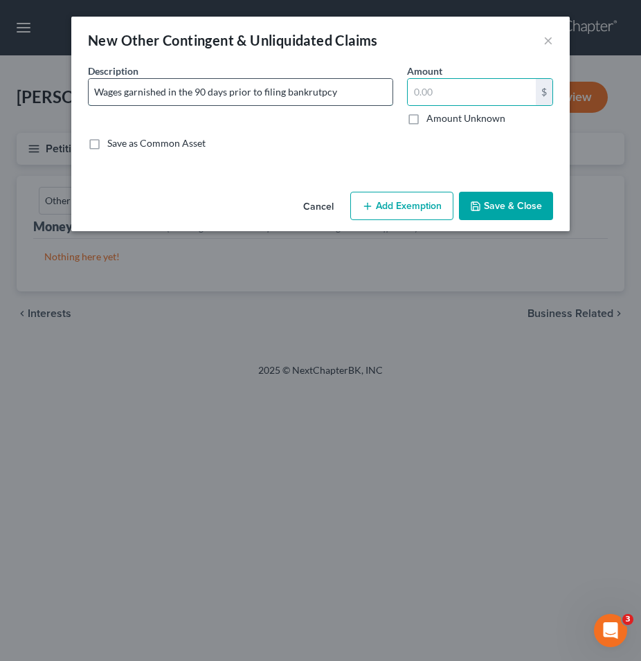
click at [305, 100] on input "Wages garnished in the 90 days prior to filing bankrutpcy" at bounding box center [241, 92] width 304 height 26
type input "Wages garnished in the 90 days prior to filing bankruptcy"
type input "1,488"
click at [423, 193] on button "Add Exemption" at bounding box center [401, 206] width 103 height 29
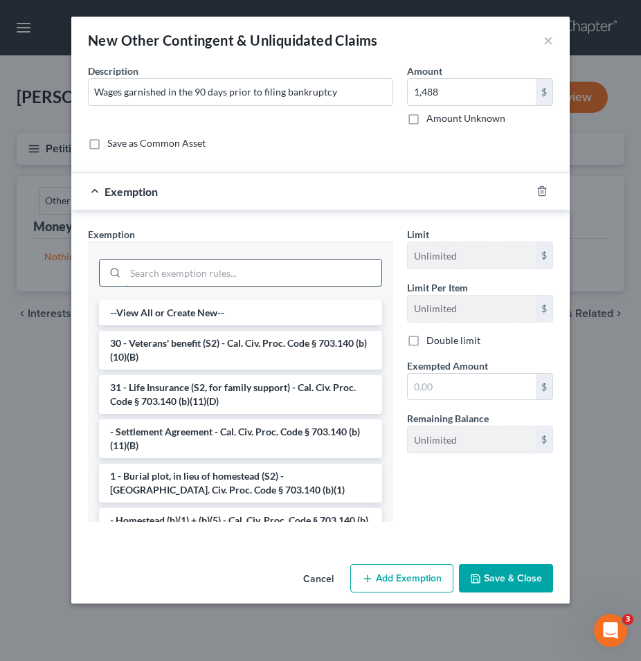
click at [320, 263] on input "search" at bounding box center [253, 272] width 256 height 26
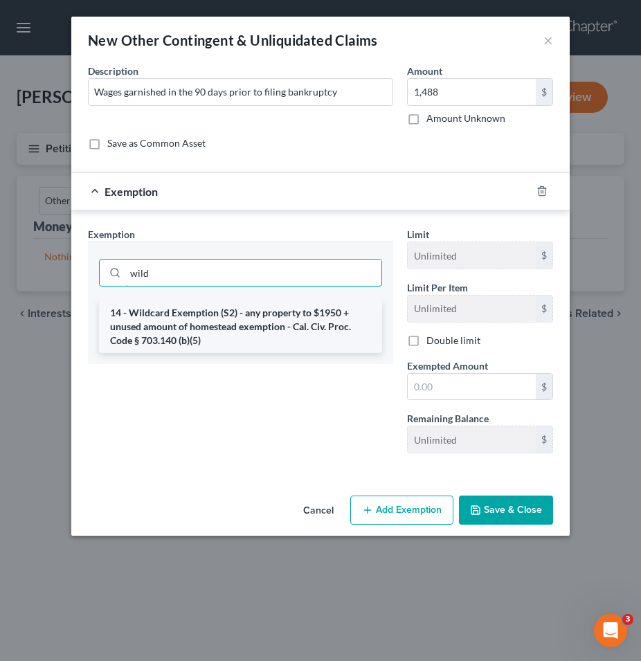
type input "wild"
click at [294, 326] on li "14 - Wildcard Exemption (S2) - any property to $1950 + unused amount of homeste…" at bounding box center [240, 326] width 283 height 53
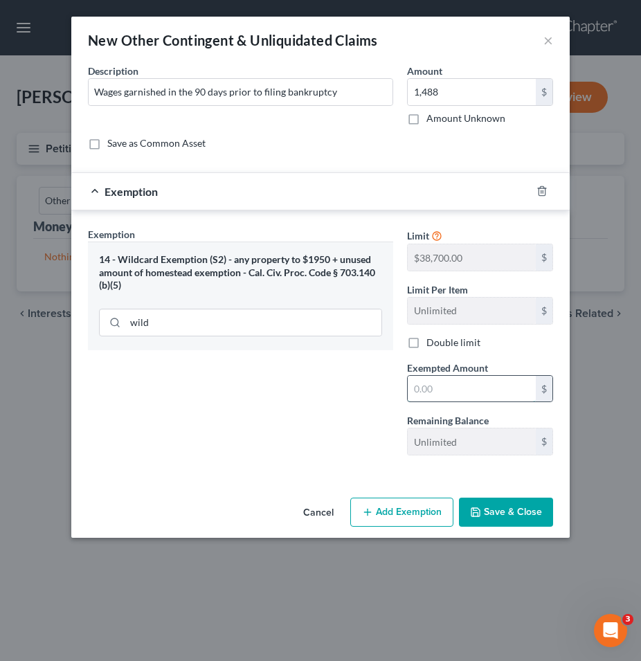
click at [441, 376] on input "text" at bounding box center [471, 389] width 128 height 26
type input "1,488"
click at [504, 513] on button "Save & Close" at bounding box center [506, 511] width 94 height 29
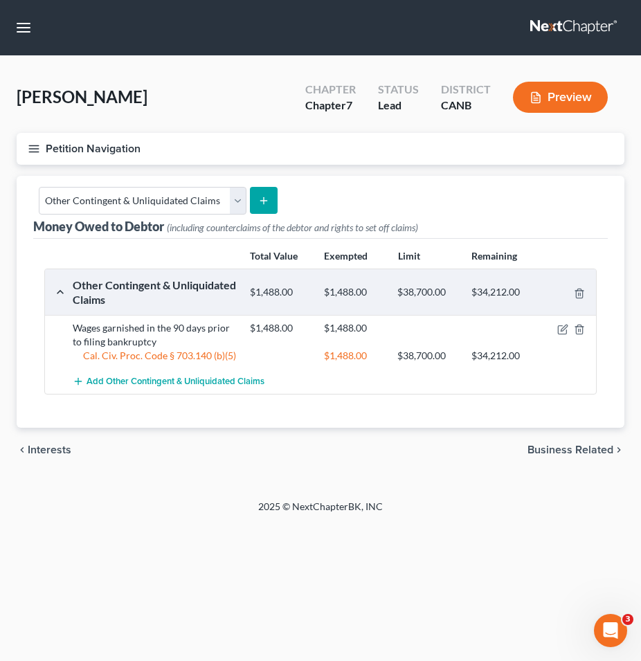
click at [28, 140] on button "Petition Navigation" at bounding box center [320, 149] width 607 height 32
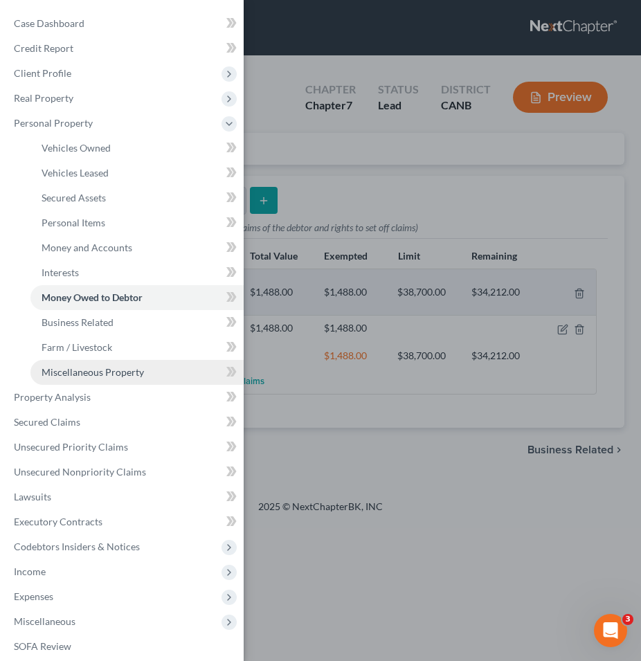
click at [99, 375] on span "Miscellaneous Property" at bounding box center [93, 372] width 102 height 12
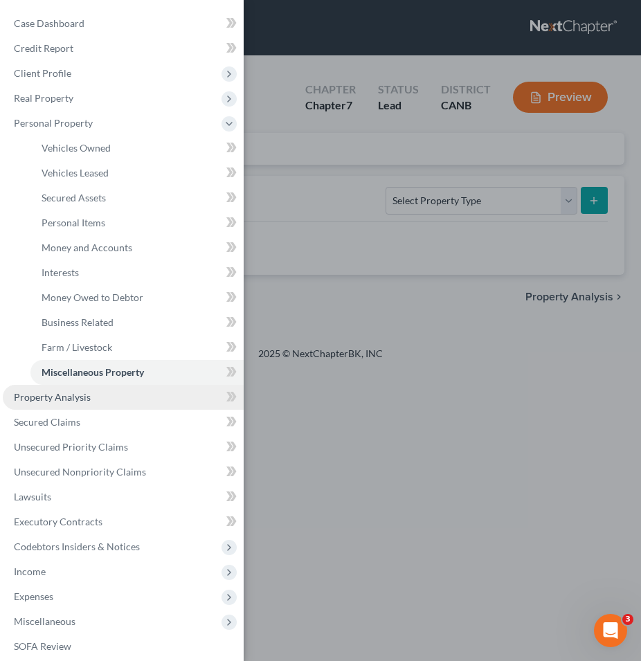
click at [86, 401] on span "Property Analysis" at bounding box center [52, 397] width 77 height 12
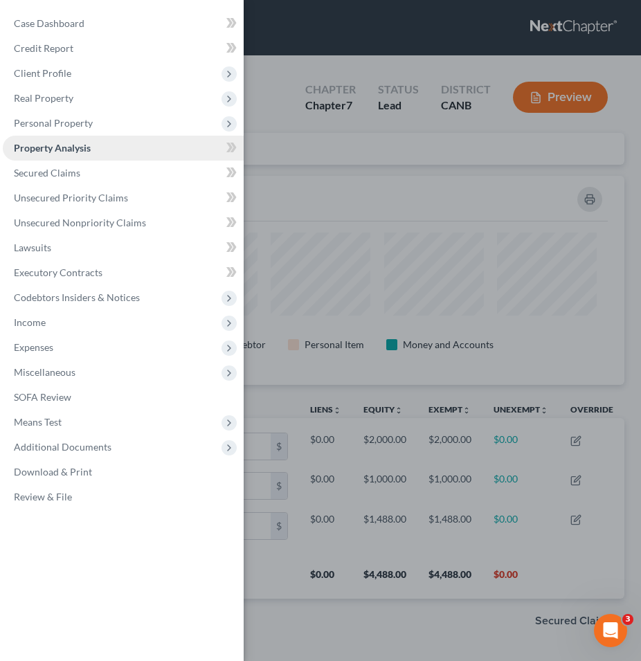
scroll to position [209, 607]
click at [386, 321] on div "Case Dashboard Payments Invoices Payments Payments Credit Report Client Profile" at bounding box center [320, 330] width 641 height 661
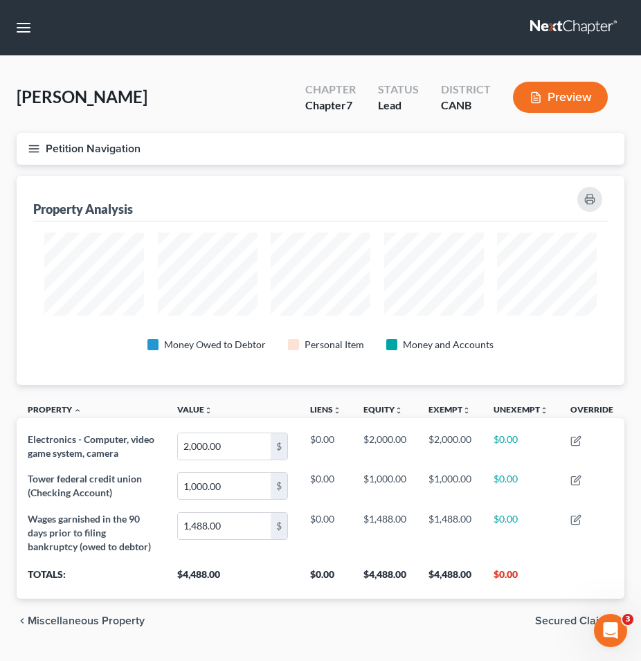
click at [38, 149] on icon "button" at bounding box center [34, 148] width 12 height 12
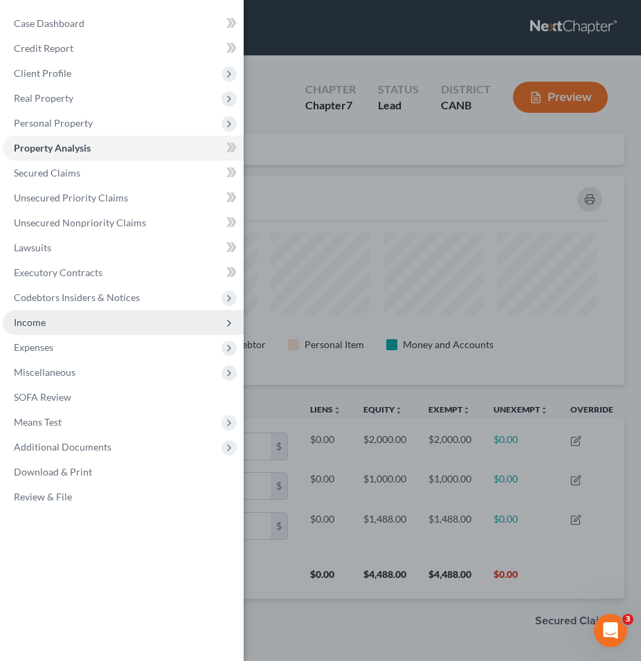
click at [137, 319] on span "Income" at bounding box center [123, 322] width 241 height 25
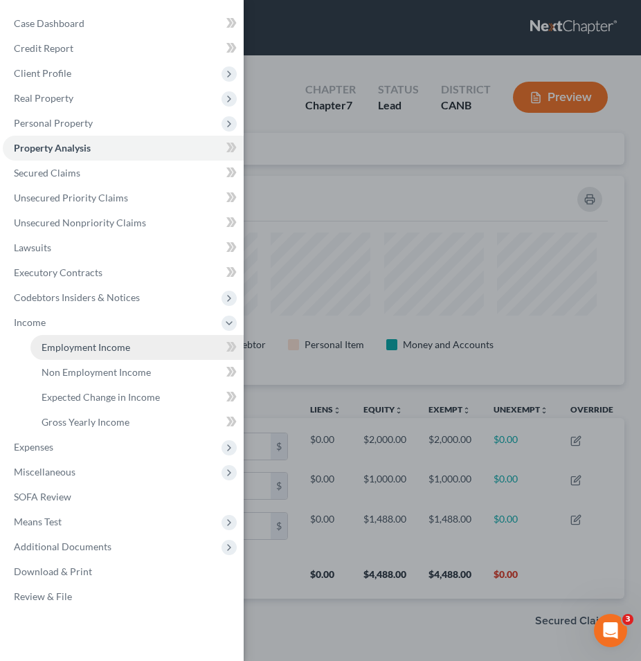
click at [120, 336] on link "Employment Income" at bounding box center [136, 347] width 213 height 25
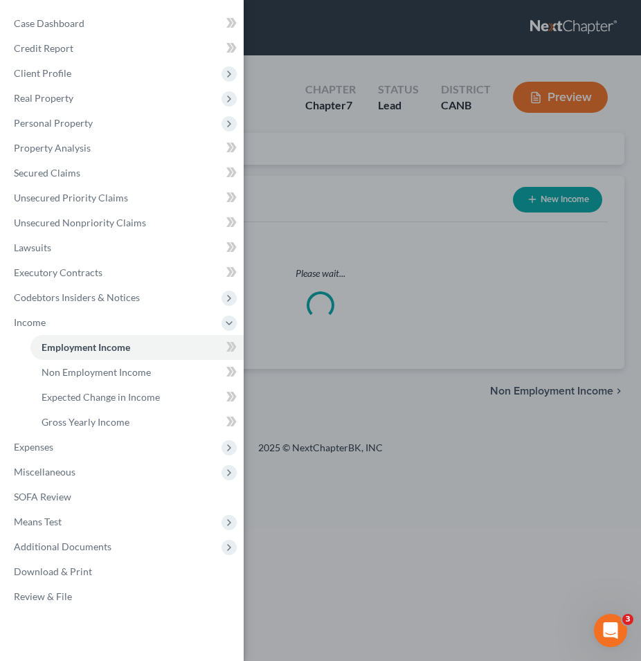
click at [291, 268] on div "Case Dashboard Payments Invoices Payments Payments Credit Report Client Profile" at bounding box center [320, 330] width 641 height 661
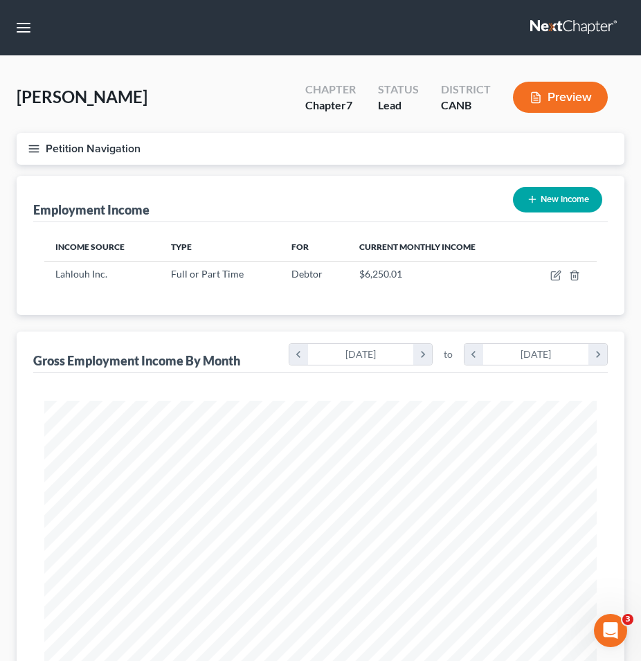
scroll to position [276, 580]
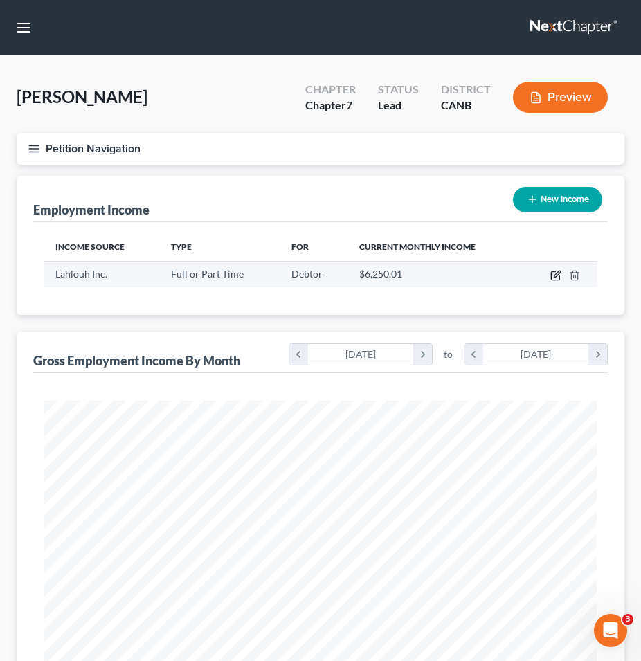
click at [553, 270] on icon "button" at bounding box center [555, 275] width 11 height 11
select select "0"
select select "4"
select select "2"
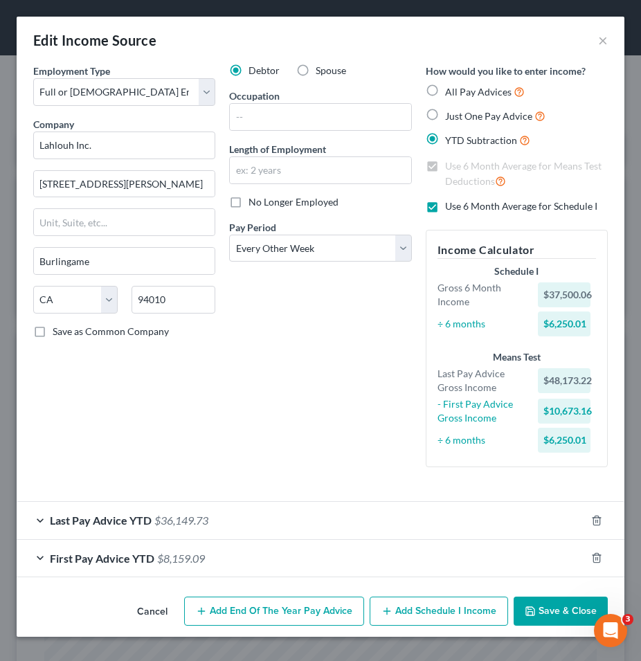
click at [369, 559] on div "First Pay Advice YTD $8,159.09" at bounding box center [301, 558] width 569 height 37
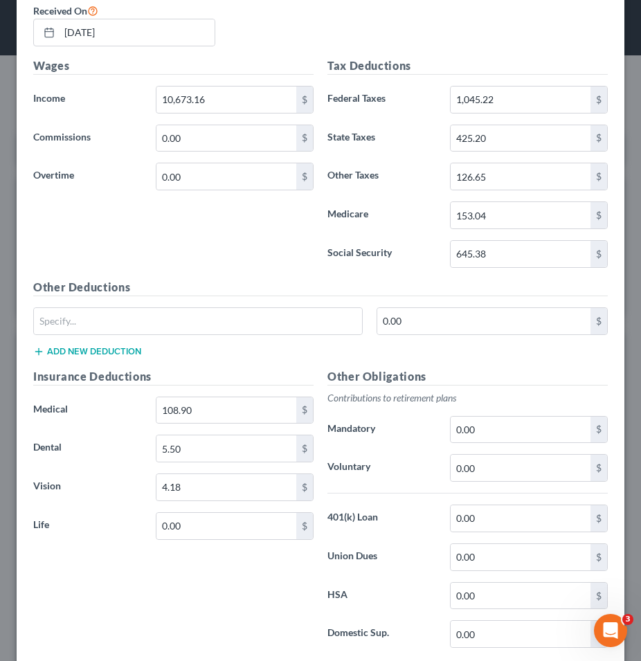
scroll to position [676, 0]
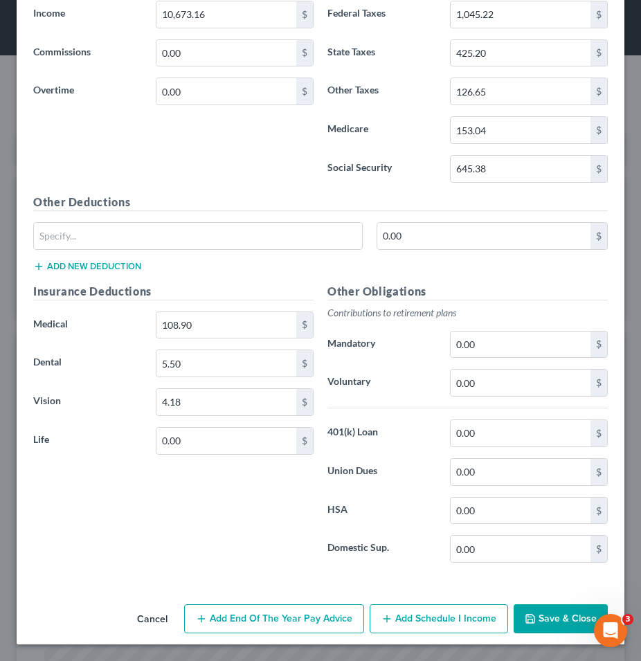
click at [555, 628] on button "Save & Close" at bounding box center [560, 618] width 94 height 29
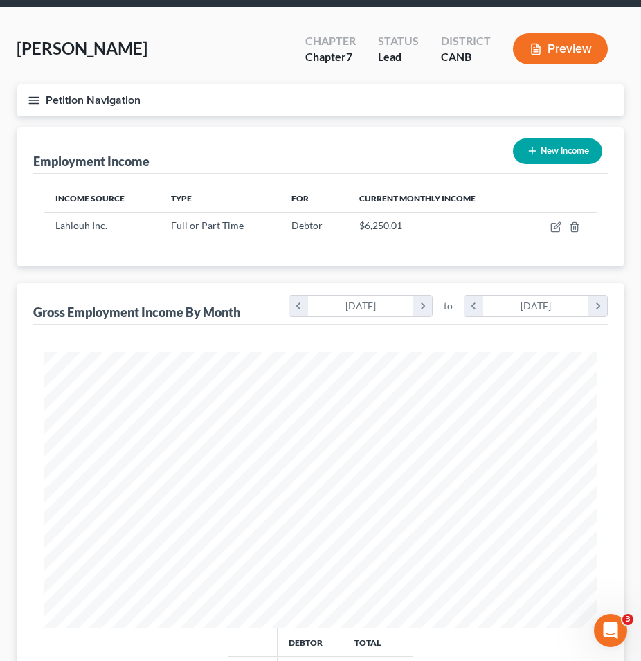
scroll to position [49, 0]
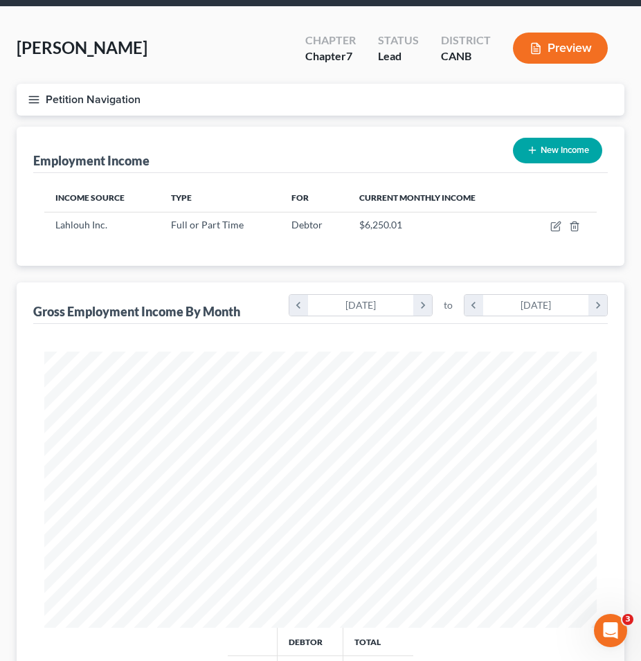
click at [30, 97] on icon "button" at bounding box center [34, 99] width 12 height 12
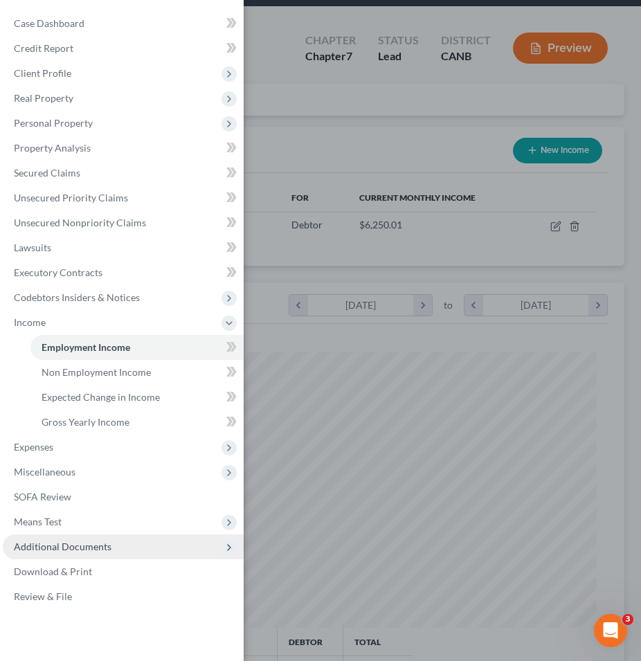
click at [75, 535] on span "Additional Documents" at bounding box center [123, 546] width 241 height 25
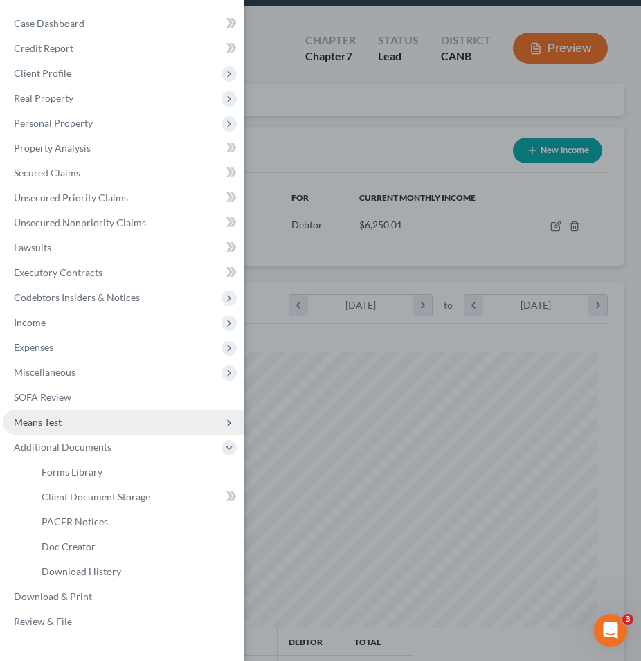
click at [87, 421] on span "Means Test" at bounding box center [123, 421] width 241 height 25
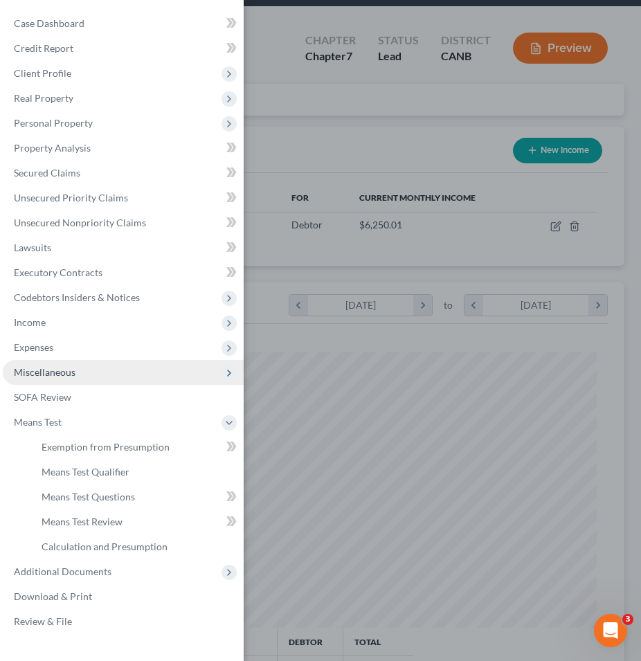
click at [81, 365] on span "Miscellaneous" at bounding box center [123, 372] width 241 height 25
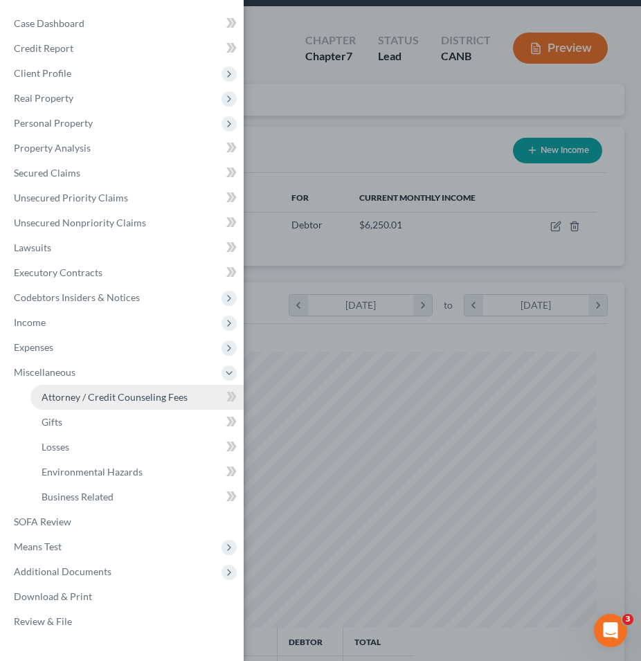
click at [89, 388] on link "Attorney / Credit Counseling Fees" at bounding box center [136, 397] width 213 height 25
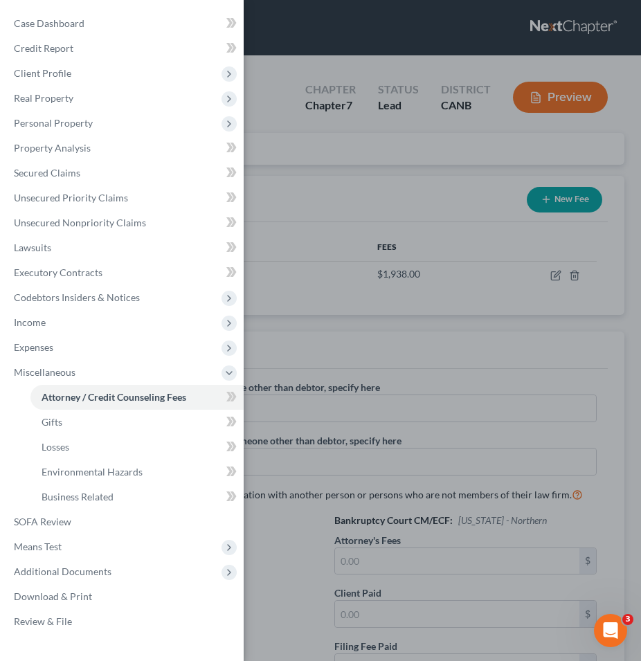
click at [365, 234] on div "Case Dashboard Payments Invoices Payments Payments Credit Report Client Profile" at bounding box center [320, 330] width 641 height 661
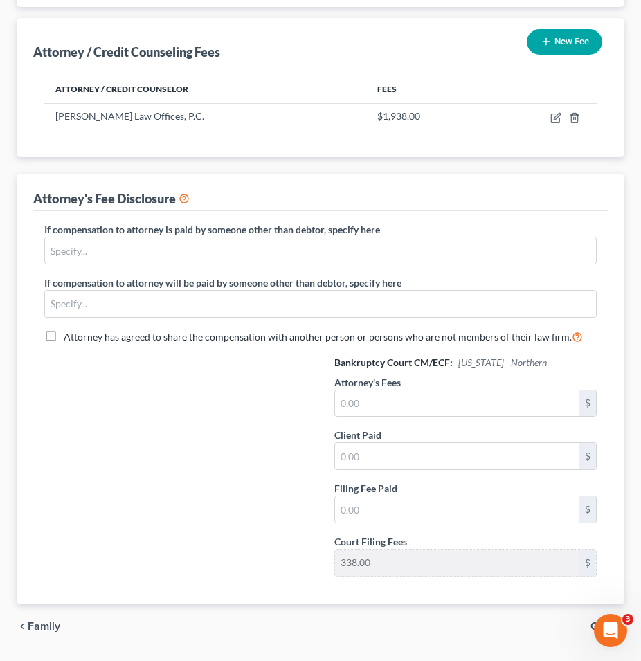
scroll to position [197, 0]
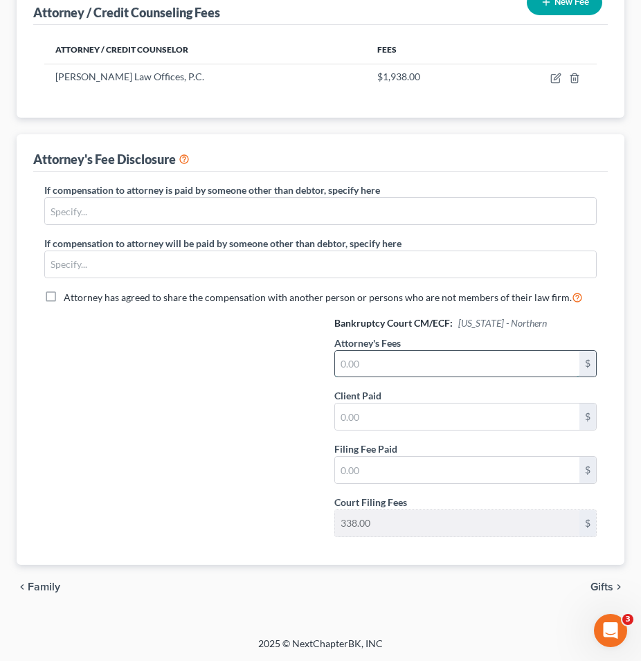
click at [386, 362] on input "text" at bounding box center [457, 364] width 244 height 26
type input "1,600"
type input "338"
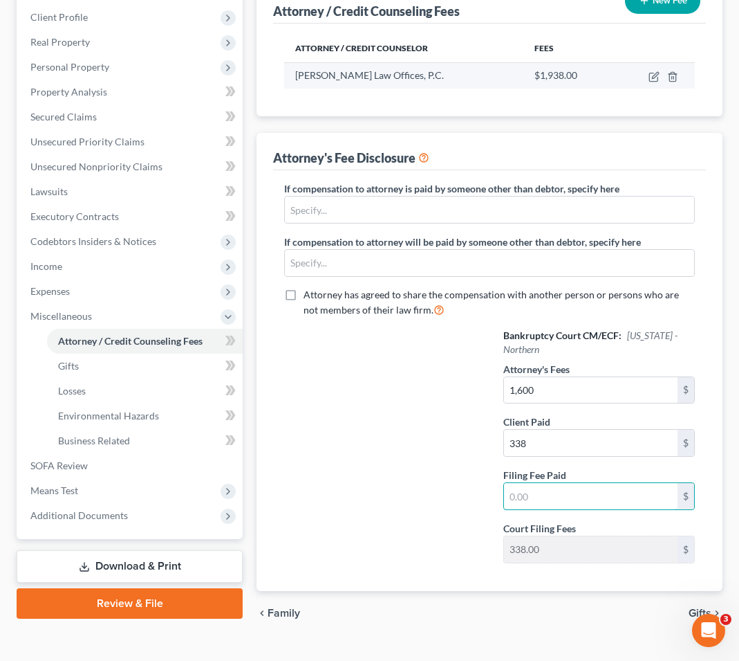
scroll to position [240, 0]
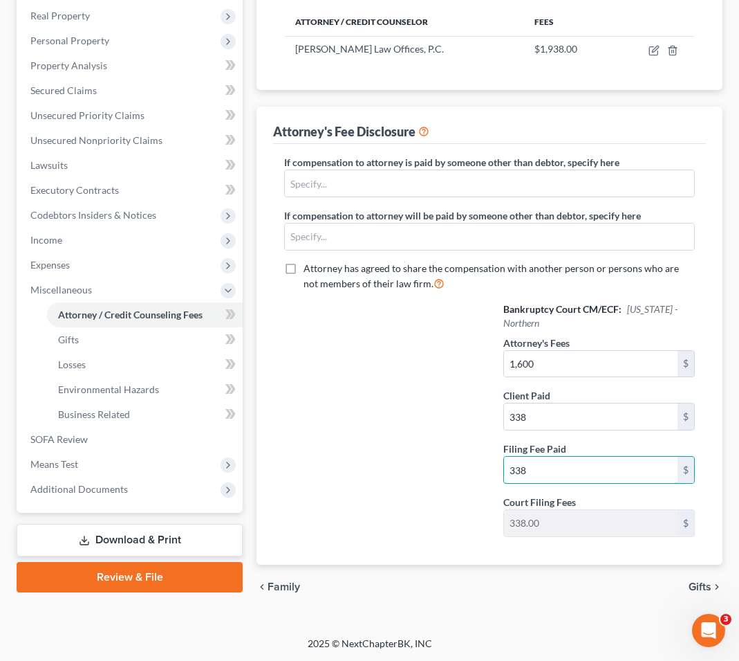
type input "338"
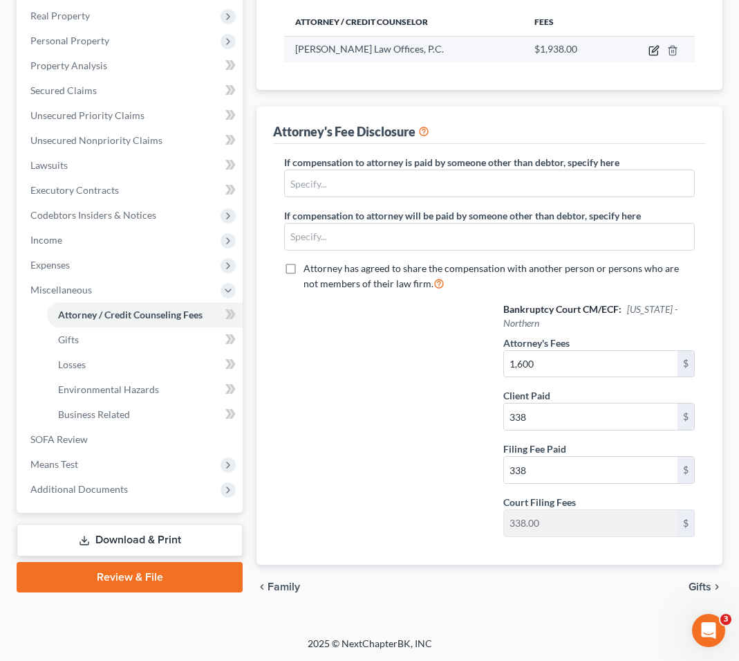
click at [614, 47] on icon "button" at bounding box center [654, 50] width 11 height 11
select select "4"
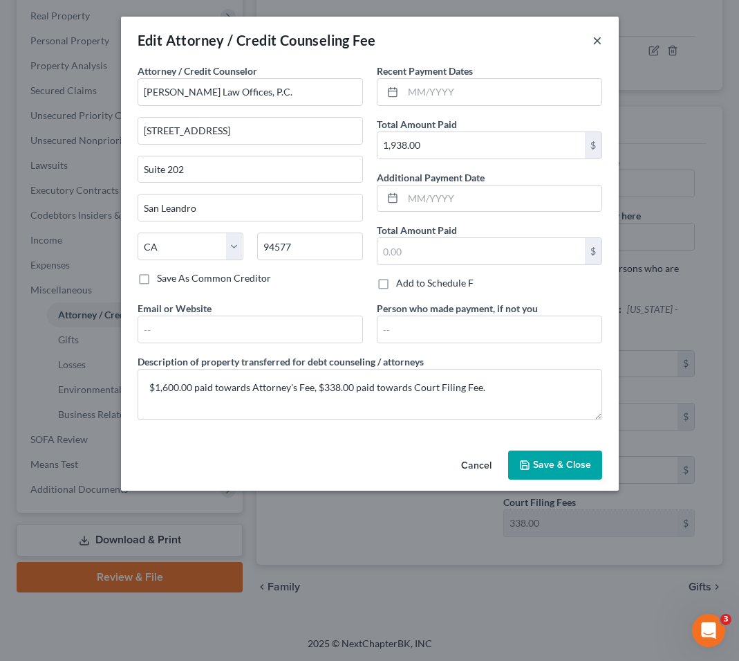
click at [599, 42] on button "×" at bounding box center [598, 40] width 10 height 17
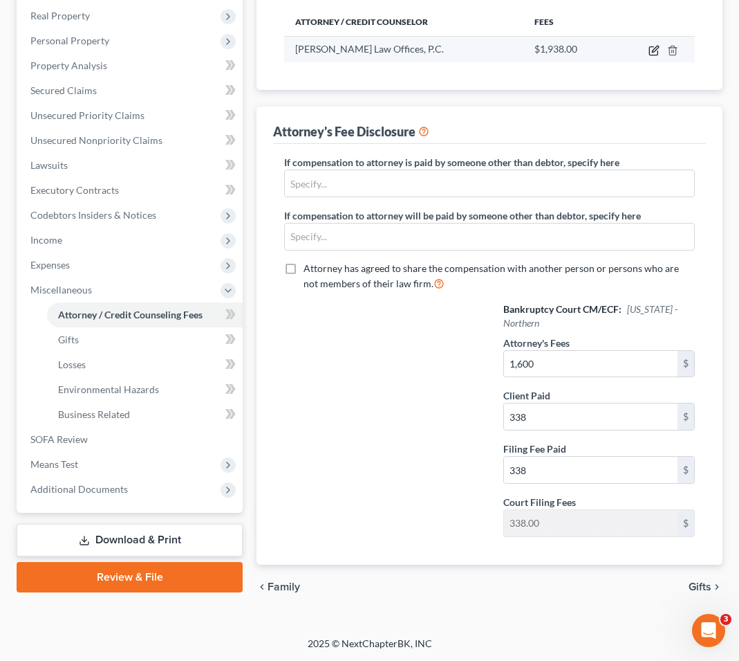
click at [614, 47] on icon "button" at bounding box center [654, 50] width 11 height 11
select select "4"
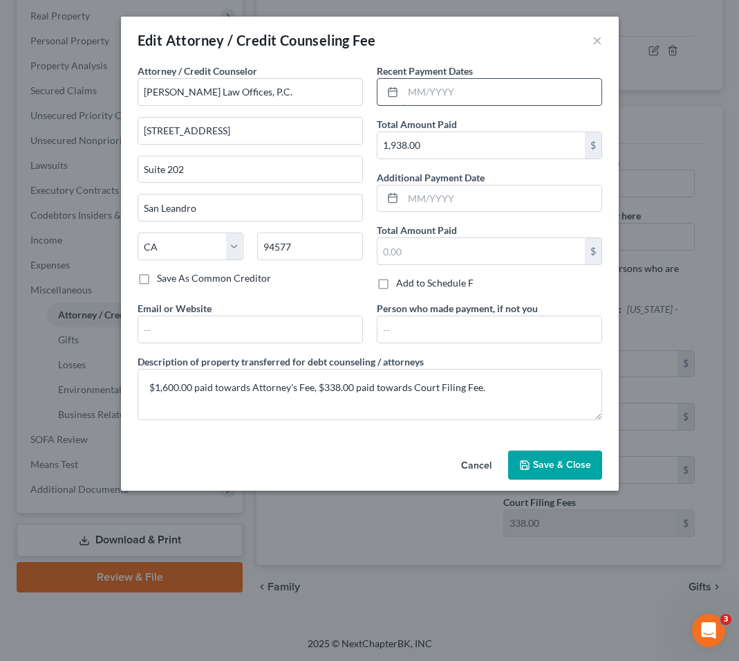
click at [461, 89] on input "text" at bounding box center [502, 92] width 199 height 26
type input "08/2025"
click at [538, 461] on span "Save & Close" at bounding box center [562, 465] width 58 height 12
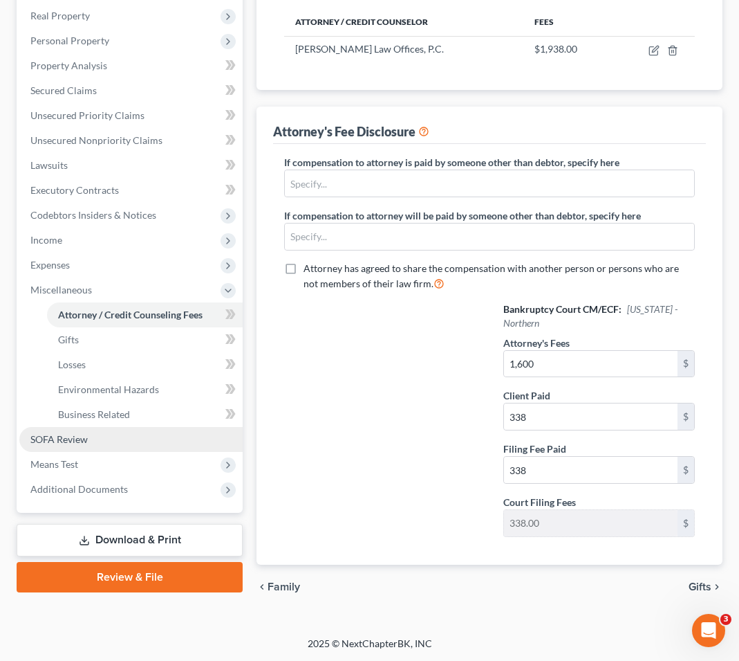
click at [124, 436] on link "SOFA Review" at bounding box center [130, 439] width 223 height 25
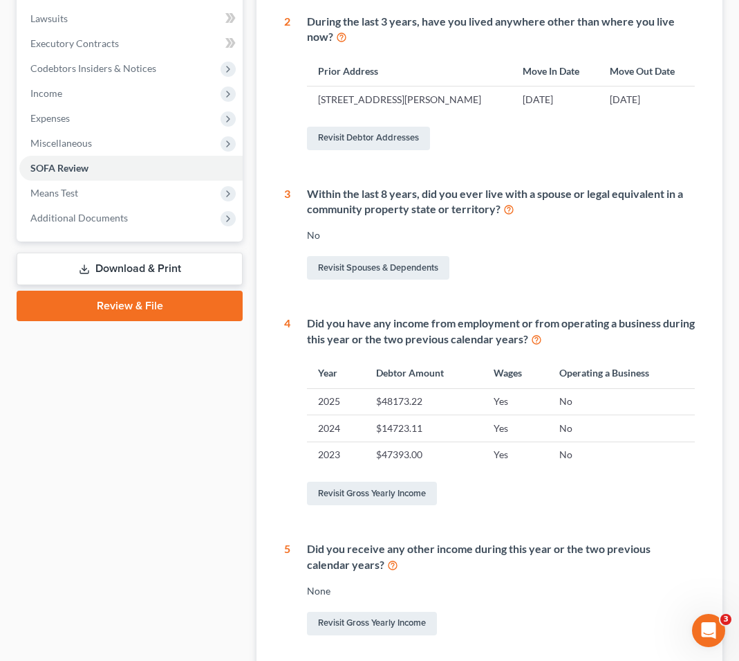
scroll to position [366, 0]
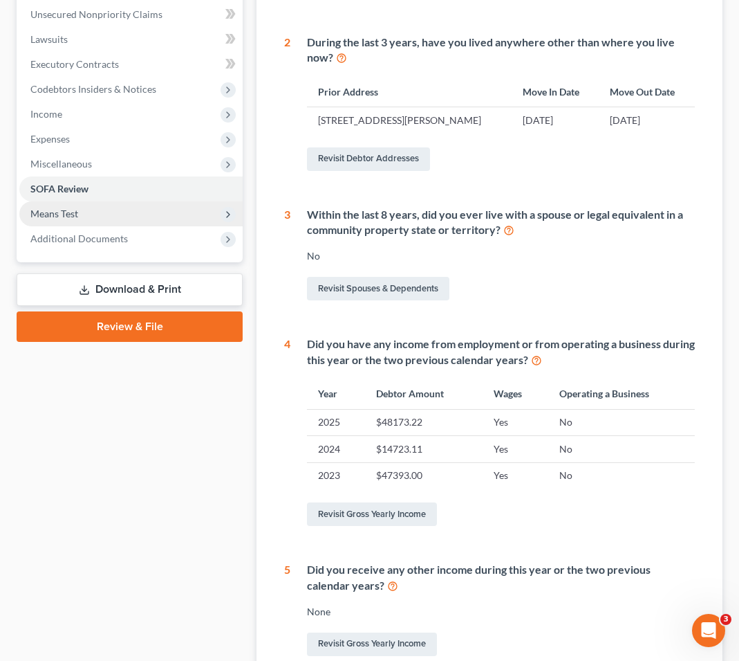
click at [134, 223] on span "Means Test" at bounding box center [130, 213] width 223 height 25
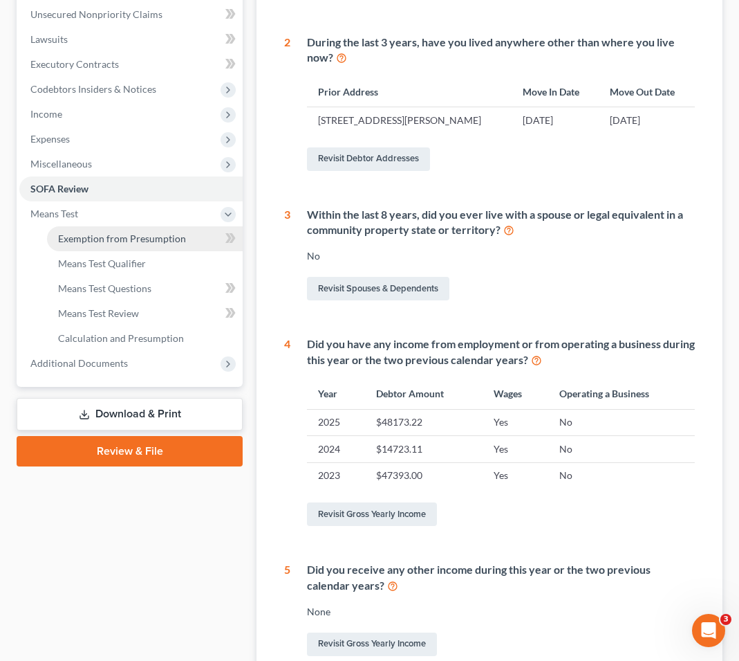
click at [127, 232] on span "Exemption from Presumption" at bounding box center [122, 238] width 128 height 12
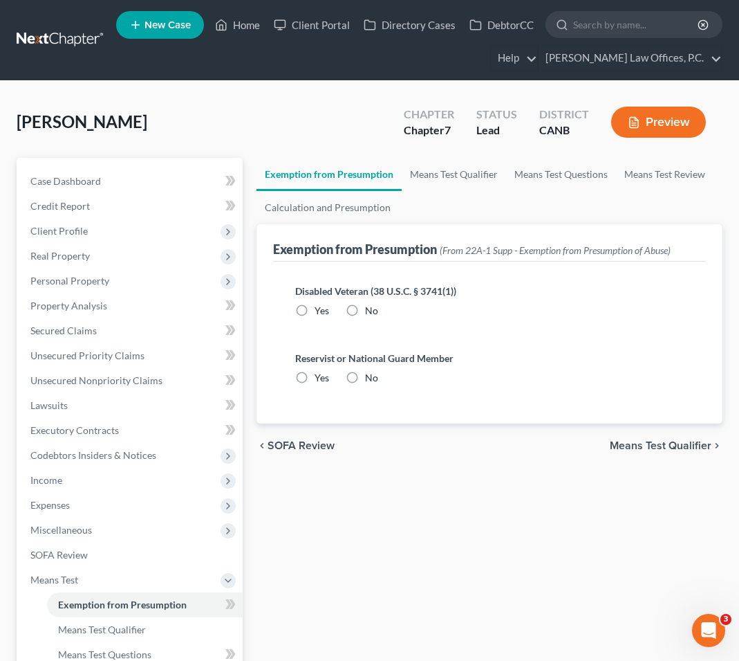
click at [365, 304] on label "No" at bounding box center [371, 311] width 13 height 14
click at [371, 304] on input "No" at bounding box center [375, 308] width 9 height 9
radio input "true"
click at [365, 374] on label "No" at bounding box center [371, 378] width 13 height 14
click at [371, 374] on input "No" at bounding box center [375, 375] width 9 height 9
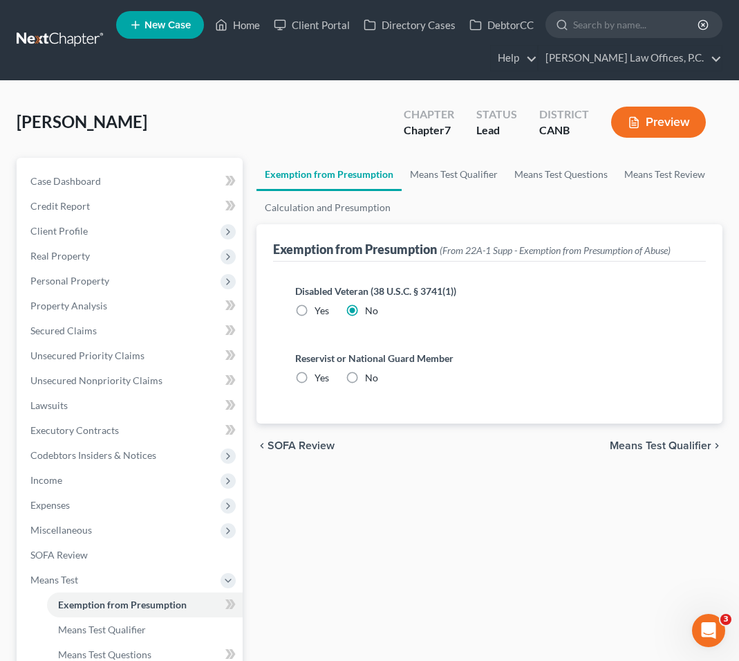
radio input "true"
click at [448, 160] on link "Means Test Qualifier" at bounding box center [454, 174] width 104 height 33
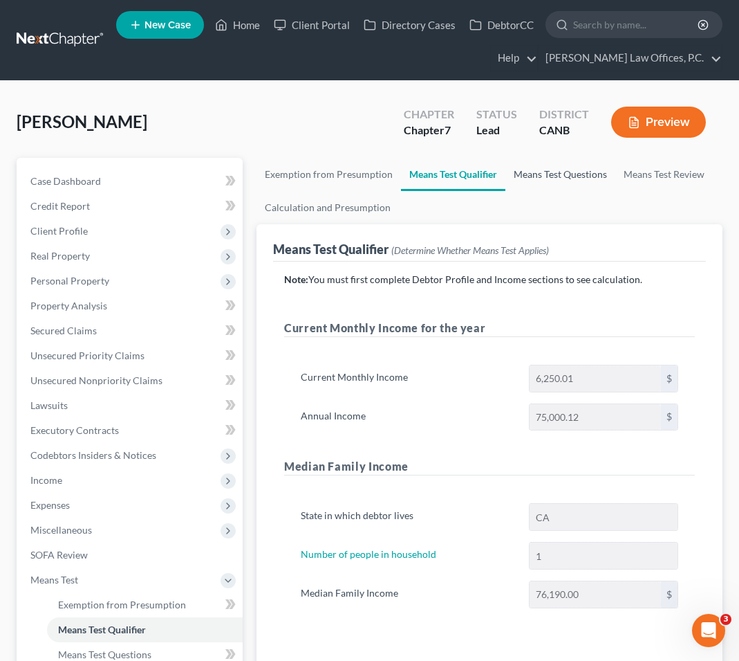
click at [528, 171] on link "Means Test Questions" at bounding box center [561, 174] width 110 height 33
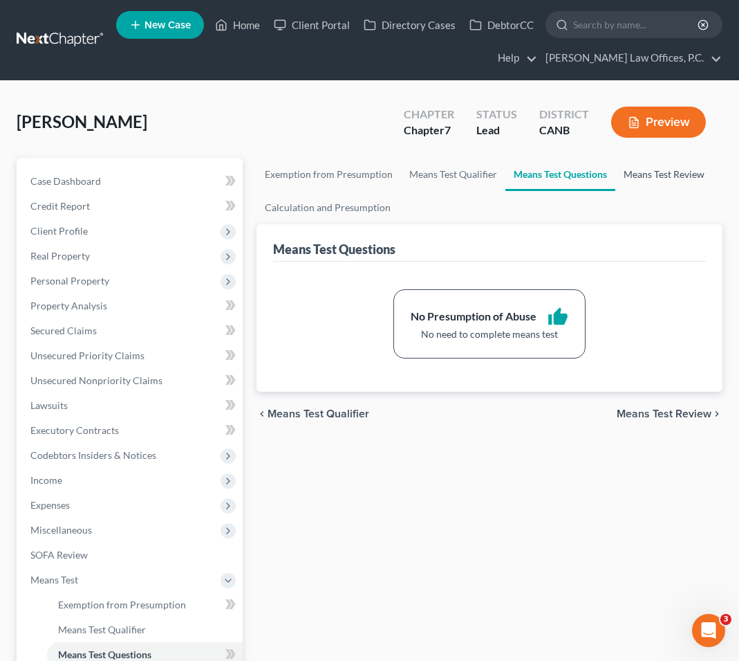
click at [614, 169] on link "Means Test Review" at bounding box center [665, 174] width 98 height 33
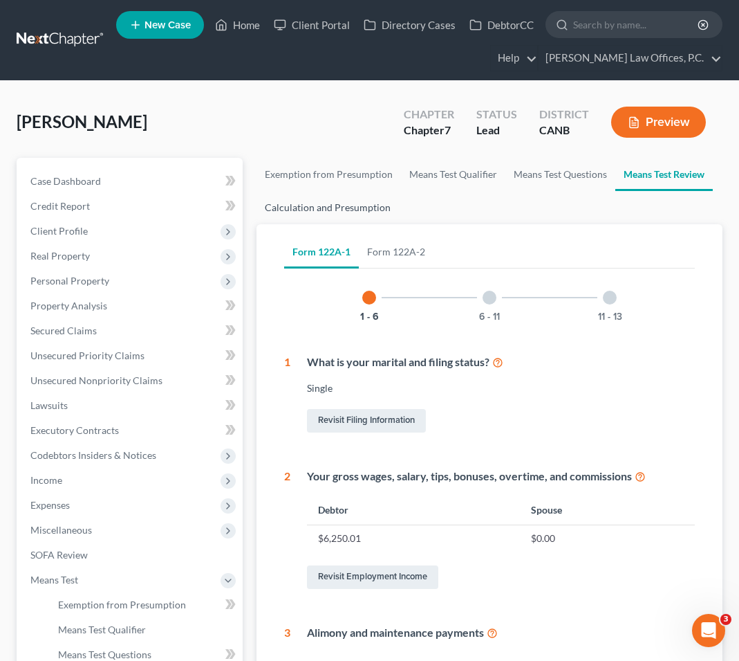
click at [330, 212] on link "Calculation and Presumption" at bounding box center [328, 207] width 142 height 33
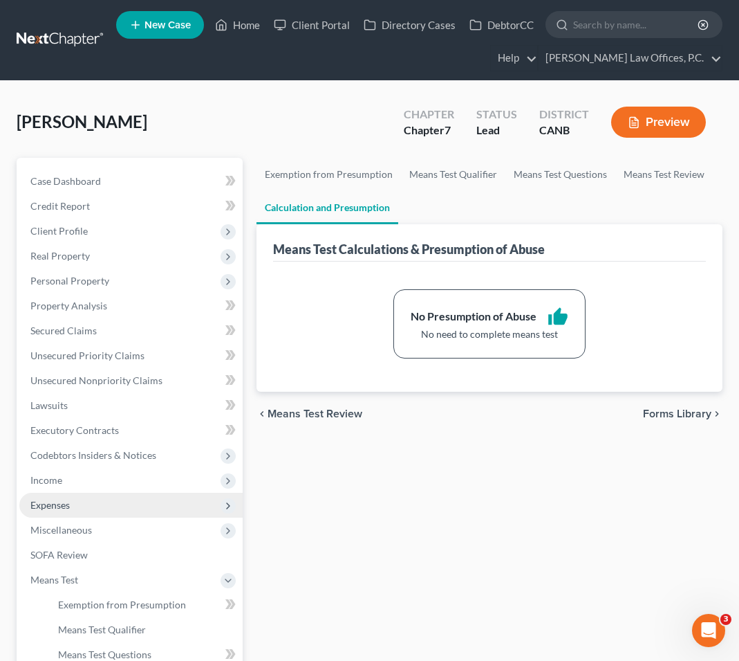
click at [76, 509] on span "Expenses" at bounding box center [130, 504] width 223 height 25
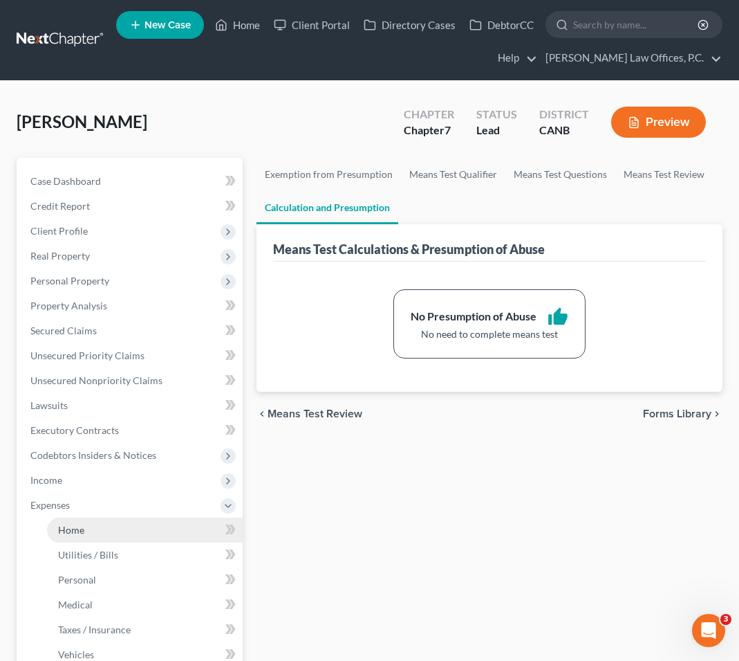
click at [77, 524] on span "Home" at bounding box center [71, 530] width 26 height 12
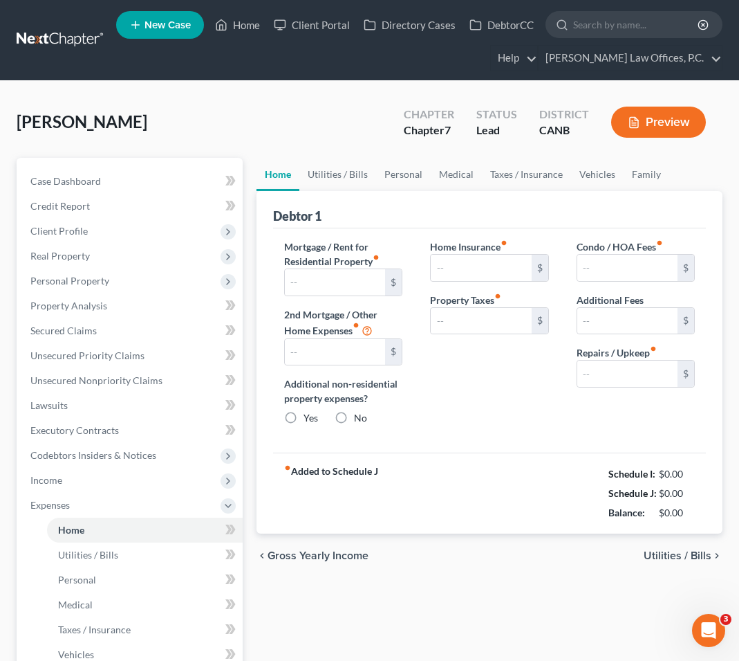
radio input "true"
click at [294, 178] on link "Home" at bounding box center [278, 174] width 43 height 33
click at [355, 165] on link "Utilities / Bills" at bounding box center [338, 174] width 77 height 33
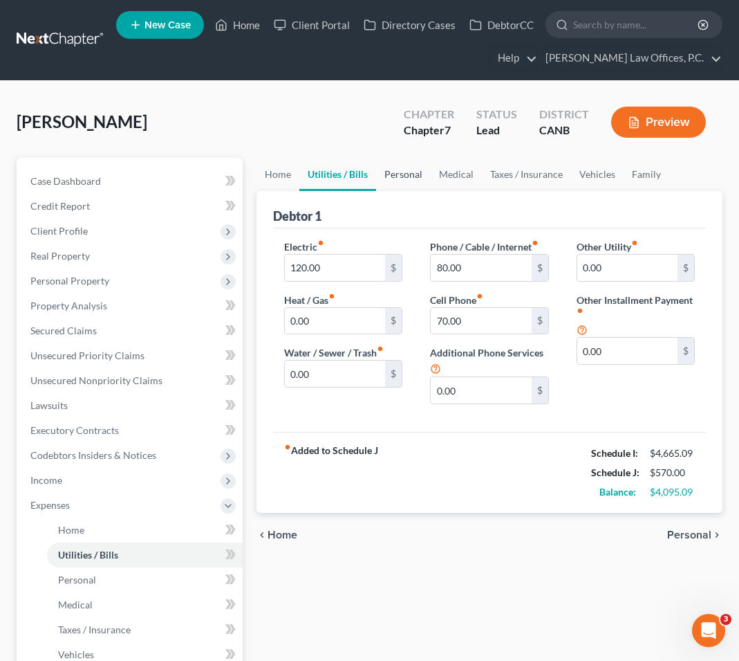
click at [386, 170] on link "Personal" at bounding box center [403, 174] width 55 height 33
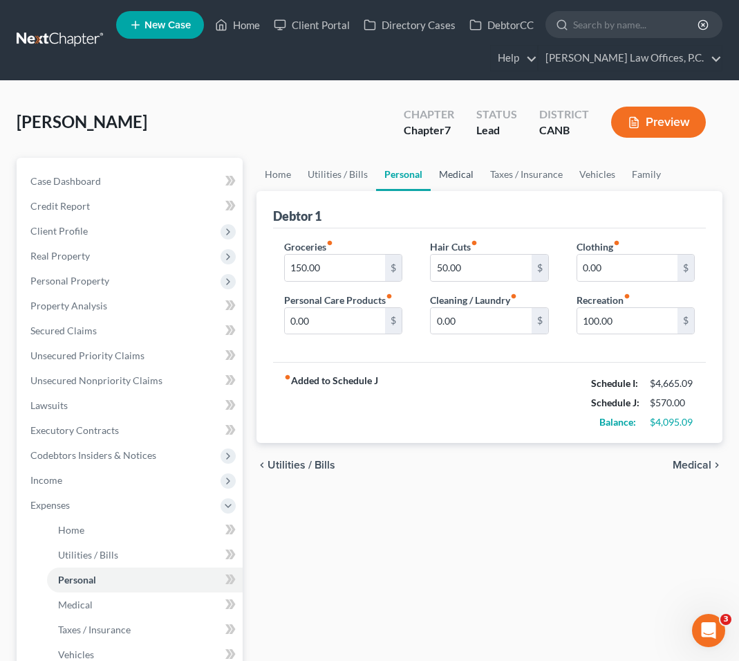
click at [452, 174] on link "Medical" at bounding box center [456, 174] width 51 height 33
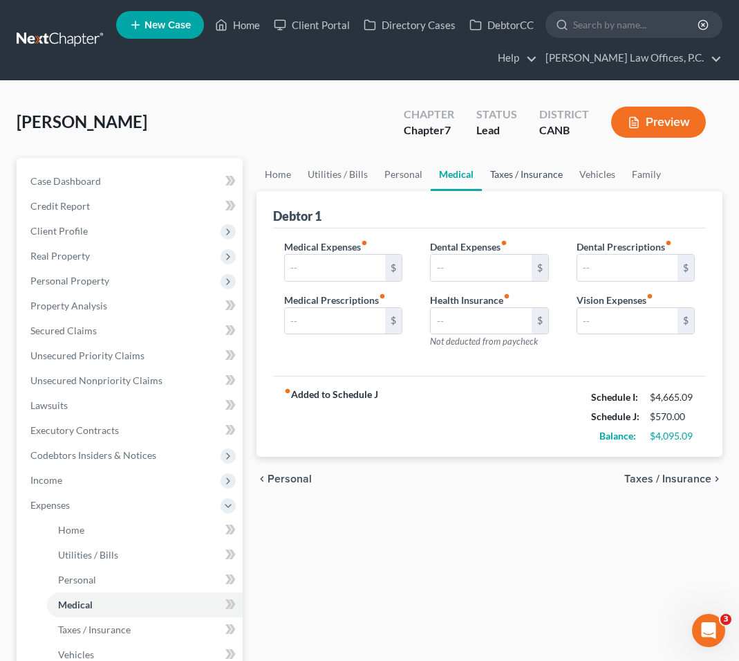
click at [506, 173] on link "Taxes / Insurance" at bounding box center [526, 174] width 89 height 33
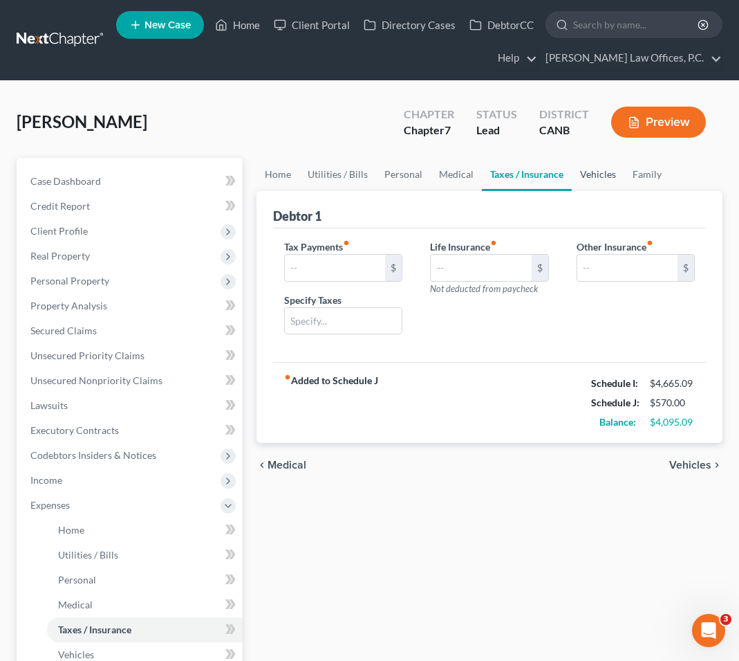
click at [579, 175] on link "Vehicles" at bounding box center [598, 174] width 53 height 33
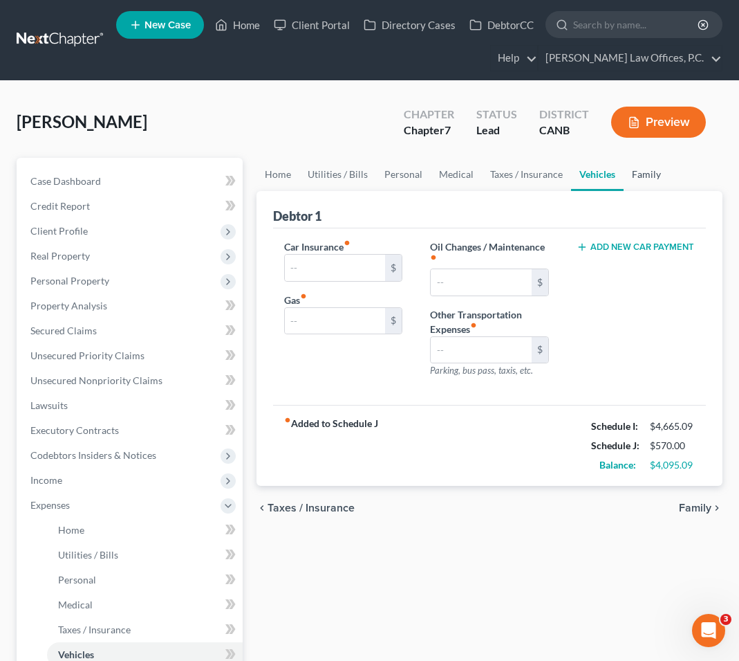
click at [614, 175] on link "Family" at bounding box center [647, 174] width 46 height 33
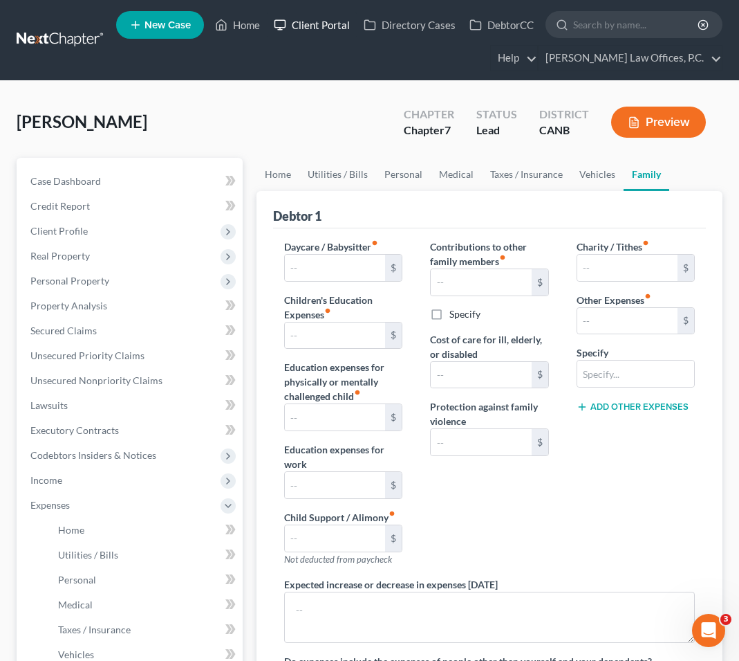
click at [348, 18] on link "Client Portal" at bounding box center [312, 24] width 90 height 25
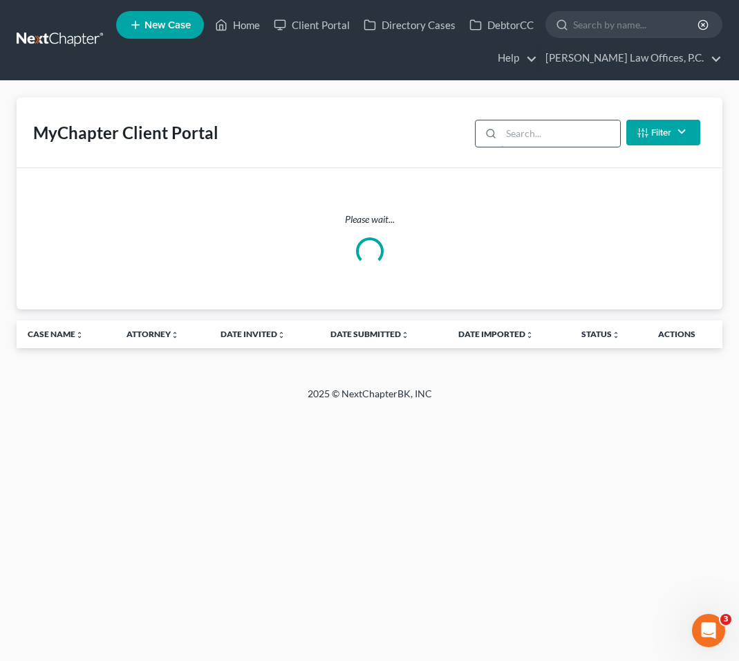
click at [536, 134] on input "search" at bounding box center [560, 133] width 118 height 26
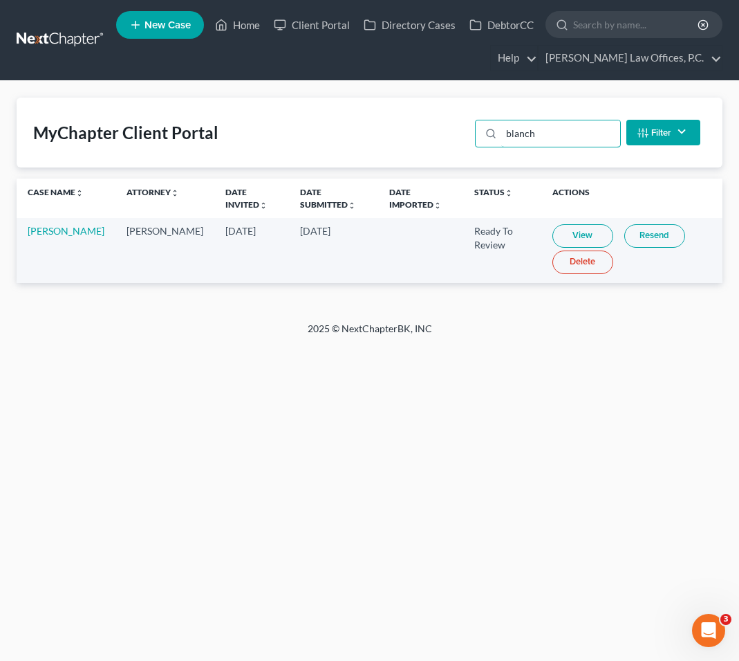
type input "blanch"
click at [553, 231] on link "View" at bounding box center [583, 236] width 61 height 24
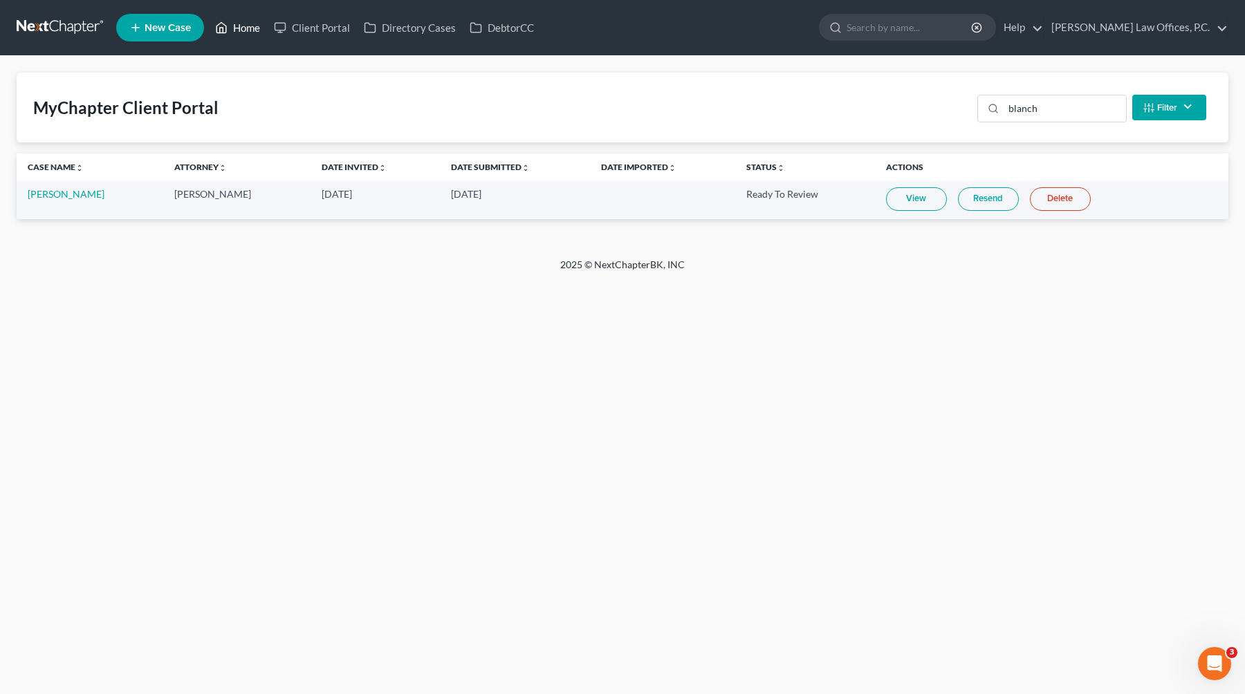
click at [263, 20] on link "Home" at bounding box center [237, 27] width 59 height 25
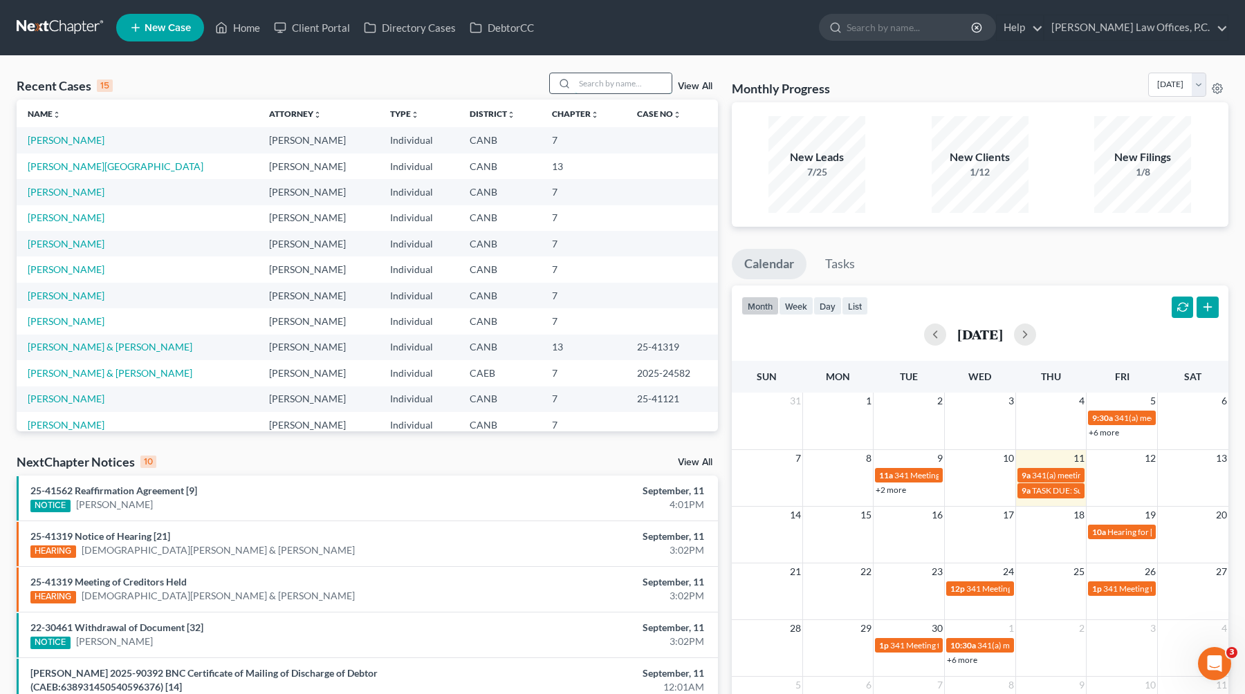
click at [614, 87] on input "search" at bounding box center [623, 83] width 97 height 20
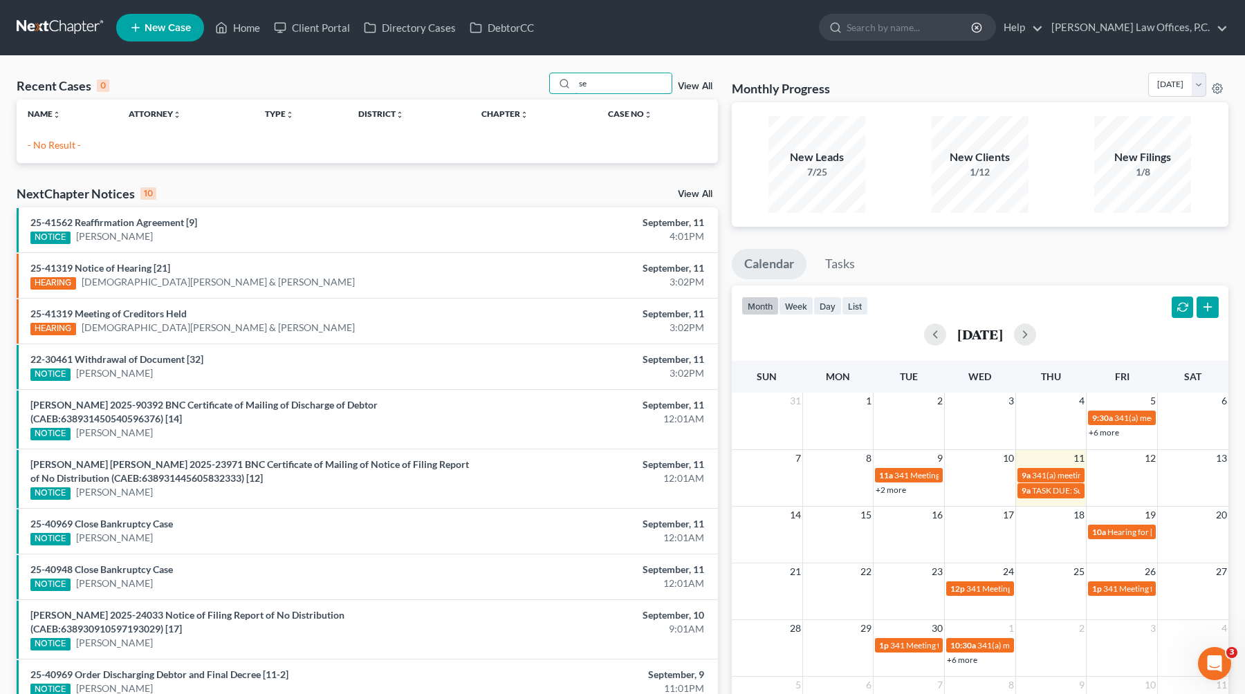
type input "s"
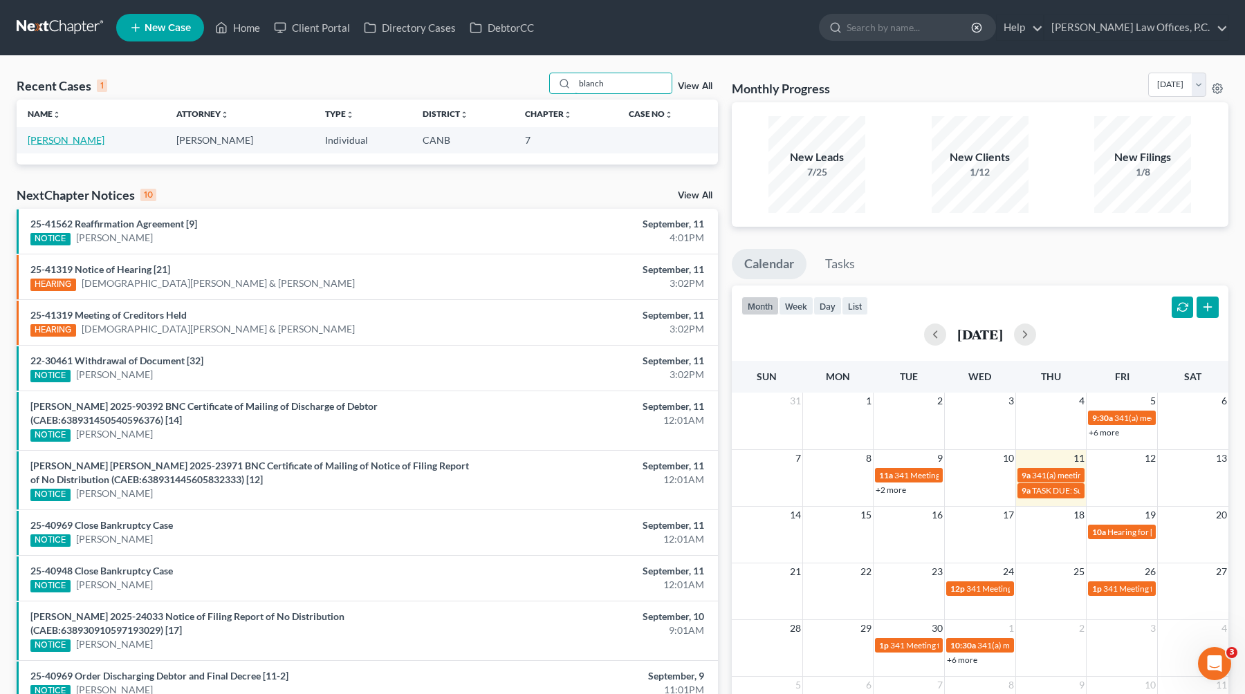
type input "blanch"
click at [77, 145] on link "[PERSON_NAME]" at bounding box center [66, 140] width 77 height 12
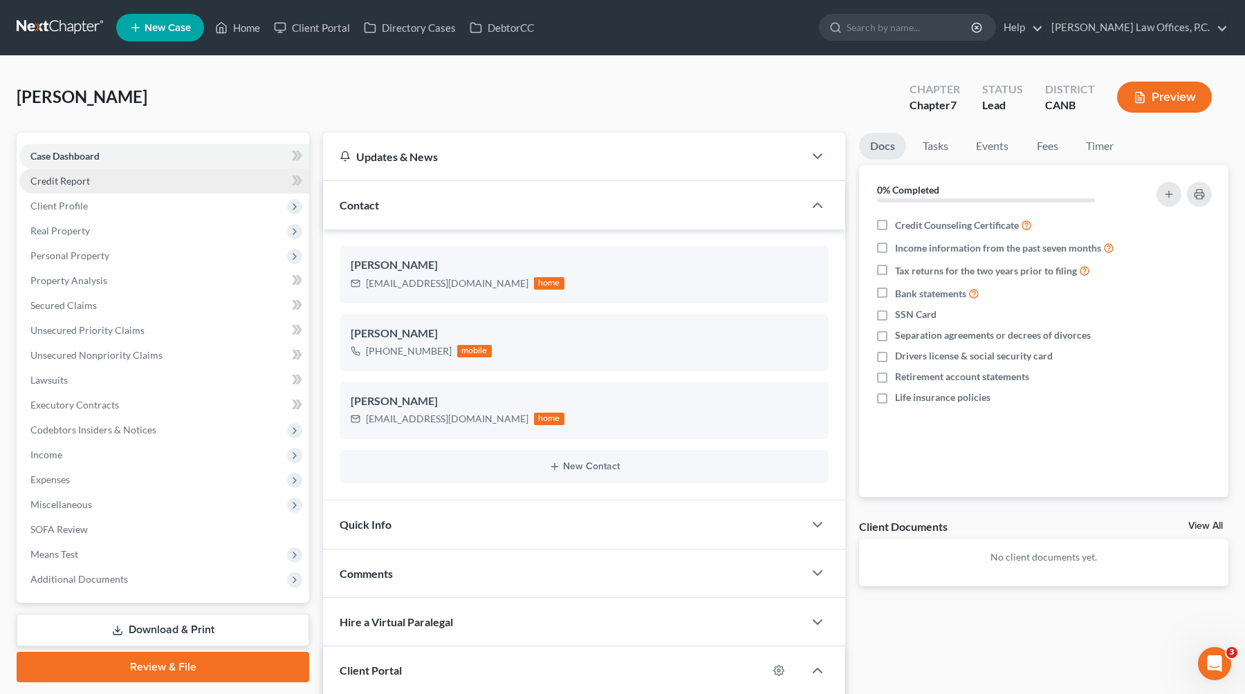
click at [81, 183] on span "Credit Report" at bounding box center [59, 181] width 59 height 12
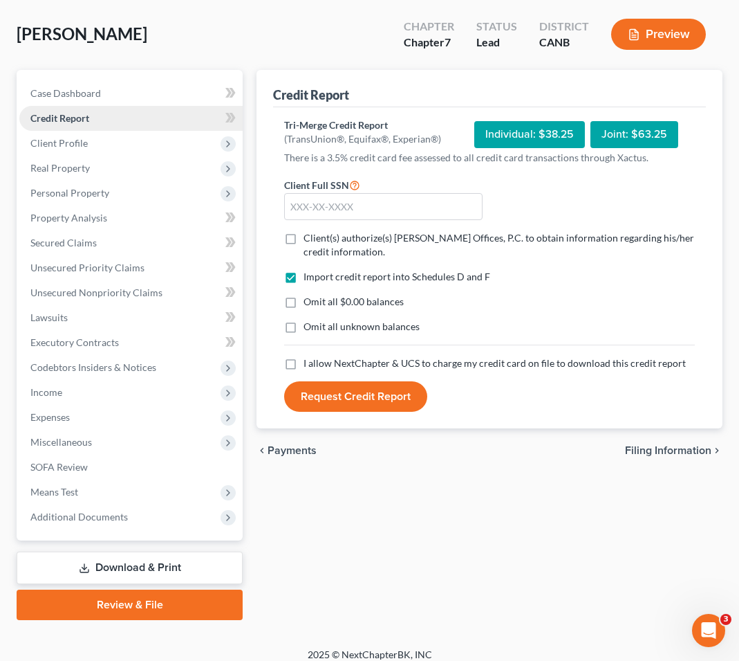
scroll to position [98, 0]
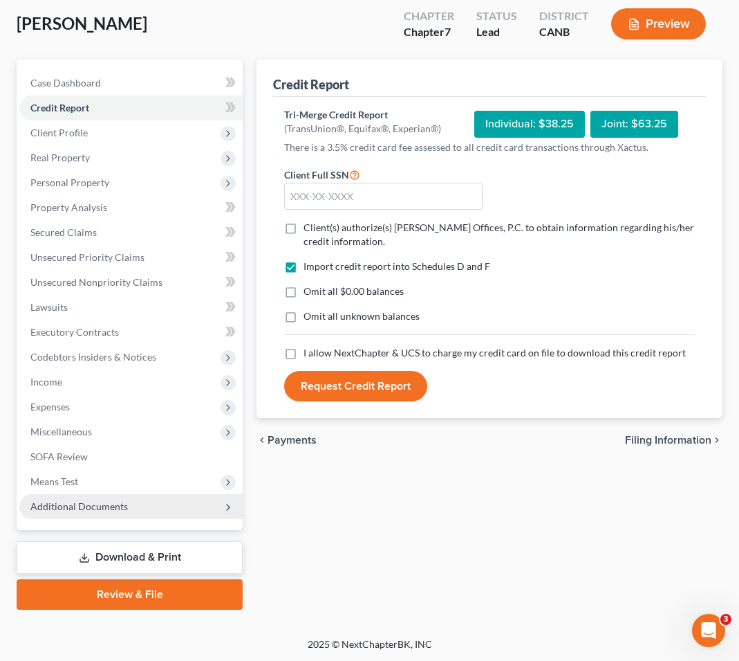
click at [123, 502] on span "Additional Documents" at bounding box center [79, 506] width 98 height 12
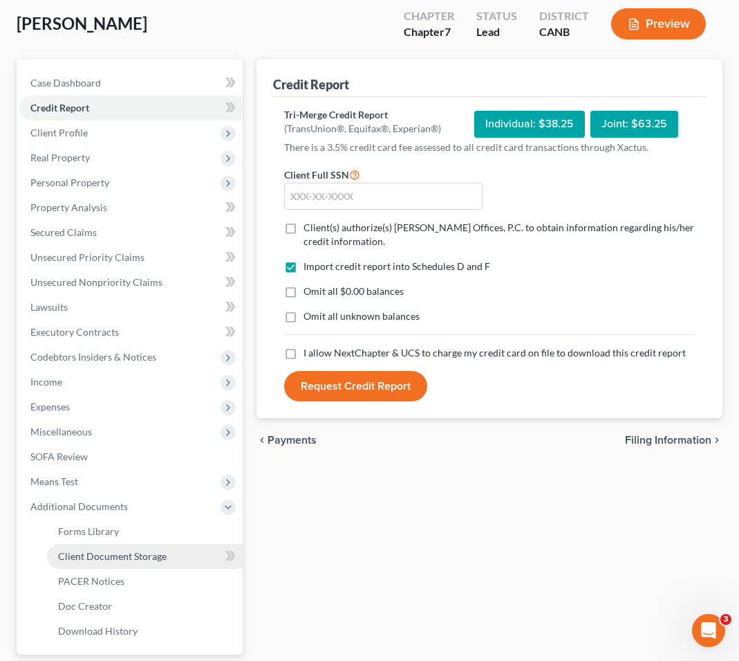
click at [145, 555] on span "Client Document Storage" at bounding box center [112, 556] width 109 height 12
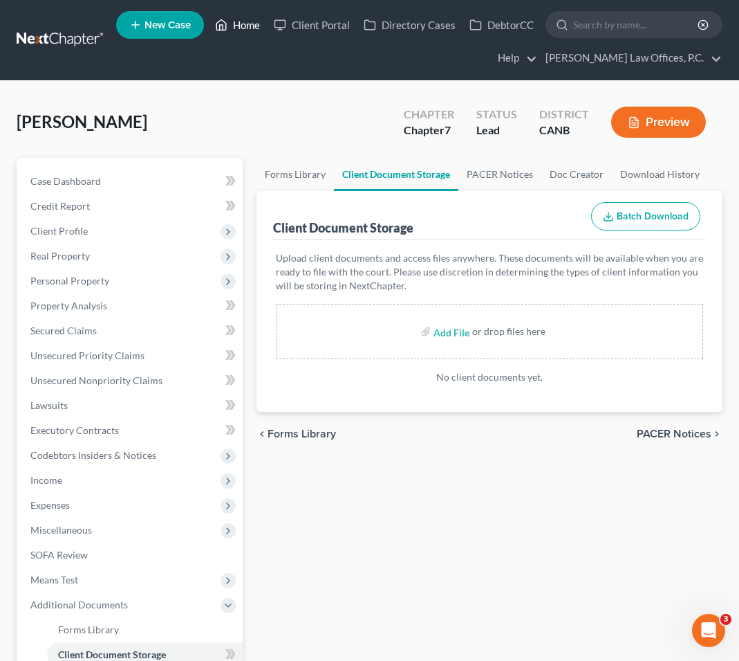
click at [252, 26] on link "Home" at bounding box center [237, 24] width 59 height 25
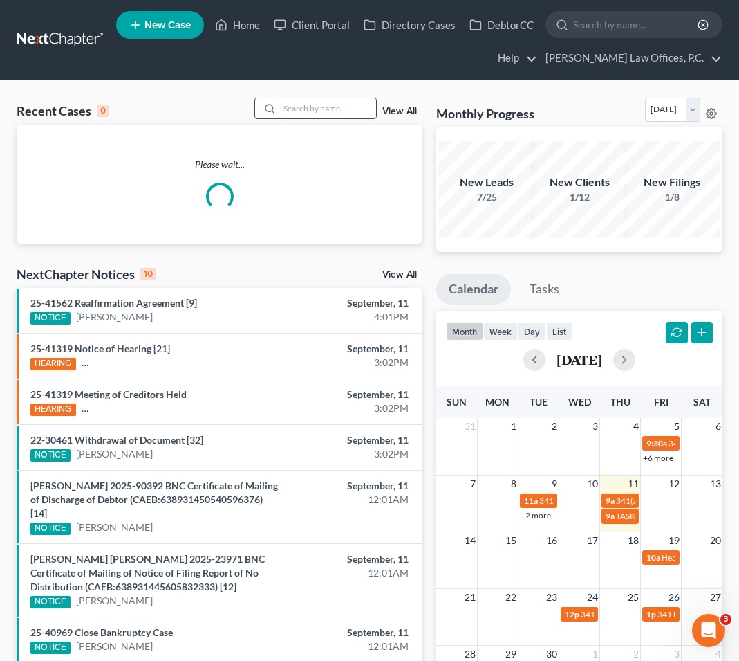
click at [338, 109] on input "search" at bounding box center [327, 108] width 97 height 20
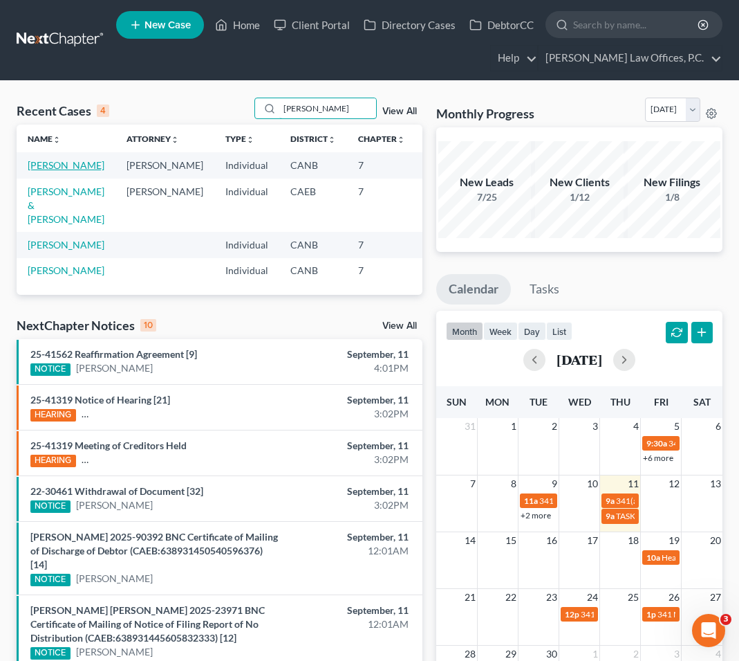
type input "[PERSON_NAME]"
click at [44, 171] on link "[PERSON_NAME]" at bounding box center [66, 165] width 77 height 12
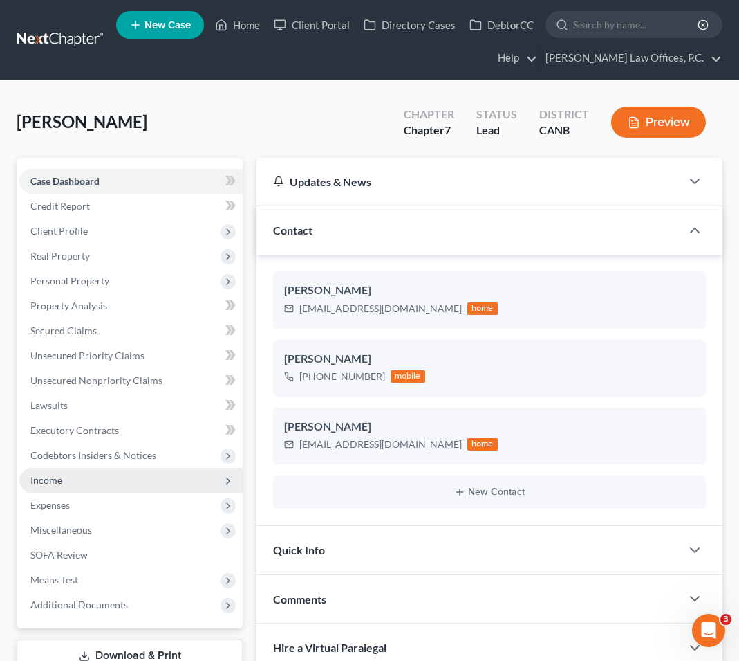
click at [110, 488] on span "Income" at bounding box center [130, 480] width 223 height 25
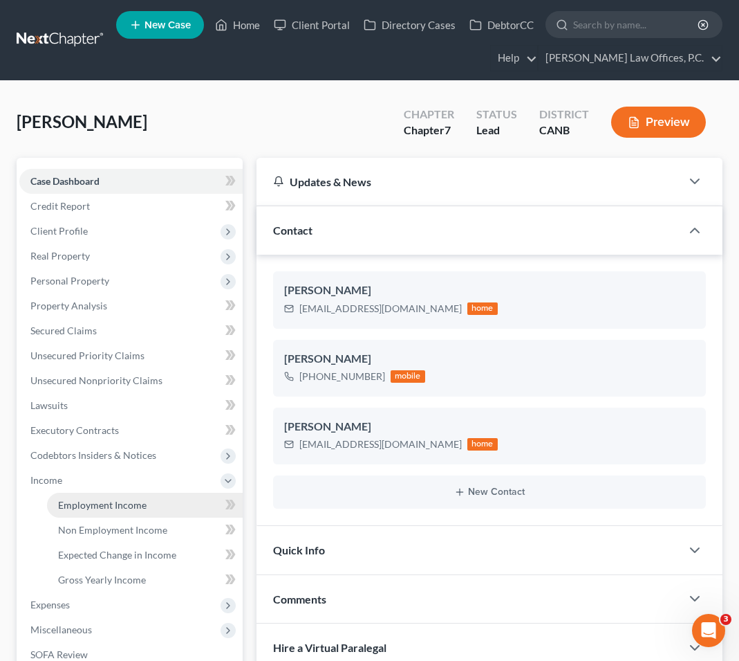
click at [125, 512] on link "Employment Income" at bounding box center [145, 504] width 196 height 25
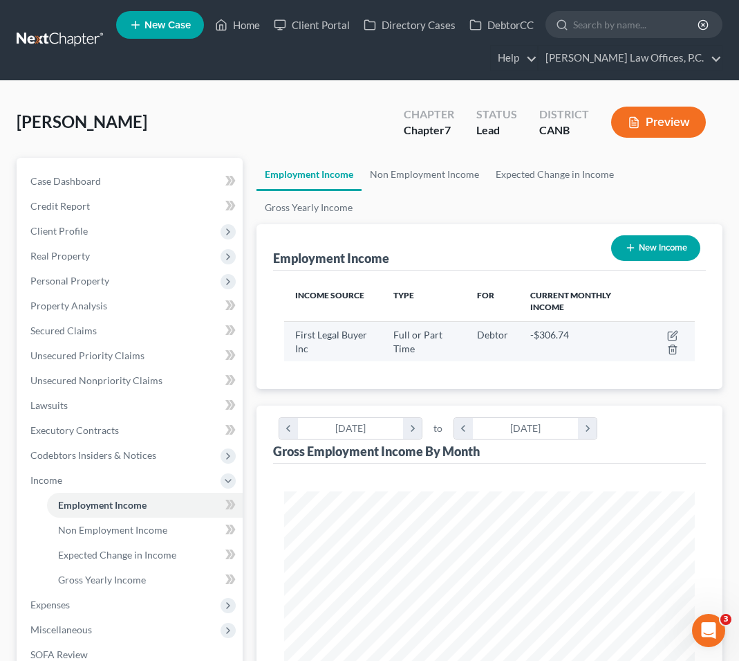
scroll to position [205, 439]
click at [614, 332] on icon "button" at bounding box center [672, 336] width 8 height 8
select select "0"
select select "4"
select select "2"
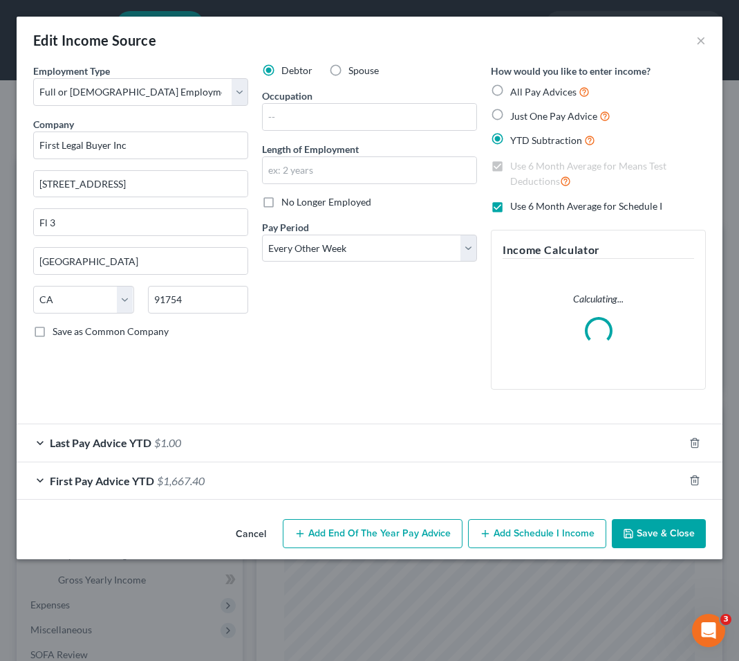
click at [238, 444] on div "Last Pay Advice YTD $1.00" at bounding box center [350, 442] width 667 height 37
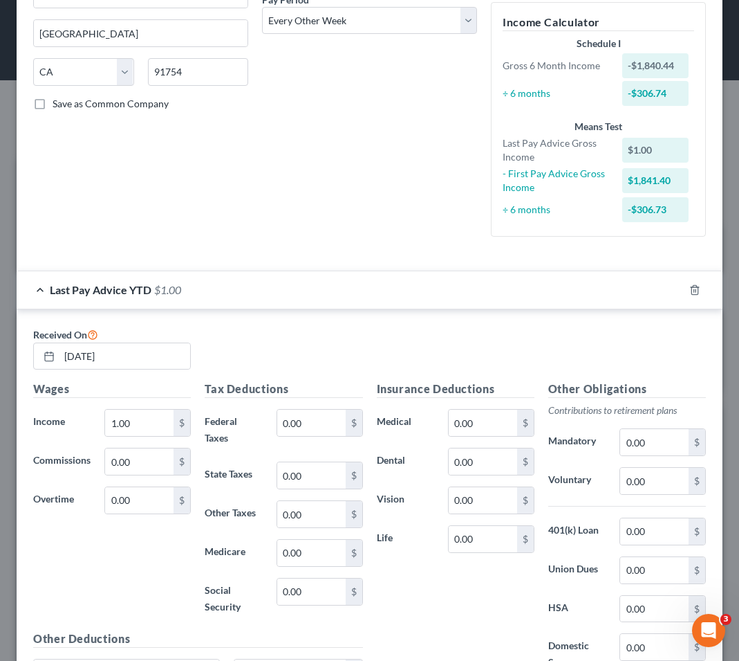
scroll to position [411, 0]
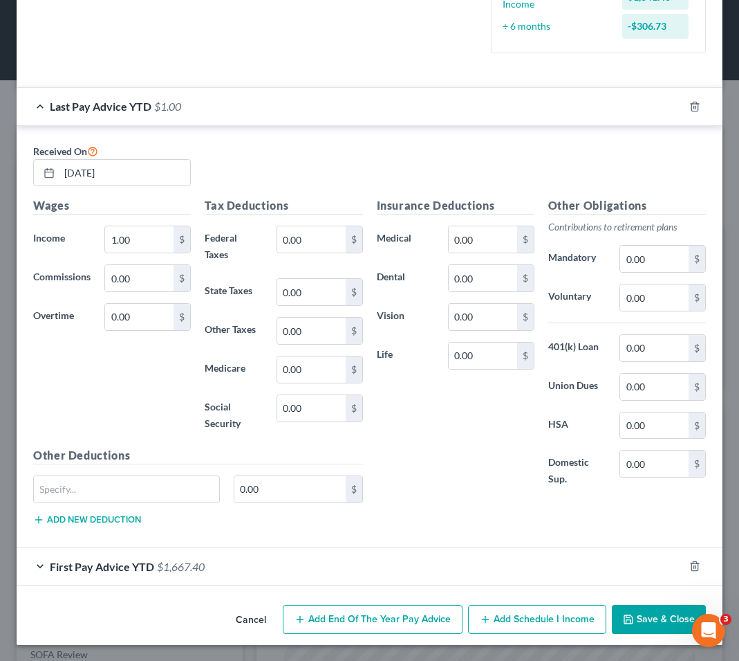
click at [199, 562] on span "$1,667.40" at bounding box center [181, 566] width 48 height 13
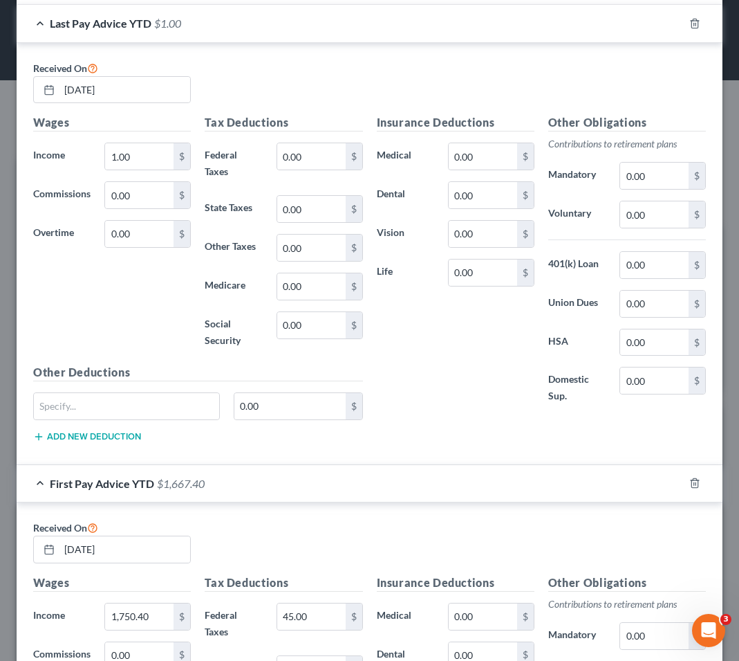
scroll to position [353, 0]
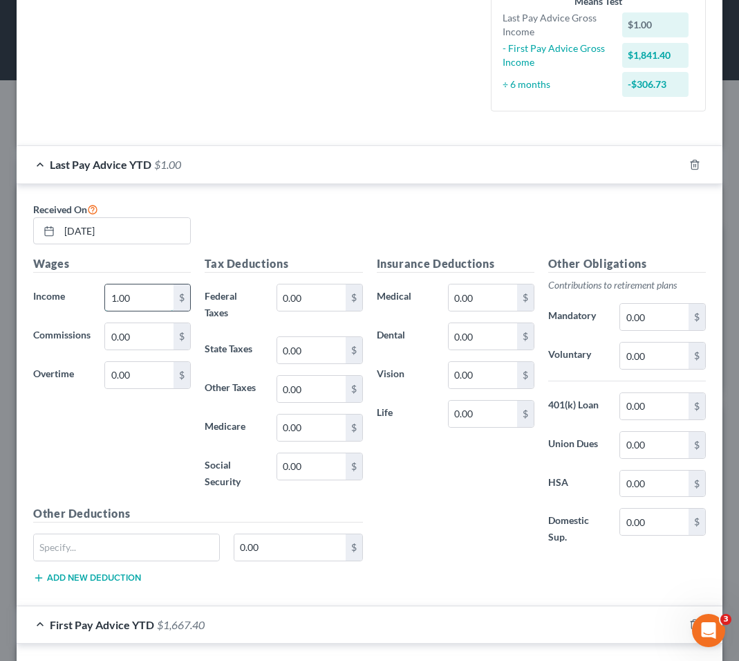
click at [134, 291] on input "1.00" at bounding box center [139, 297] width 68 height 26
type input "21,838"
type input "1,147"
type input "410"
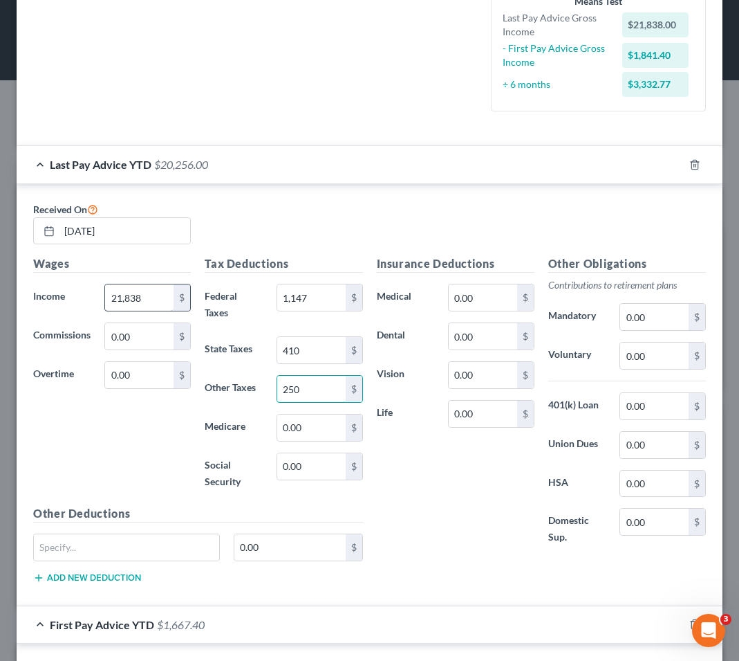
type input "250"
type input "302"
type input "1,292"
type input "934"
type input "51"
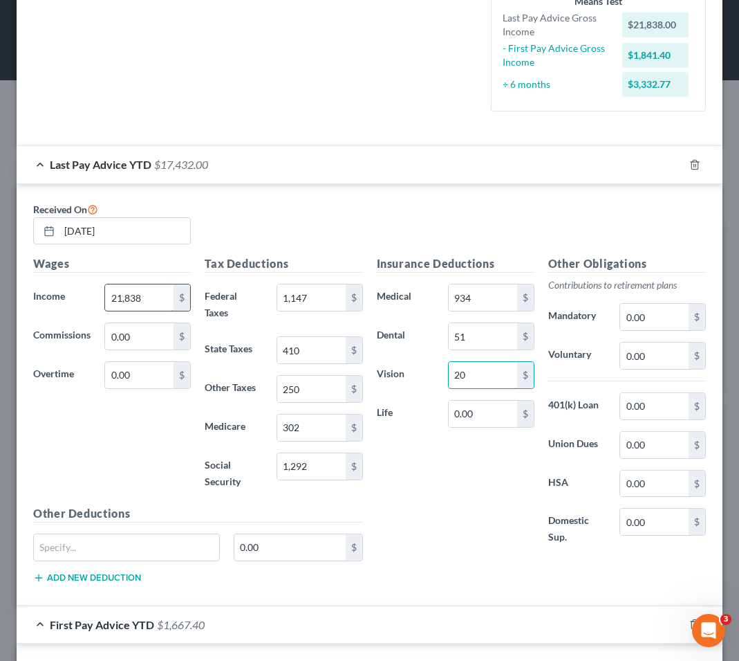
type input "20"
type input "163"
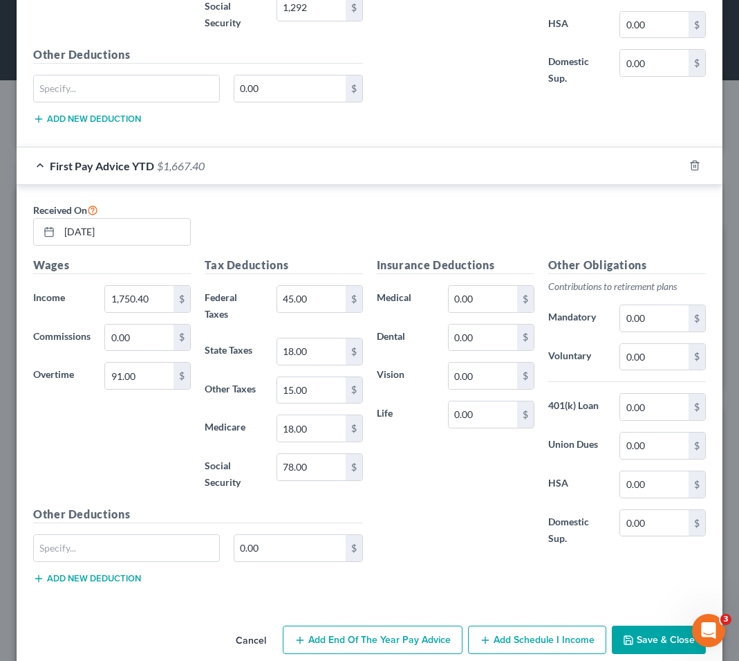
scroll to position [832, 0]
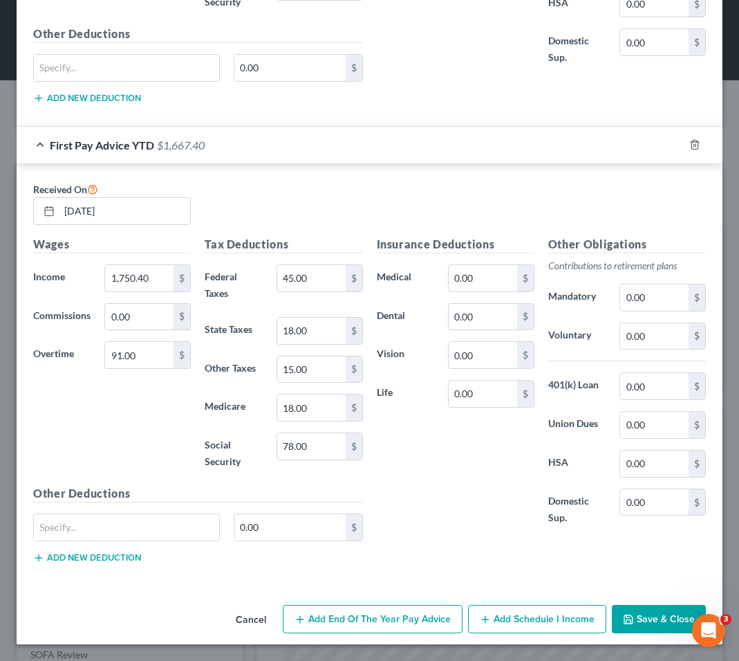
click at [614, 608] on button "Save & Close" at bounding box center [659, 619] width 94 height 29
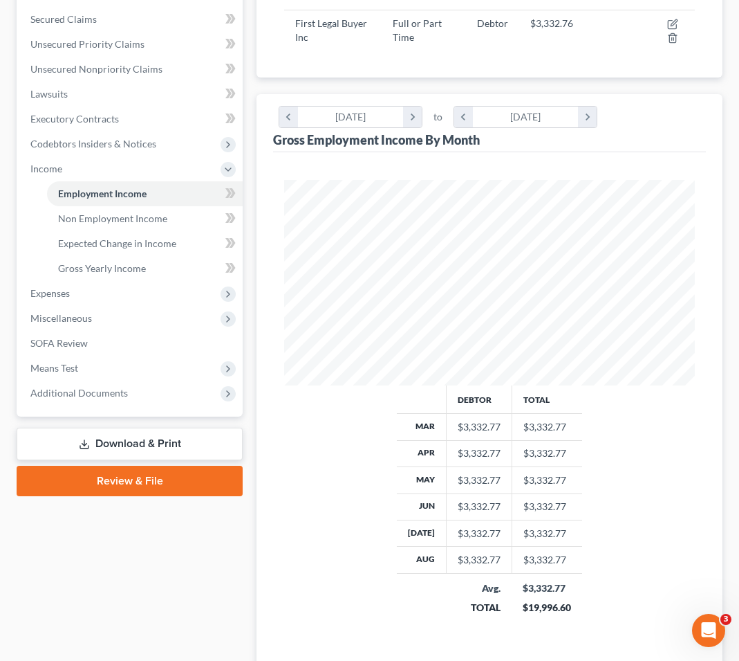
scroll to position [338, 0]
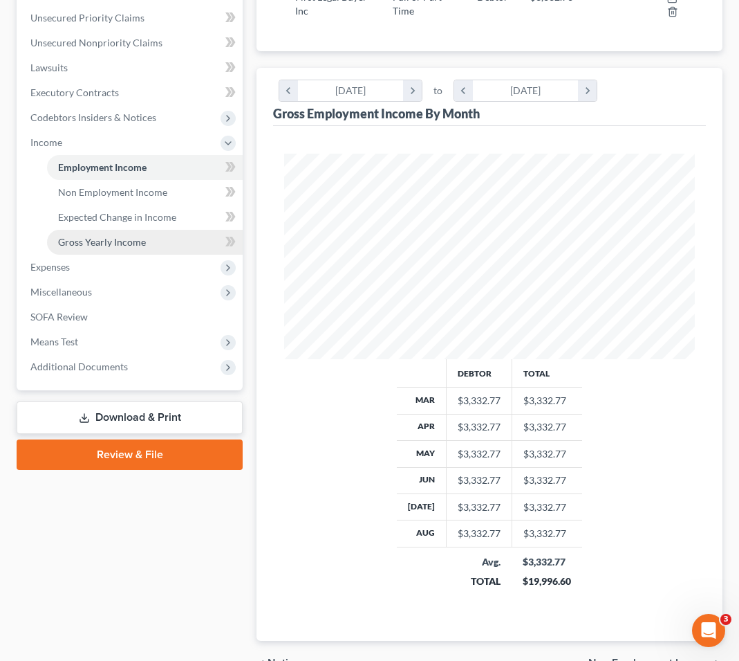
click at [113, 242] on span "Gross Yearly Income" at bounding box center [102, 242] width 88 height 12
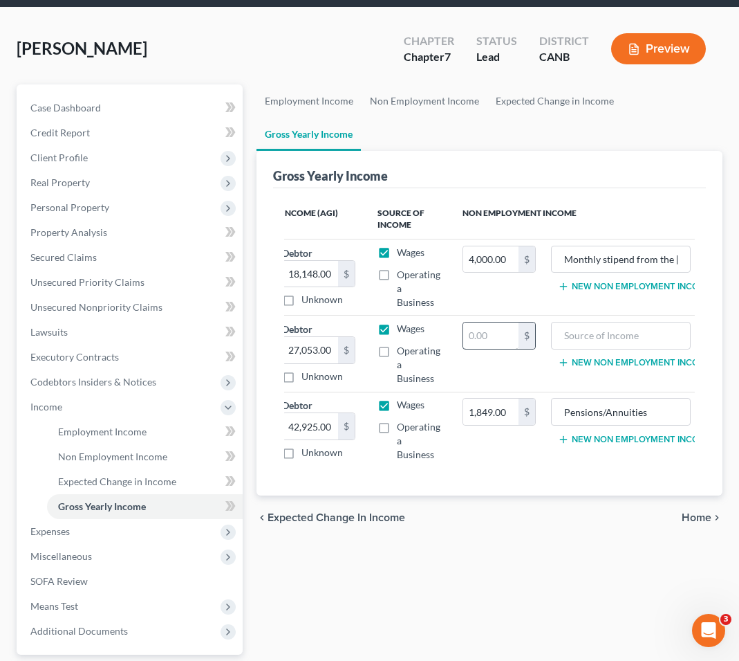
scroll to position [0, 110]
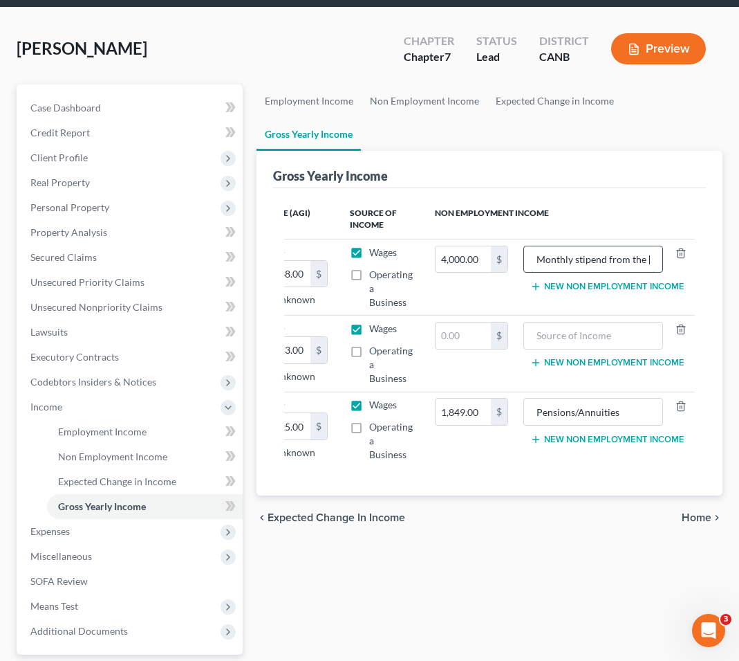
click at [614, 246] on input "Monthly stipend from the [US_STATE] [DEMOGRAPHIC_DATA] Recognized Tribe" at bounding box center [593, 259] width 125 height 26
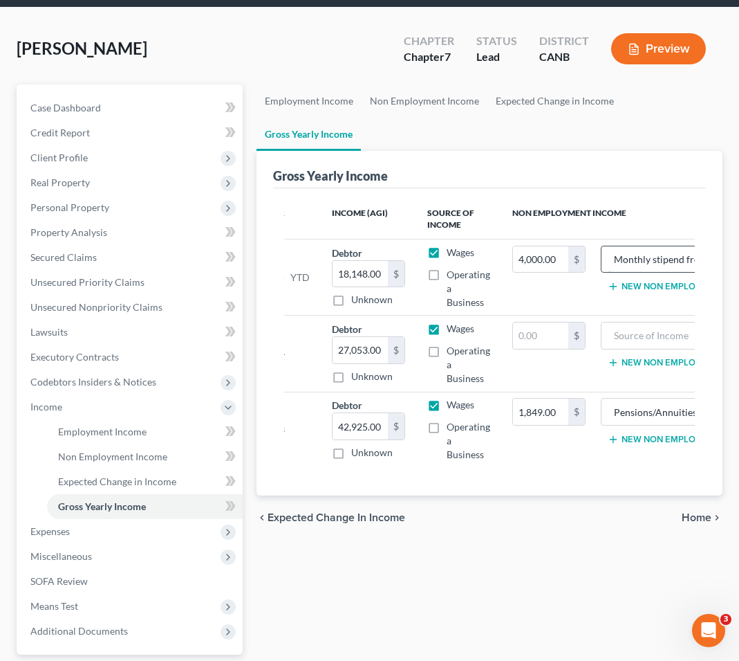
scroll to position [0, 0]
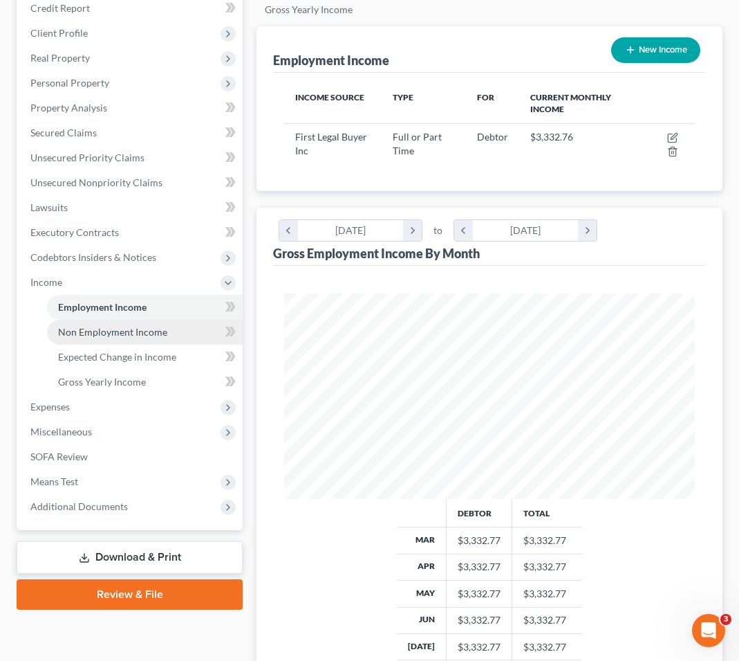
scroll to position [205, 439]
click at [110, 322] on link "Non Employment Income" at bounding box center [145, 332] width 196 height 25
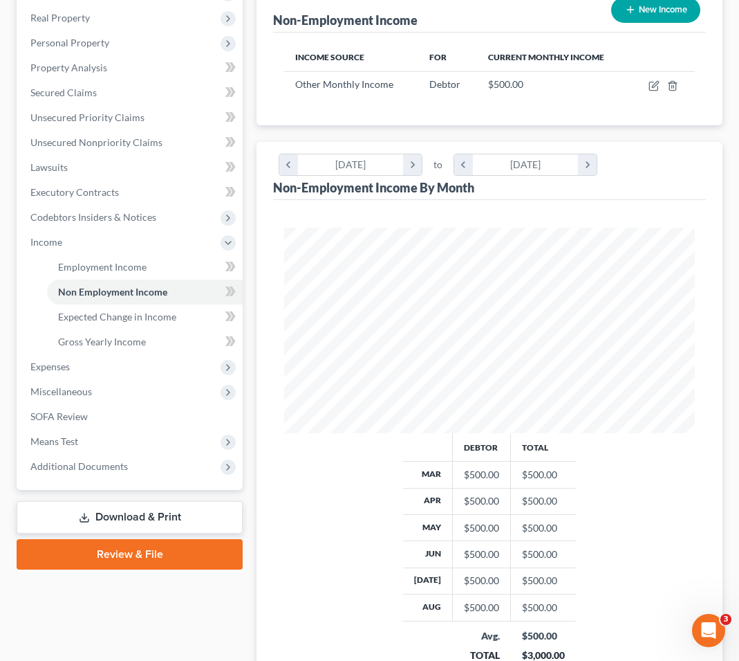
scroll to position [354, 0]
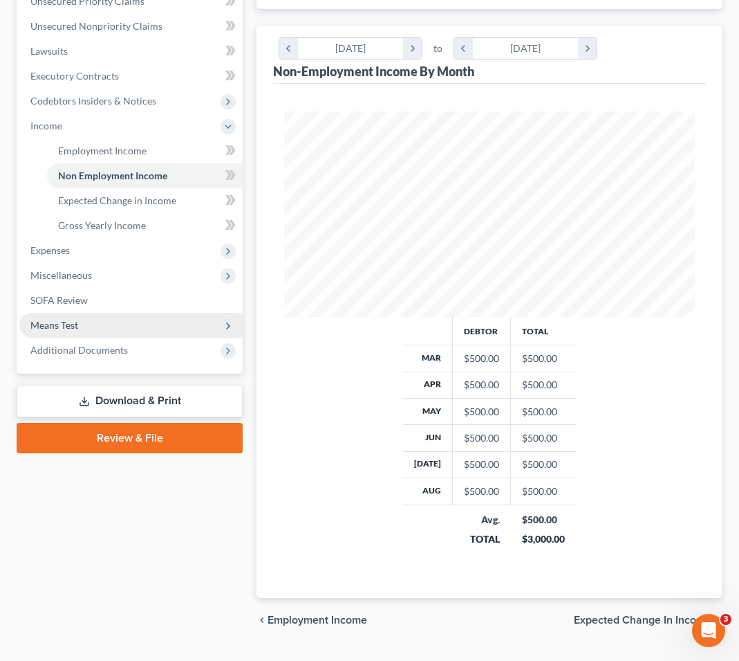
click at [75, 333] on span "Means Test" at bounding box center [130, 325] width 223 height 25
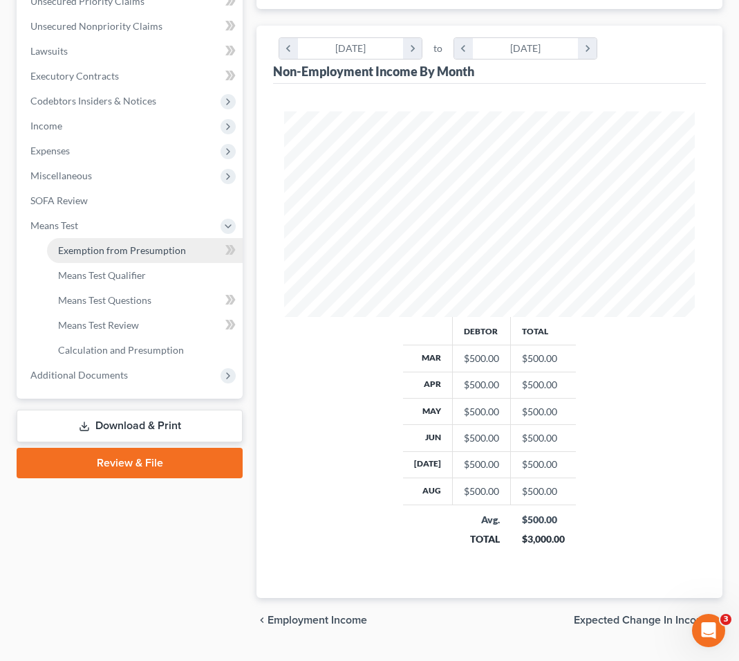
click at [98, 248] on span "Exemption from Presumption" at bounding box center [122, 250] width 128 height 12
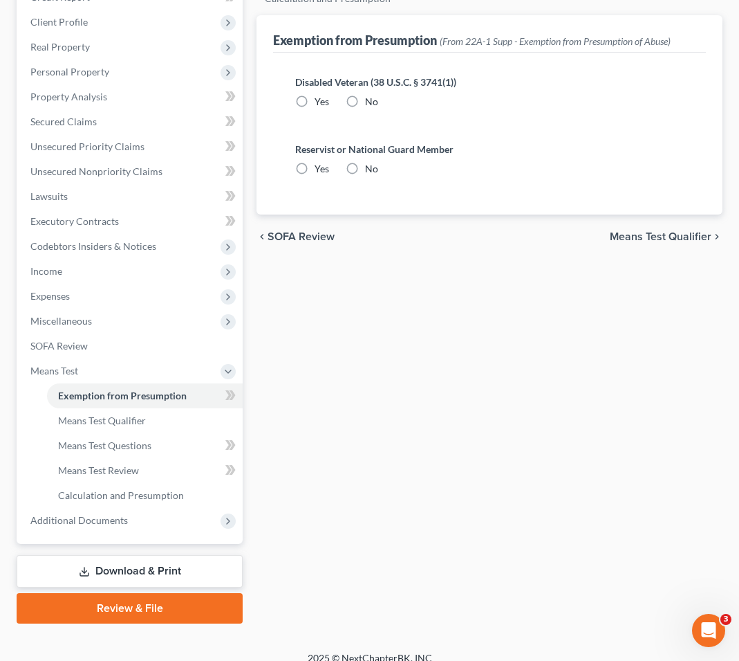
radio input "true"
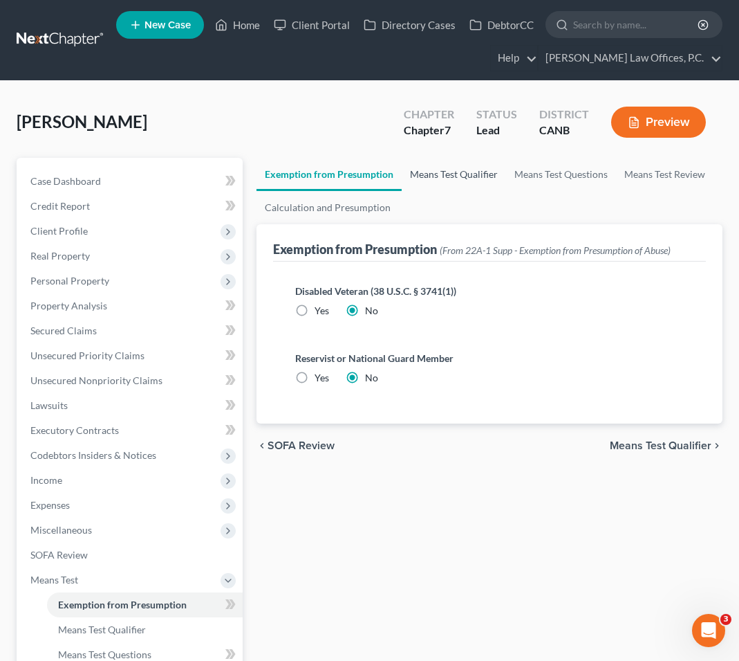
click at [424, 163] on link "Means Test Qualifier" at bounding box center [454, 174] width 104 height 33
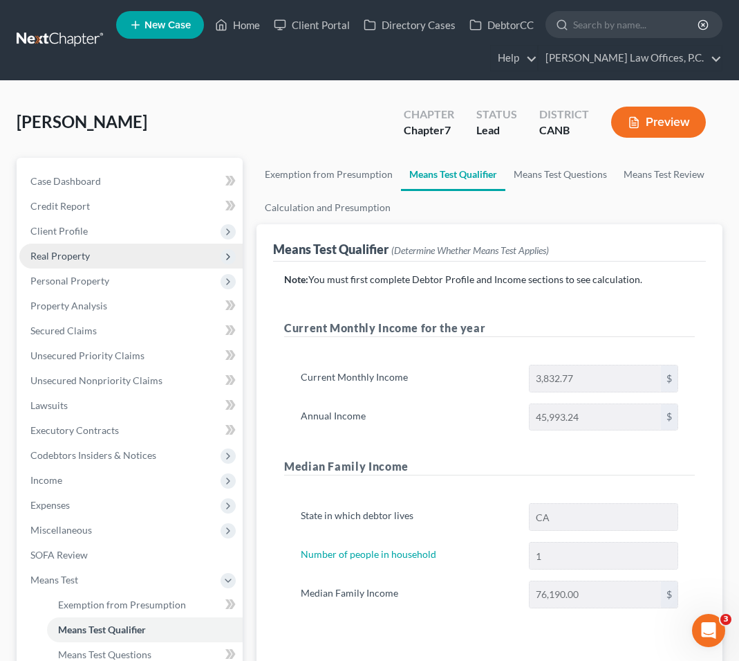
click at [111, 253] on span "Real Property" at bounding box center [130, 255] width 223 height 25
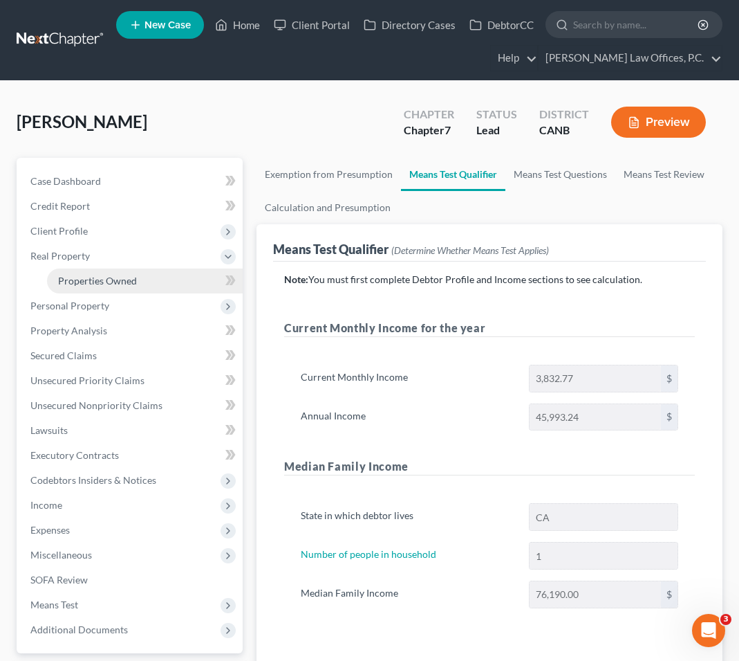
click at [94, 279] on span "Properties Owned" at bounding box center [97, 281] width 79 height 12
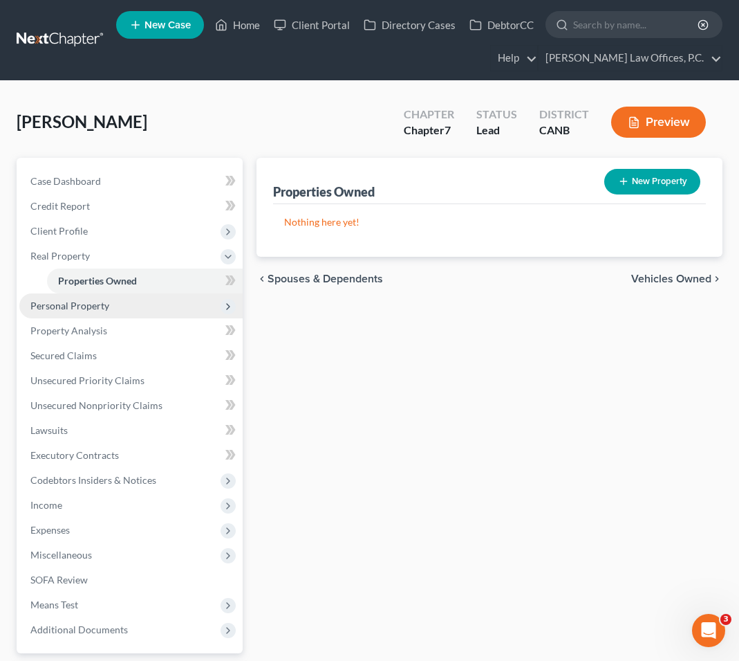
click at [86, 306] on span "Personal Property" at bounding box center [69, 306] width 79 height 12
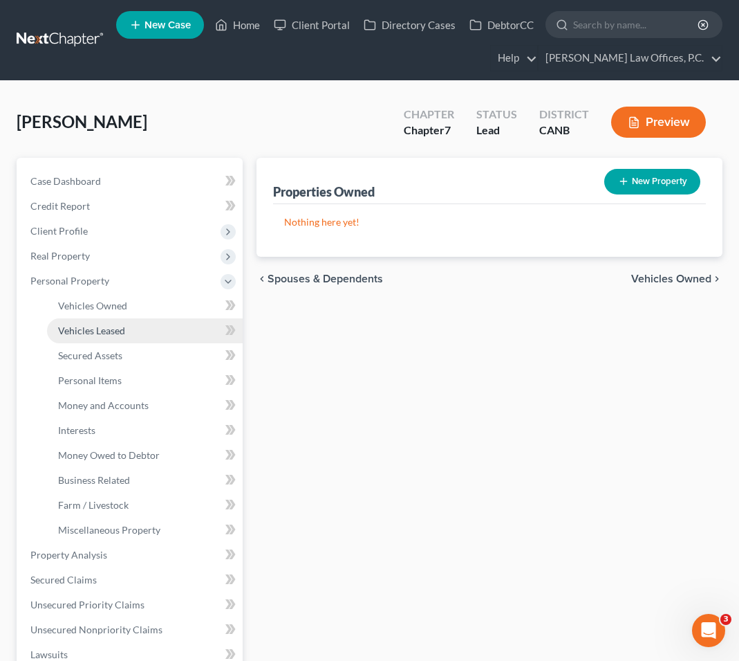
click at [84, 318] on link "Vehicles Leased" at bounding box center [145, 330] width 196 height 25
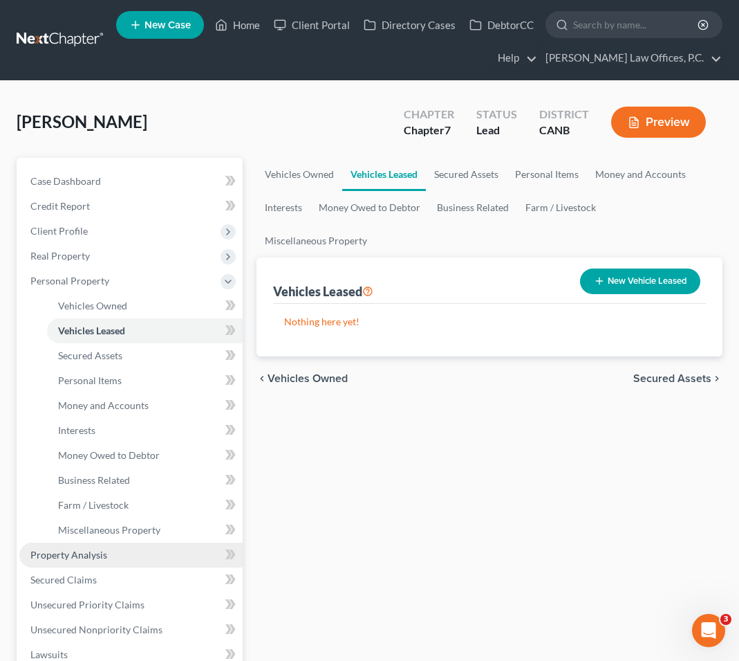
click at [104, 549] on span "Property Analysis" at bounding box center [68, 555] width 77 height 12
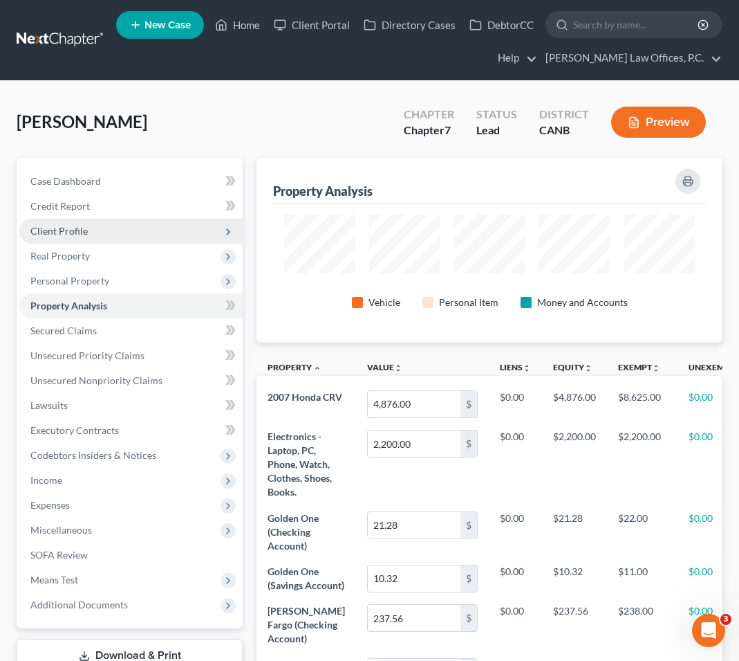
click at [130, 221] on span "Client Profile" at bounding box center [130, 231] width 223 height 25
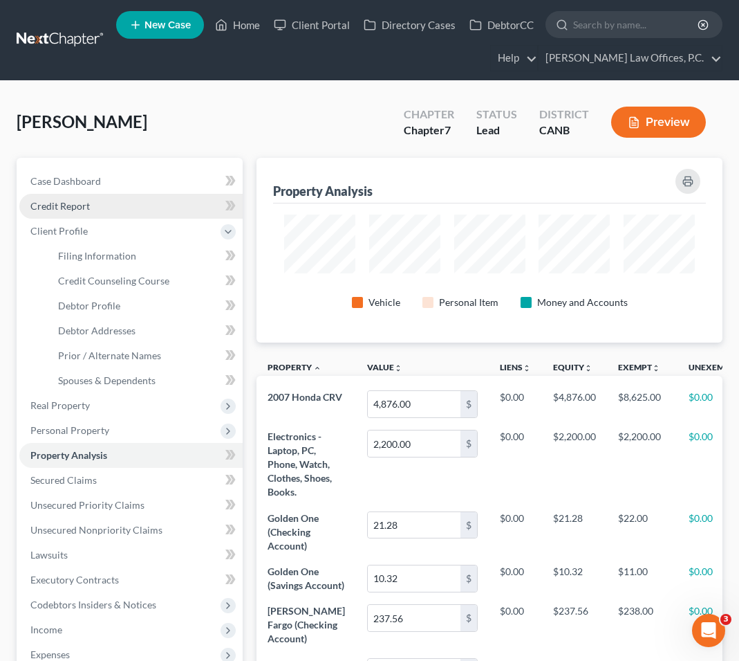
click at [108, 210] on link "Credit Report" at bounding box center [130, 206] width 223 height 25
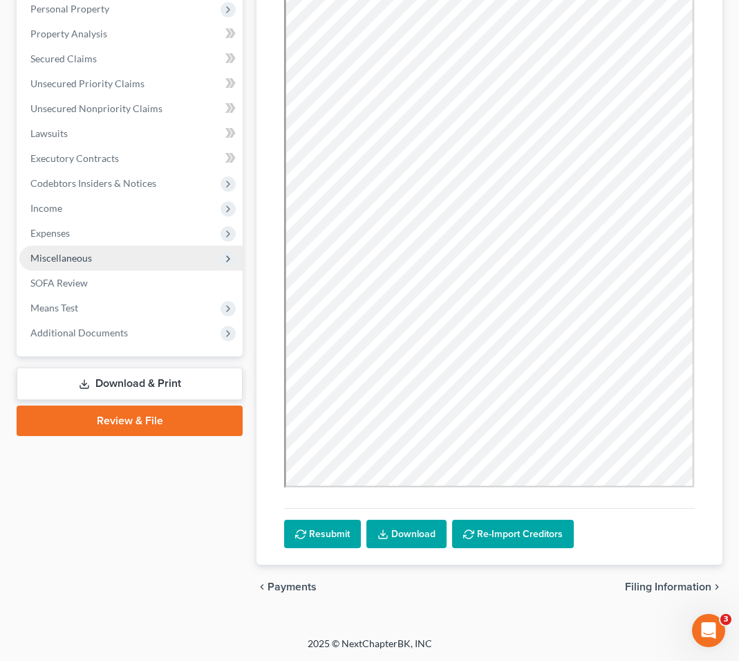
click at [57, 262] on span "Miscellaneous" at bounding box center [61, 258] width 62 height 12
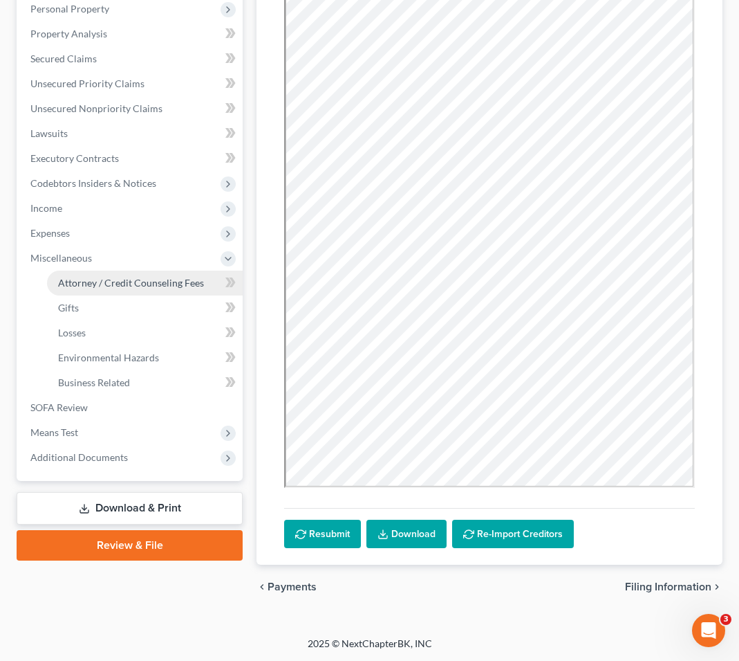
click at [75, 279] on span "Attorney / Credit Counseling Fees" at bounding box center [131, 283] width 146 height 12
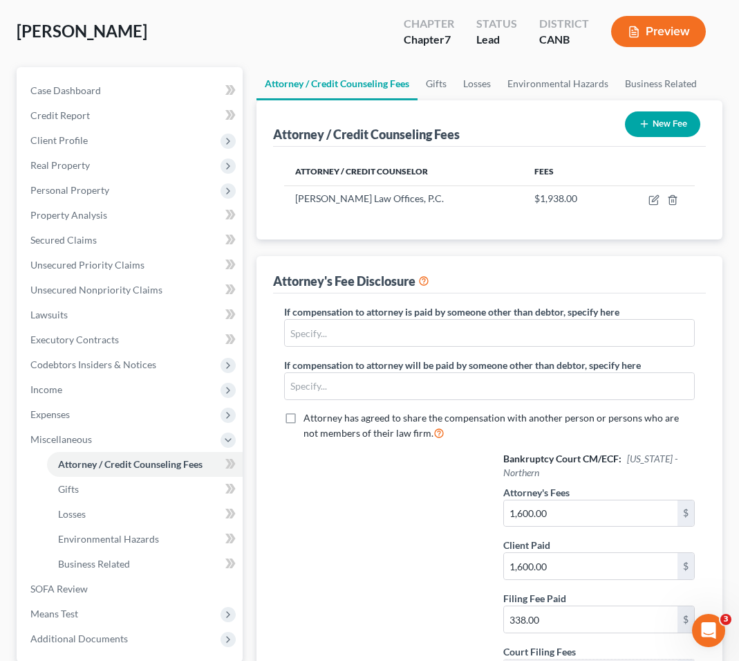
scroll to position [55, 0]
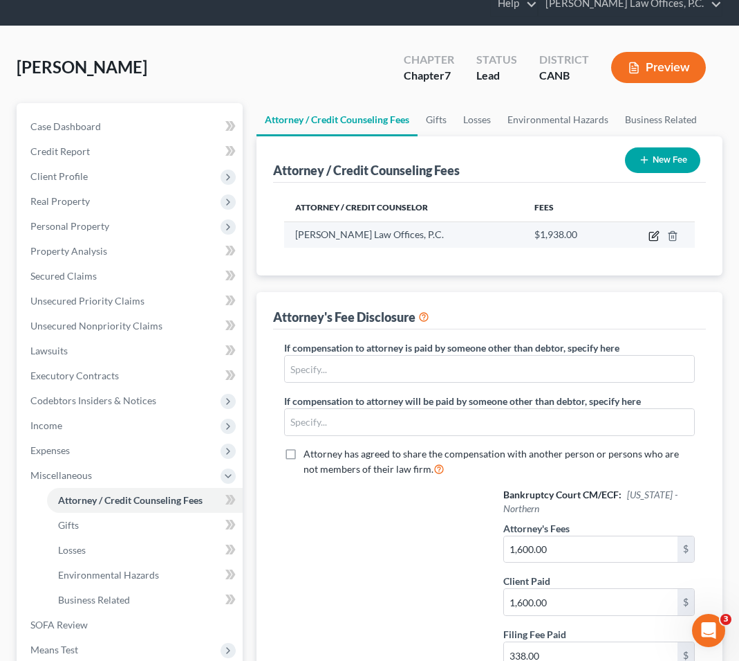
click at [614, 232] on icon "button" at bounding box center [654, 235] width 11 height 11
select select "4"
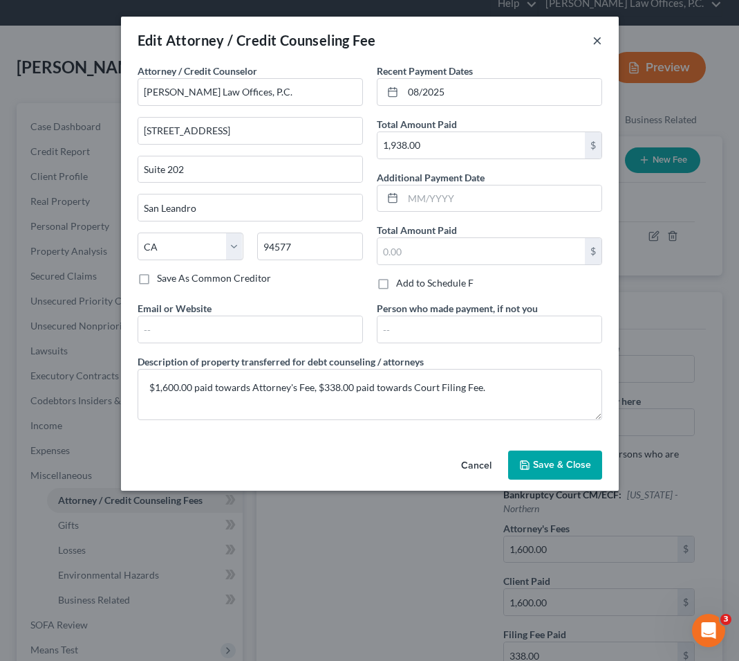
click at [601, 37] on button "×" at bounding box center [598, 40] width 10 height 17
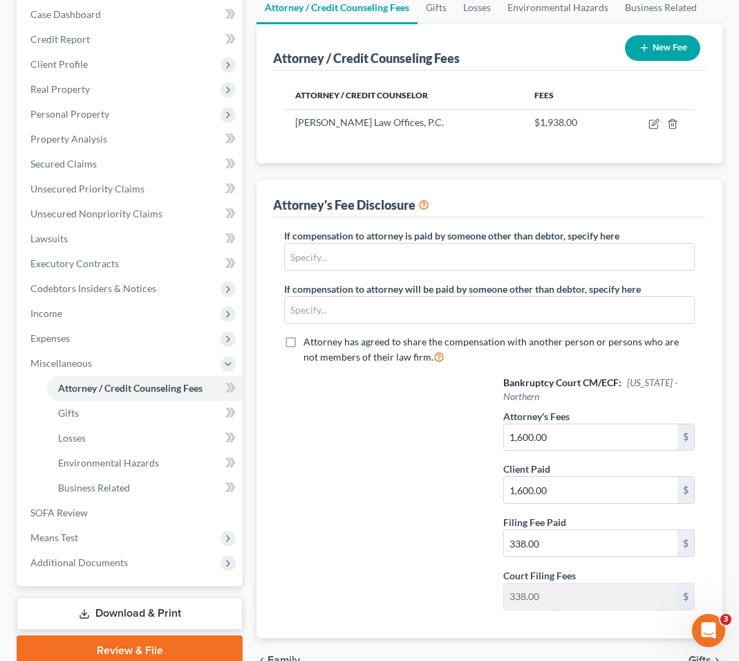
scroll to position [240, 0]
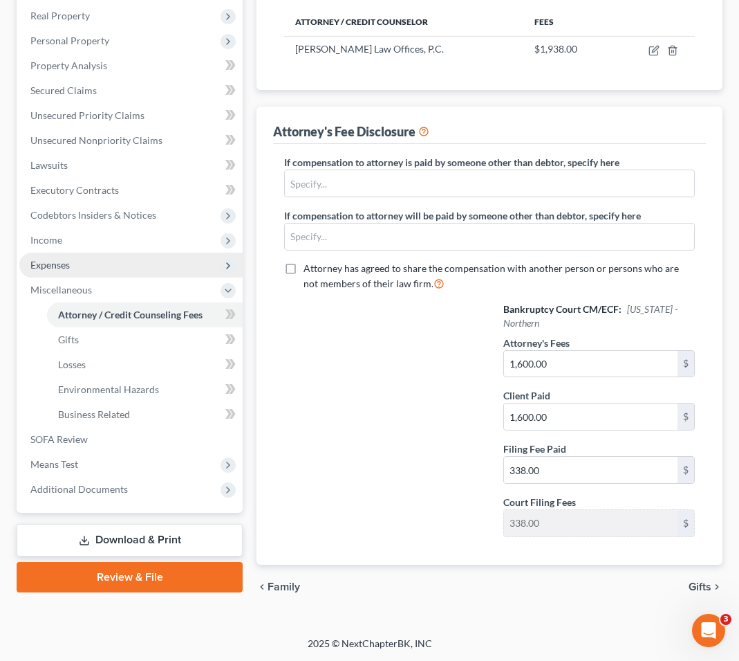
click at [101, 269] on span "Expenses" at bounding box center [130, 264] width 223 height 25
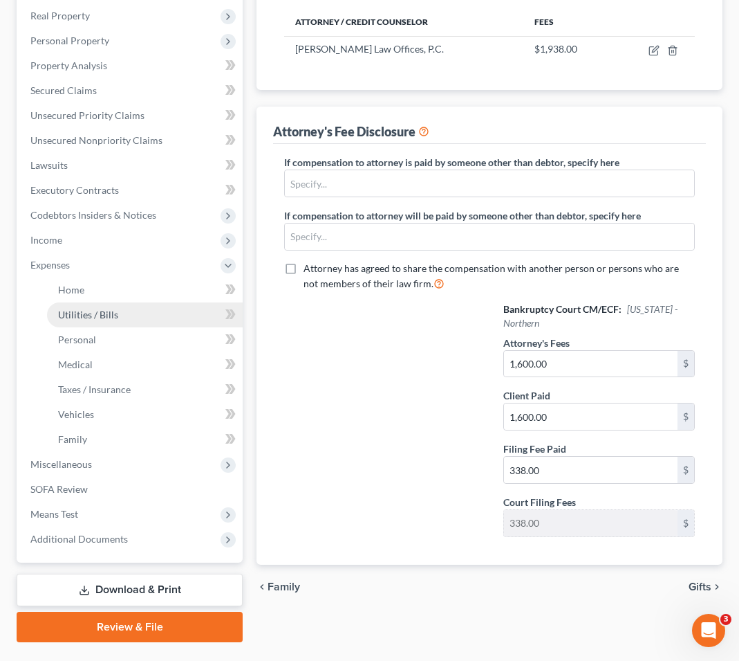
click at [117, 302] on link "Utilities / Bills" at bounding box center [145, 314] width 196 height 25
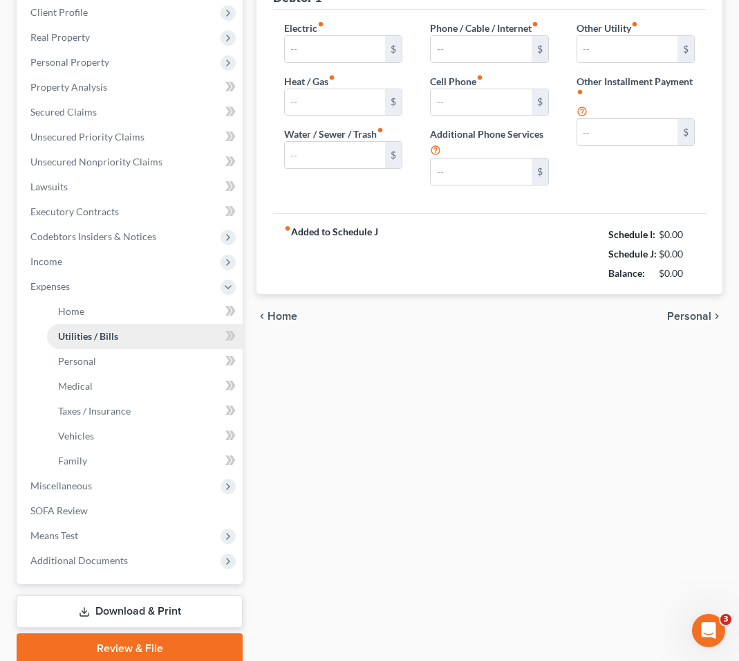
type input "0.00"
type input "40.00"
type input "124.00"
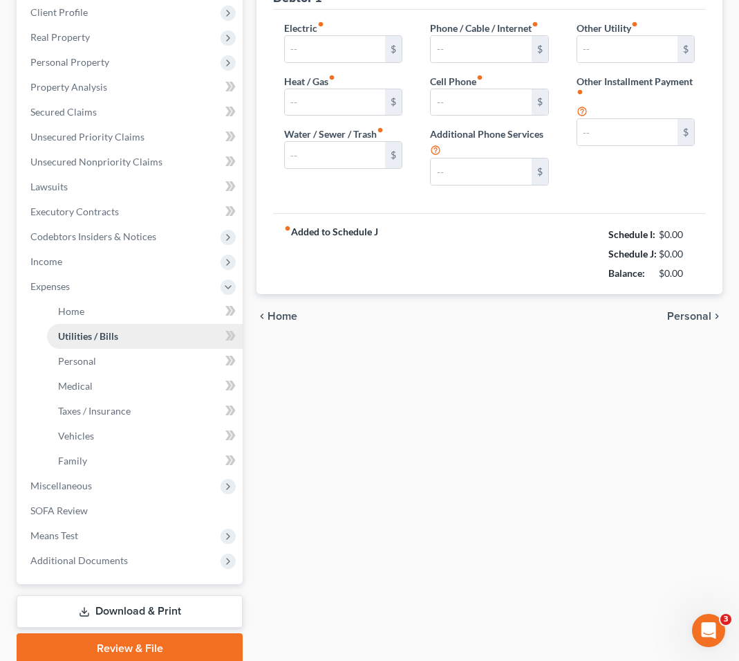
type input "0.00"
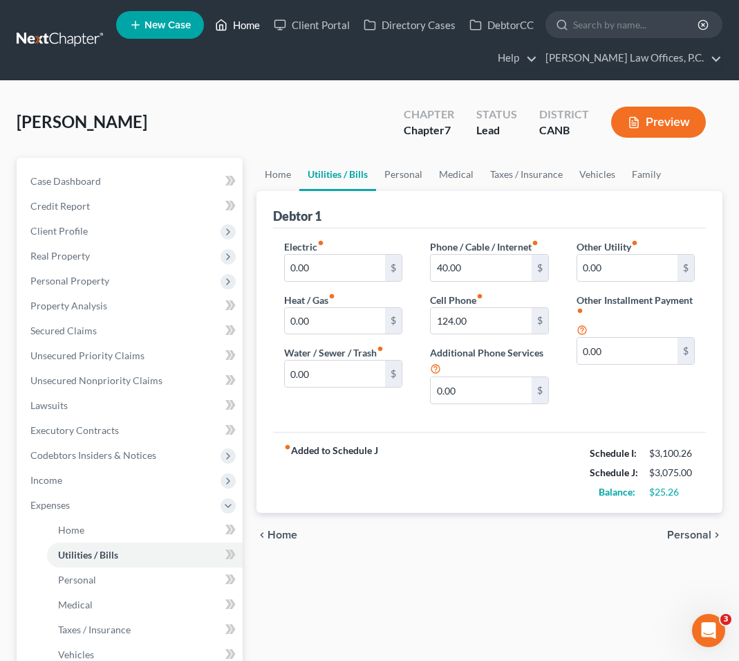
click at [253, 25] on link "Home" at bounding box center [237, 24] width 59 height 25
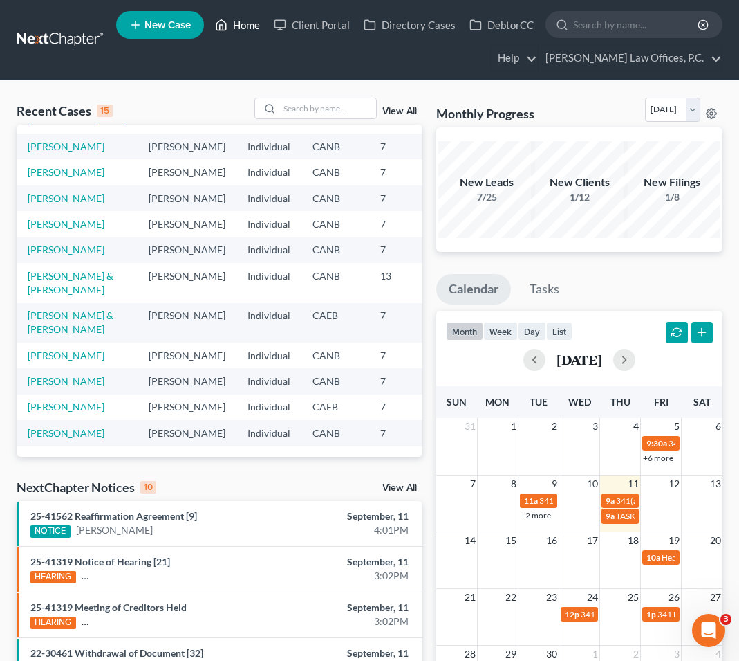
scroll to position [140, 0]
click at [37, 255] on link "[PERSON_NAME]" at bounding box center [66, 249] width 77 height 12
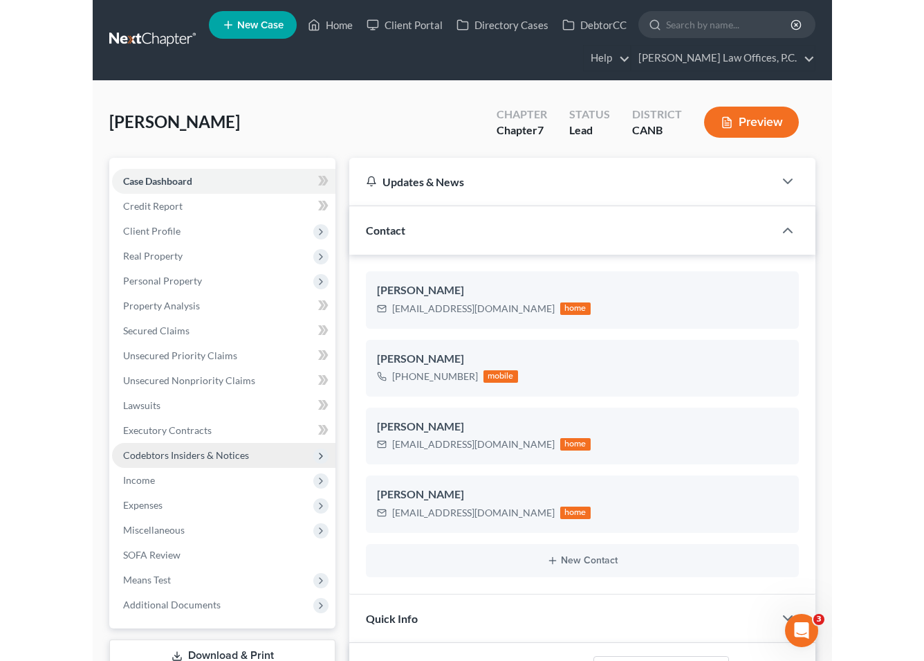
scroll to position [246, 0]
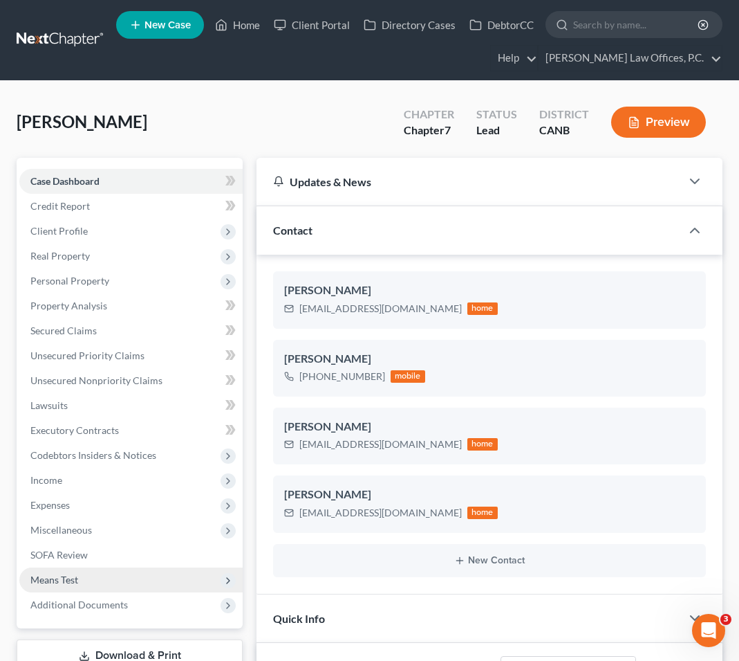
click at [82, 573] on span "Means Test" at bounding box center [130, 579] width 223 height 25
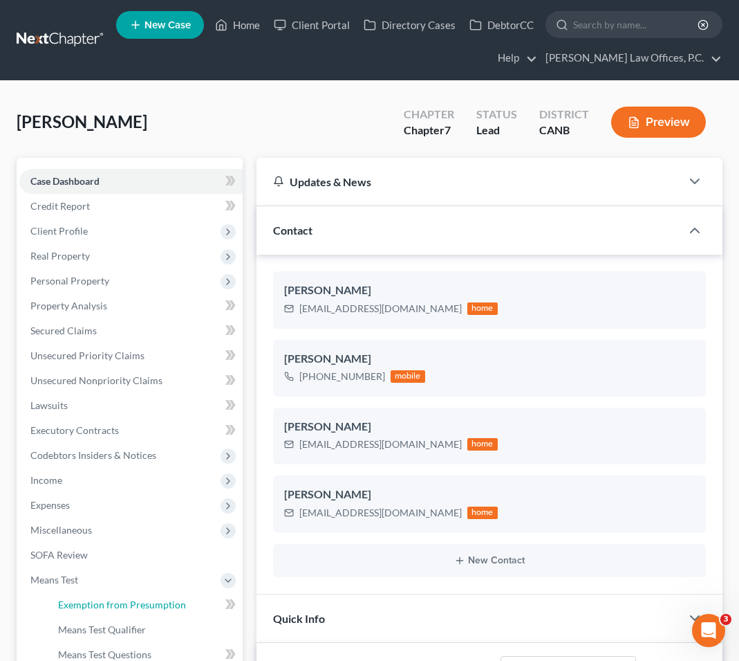
drag, startPoint x: 151, startPoint y: 601, endPoint x: 350, endPoint y: 215, distance: 434.0
click at [151, 600] on span "Exemption from Presumption" at bounding box center [122, 604] width 128 height 12
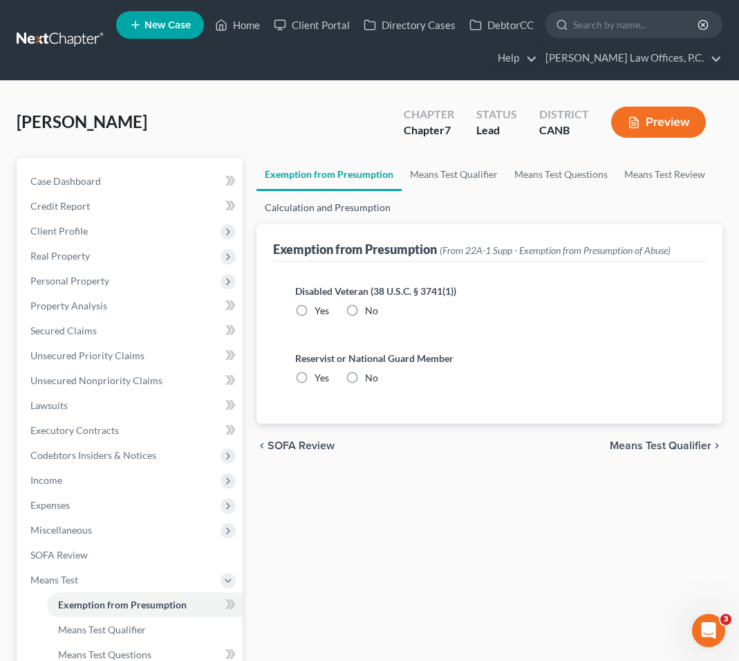
radio input "true"
click at [439, 178] on link "Means Test Qualifier" at bounding box center [454, 174] width 104 height 33
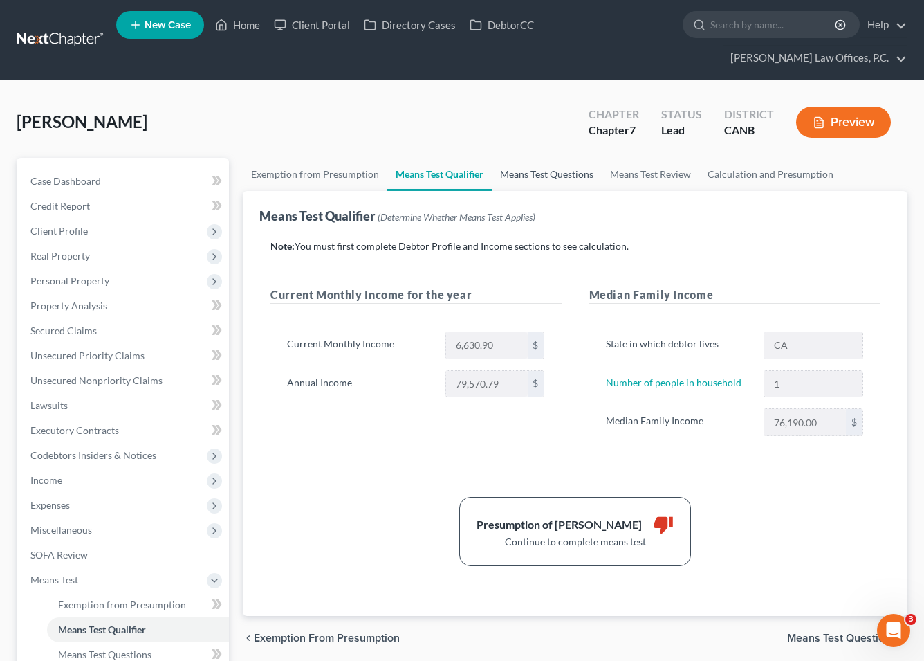
click at [546, 158] on link "Means Test Questions" at bounding box center [547, 174] width 110 height 33
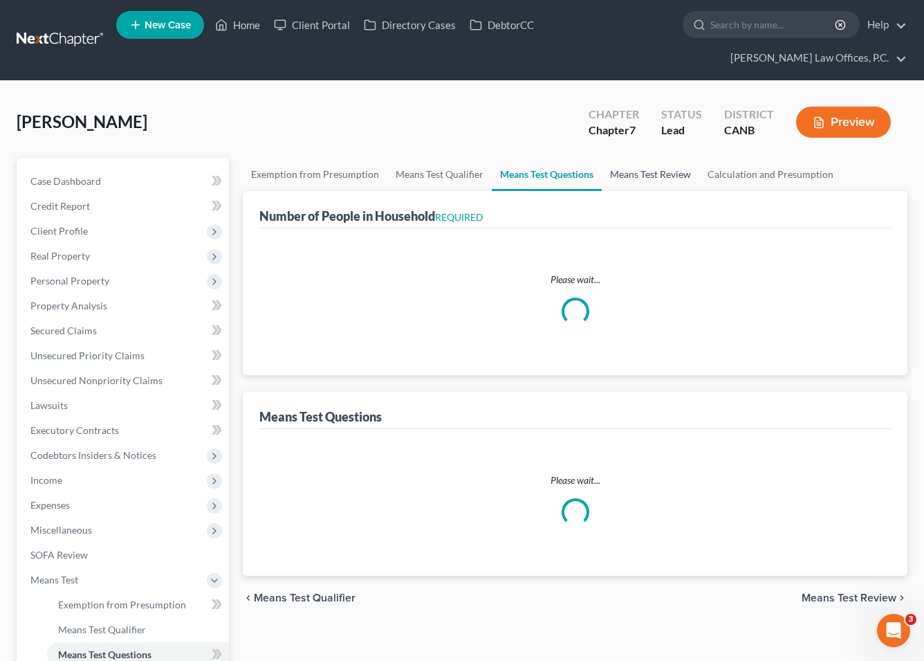
select select "60"
select select "1"
select select "0"
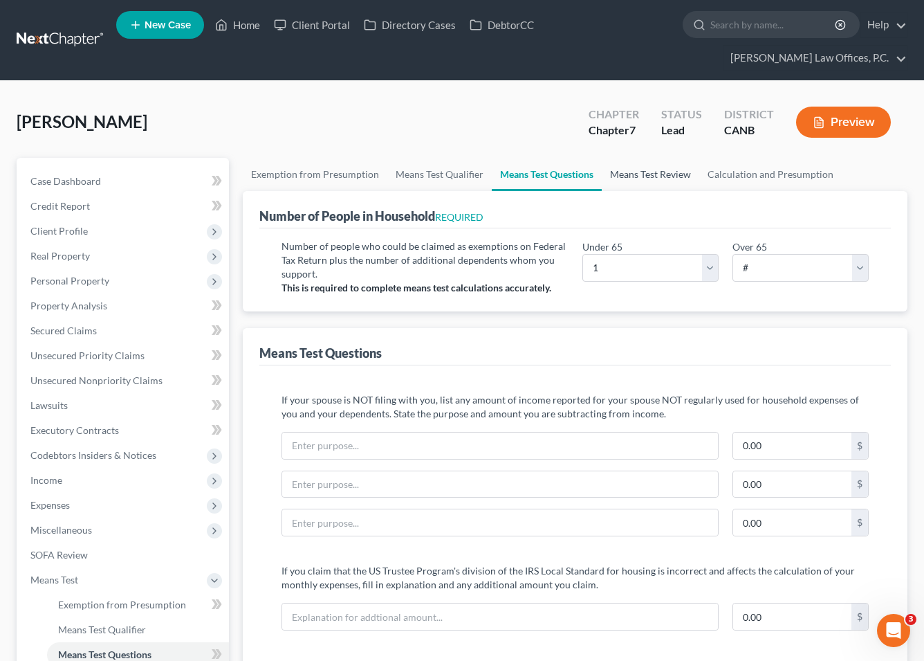
click at [614, 158] on link "Means Test Review" at bounding box center [651, 174] width 98 height 33
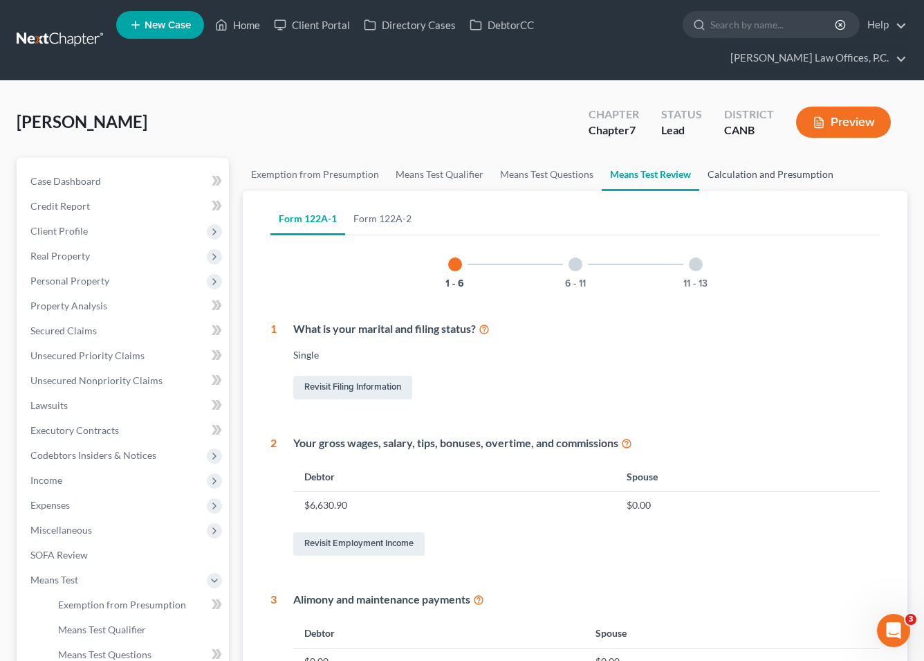
click at [614, 158] on link "Calculation and Presumption" at bounding box center [770, 174] width 142 height 33
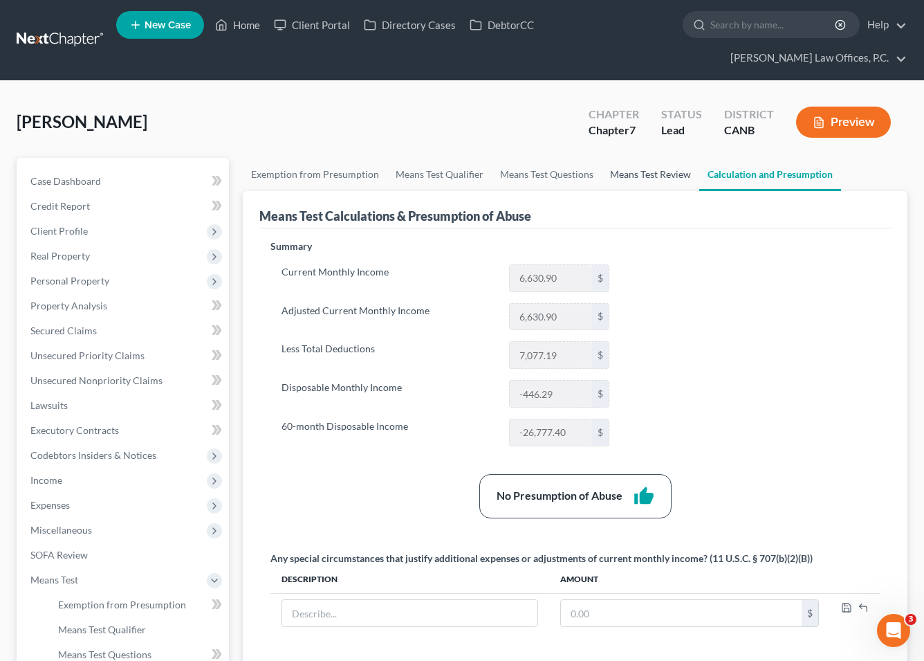
click at [614, 158] on link "Means Test Review" at bounding box center [651, 174] width 98 height 33
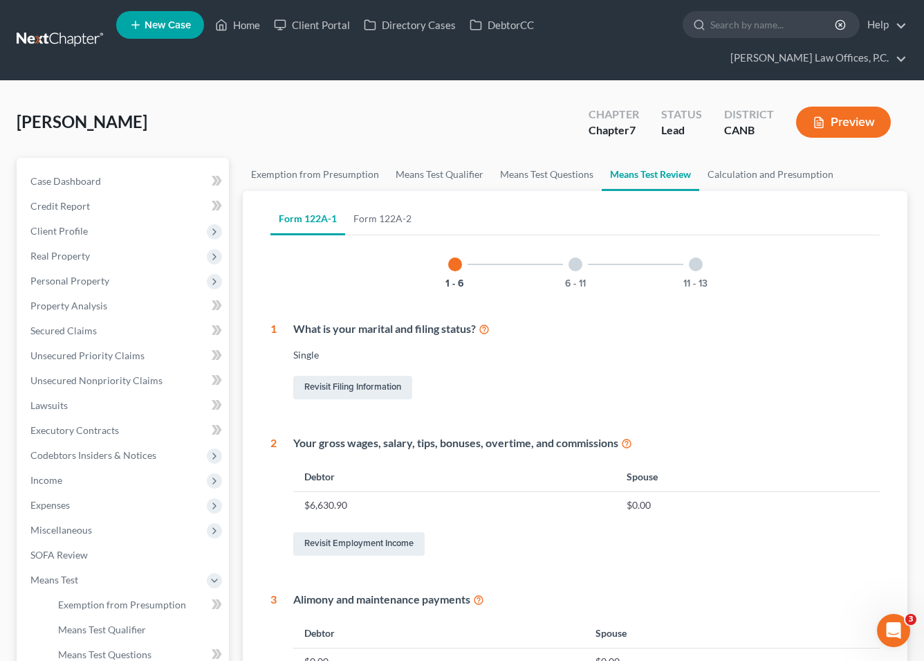
click at [614, 107] on button "Preview" at bounding box center [843, 122] width 95 height 31
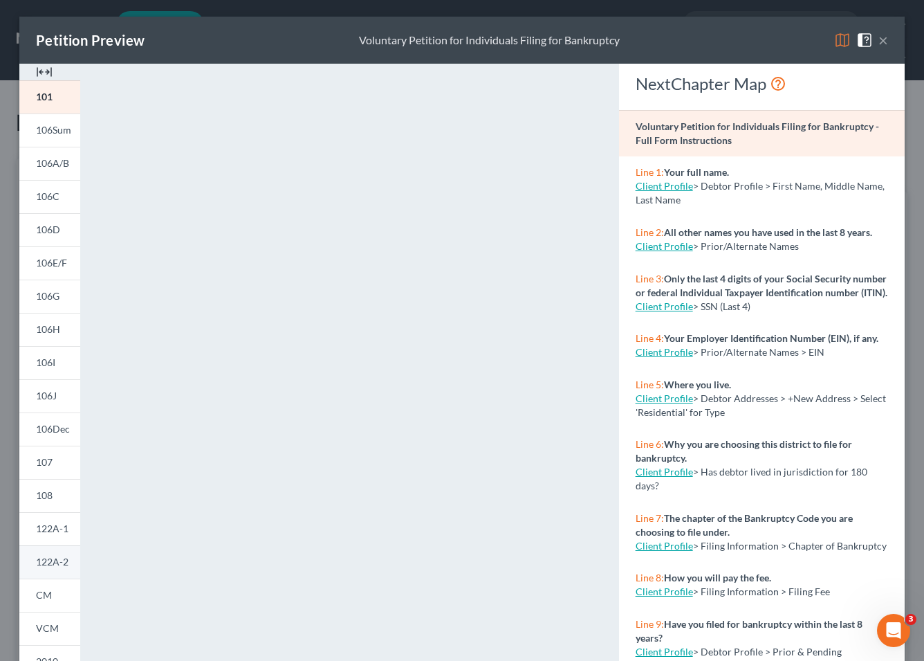
click at [50, 567] on span "122A-2" at bounding box center [52, 561] width 33 height 12
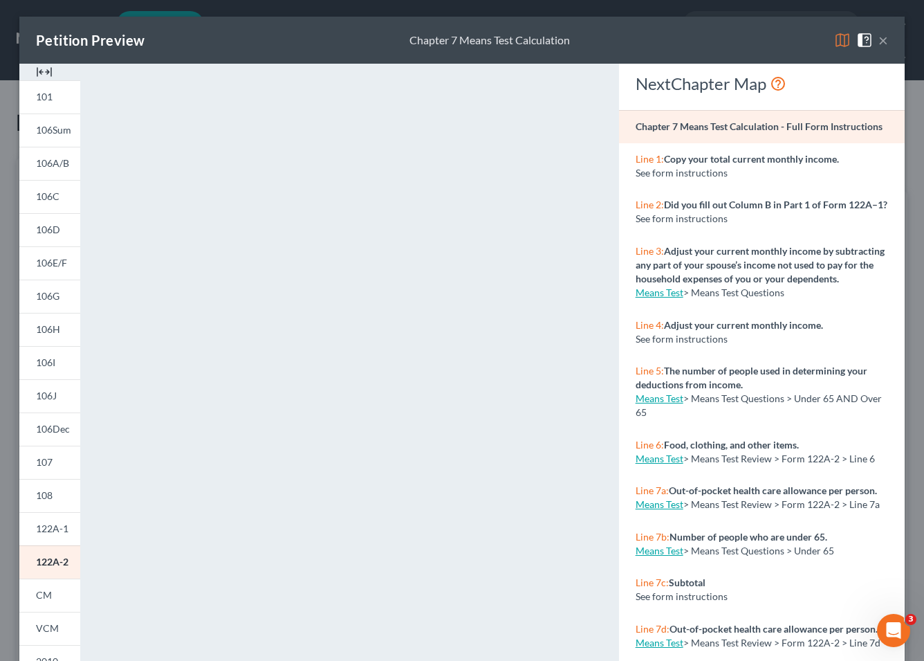
click at [614, 42] on div "Petition Preview Chapter 7 Means Test Calculation ×" at bounding box center [461, 40] width 885 height 47
click at [614, 40] on button "×" at bounding box center [883, 40] width 10 height 17
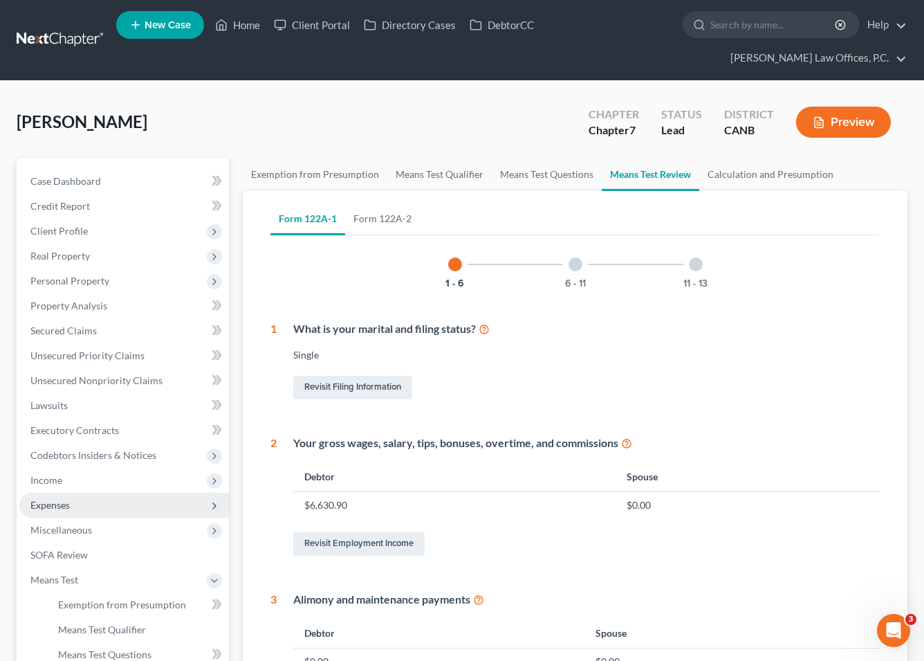
click at [75, 492] on span "Expenses" at bounding box center [124, 504] width 210 height 25
click at [76, 492] on span "Expenses" at bounding box center [124, 504] width 210 height 25
click at [96, 492] on span "Expenses" at bounding box center [124, 504] width 210 height 25
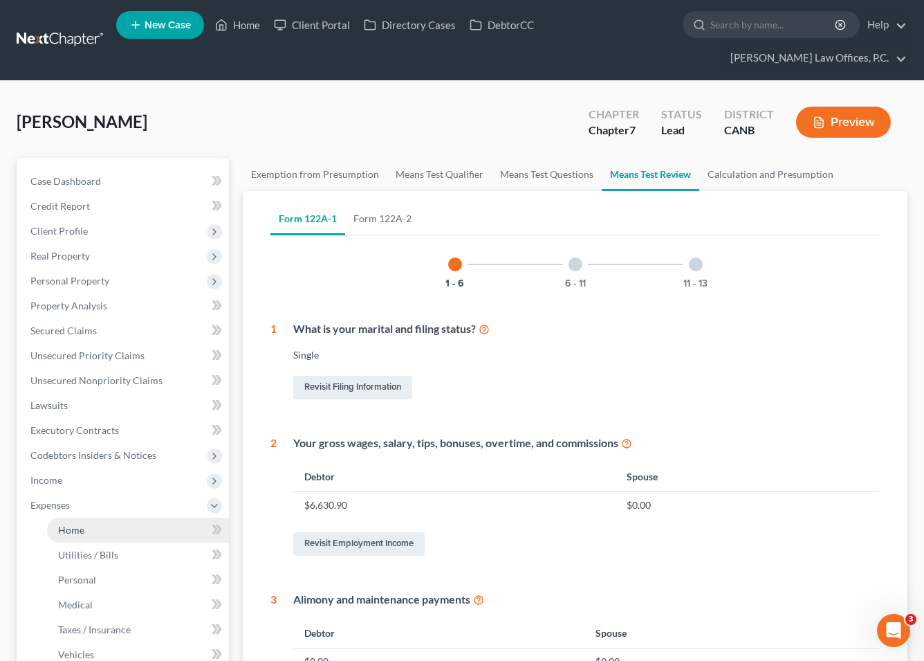
click at [113, 517] on link "Home" at bounding box center [138, 529] width 182 height 25
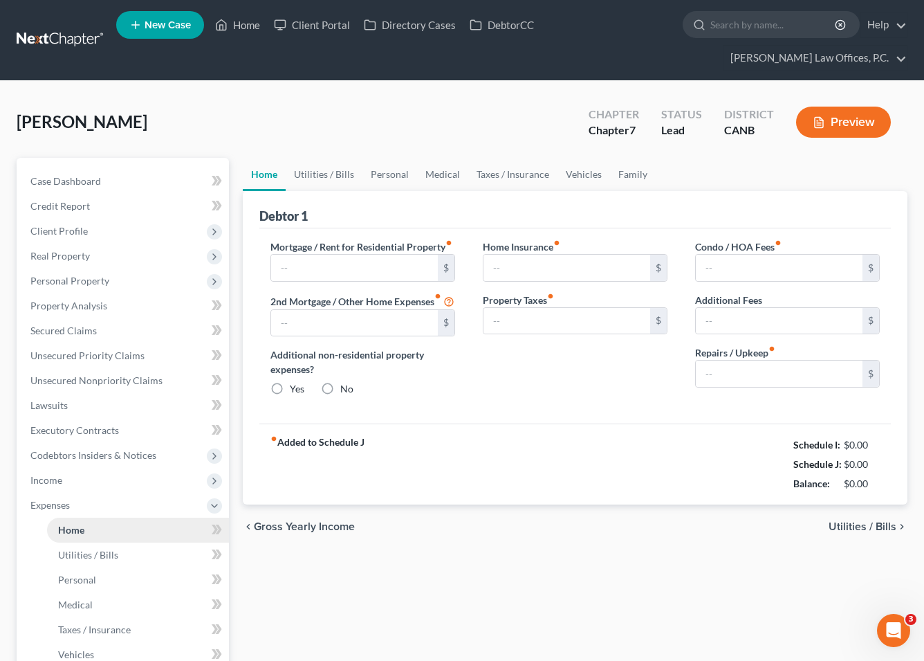
type input "700.00"
type input "0.00"
radio input "true"
type input "0.00"
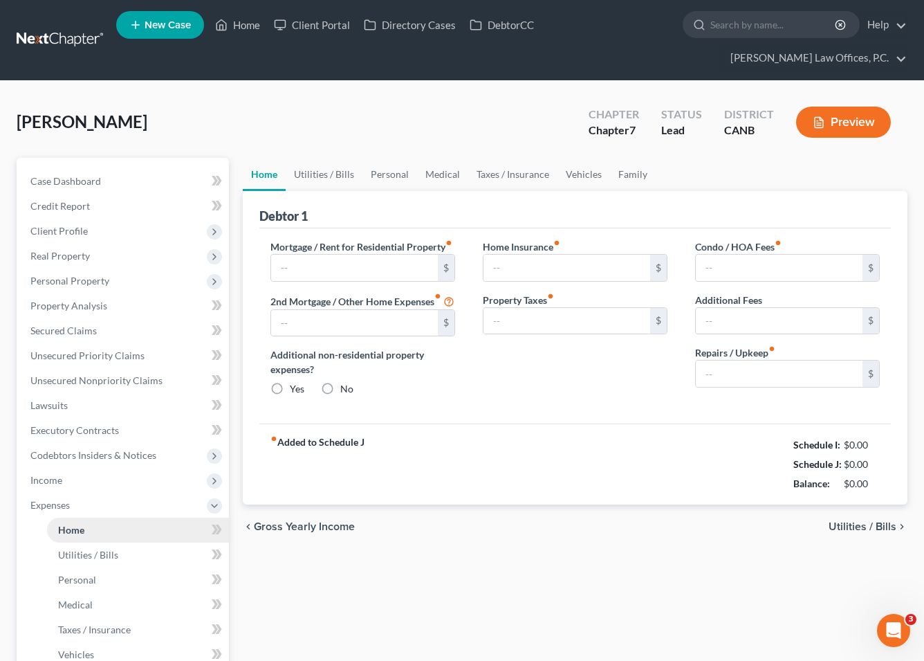
type input "0.00"
click at [314, 158] on link "Utilities / Bills" at bounding box center [324, 174] width 77 height 33
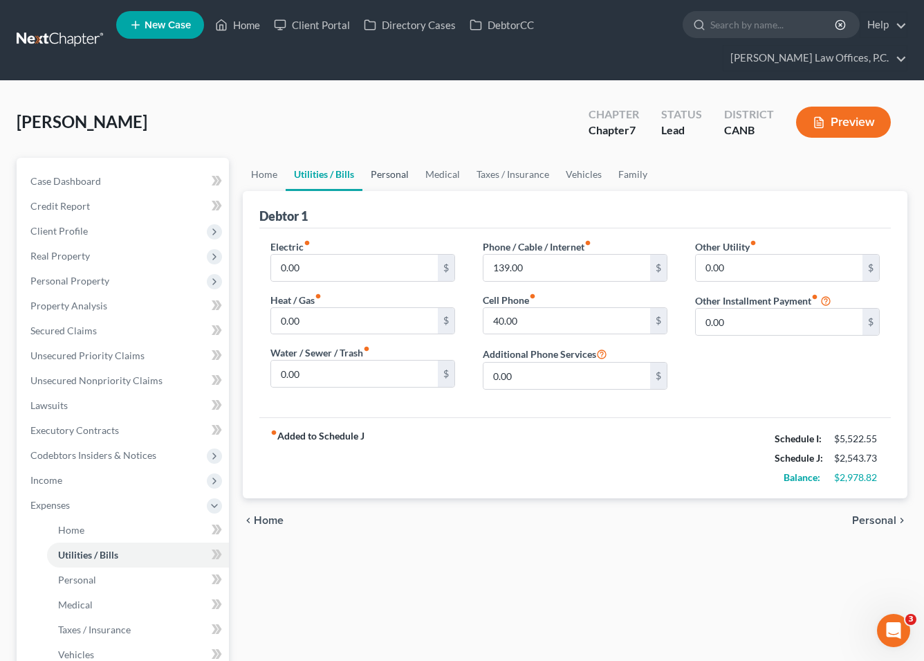
click at [362, 158] on link "Personal" at bounding box center [389, 174] width 55 height 33
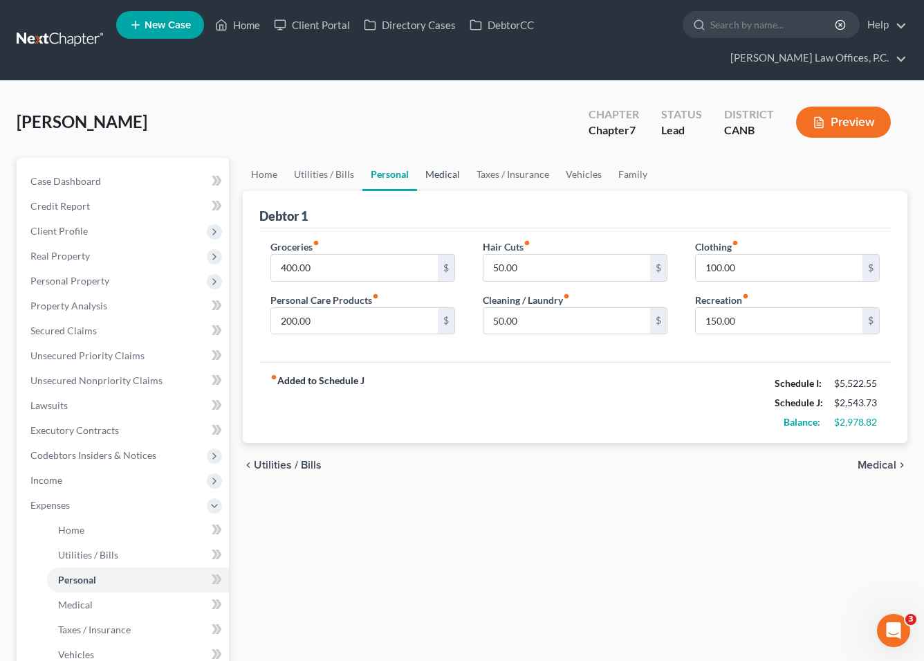
click at [436, 158] on link "Medical" at bounding box center [442, 174] width 51 height 33
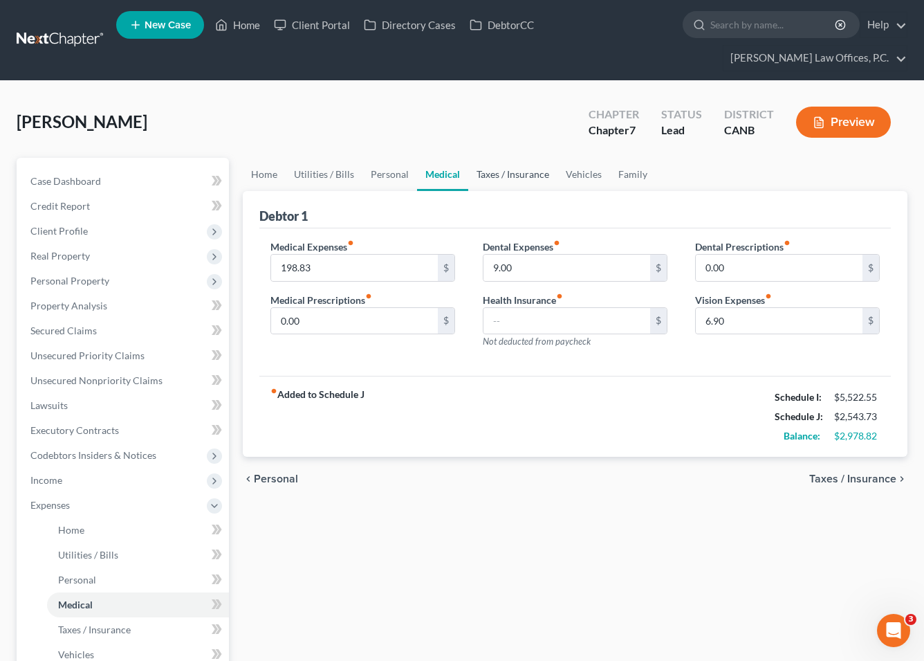
click at [486, 158] on link "Taxes / Insurance" at bounding box center [512, 174] width 89 height 33
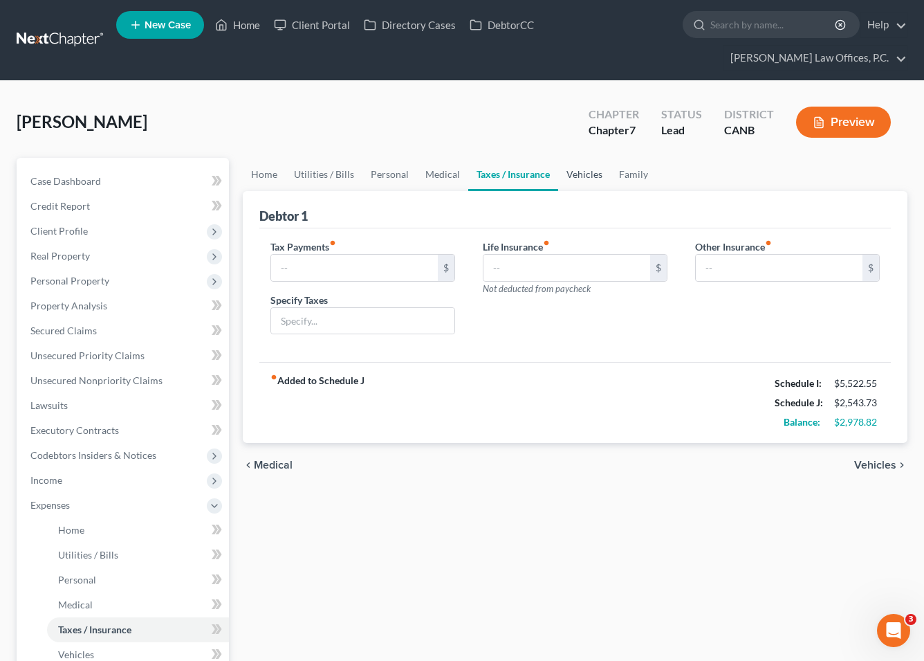
click at [571, 158] on link "Vehicles" at bounding box center [584, 174] width 53 height 33
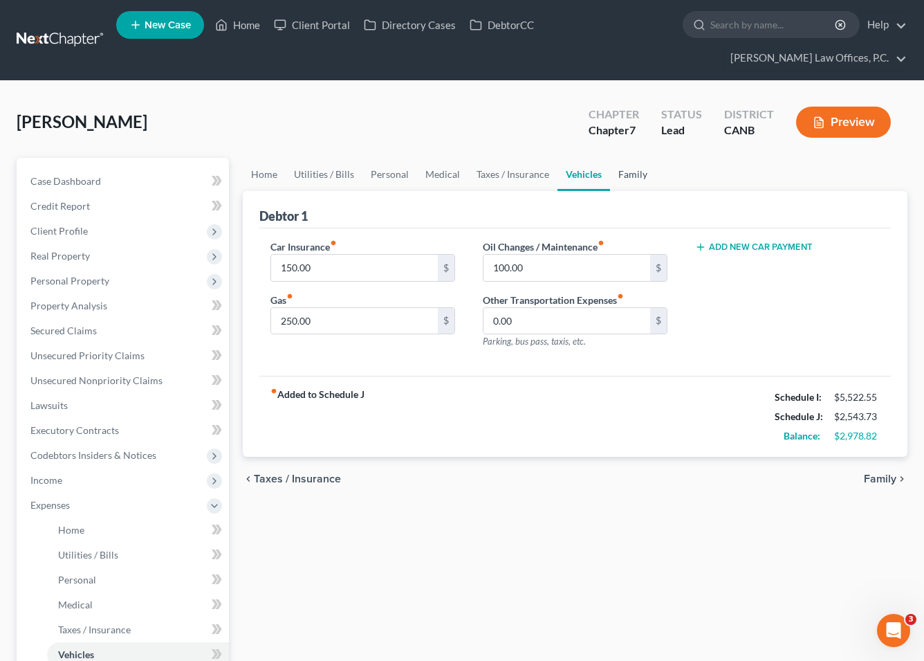
click at [614, 158] on link "Family" at bounding box center [633, 174] width 46 height 33
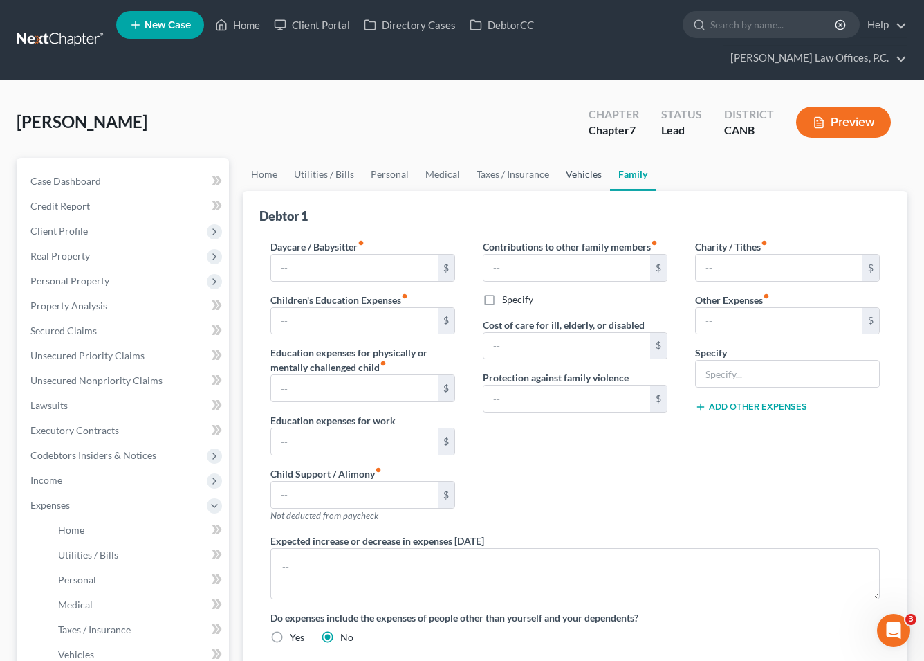
click at [578, 158] on link "Vehicles" at bounding box center [584, 174] width 53 height 33
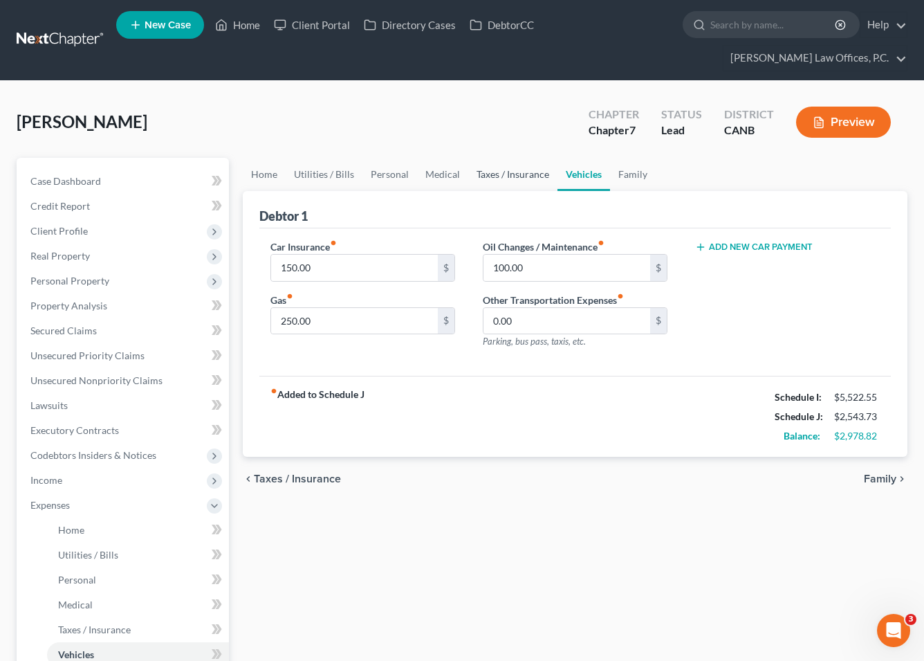
click at [519, 158] on link "Taxes / Insurance" at bounding box center [512, 174] width 89 height 33
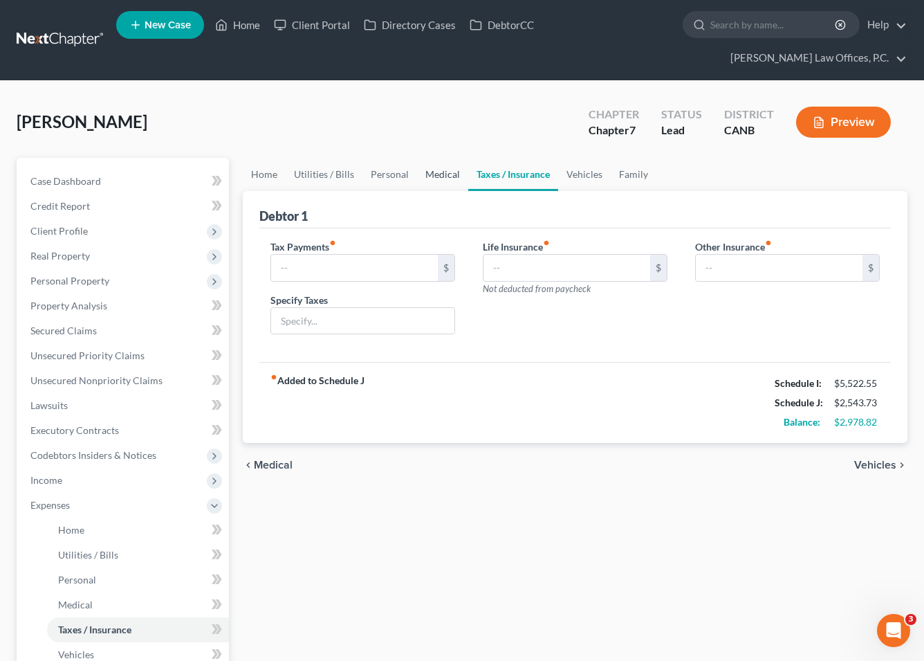
click at [421, 158] on link "Medical" at bounding box center [442, 174] width 51 height 33
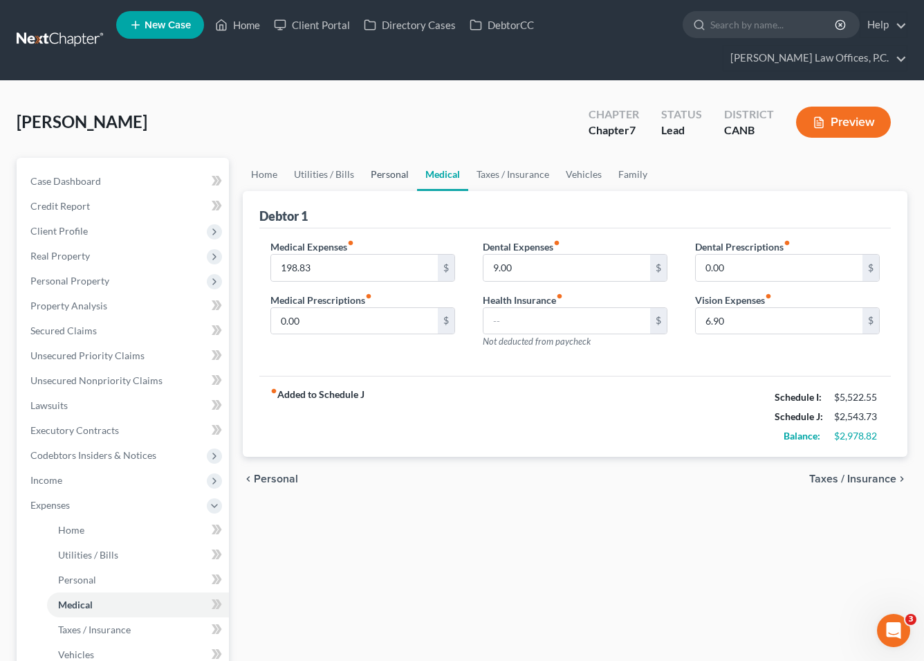
click at [387, 158] on link "Personal" at bounding box center [389, 174] width 55 height 33
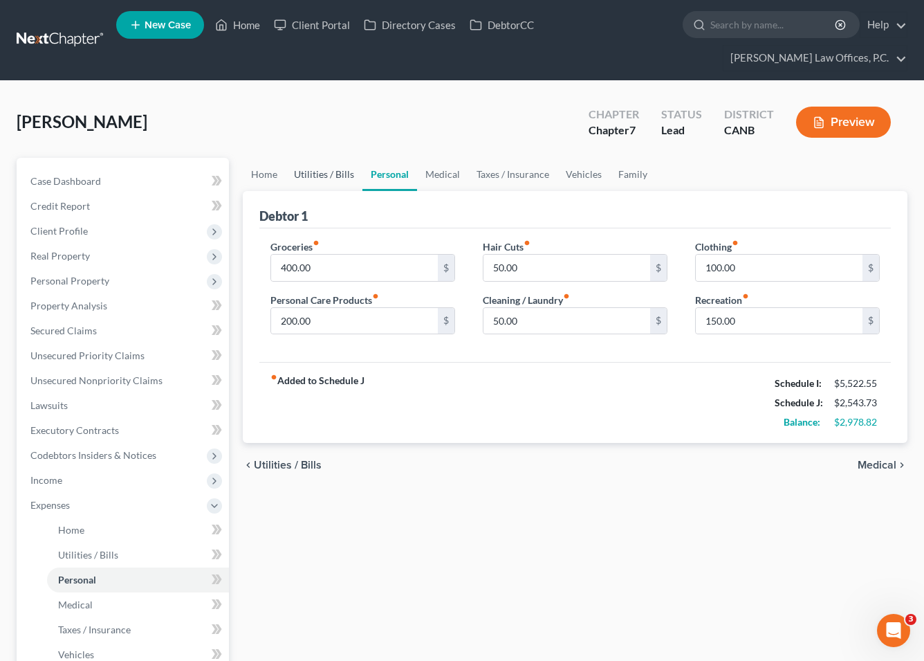
click at [341, 158] on link "Utilities / Bills" at bounding box center [324, 174] width 77 height 33
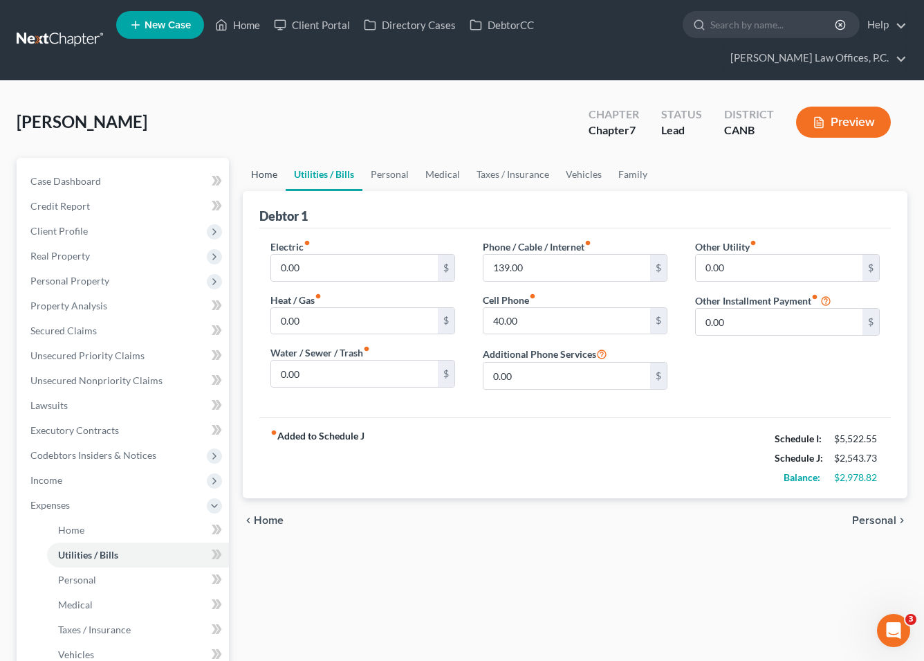
click at [273, 158] on link "Home" at bounding box center [264, 174] width 43 height 33
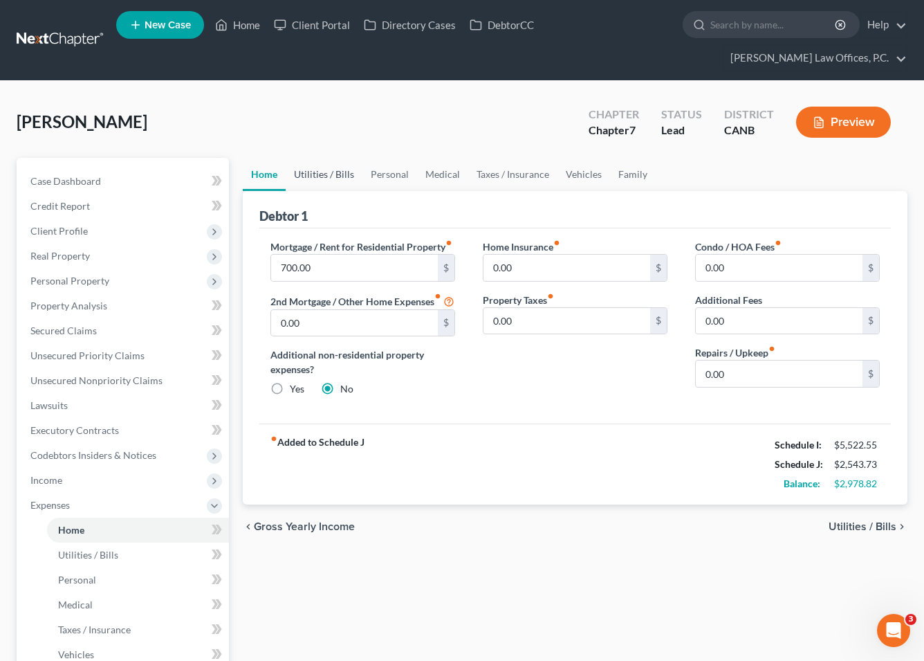
click at [299, 158] on link "Utilities / Bills" at bounding box center [324, 174] width 77 height 33
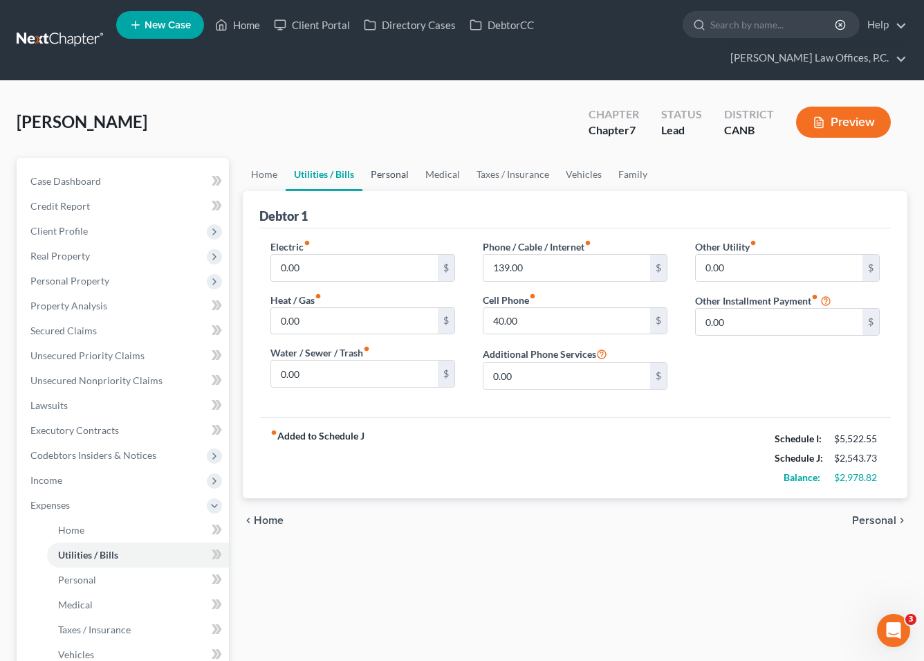
click at [380, 158] on link "Personal" at bounding box center [389, 174] width 55 height 33
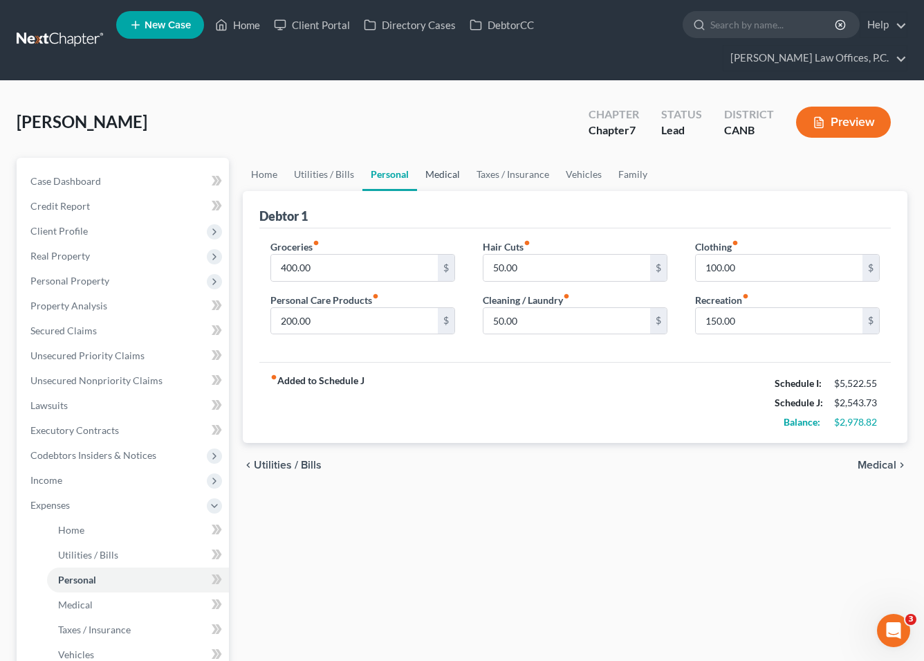
click at [436, 158] on link "Medical" at bounding box center [442, 174] width 51 height 33
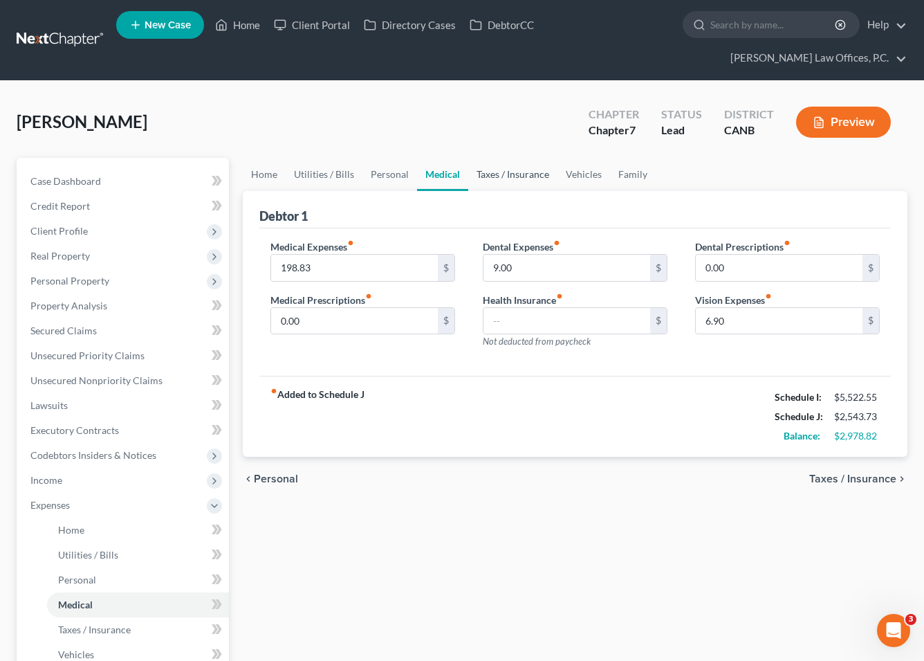
click at [485, 158] on link "Taxes / Insurance" at bounding box center [512, 174] width 89 height 33
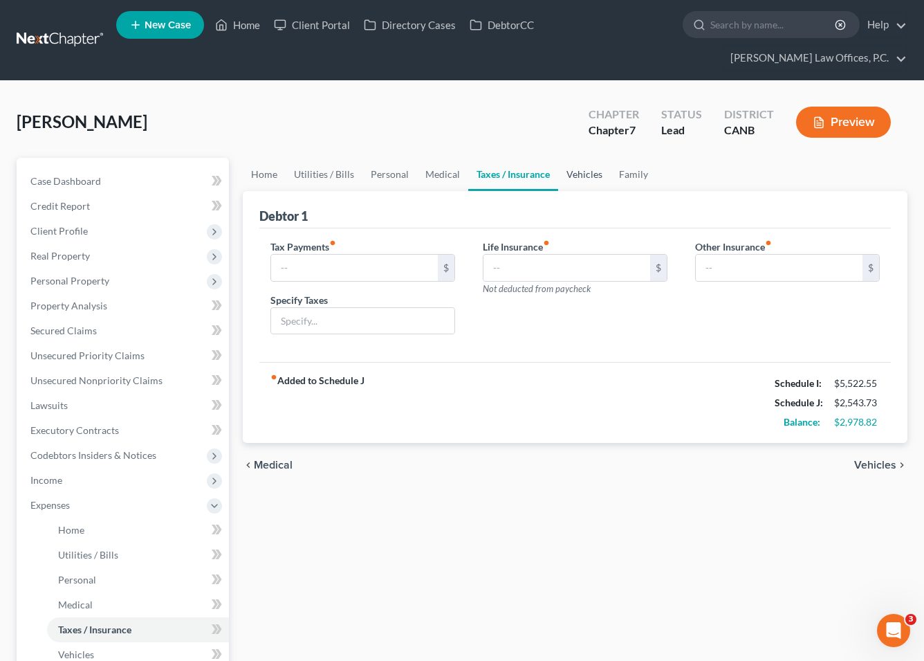
click at [558, 158] on link "Vehicles" at bounding box center [584, 174] width 53 height 33
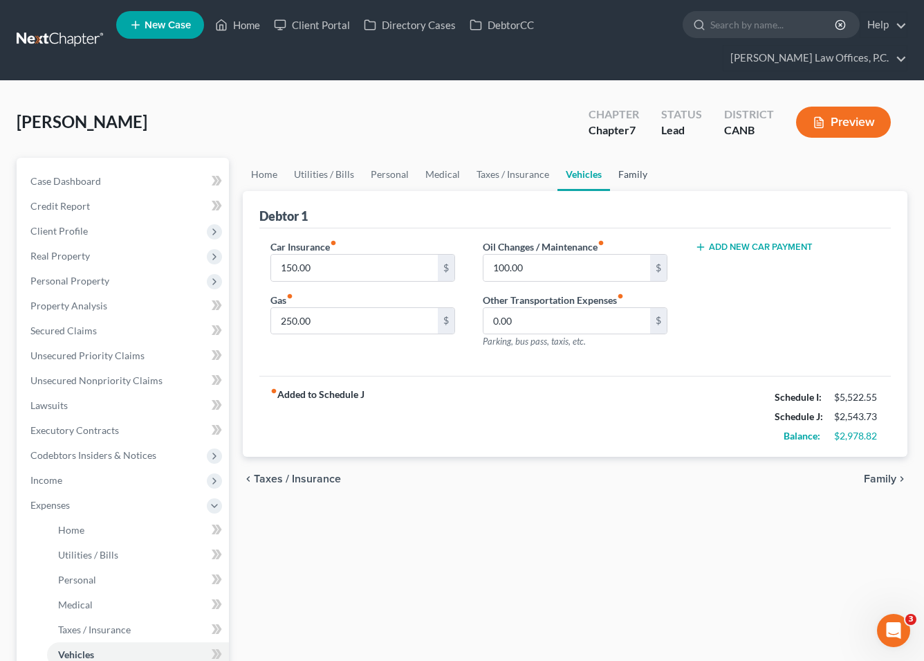
click at [614, 158] on link "Family" at bounding box center [633, 174] width 46 height 33
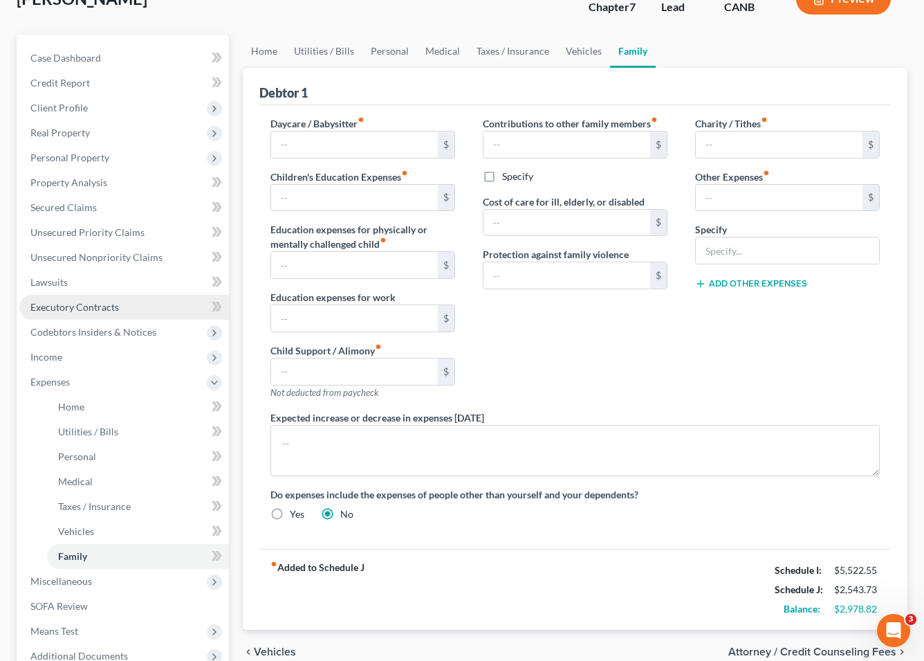
scroll to position [248, 0]
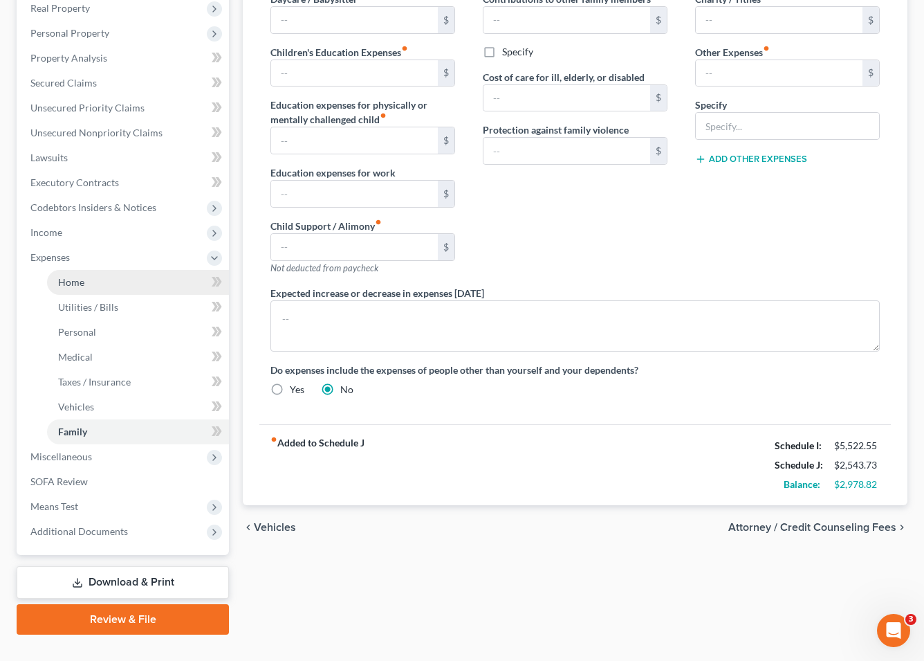
click at [127, 270] on link "Home" at bounding box center [138, 282] width 182 height 25
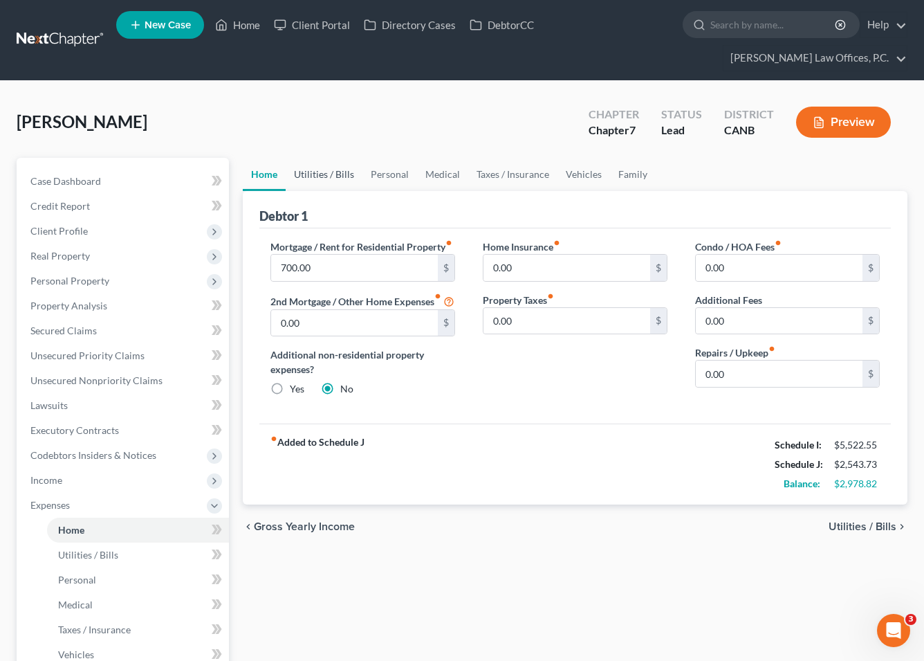
click at [322, 158] on link "Utilities / Bills" at bounding box center [324, 174] width 77 height 33
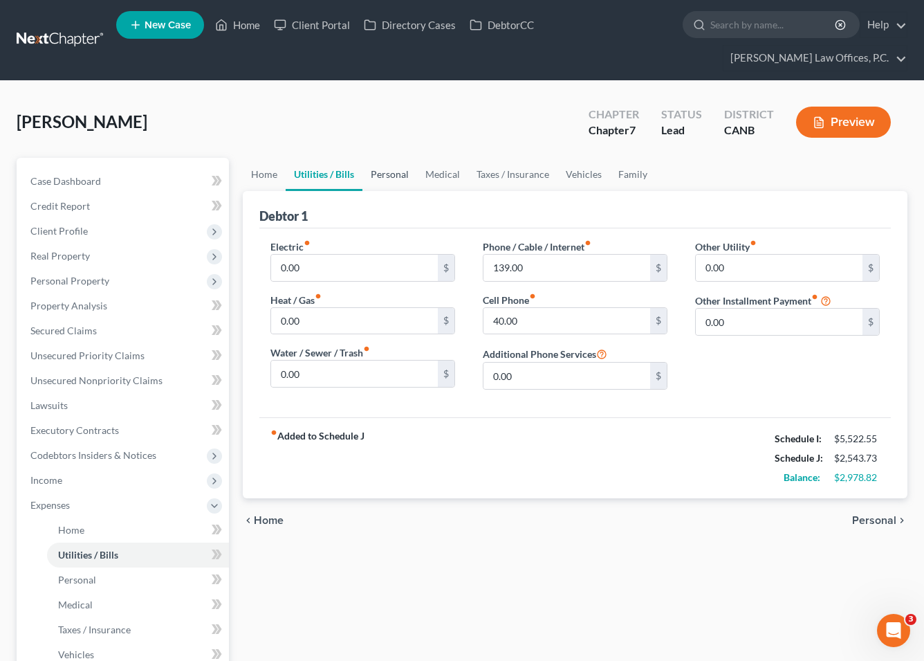
click at [398, 158] on link "Personal" at bounding box center [389, 174] width 55 height 33
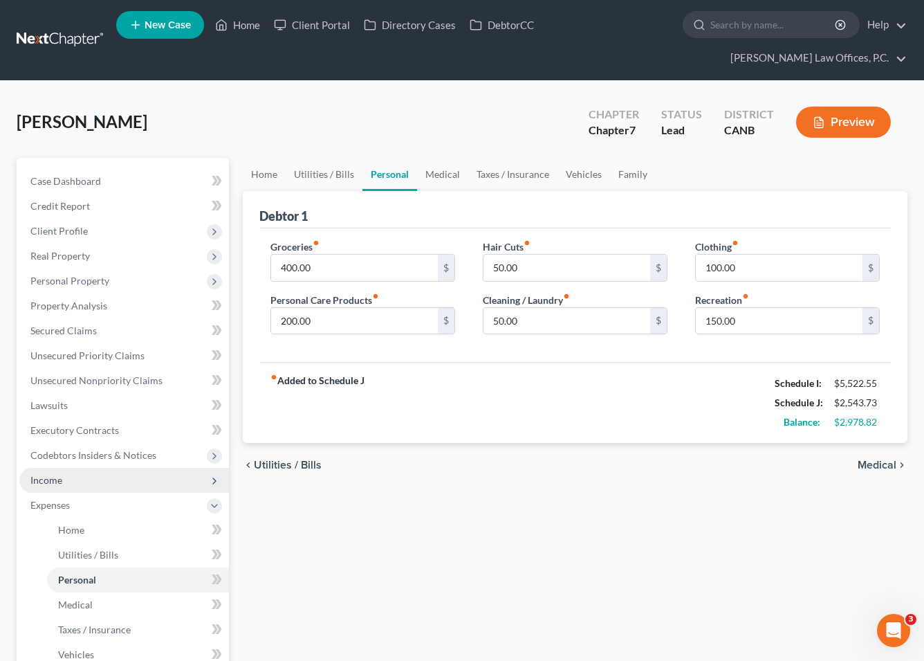
click at [120, 468] on span "Income" at bounding box center [124, 480] width 210 height 25
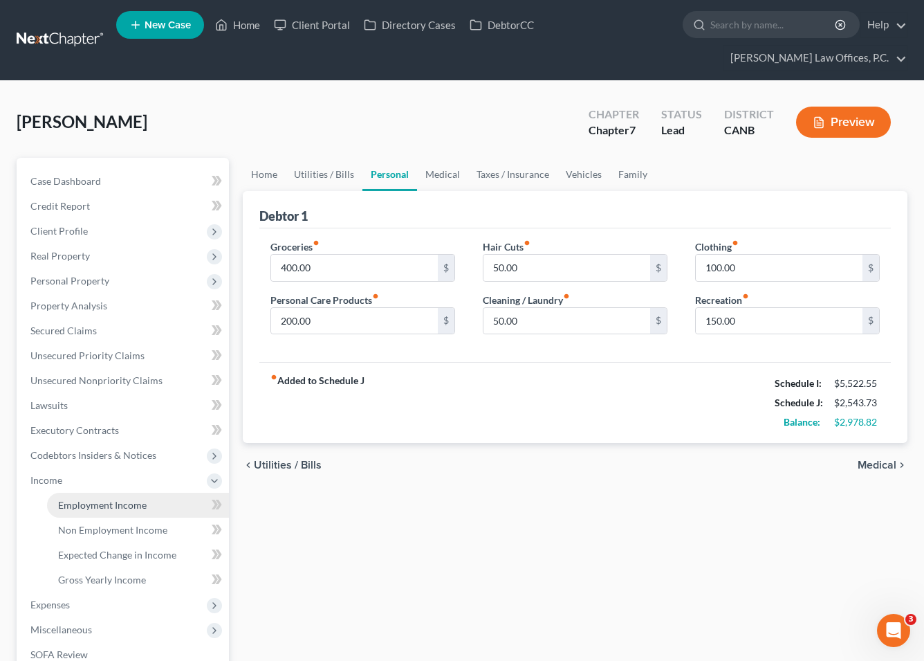
click at [126, 499] on span "Employment Income" at bounding box center [102, 505] width 89 height 12
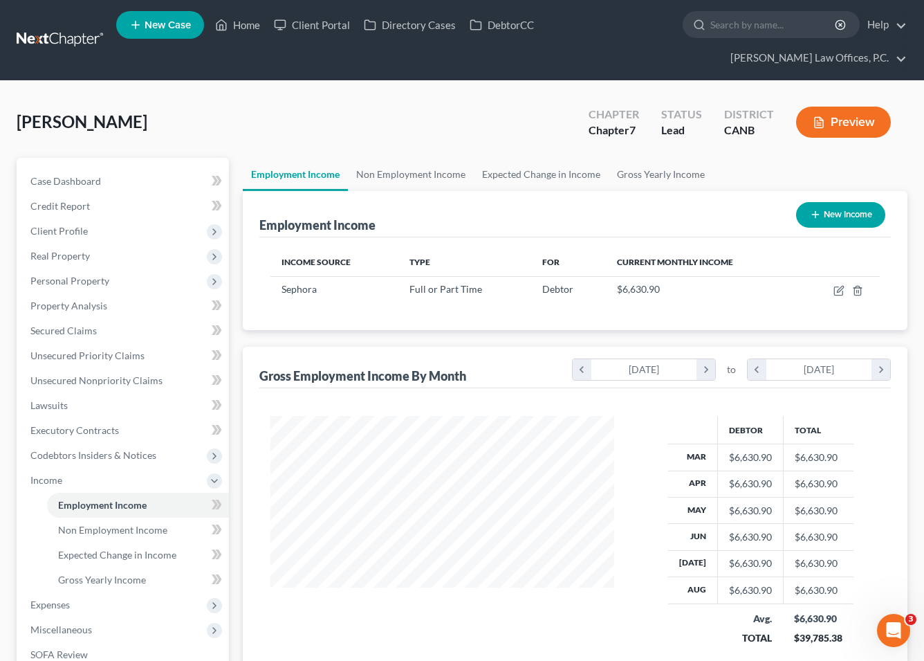
scroll to position [248, 371]
click at [400, 158] on link "Non Employment Income" at bounding box center [411, 174] width 126 height 33
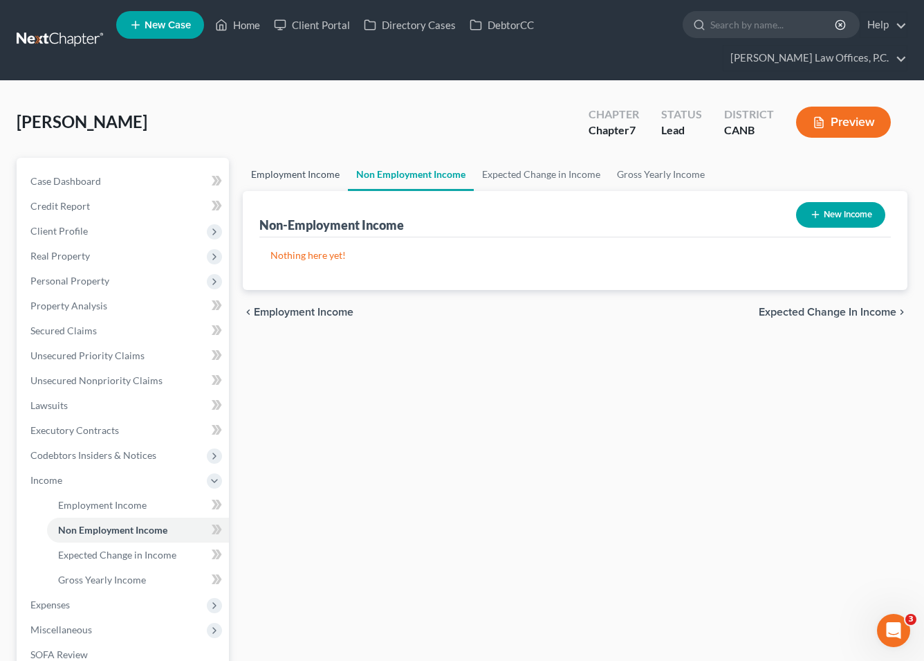
click at [308, 158] on link "Employment Income" at bounding box center [295, 174] width 105 height 33
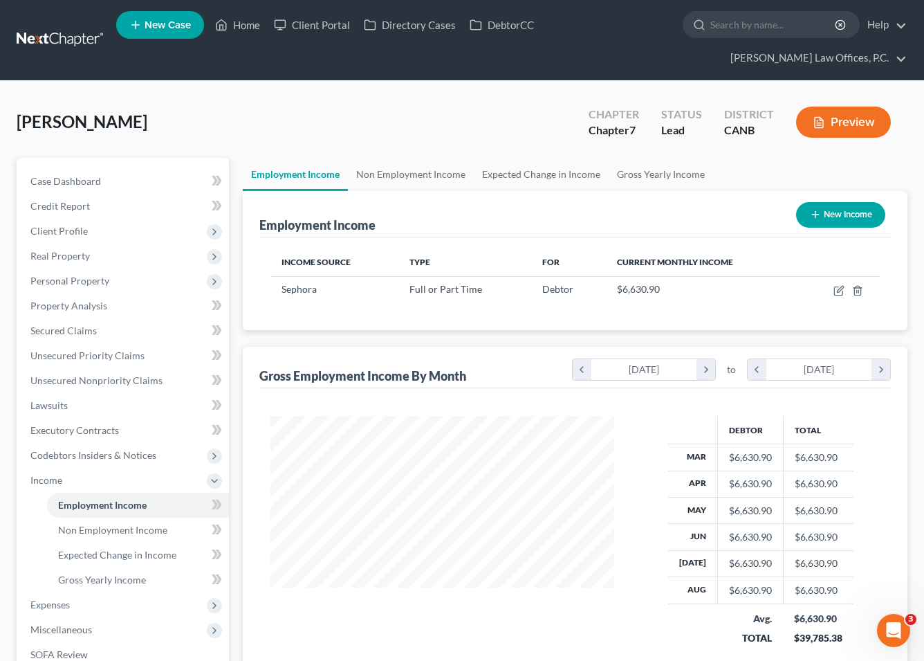
scroll to position [248, 371]
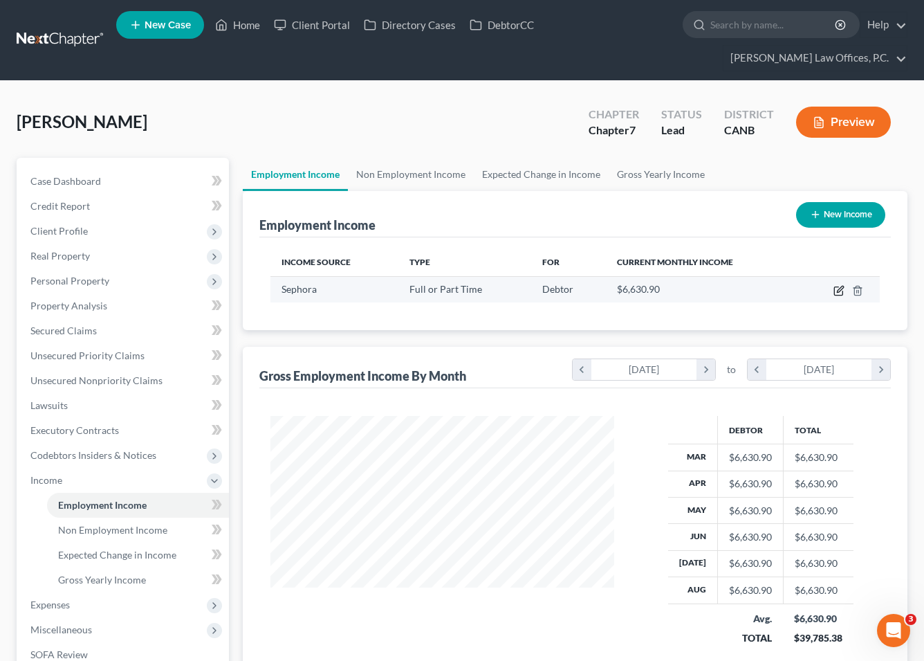
click at [614, 287] on icon "button" at bounding box center [838, 291] width 8 height 8
select select "0"
select select "4"
select select "2"
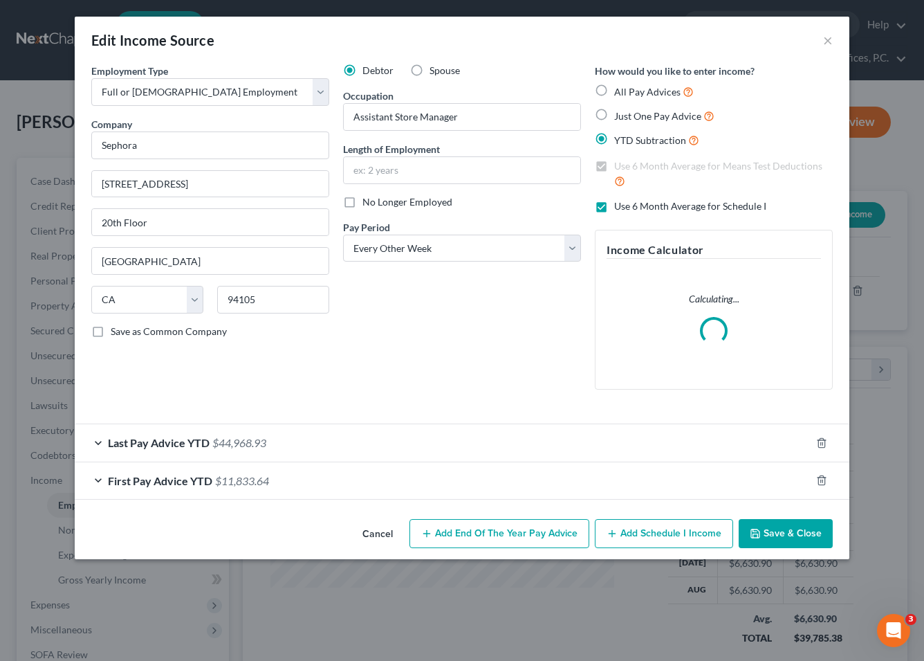
click at [543, 447] on div "Last Pay Advice YTD $44,968.93" at bounding box center [443, 442] width 736 height 37
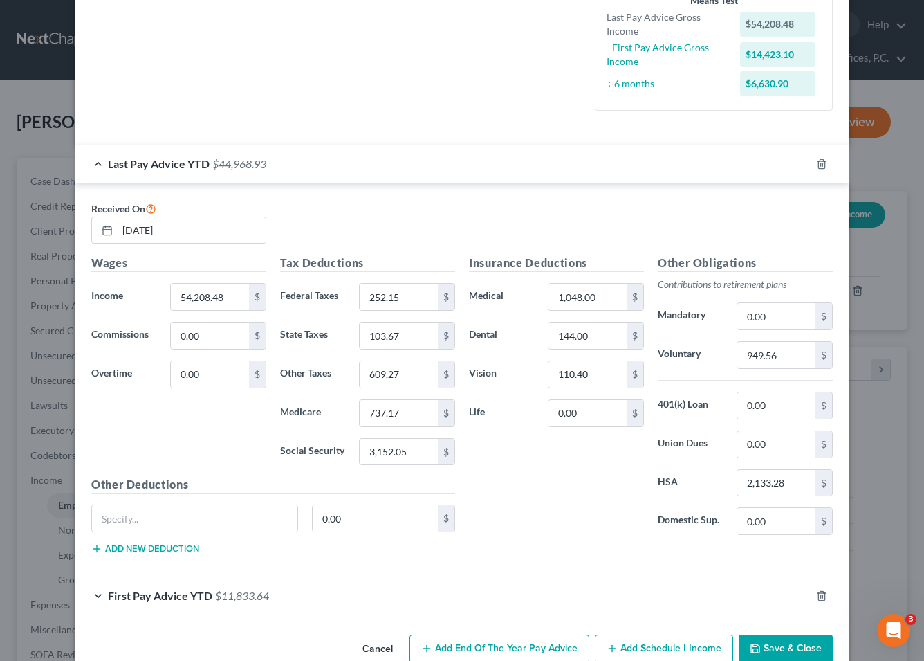
scroll to position [383, 0]
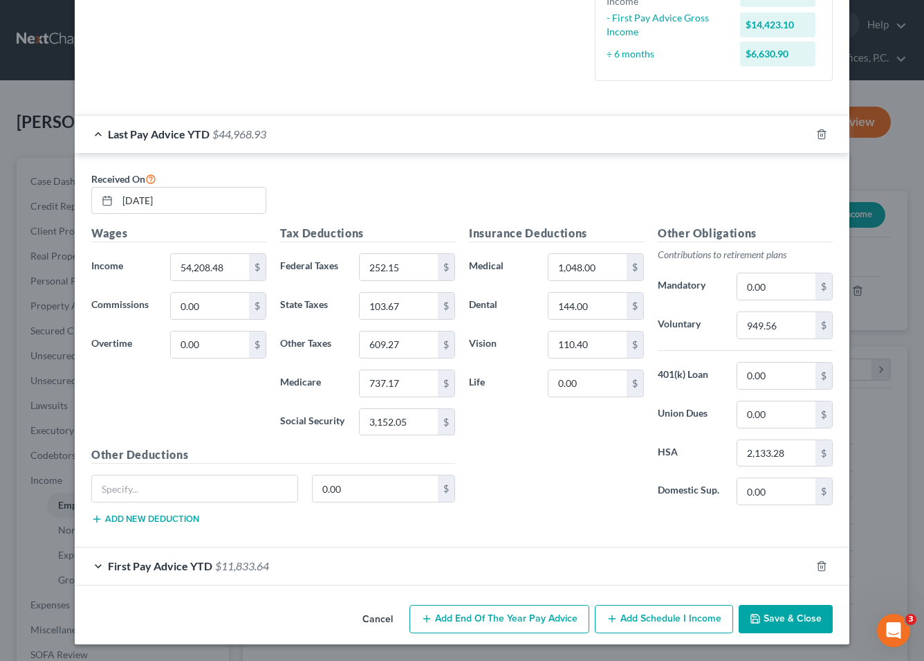
click at [526, 561] on div "First Pay Advice YTD $11,833.64" at bounding box center [443, 565] width 736 height 37
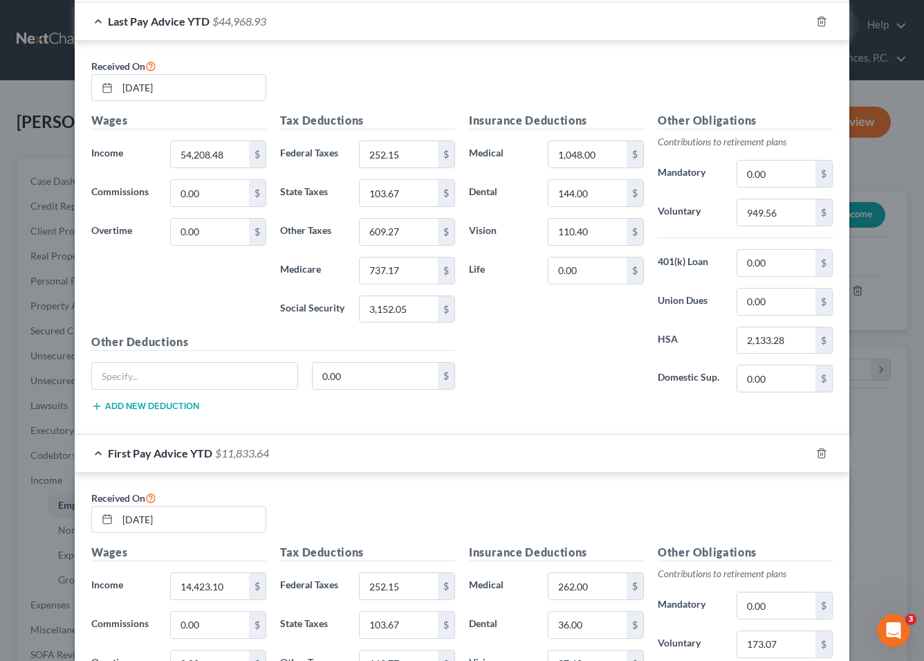
scroll to position [777, 0]
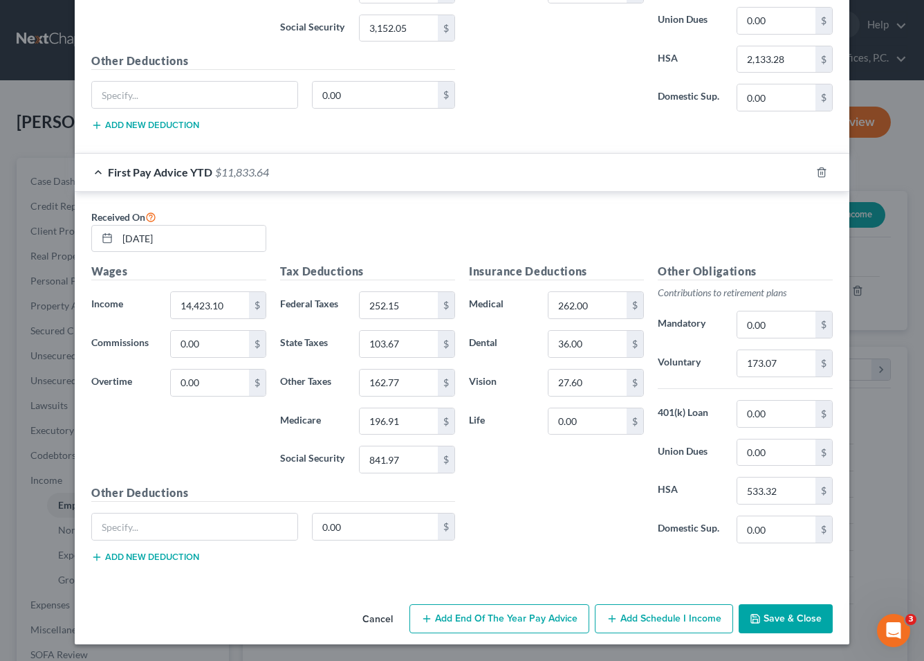
click at [614, 611] on button "Save & Close" at bounding box center [786, 618] width 94 height 29
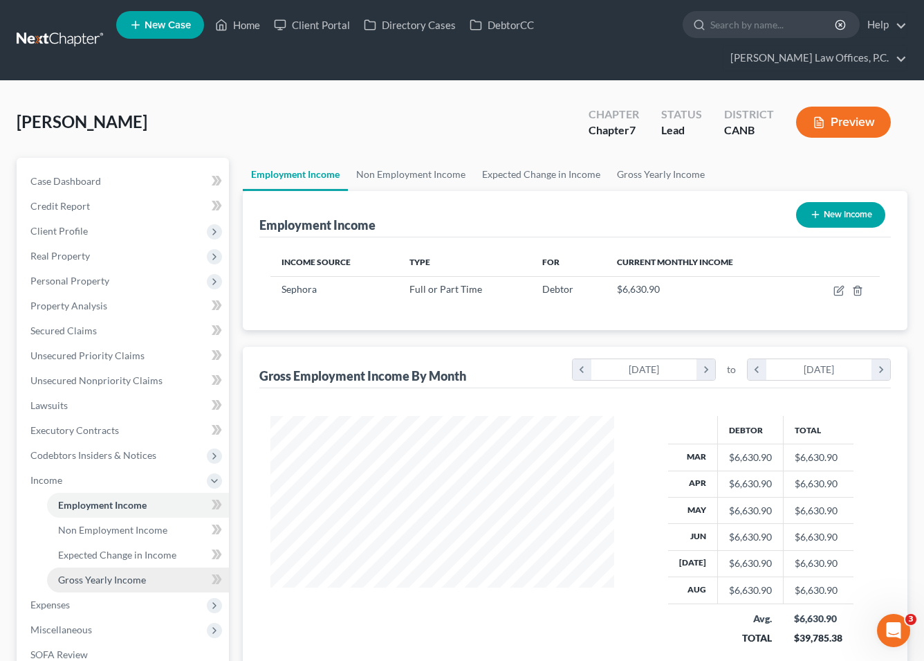
scroll to position [15, 0]
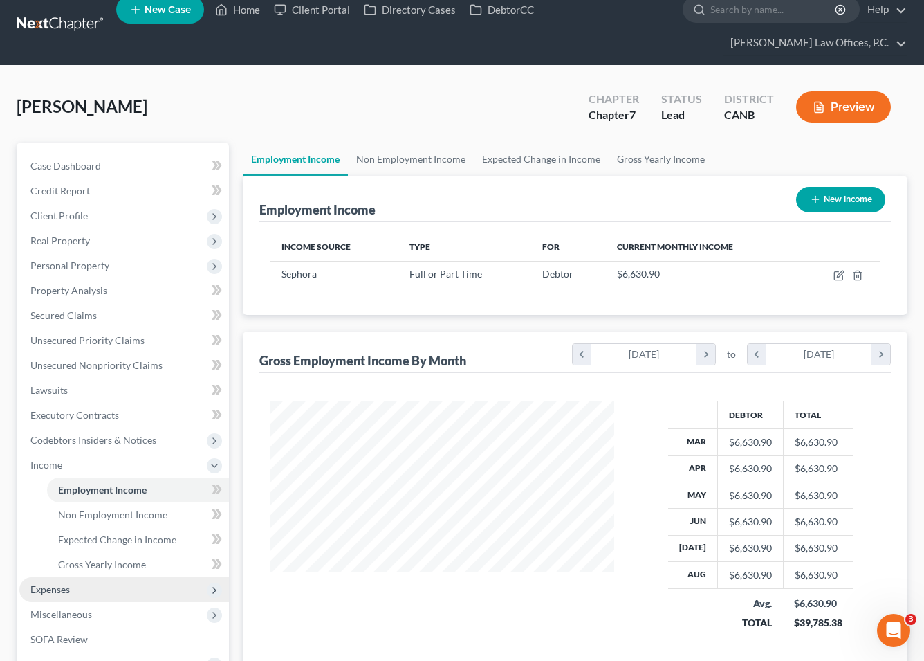
click at [133, 577] on span "Expenses" at bounding box center [124, 589] width 210 height 25
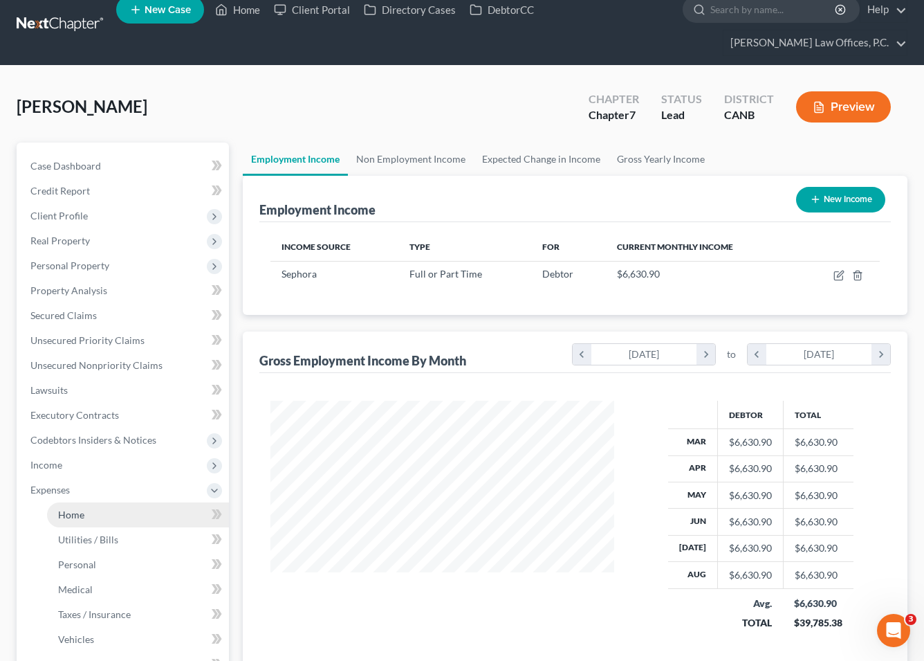
click at [167, 502] on link "Home" at bounding box center [138, 514] width 182 height 25
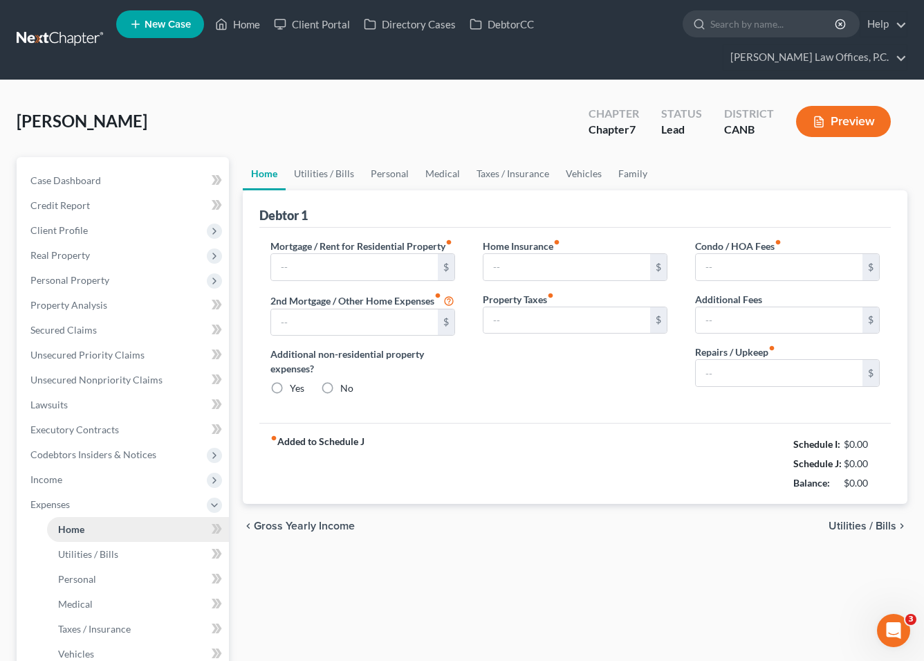
type input "700.00"
type input "0.00"
radio input "true"
type input "0.00"
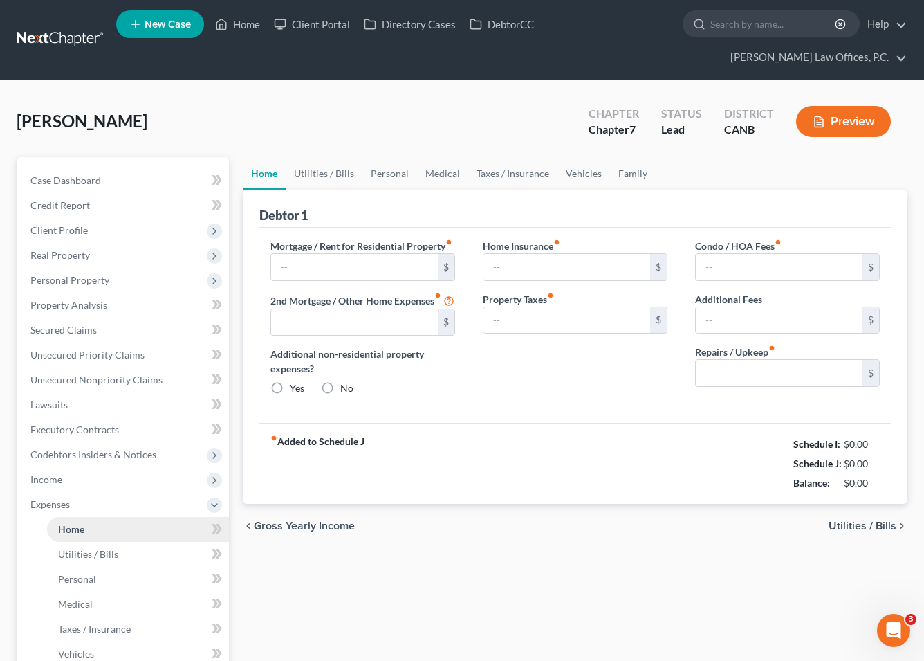
type input "0.00"
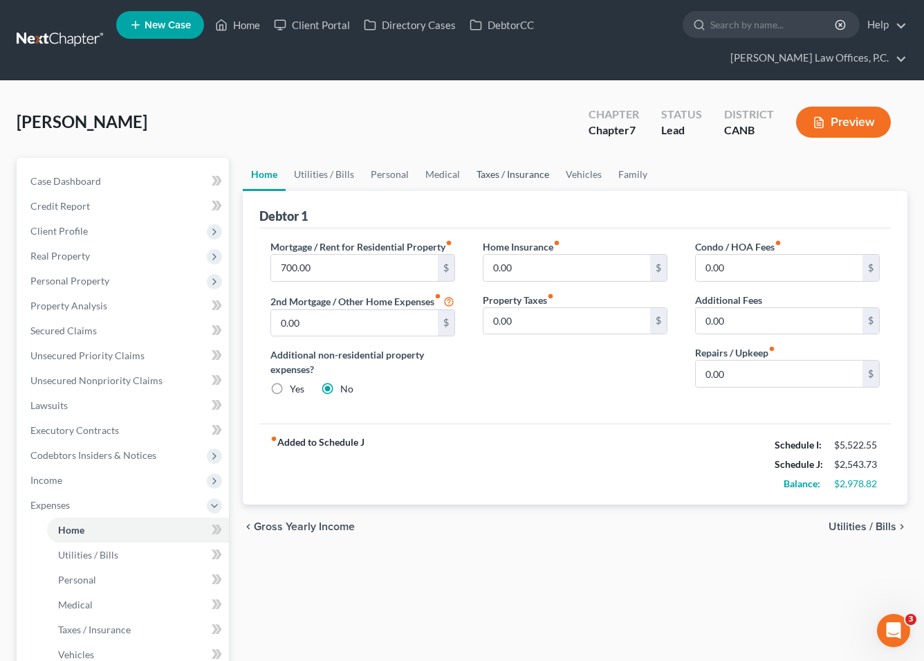
click at [504, 158] on link "Taxes / Insurance" at bounding box center [512, 174] width 89 height 33
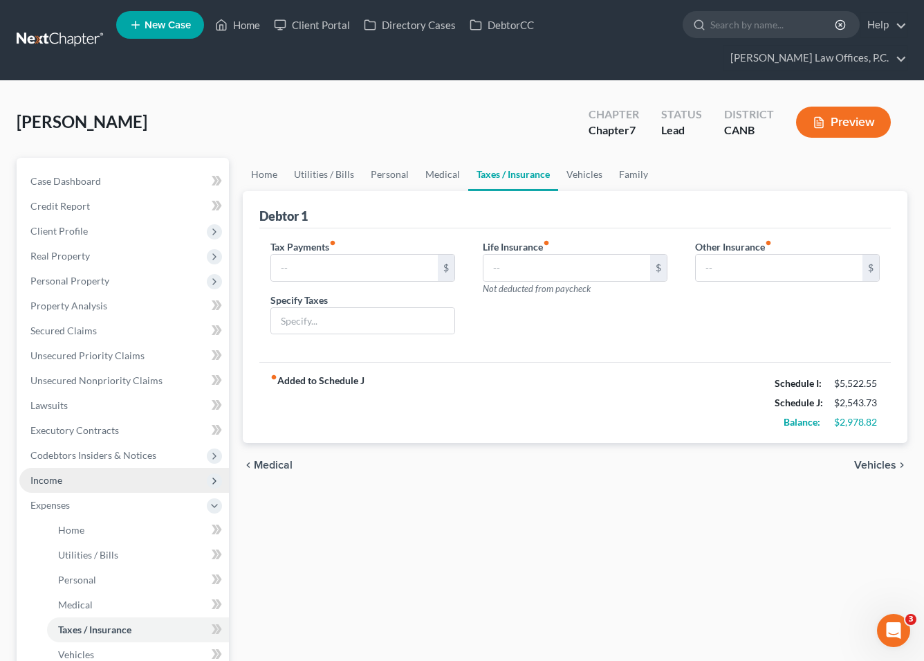
click at [105, 468] on span "Income" at bounding box center [124, 480] width 210 height 25
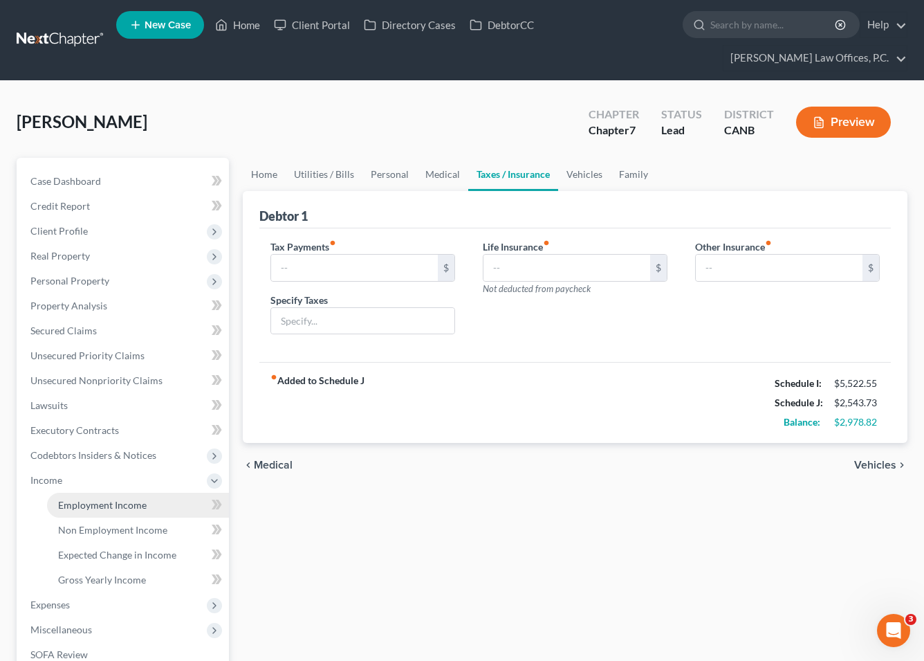
click at [105, 499] on span "Employment Income" at bounding box center [102, 505] width 89 height 12
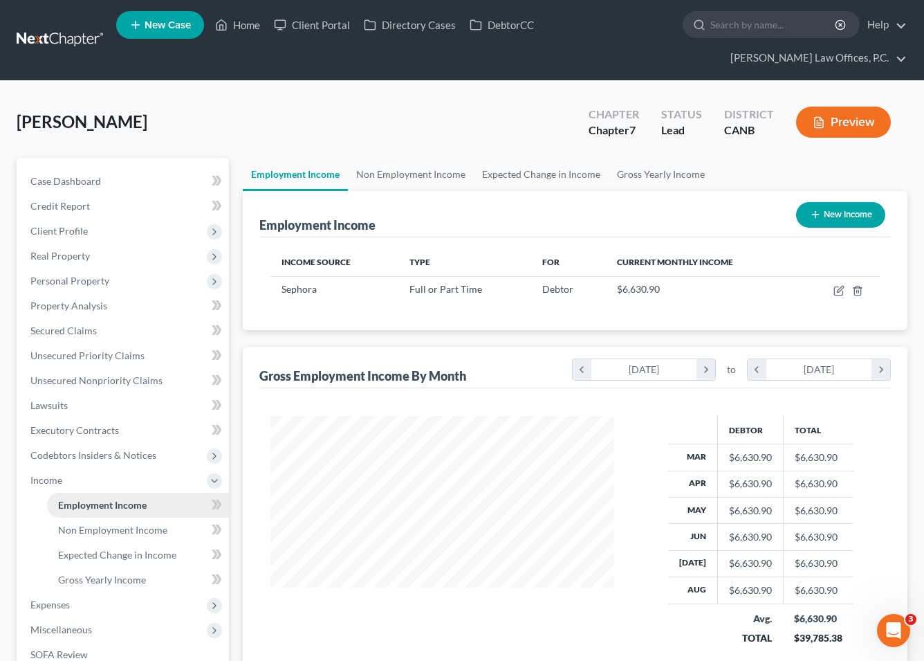
scroll to position [248, 371]
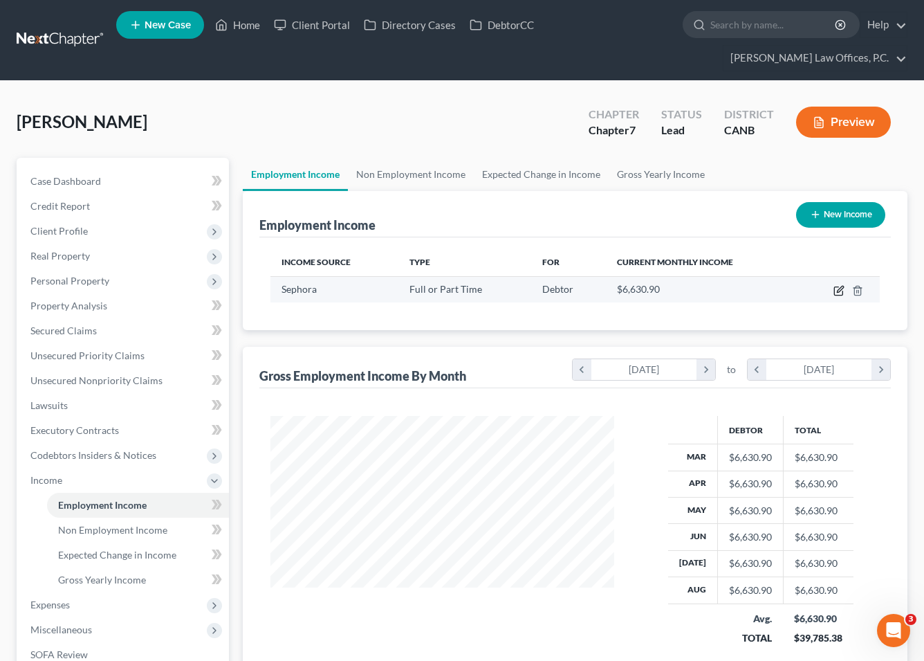
click at [614, 287] on icon "button" at bounding box center [838, 291] width 8 height 8
select select "0"
select select "4"
select select "2"
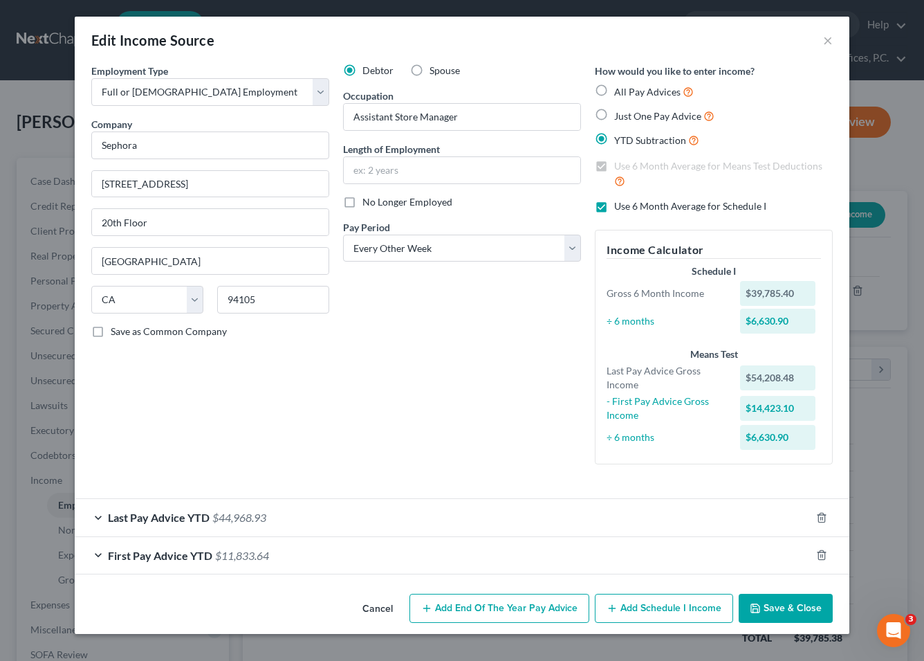
click at [614, 607] on button "Save & Close" at bounding box center [786, 607] width 94 height 29
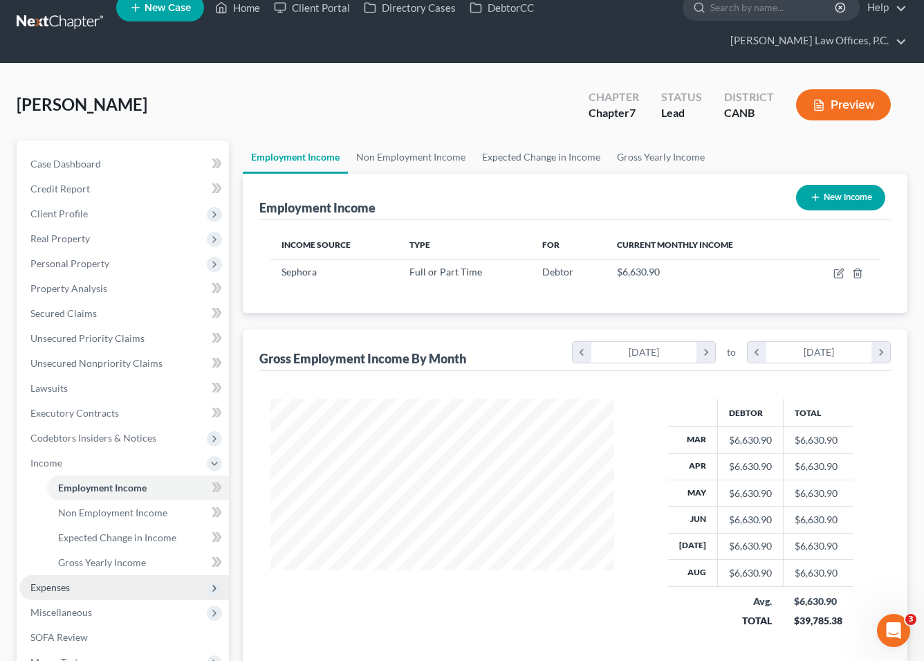
scroll to position [31, 0]
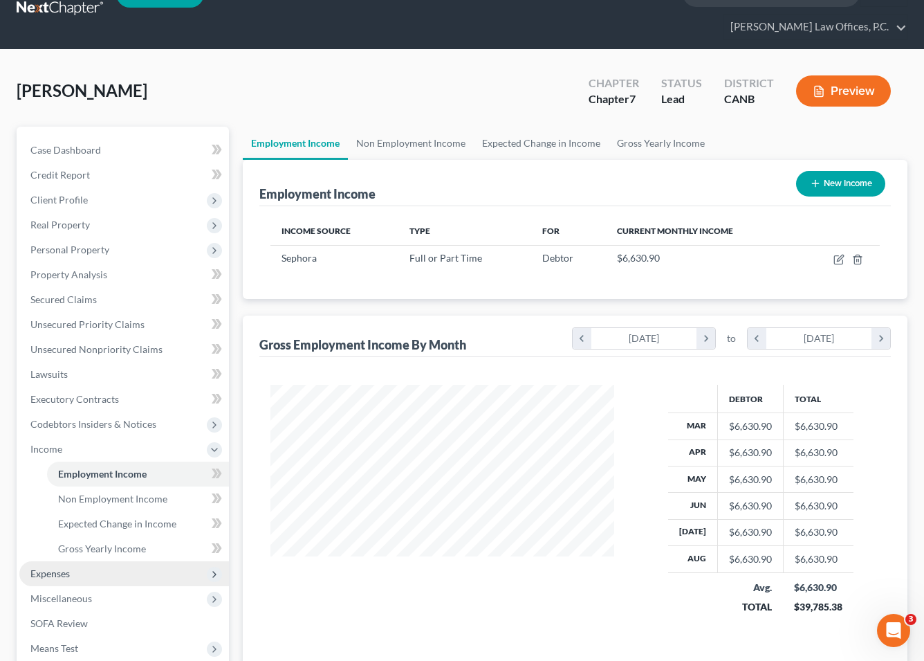
click at [144, 561] on span "Expenses" at bounding box center [124, 573] width 210 height 25
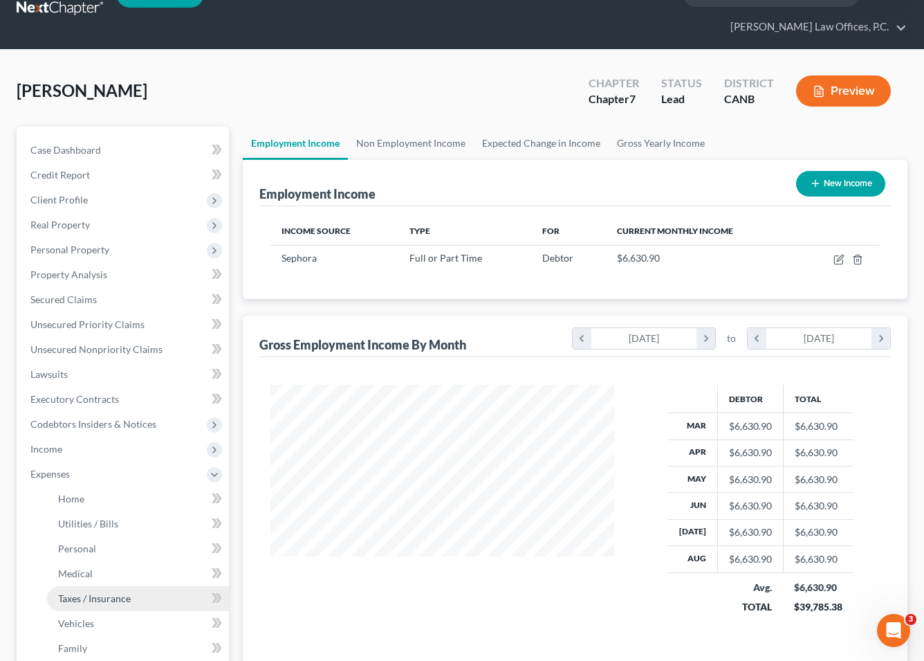
click at [131, 586] on link "Taxes / Insurance" at bounding box center [138, 598] width 182 height 25
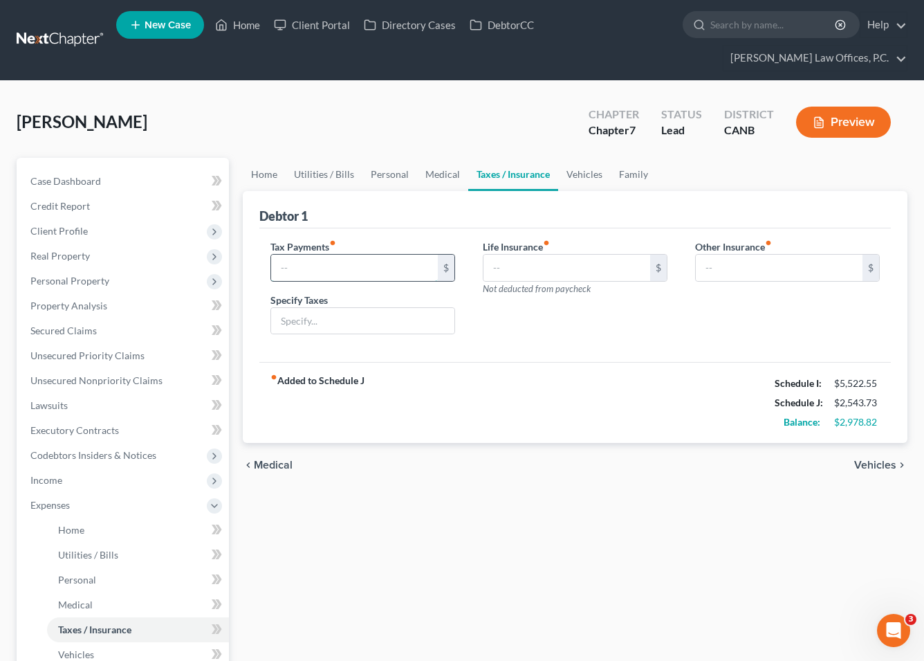
click at [337, 255] on input "text" at bounding box center [354, 268] width 167 height 26
type input "1,000"
type input "Expected 2025 tax payments for unpaid taxes"
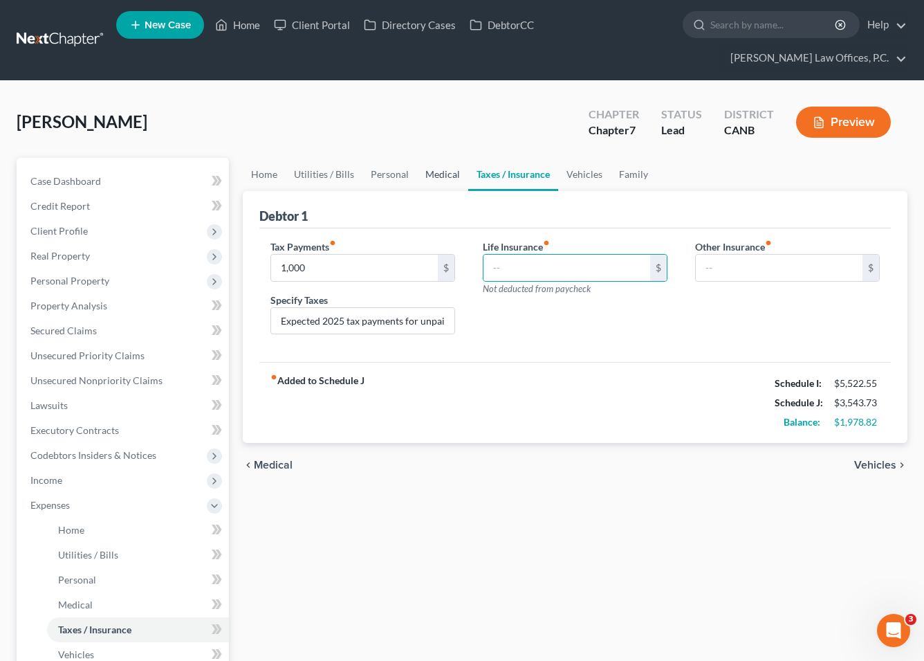
click at [435, 158] on link "Medical" at bounding box center [442, 174] width 51 height 33
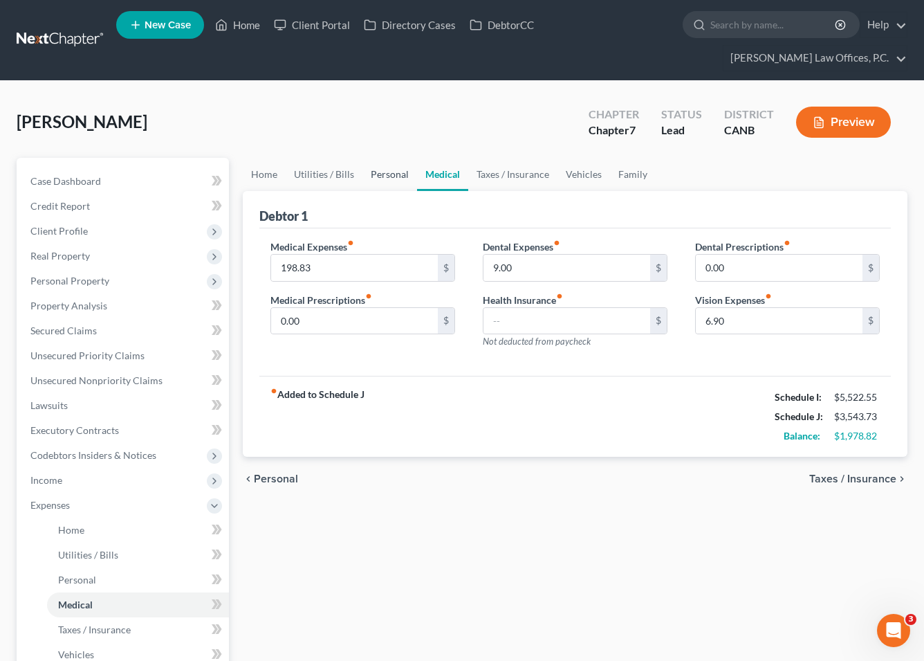
click at [376, 158] on link "Personal" at bounding box center [389, 174] width 55 height 33
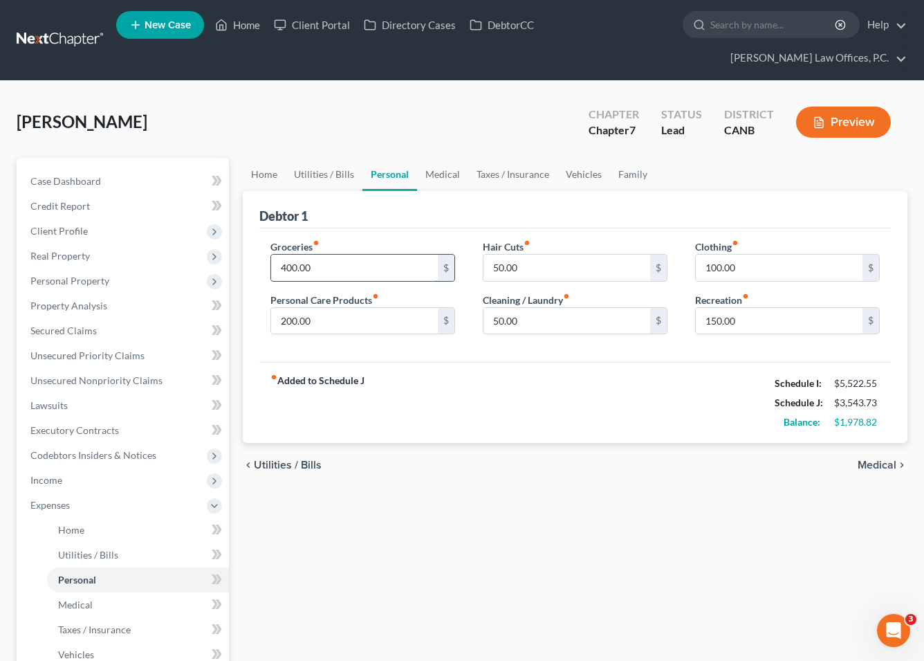
click at [322, 255] on input "400.00" at bounding box center [354, 268] width 167 height 26
type input "700"
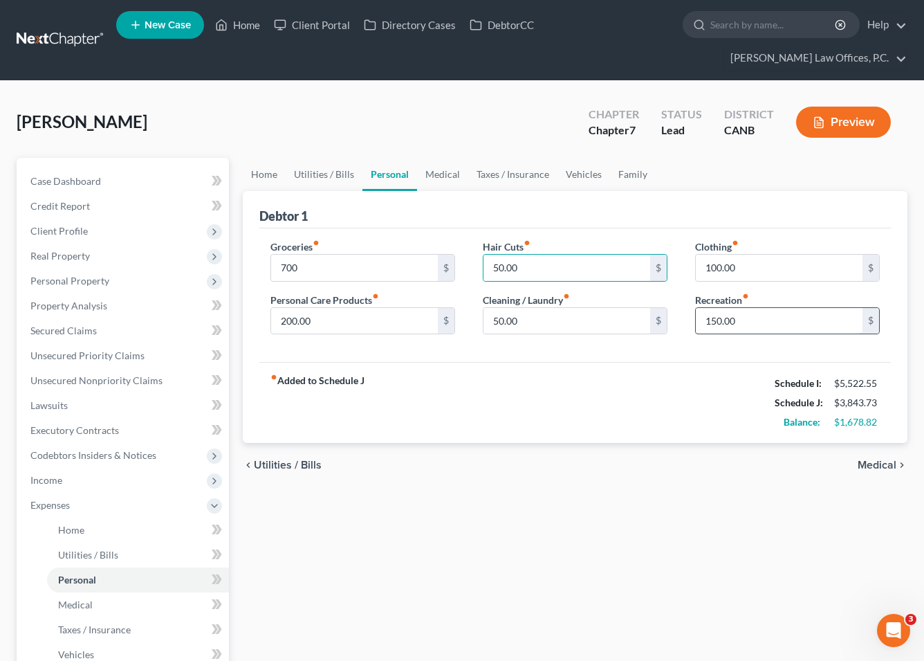
click at [614, 308] on input "150.00" at bounding box center [779, 321] width 167 height 26
type input "250"
click at [614, 158] on link "Family" at bounding box center [633, 174] width 46 height 33
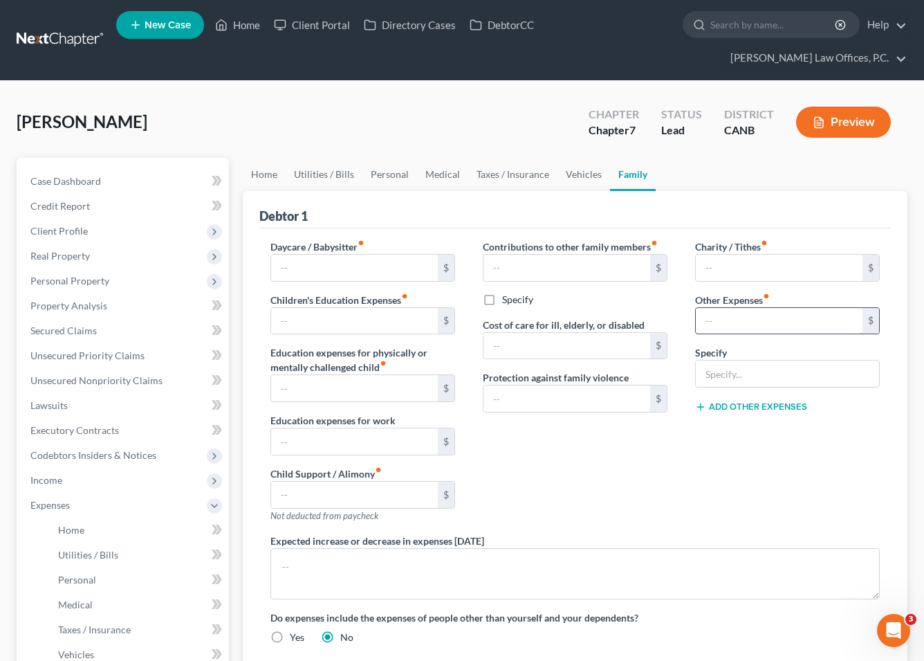
click at [614, 308] on input "text" at bounding box center [779, 321] width 167 height 26
type input "150"
type input "General sundries"
click at [572, 158] on link "Vehicles" at bounding box center [584, 174] width 53 height 33
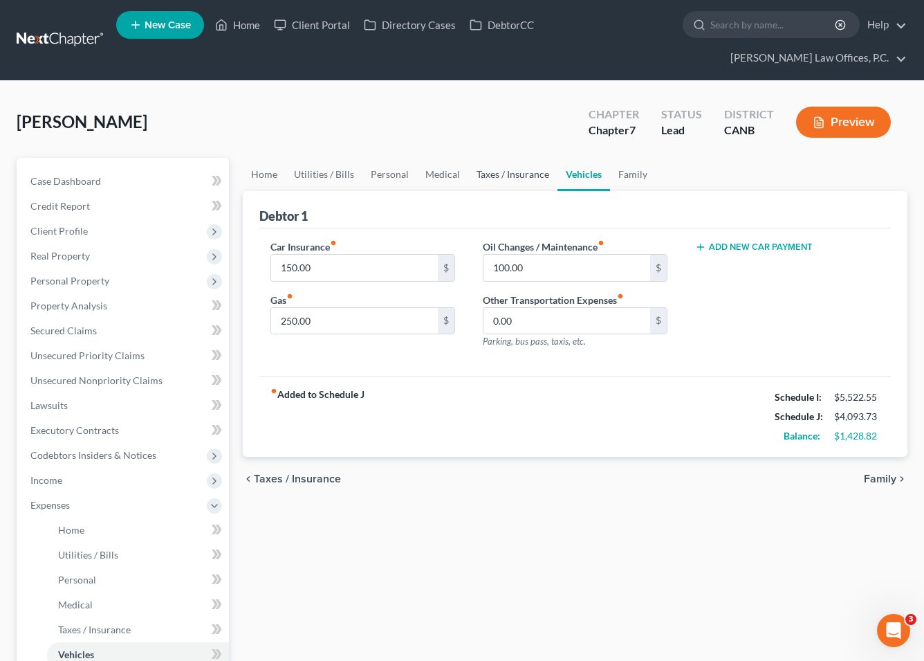
click at [507, 158] on link "Taxes / Insurance" at bounding box center [512, 174] width 89 height 33
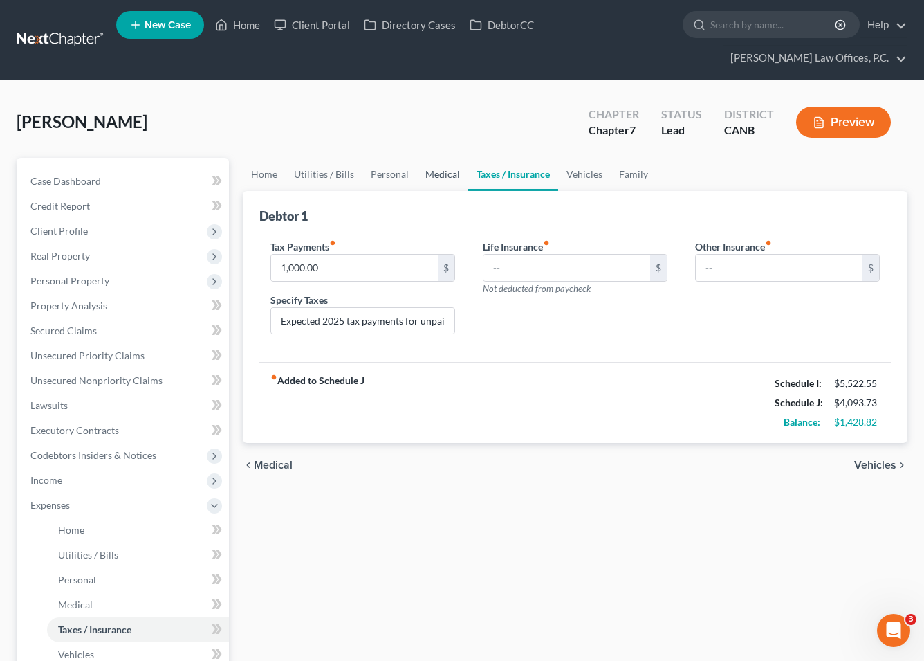
click at [463, 158] on link "Medical" at bounding box center [442, 174] width 51 height 33
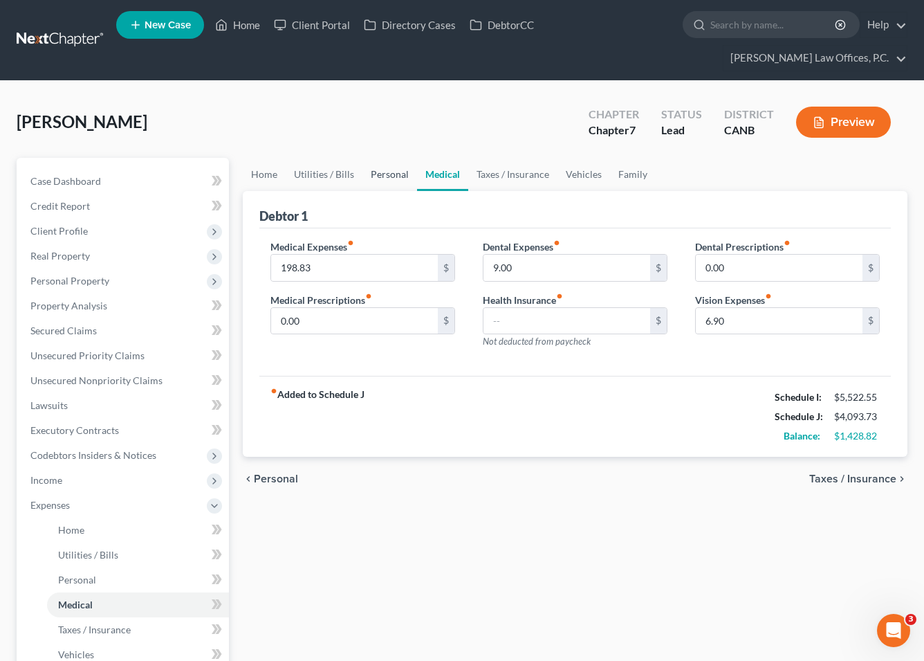
click at [380, 158] on link "Personal" at bounding box center [389, 174] width 55 height 33
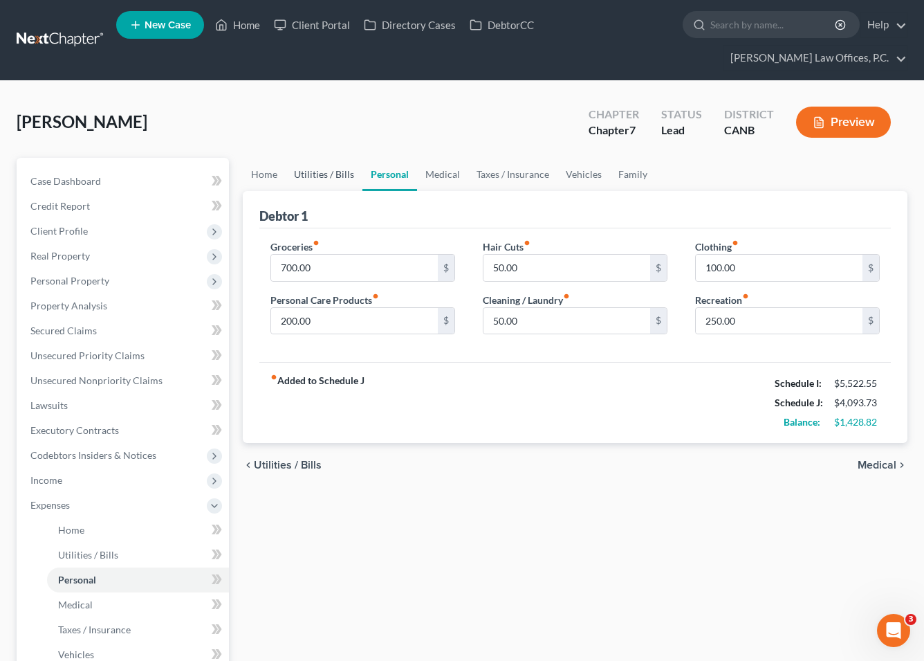
click at [332, 158] on link "Utilities / Bills" at bounding box center [324, 174] width 77 height 33
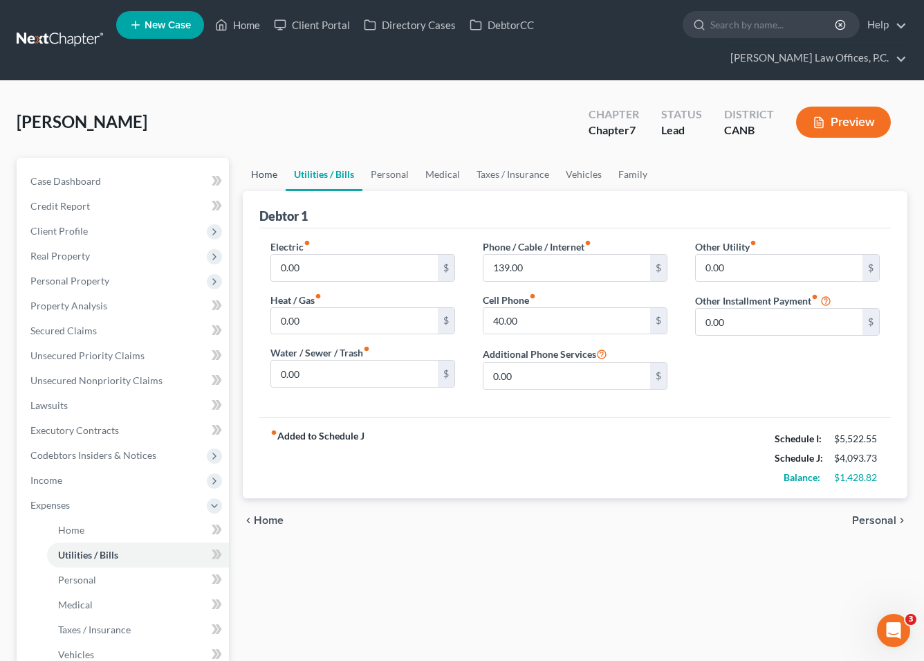
click at [261, 158] on link "Home" at bounding box center [264, 174] width 43 height 33
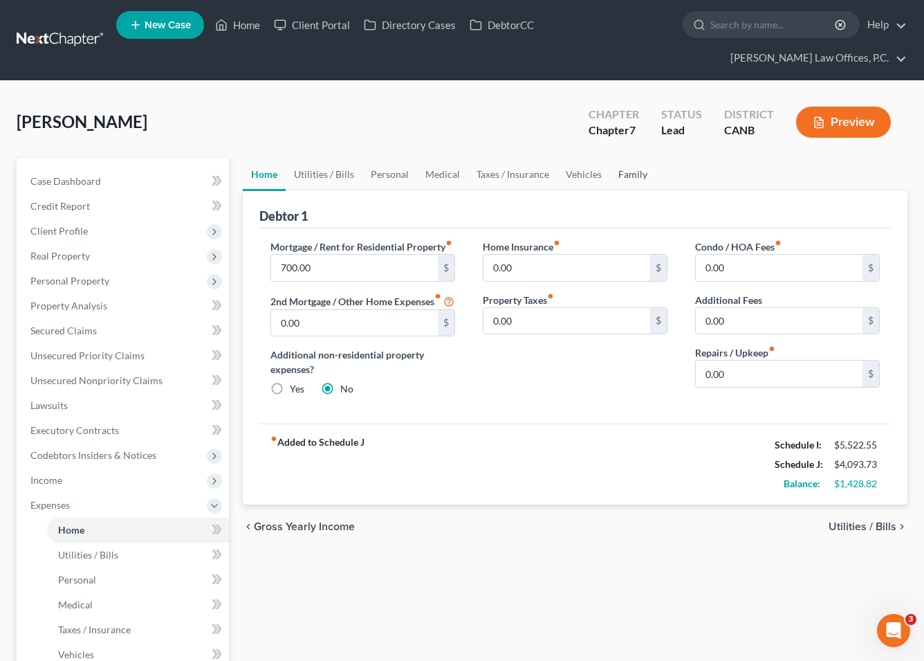
click at [614, 158] on link "Family" at bounding box center [633, 174] width 46 height 33
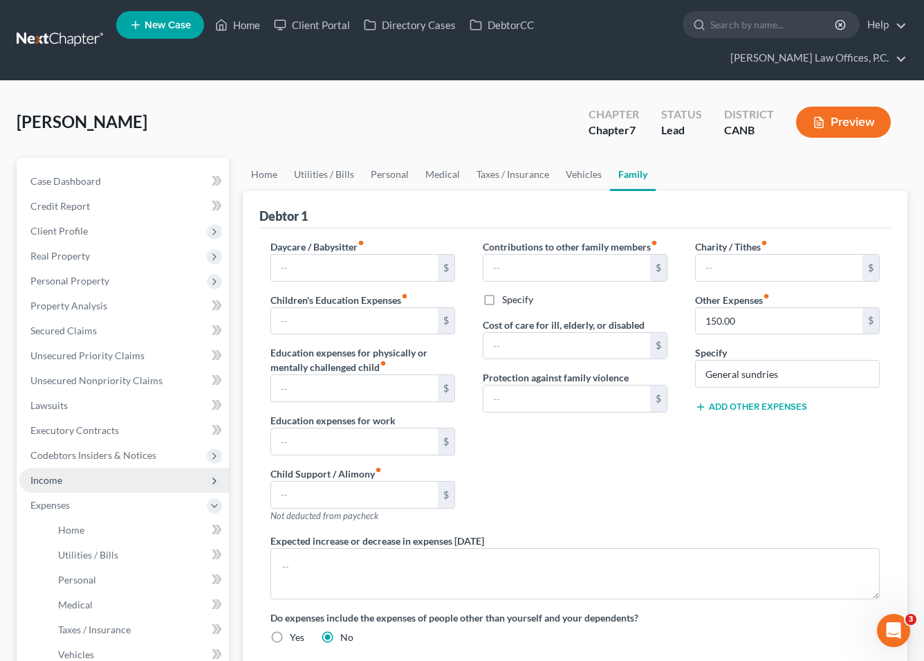
click at [141, 468] on span "Income" at bounding box center [124, 480] width 210 height 25
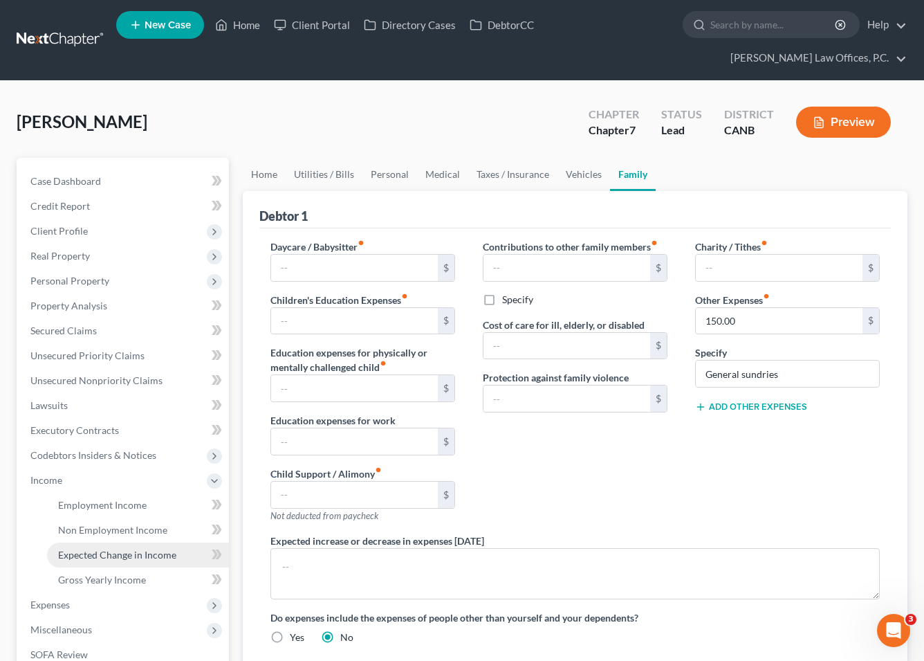
click at [119, 549] on span "Expected Change in Income" at bounding box center [117, 555] width 118 height 12
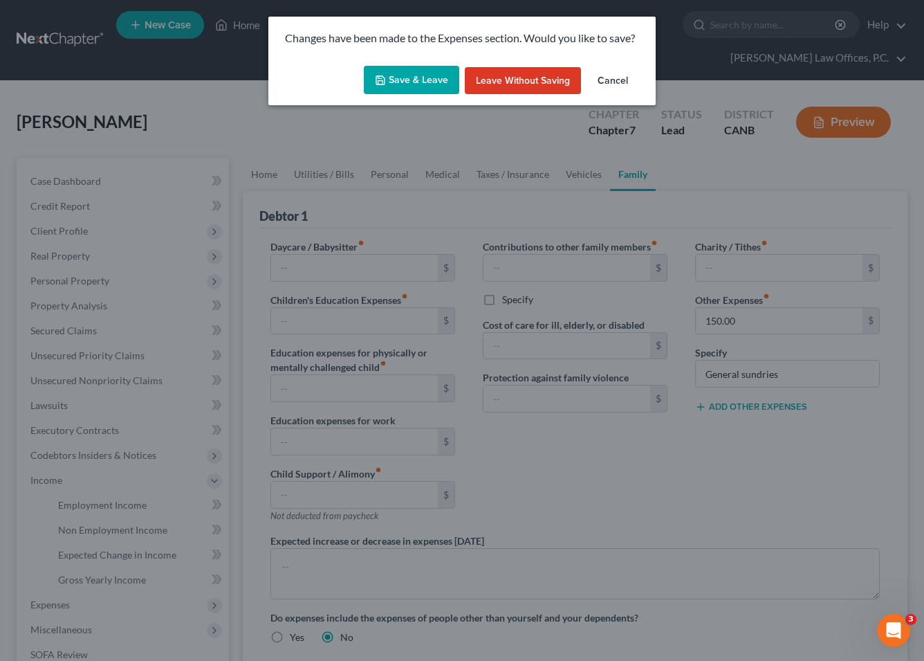
click at [436, 88] on button "Save & Leave" at bounding box center [411, 80] width 95 height 29
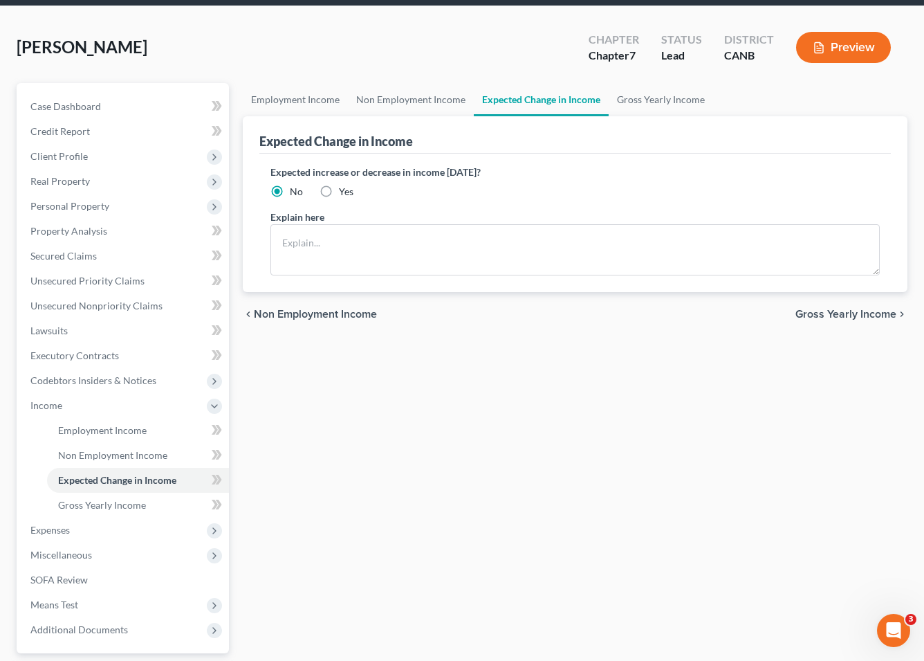
scroll to position [71, 0]
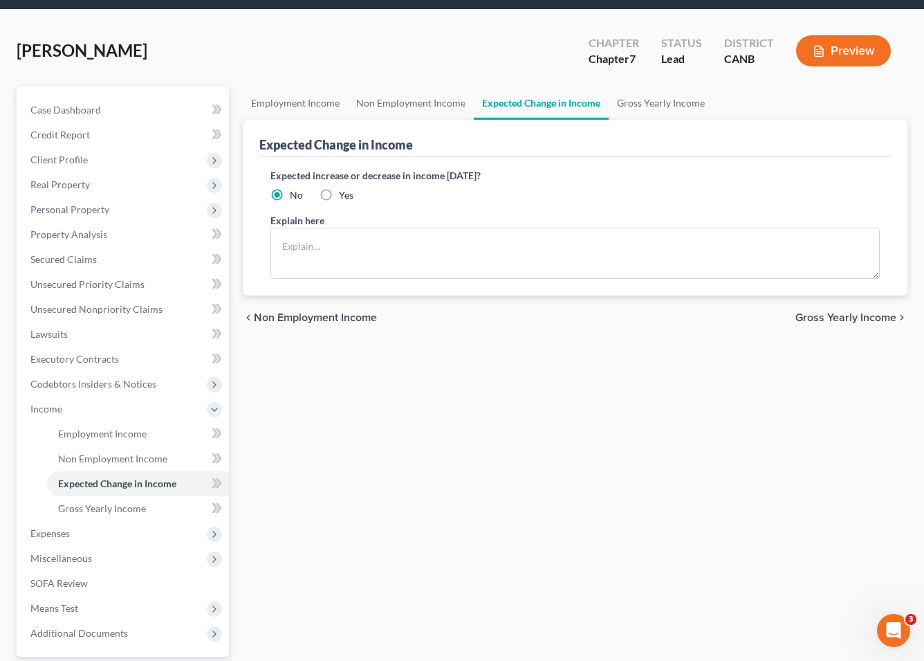
click at [339, 188] on label "Yes" at bounding box center [346, 195] width 15 height 14
click at [344, 188] on input "Yes" at bounding box center [348, 192] width 9 height 9
radio input "true"
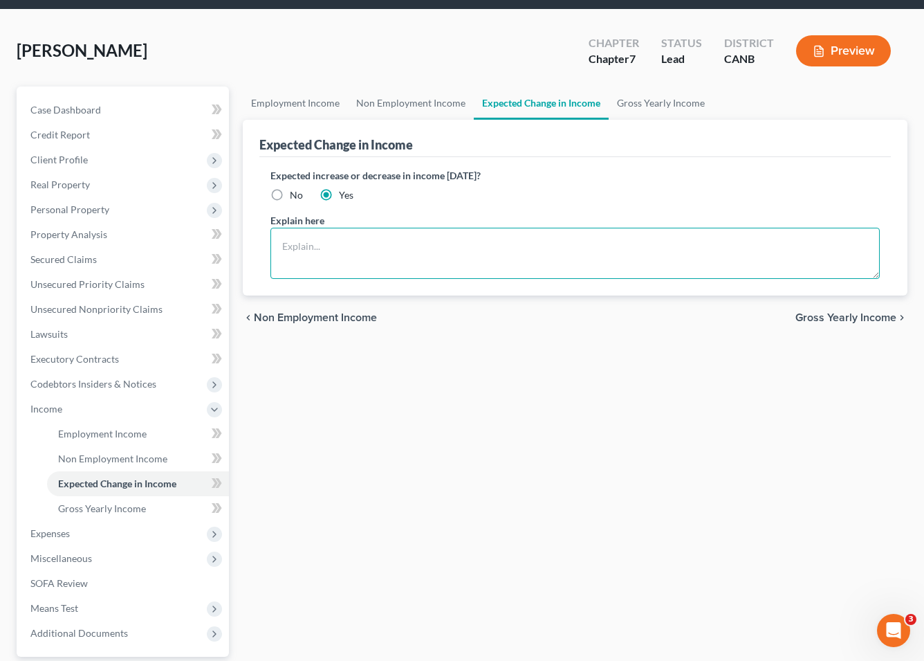
click at [360, 228] on textarea at bounding box center [574, 253] width 609 height 51
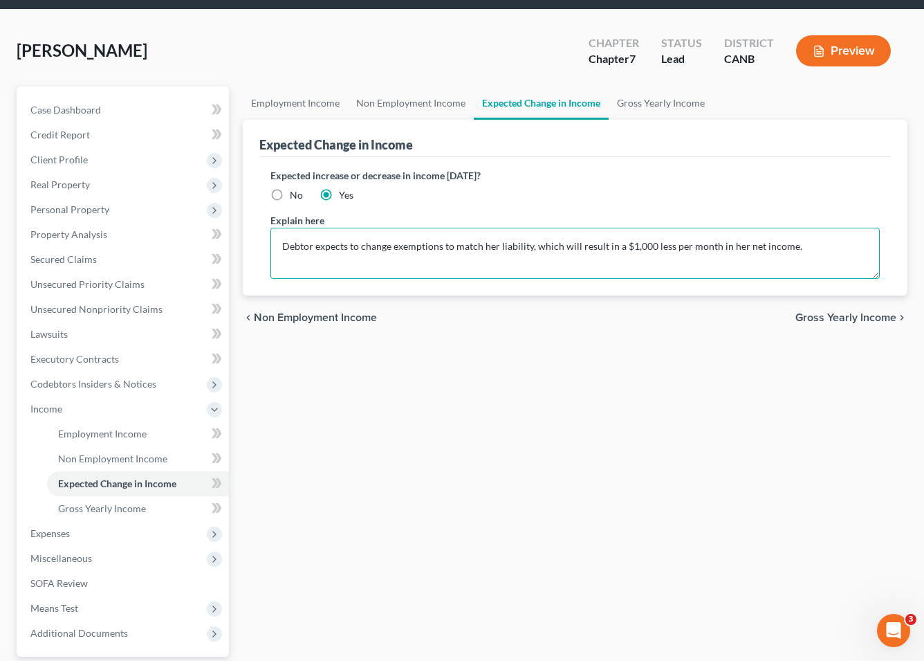
type textarea "Debtor expects to change exemptions to match her liability, which will result i…"
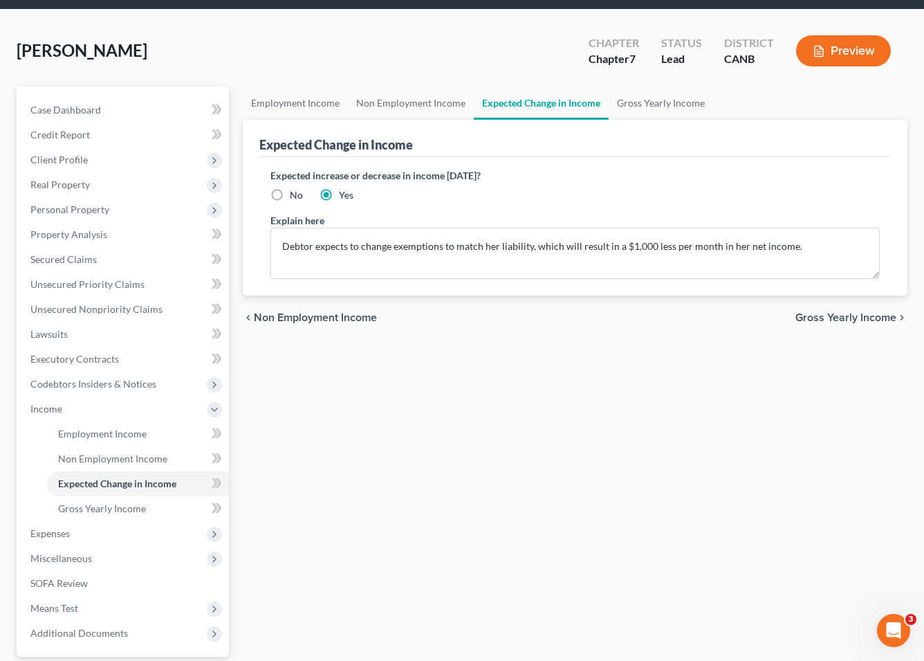
click at [614, 312] on span "Gross Yearly Income" at bounding box center [845, 317] width 101 height 11
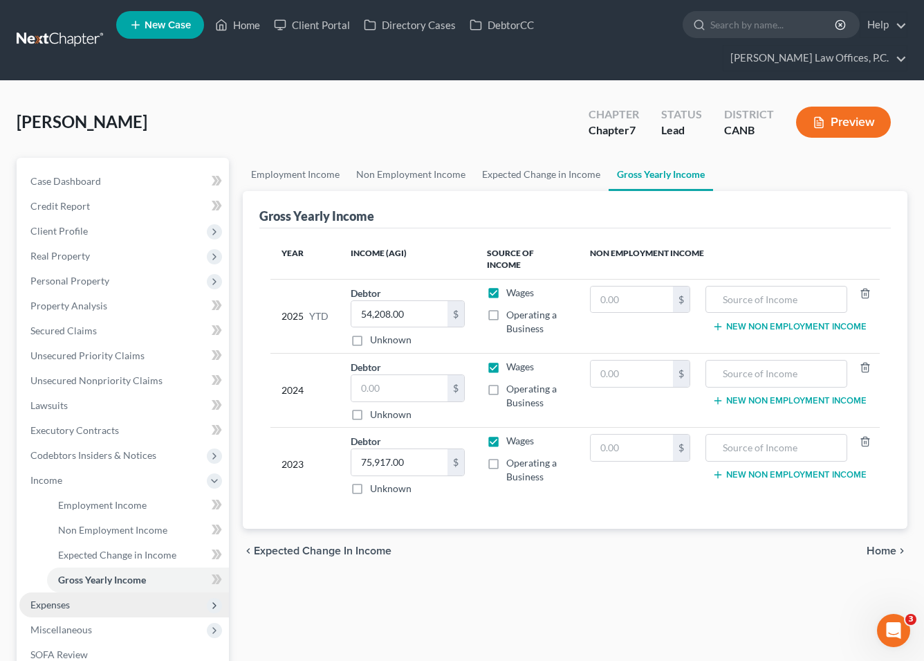
click at [116, 592] on span "Expenses" at bounding box center [124, 604] width 210 height 25
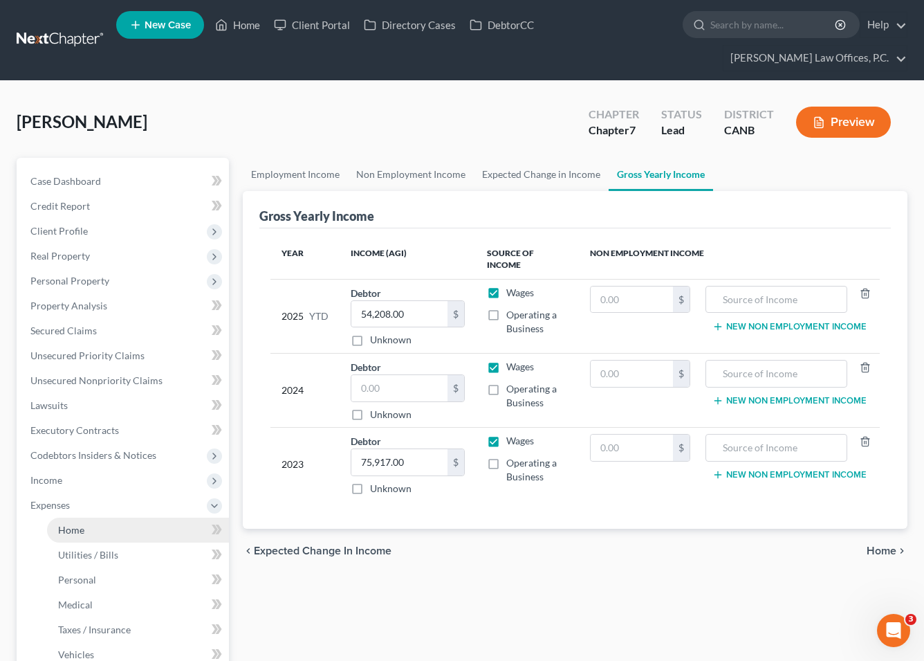
click at [110, 517] on link "Home" at bounding box center [138, 529] width 182 height 25
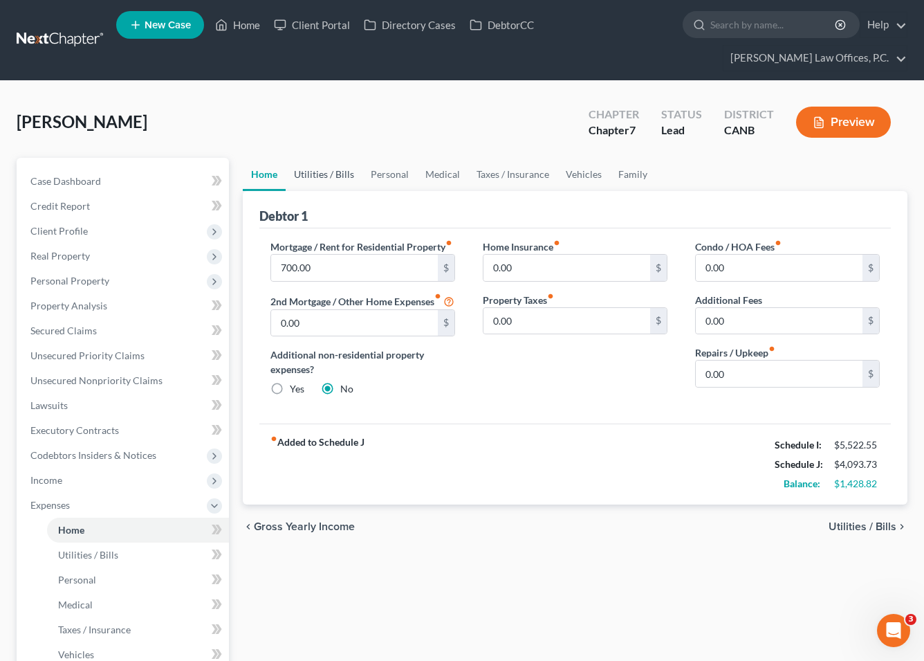
click at [344, 158] on link "Utilities / Bills" at bounding box center [324, 174] width 77 height 33
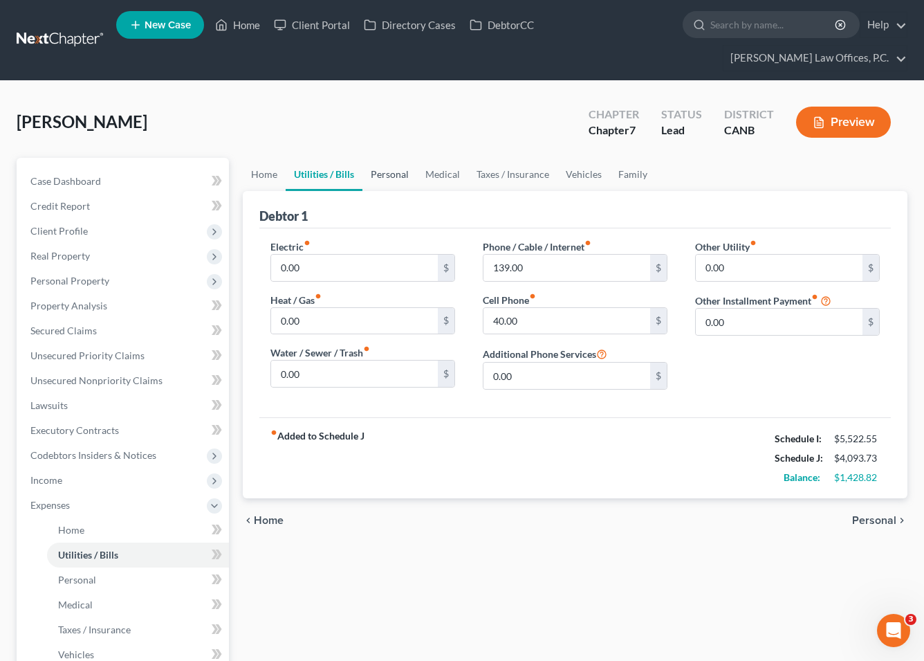
click at [398, 158] on link "Personal" at bounding box center [389, 174] width 55 height 33
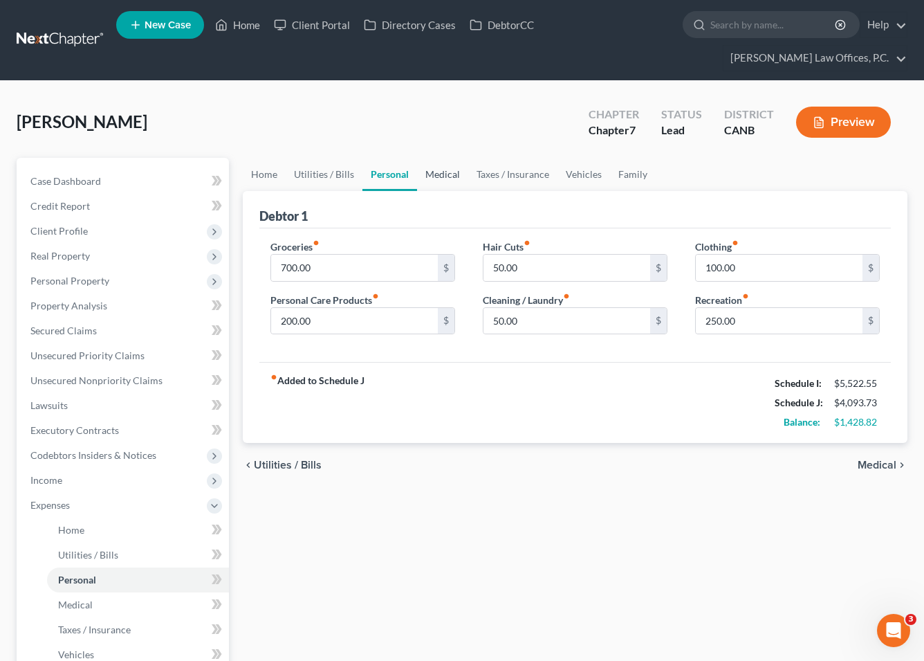
click at [451, 158] on link "Medical" at bounding box center [442, 174] width 51 height 33
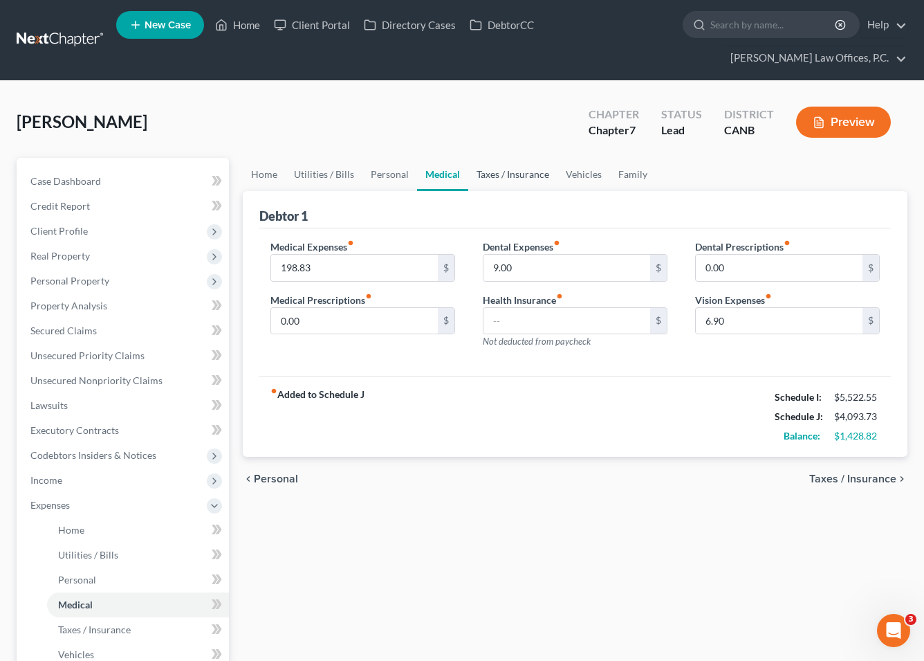
click at [482, 158] on link "Taxes / Insurance" at bounding box center [512, 174] width 89 height 33
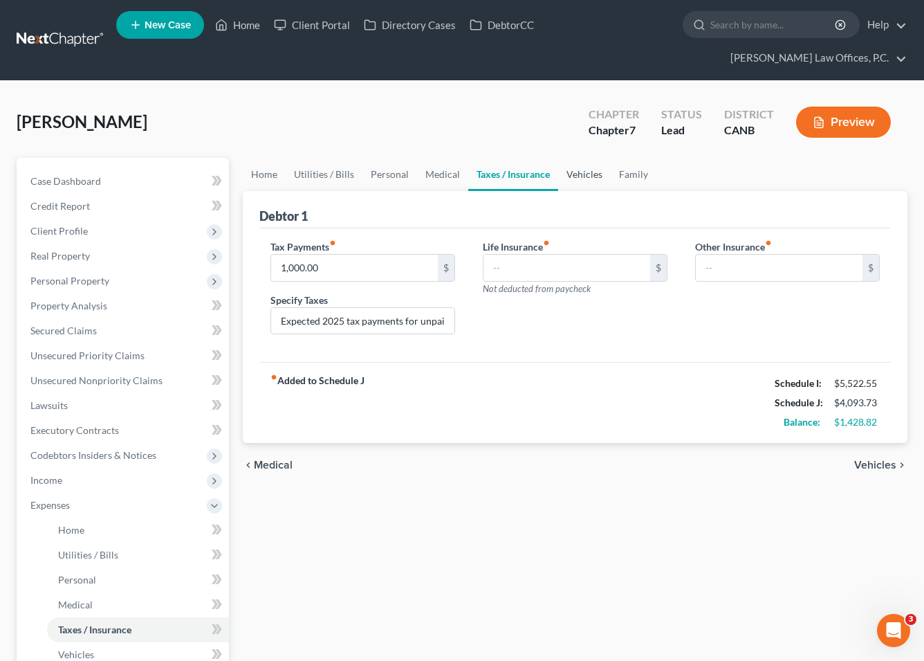
click at [569, 158] on link "Vehicles" at bounding box center [584, 174] width 53 height 33
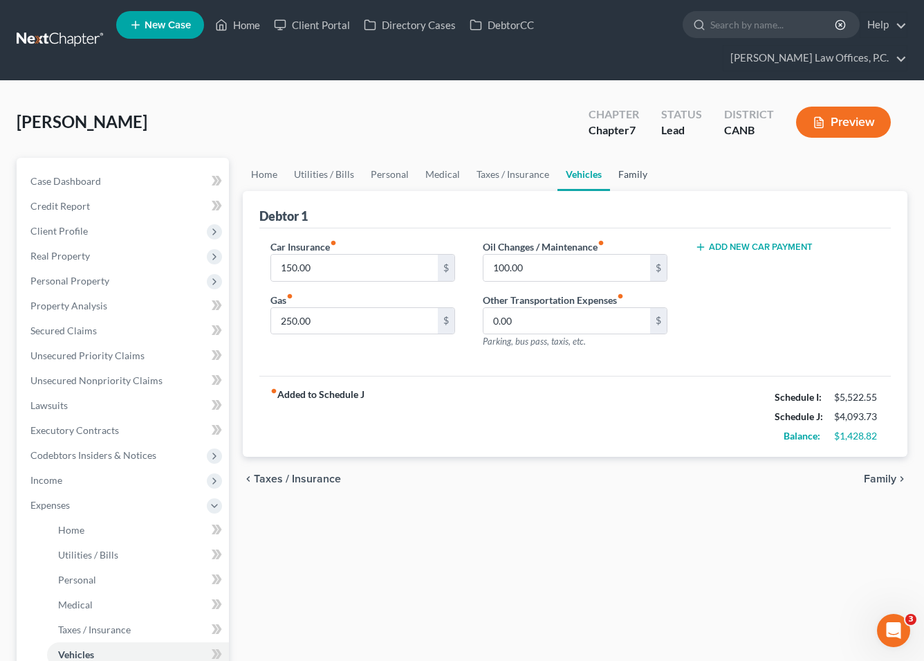
click at [614, 158] on link "Family" at bounding box center [633, 174] width 46 height 33
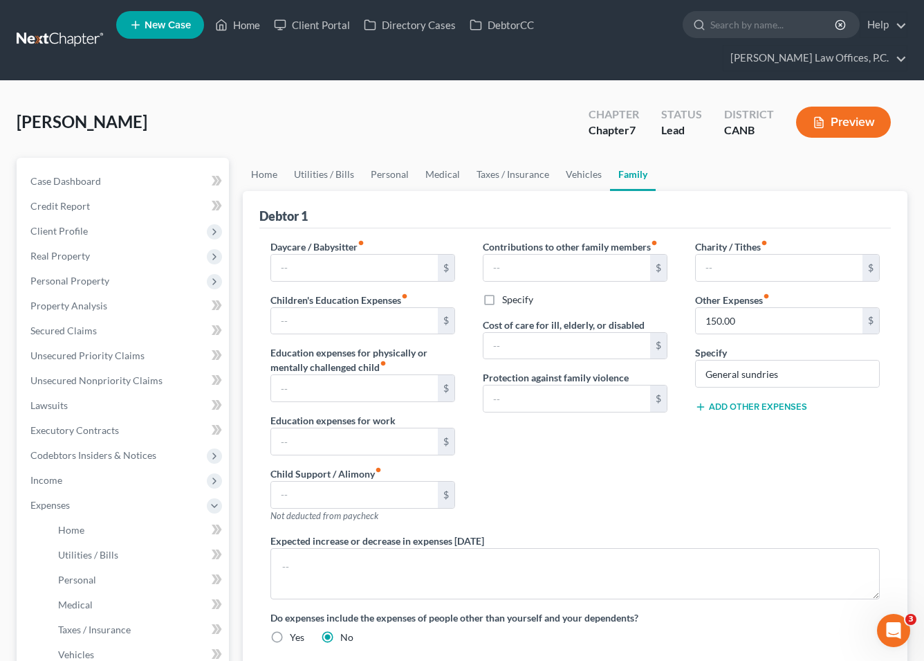
scroll to position [248, 0]
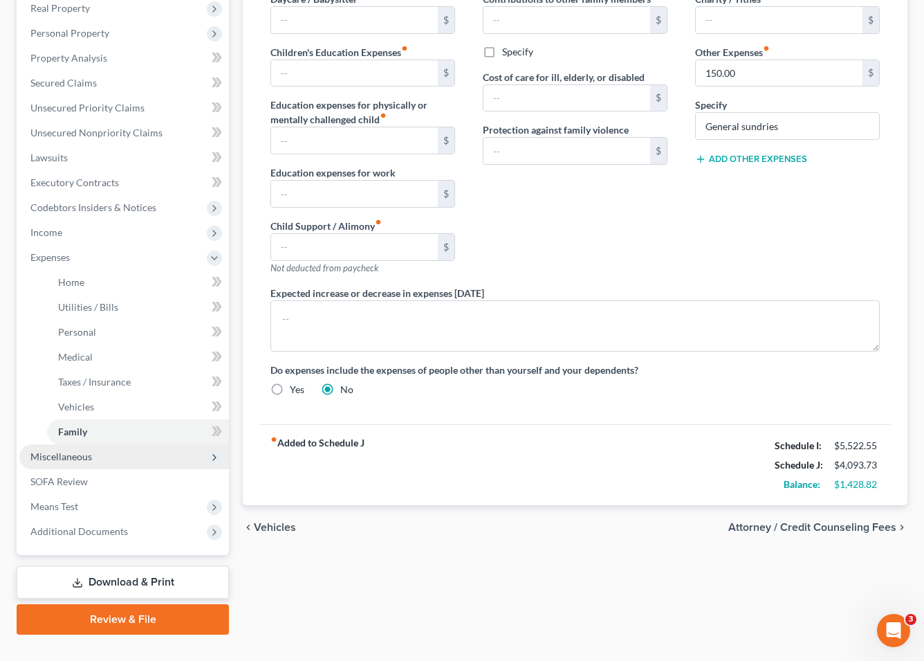
click at [154, 444] on span "Miscellaneous" at bounding box center [124, 456] width 210 height 25
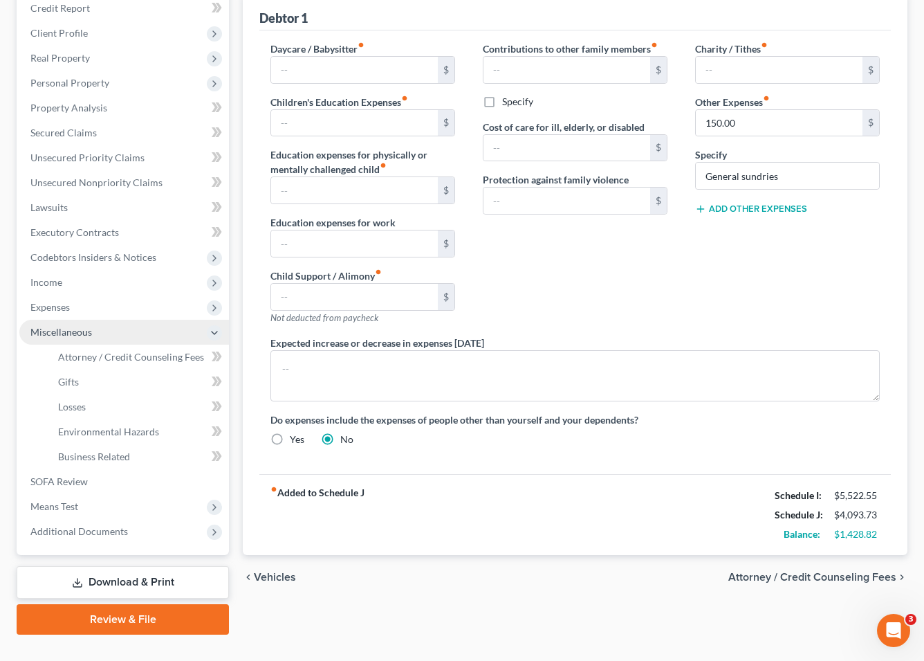
click at [122, 320] on span "Miscellaneous" at bounding box center [124, 332] width 210 height 25
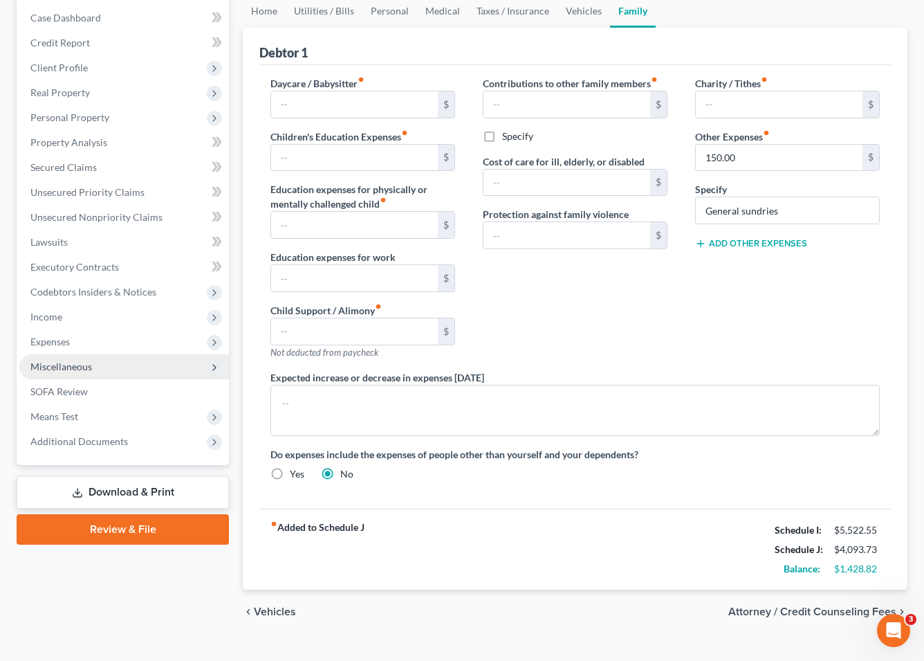
click at [116, 354] on span "Miscellaneous" at bounding box center [124, 366] width 210 height 25
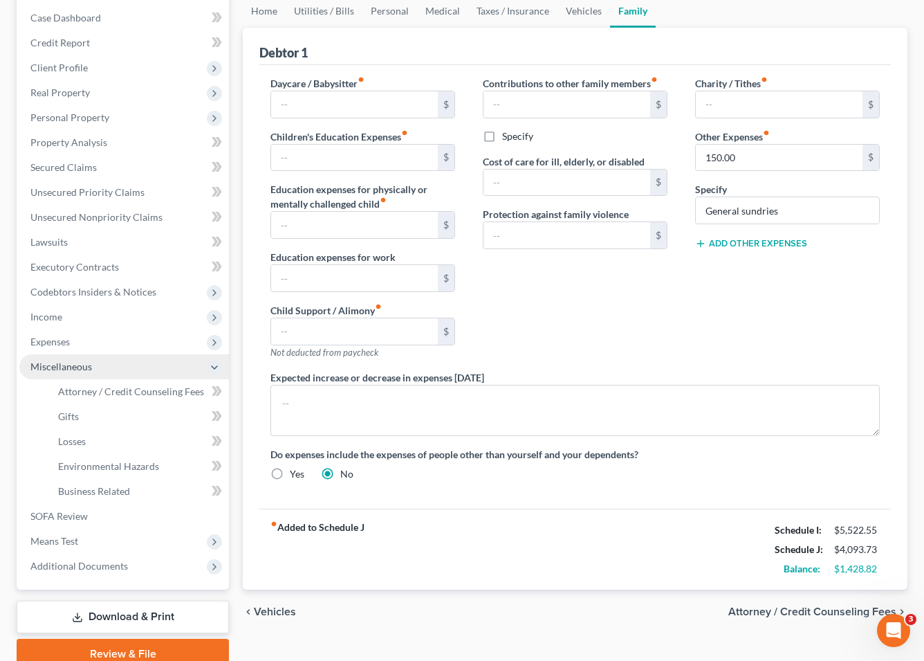
scroll to position [198, 0]
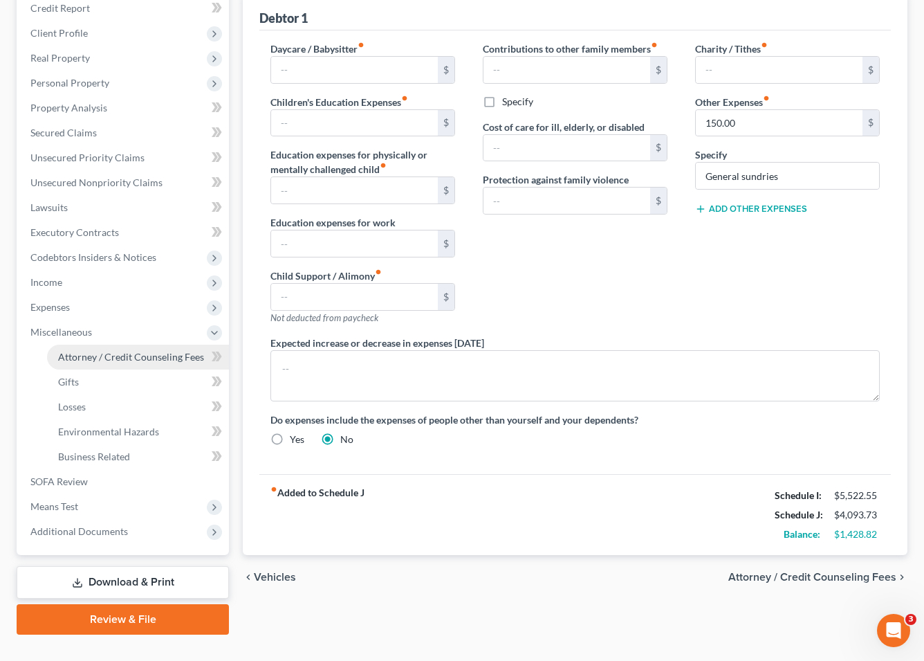
click at [133, 351] on span "Attorney / Credit Counseling Fees" at bounding box center [131, 357] width 146 height 12
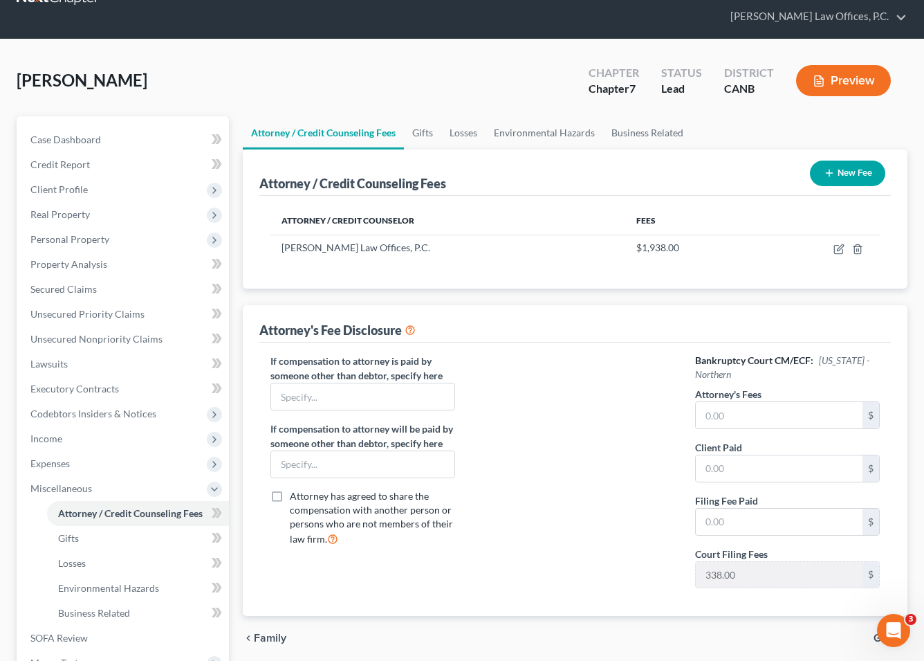
scroll to position [44, 0]
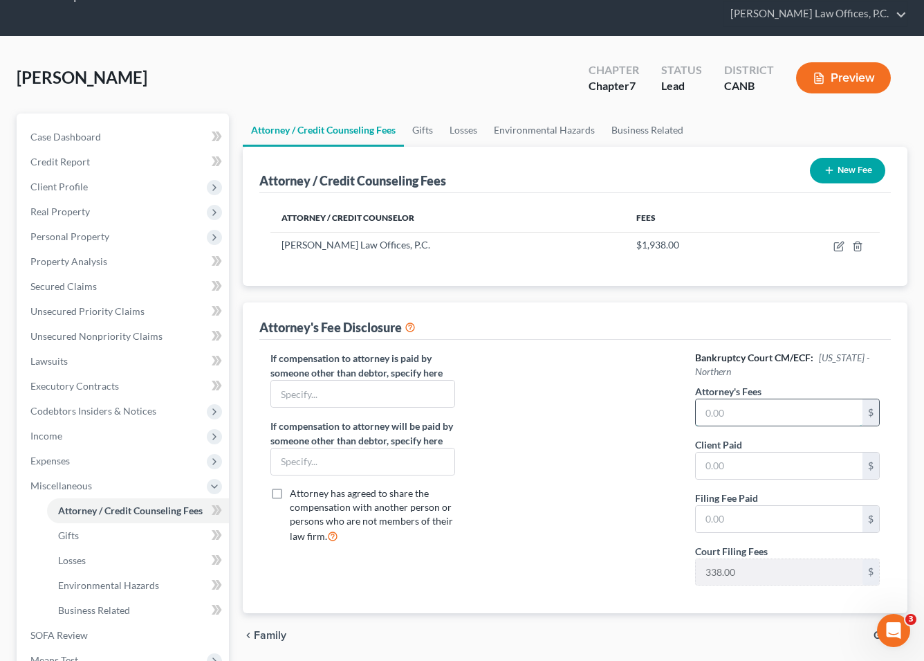
click at [614, 399] on input "text" at bounding box center [779, 412] width 167 height 26
type input "1600"
type input "1,600"
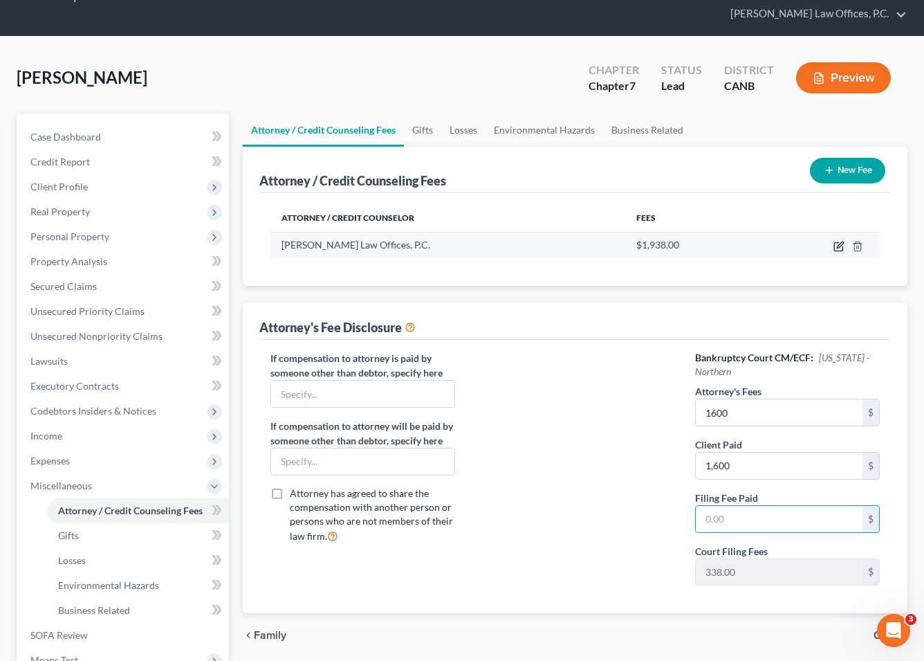
click at [614, 241] on icon "button" at bounding box center [840, 244] width 6 height 6
select select "4"
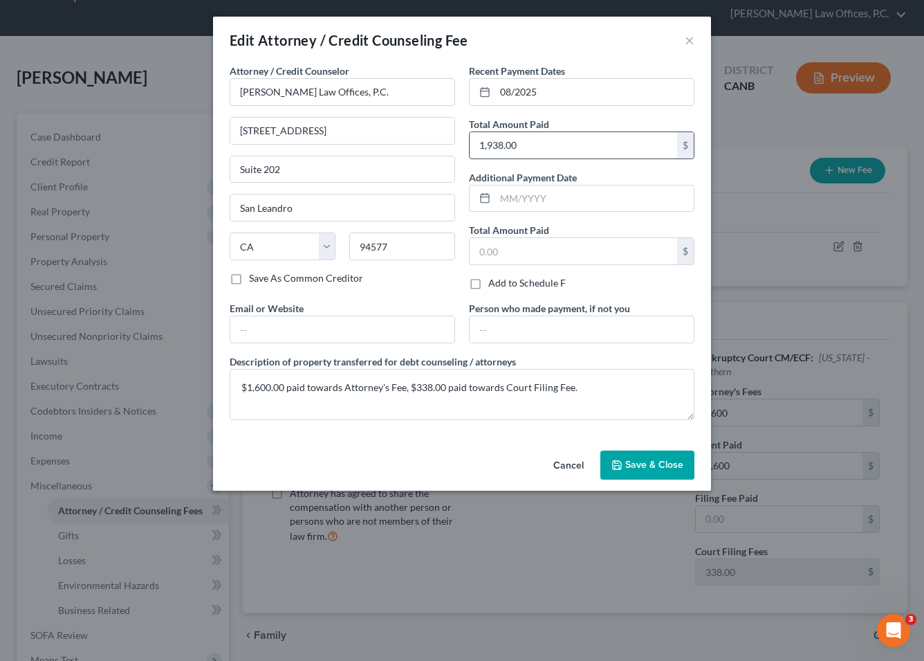
click at [538, 144] on input "1,938.00" at bounding box center [574, 145] width 208 height 26
type input "1,600"
drag, startPoint x: 411, startPoint y: 386, endPoint x: 665, endPoint y: 393, distance: 253.9
click at [614, 398] on textarea "$1,600.00 paid towards Attorney's Fee, $338.00 paid towards Court Filing Fee." at bounding box center [462, 394] width 465 height 51
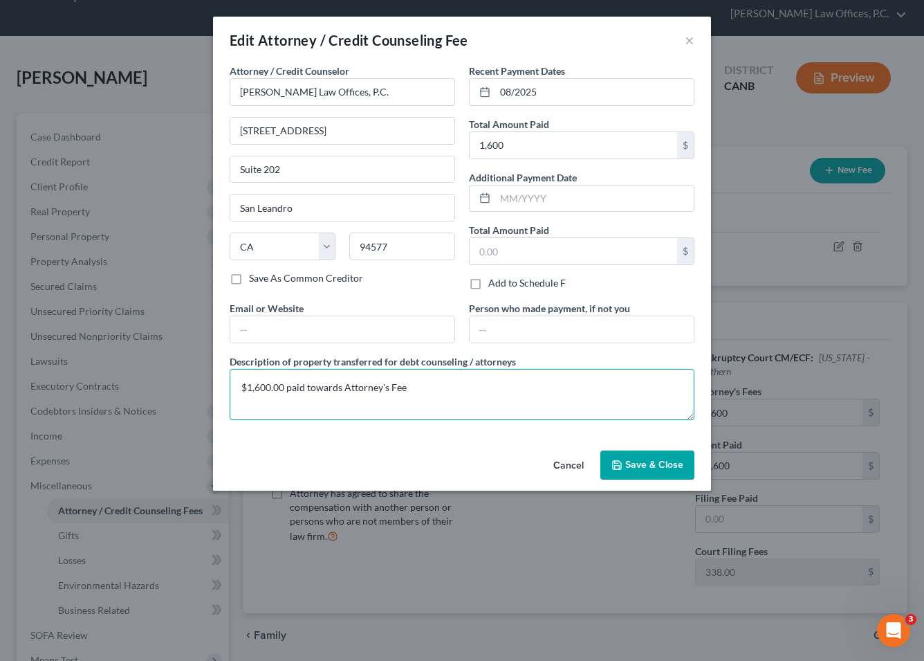
type textarea "$1,600.00 paid towards Attorney's Fee"
click at [614, 461] on span "Save & Close" at bounding box center [654, 465] width 58 height 12
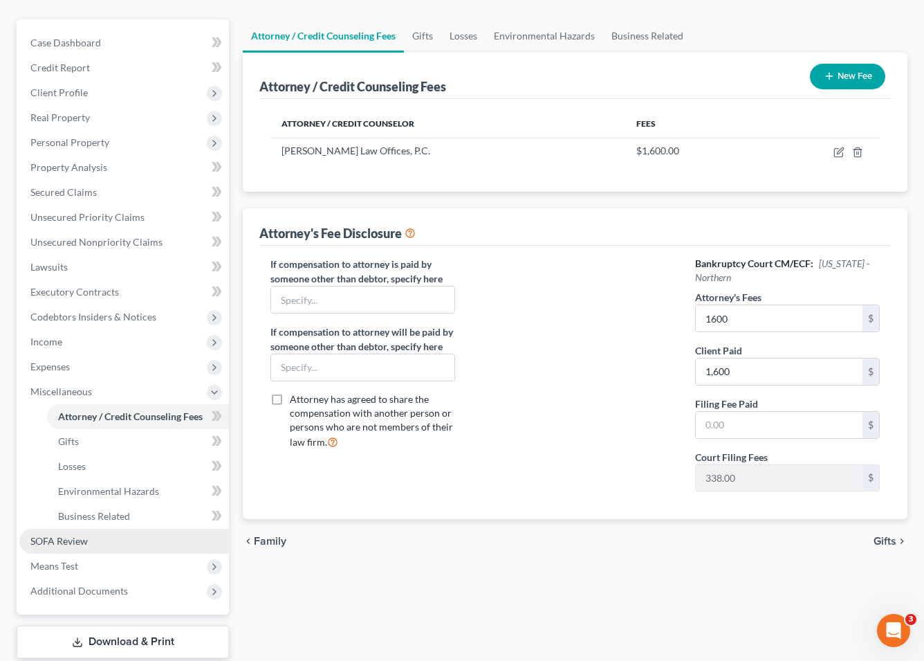
click at [97, 528] on link "SOFA Review" at bounding box center [124, 540] width 210 height 25
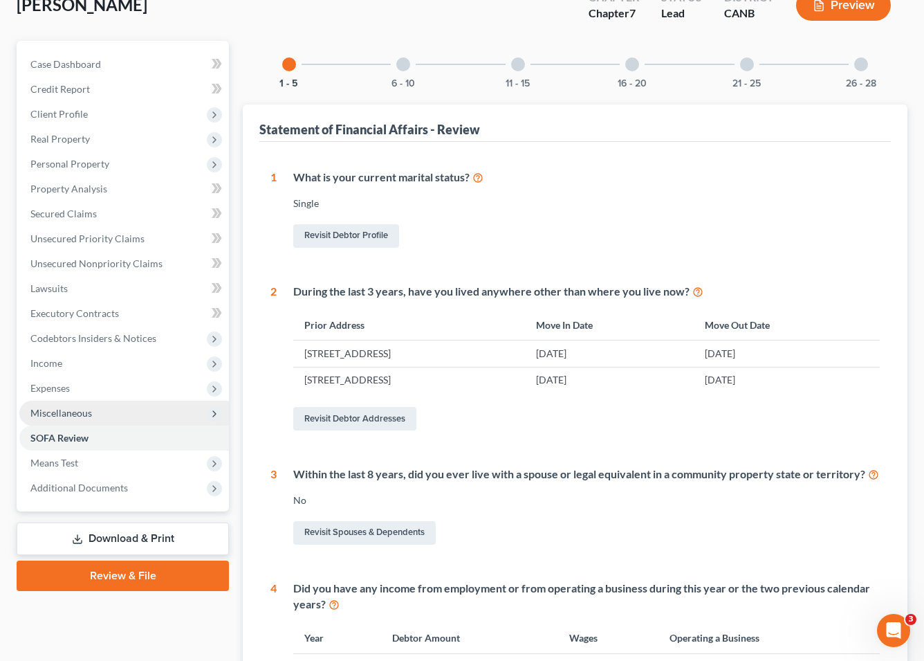
scroll to position [165, 0]
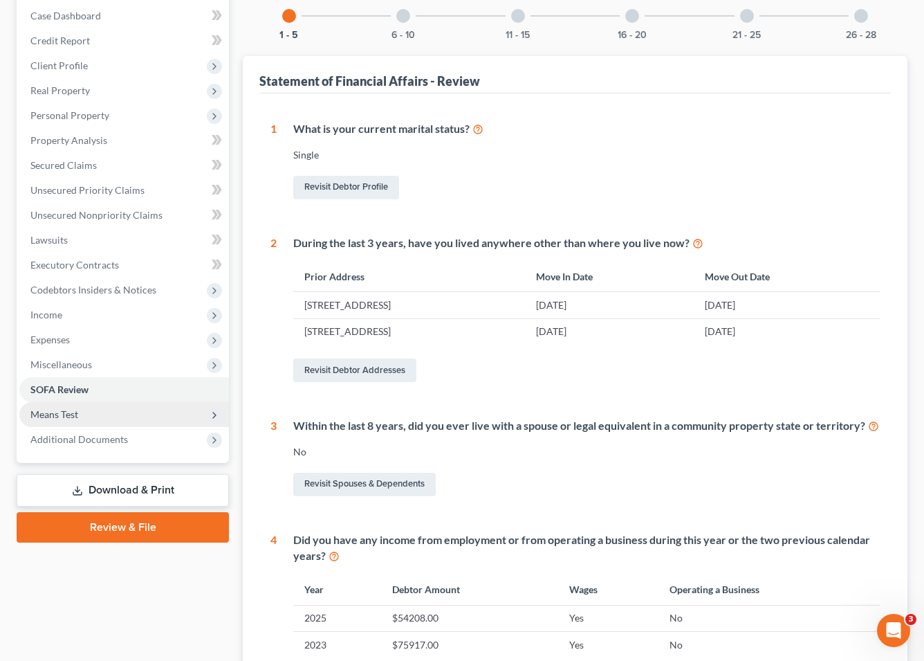
click at [99, 402] on span "Means Test" at bounding box center [124, 414] width 210 height 25
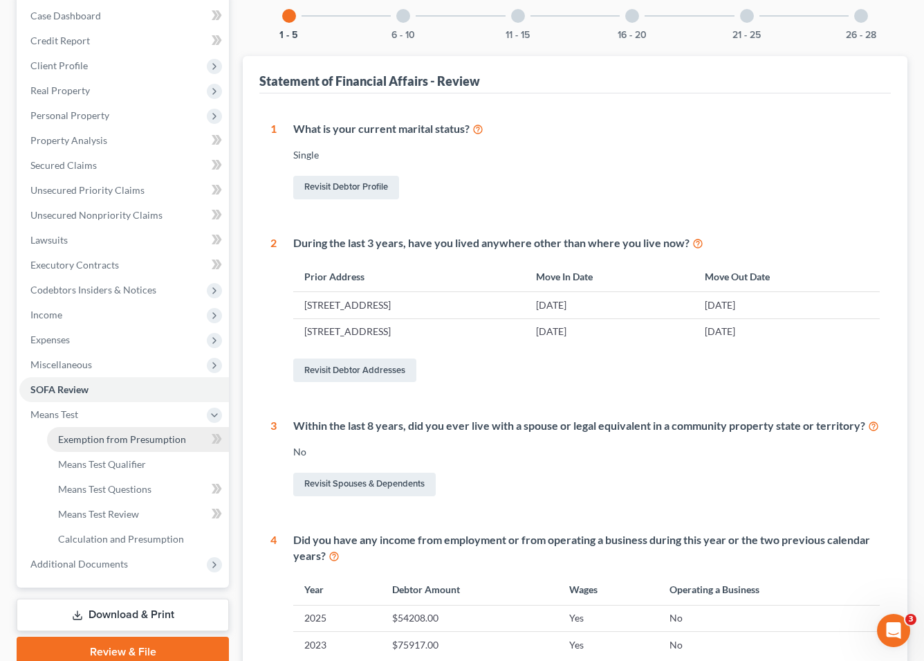
click at [94, 433] on span "Exemption from Presumption" at bounding box center [122, 439] width 128 height 12
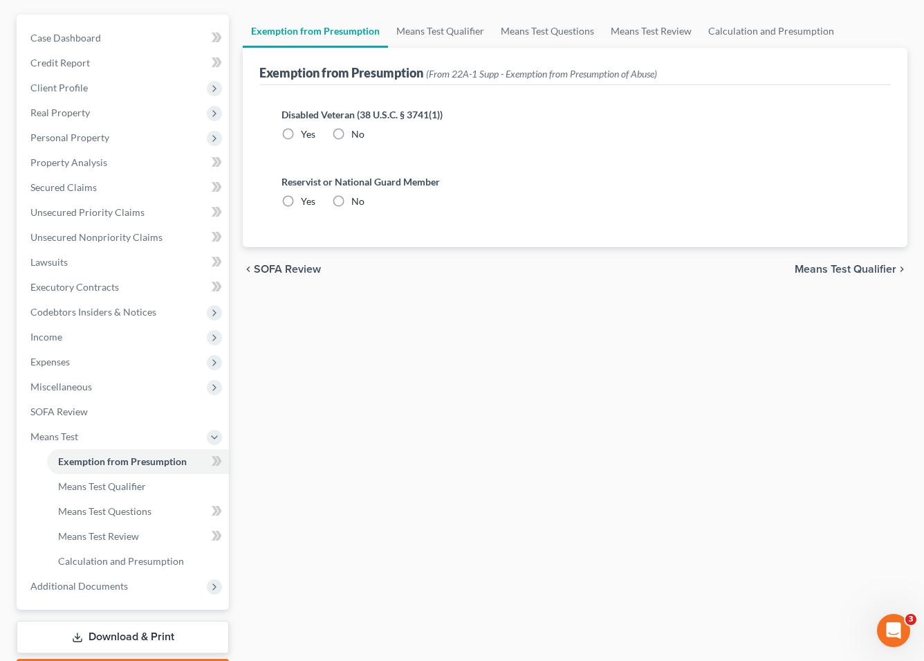
radio input "true"
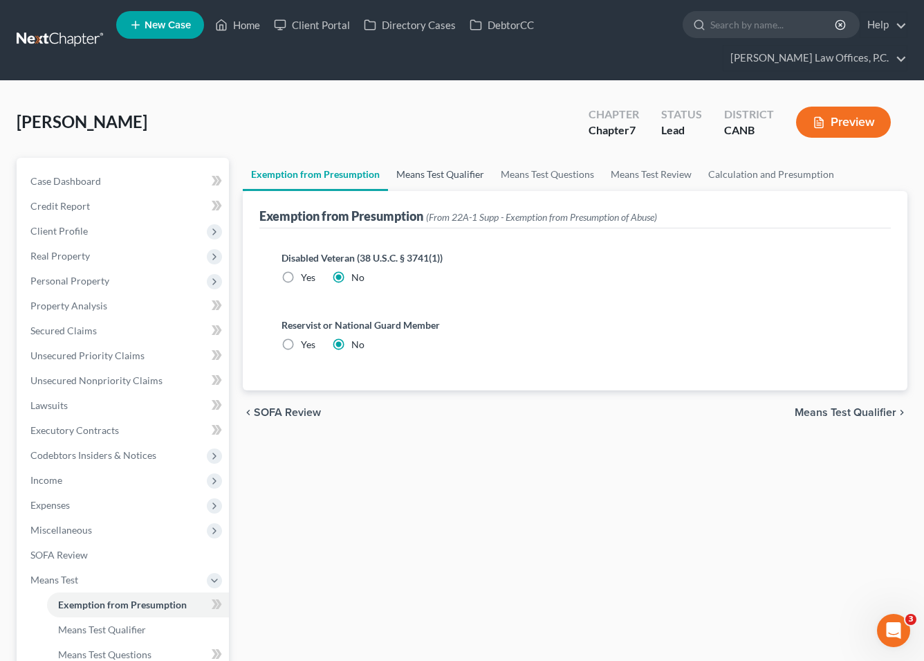
click at [424, 161] on link "Means Test Qualifier" at bounding box center [440, 174] width 104 height 33
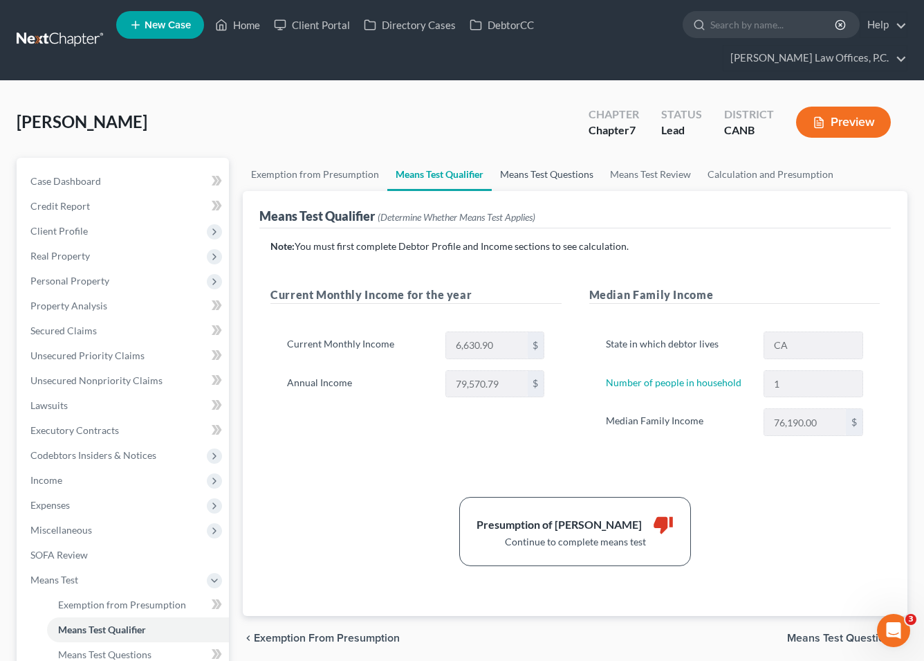
click at [530, 158] on link "Means Test Questions" at bounding box center [547, 174] width 110 height 33
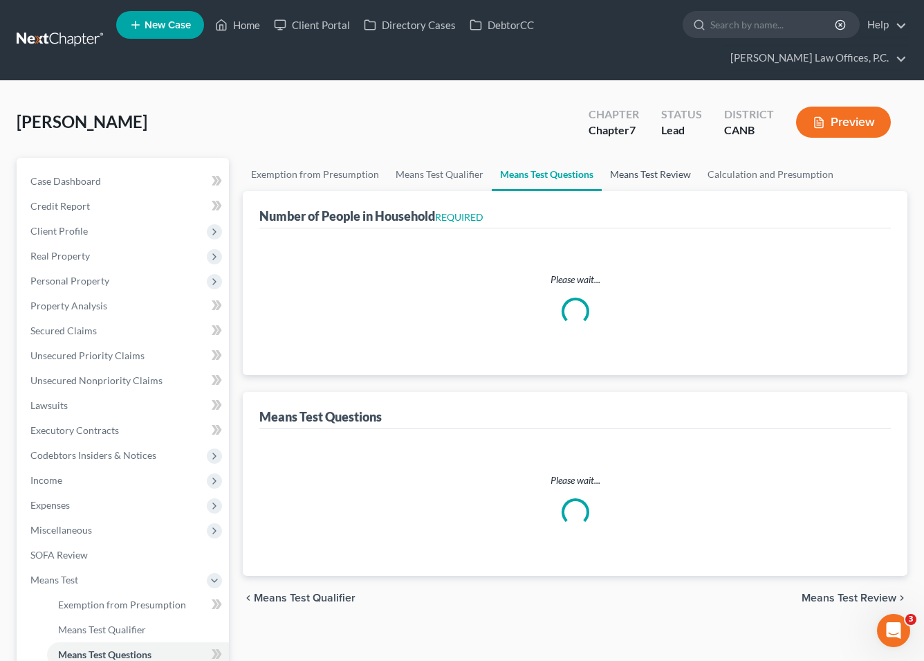
select select "60"
select select "1"
select select "0"
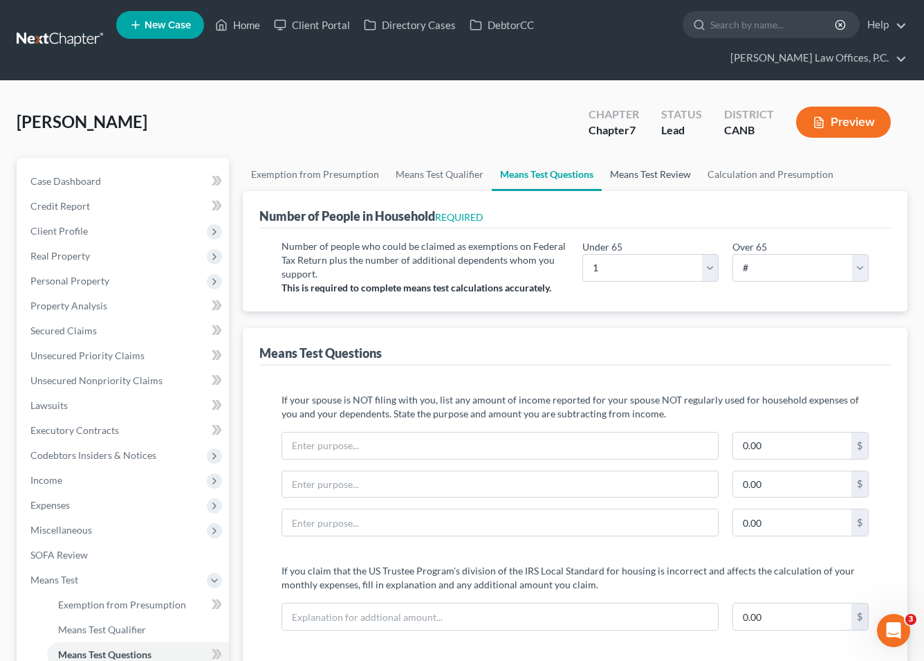
click at [614, 158] on link "Means Test Review" at bounding box center [651, 174] width 98 height 33
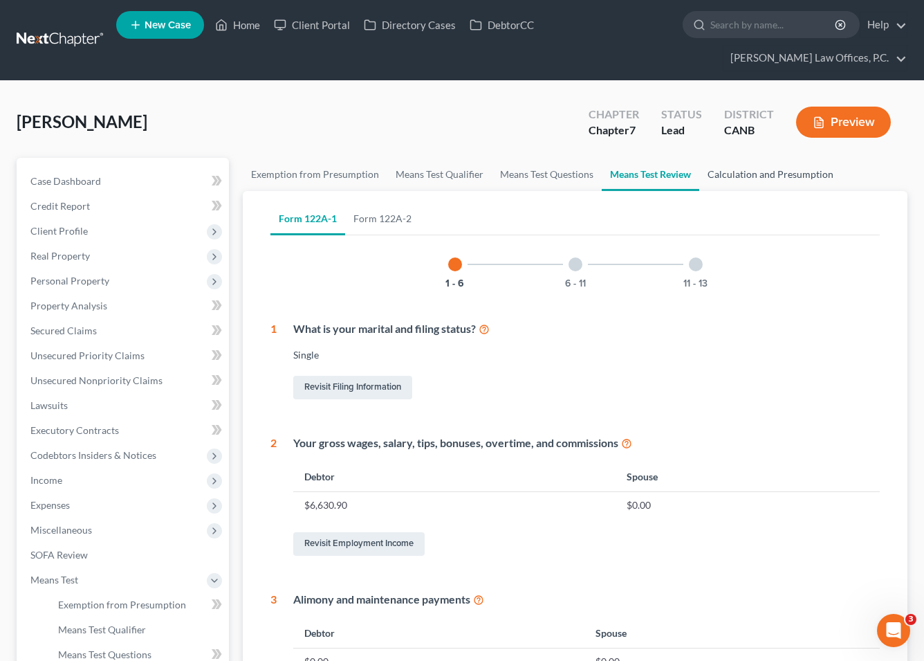
click at [614, 158] on link "Calculation and Presumption" at bounding box center [770, 174] width 142 height 33
